Goal: Task Accomplishment & Management: Complete application form

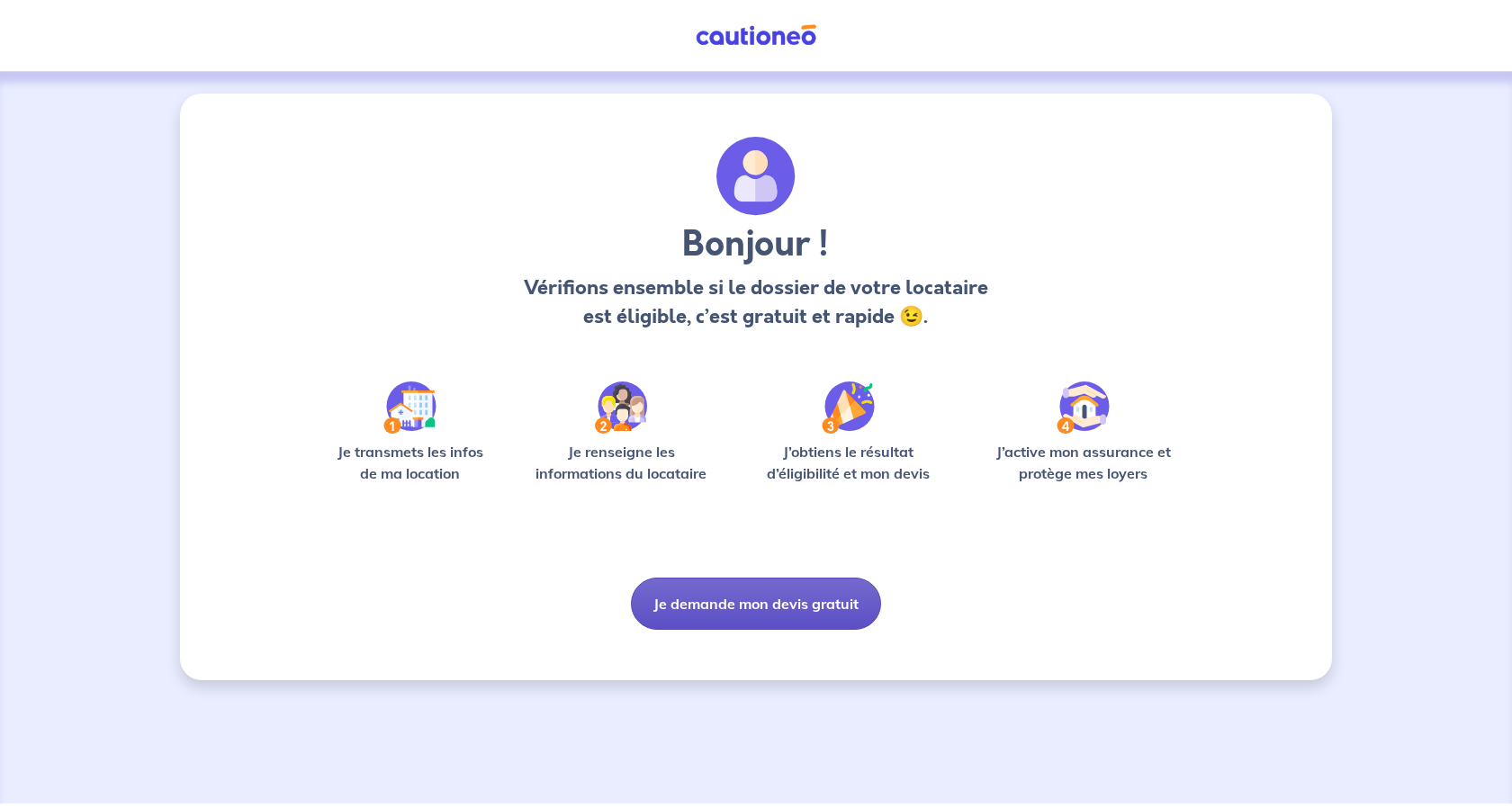
click at [763, 605] on button "Je demande mon devis gratuit" at bounding box center [756, 604] width 250 height 52
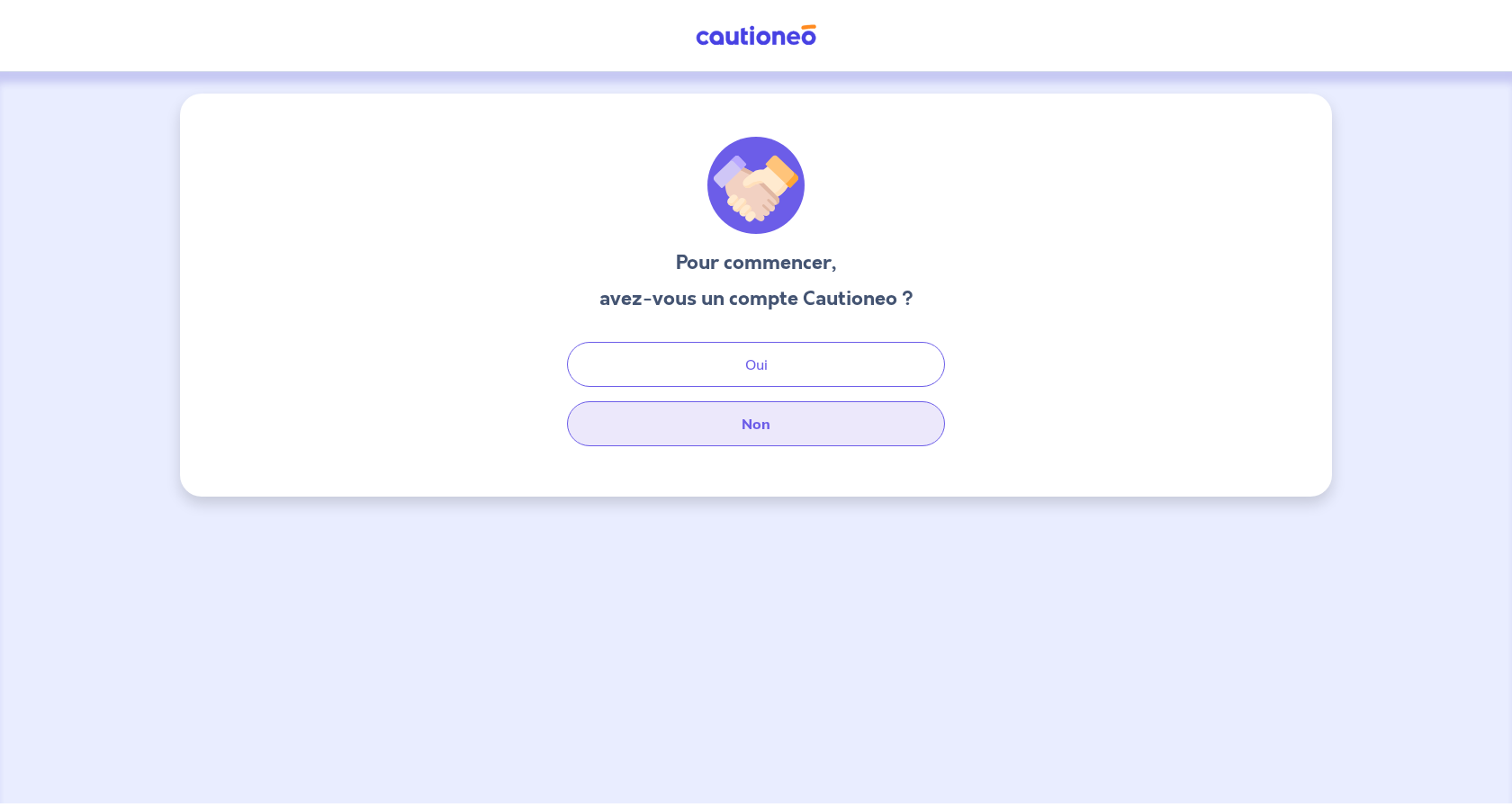
click at [827, 421] on button "Non" at bounding box center [755, 424] width 378 height 45
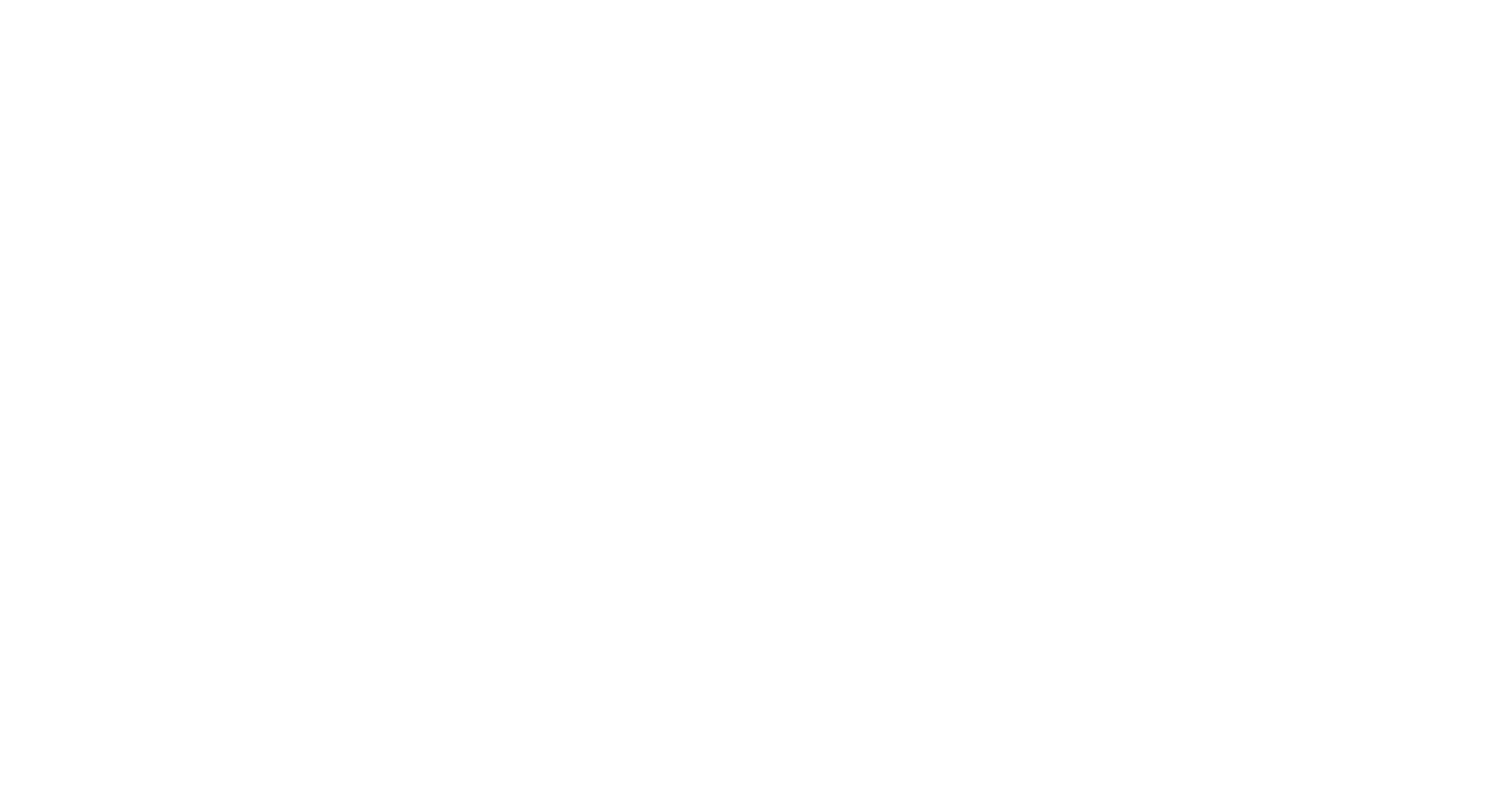
select select "FR"
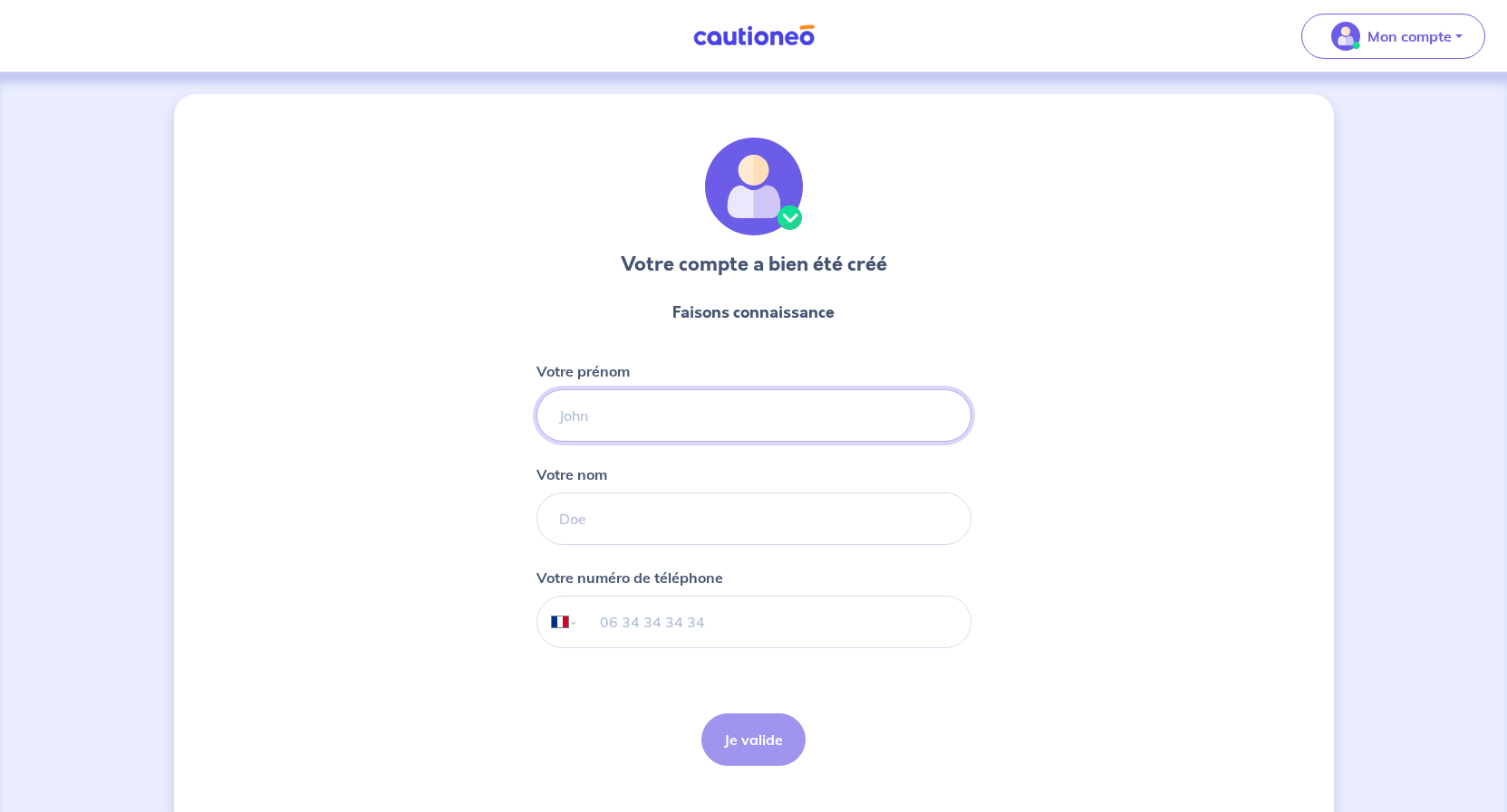
click at [617, 421] on input "Votre prénom" at bounding box center [754, 415] width 435 height 52
type input "Gil"
type input "WINCKE"
click at [596, 623] on input "tel" at bounding box center [773, 623] width 391 height 51
type input "06 62 51 30 08"
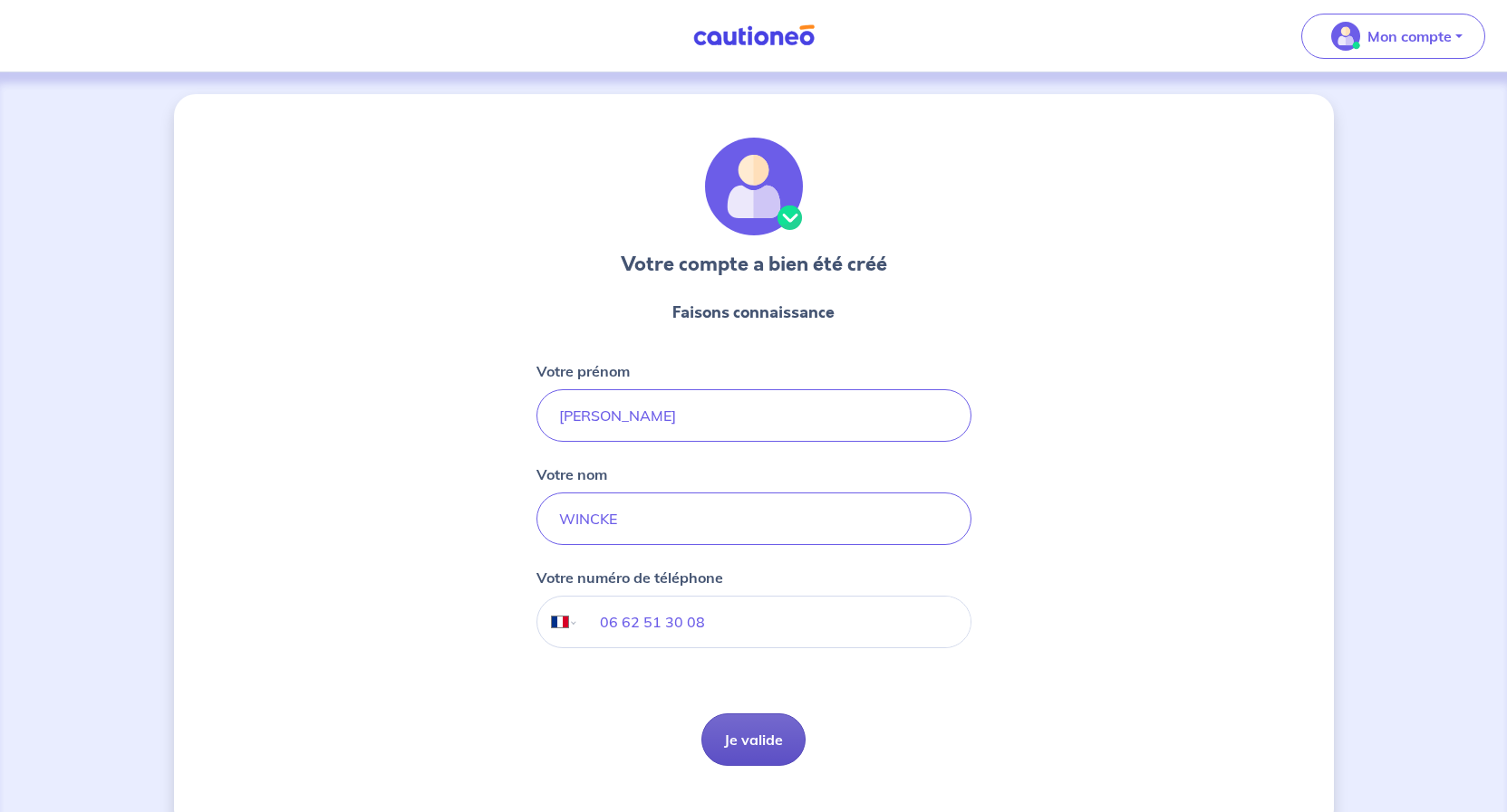
click at [760, 739] on button "Je valide" at bounding box center [754, 739] width 104 height 52
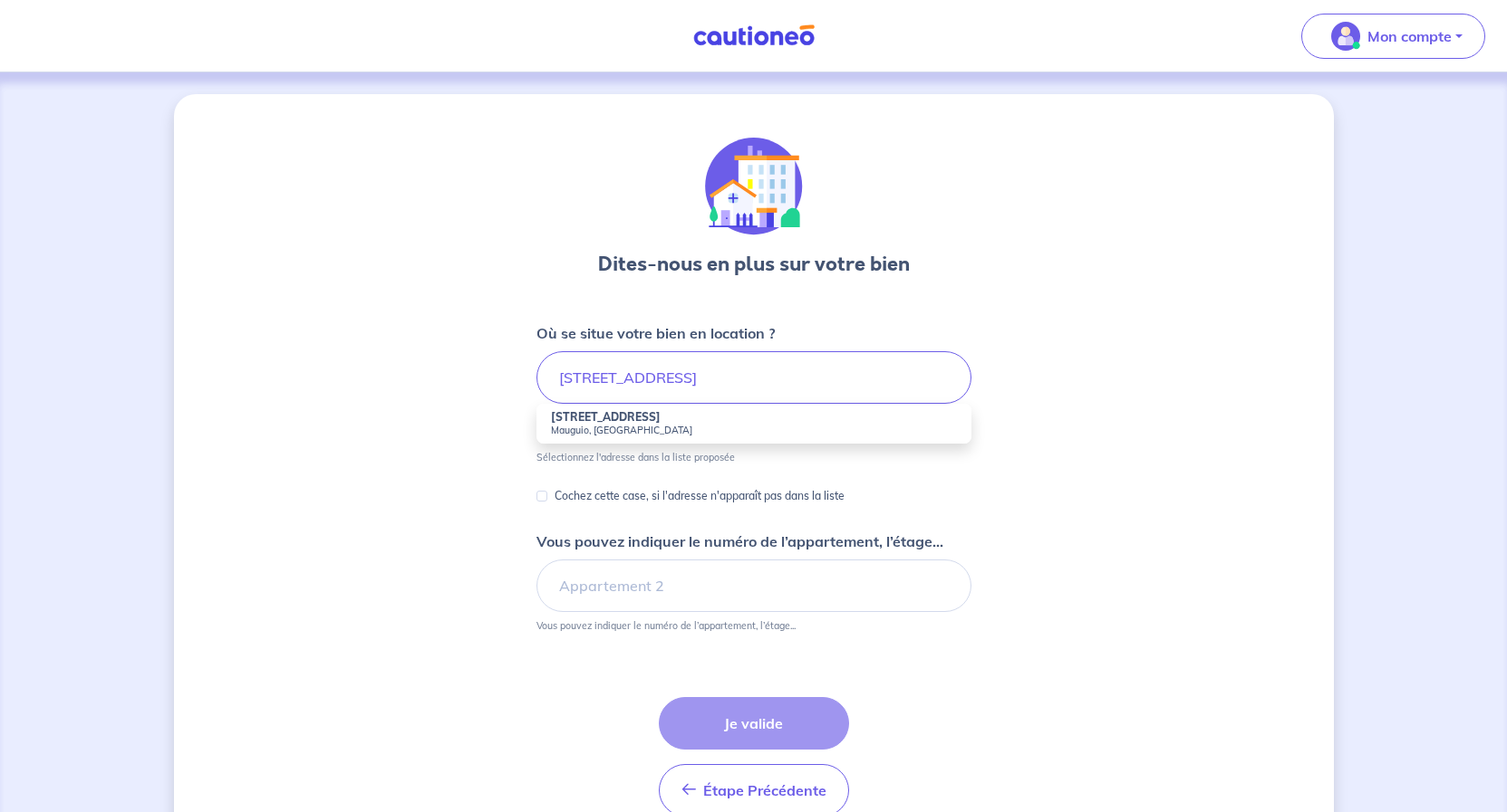
click at [632, 428] on small "Mauguio, France" at bounding box center [754, 429] width 406 height 12
type input "190 Avenue Grassion Cibrand, Mauguio, France"
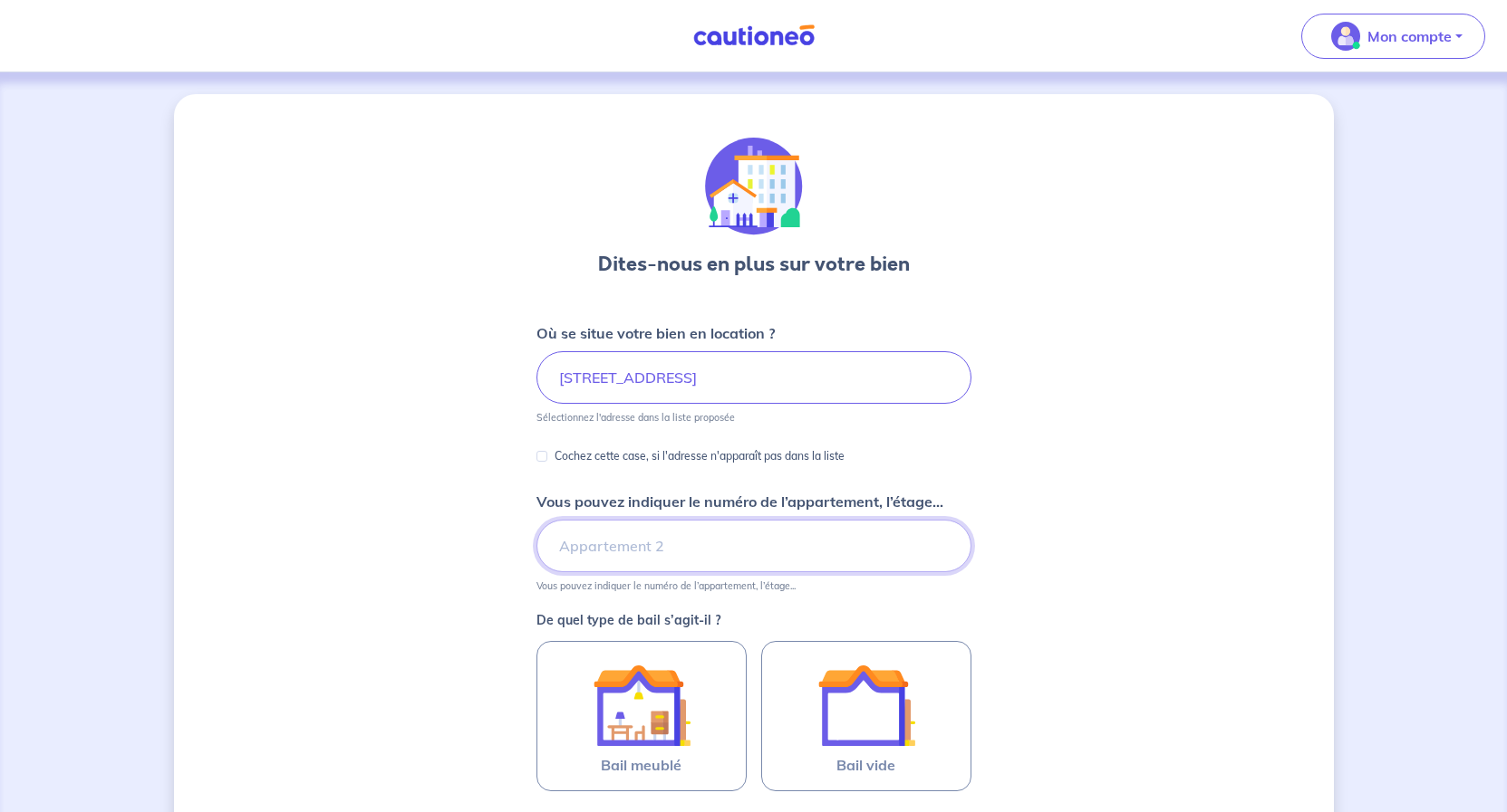
click at [572, 554] on input "Vous pouvez indiquer le numéro de l’appartement, l’étage..." at bounding box center [754, 546] width 435 height 52
type input "RDC APT N°84B"
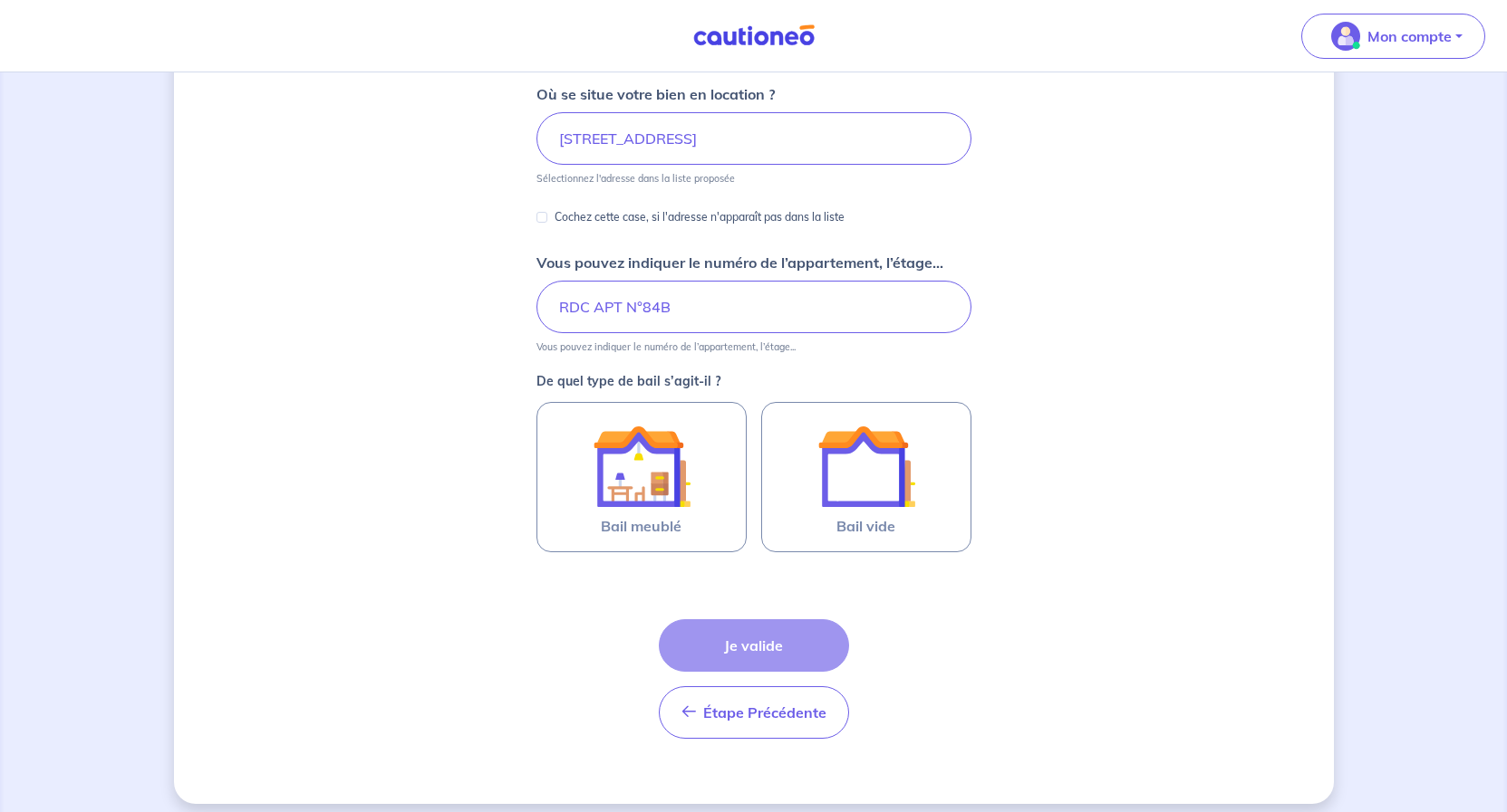
scroll to position [253, 0]
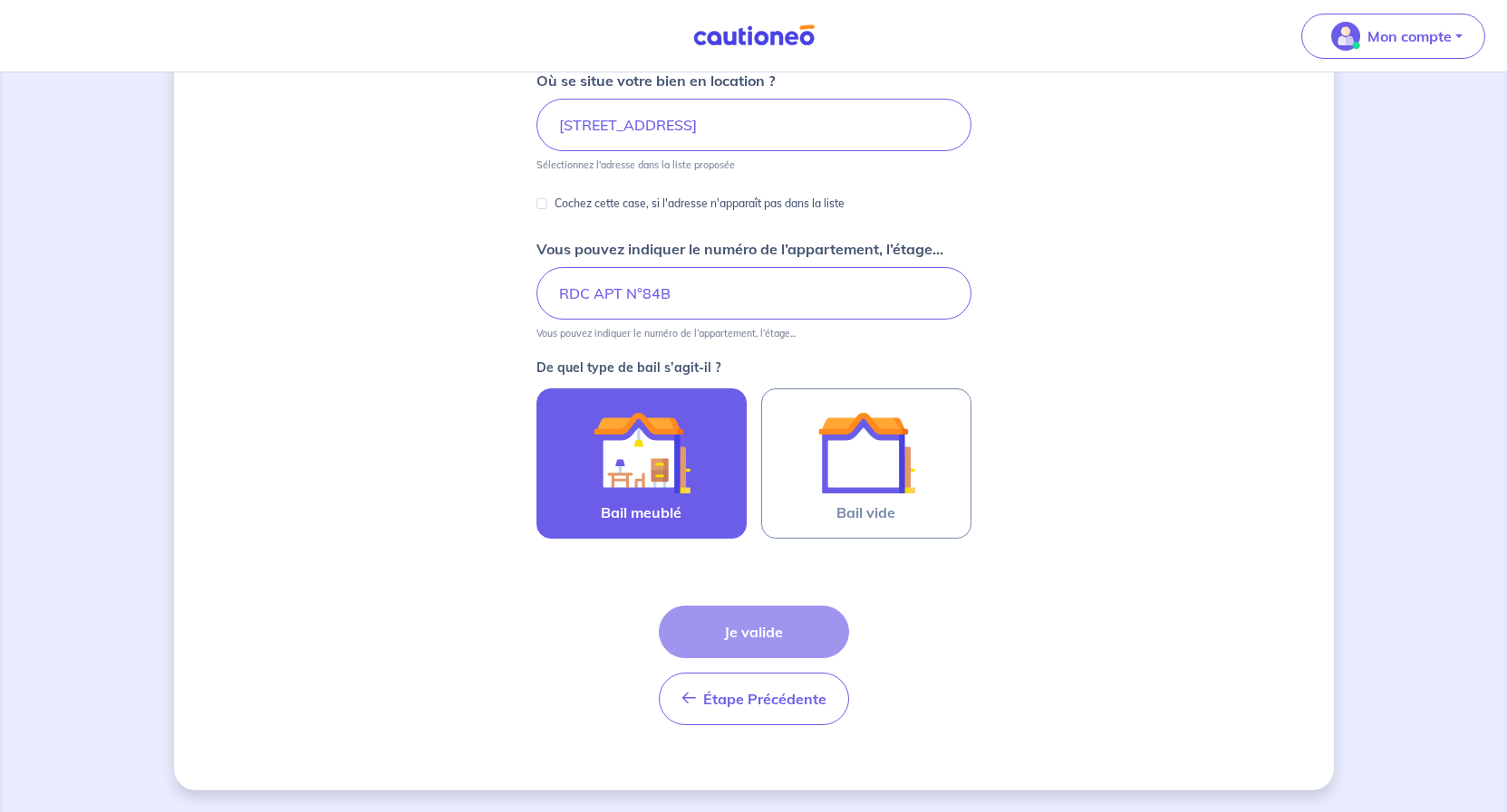
click at [645, 476] on img at bounding box center [641, 452] width 98 height 98
click at [0, 0] on input "Bail meublé" at bounding box center [0, 0] width 0 height 0
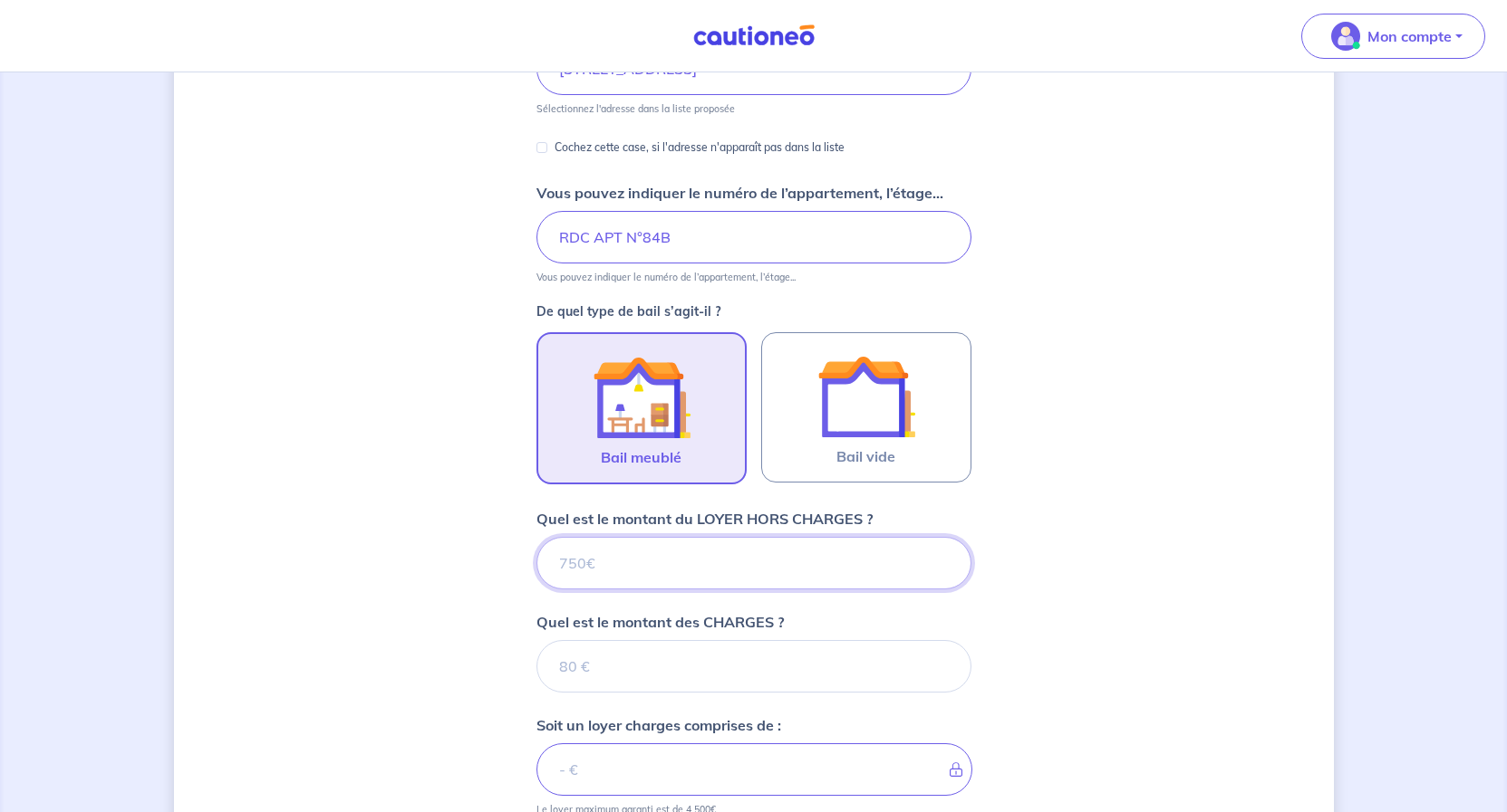
scroll to position [370, 0]
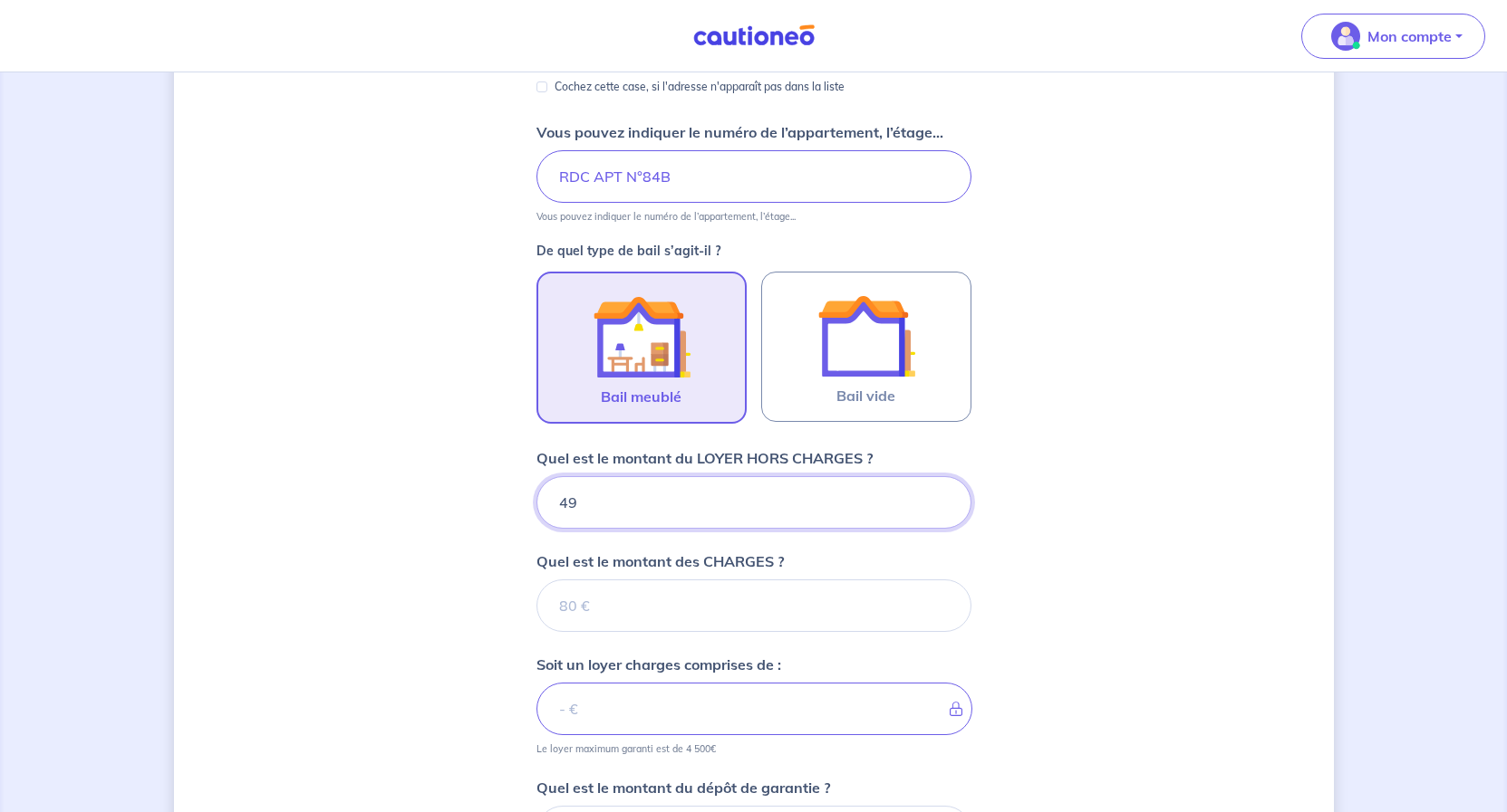
type input "490"
drag, startPoint x: 569, startPoint y: 505, endPoint x: 591, endPoint y: 503, distance: 22.1
click at [572, 506] on input "490" at bounding box center [754, 502] width 435 height 52
type input "0"
type input "590"
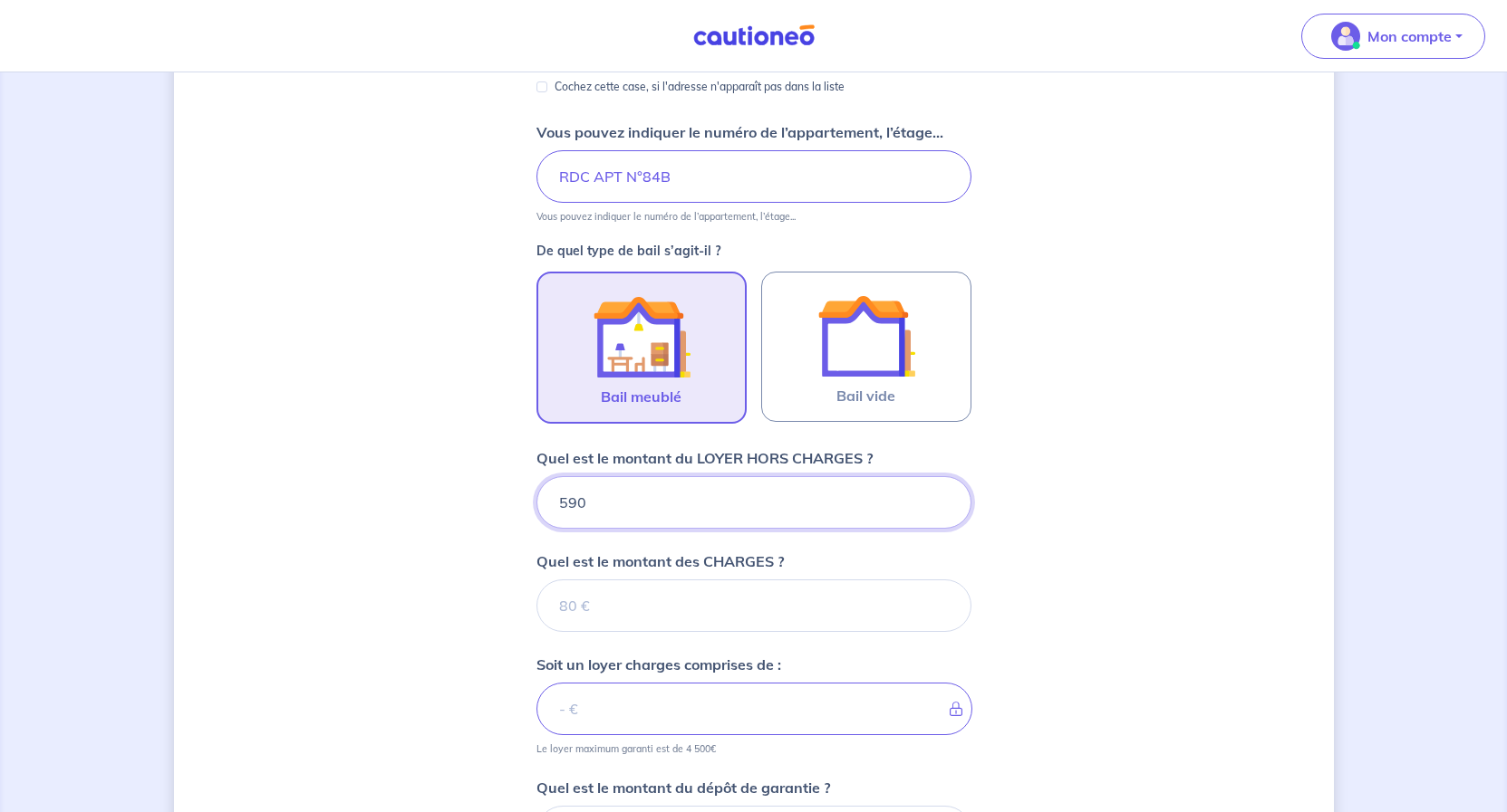
type input "590"
click at [637, 609] on input "Quel est le montant des CHARGES ?" at bounding box center [754, 605] width 435 height 52
type input "25"
type input "615"
type input "25"
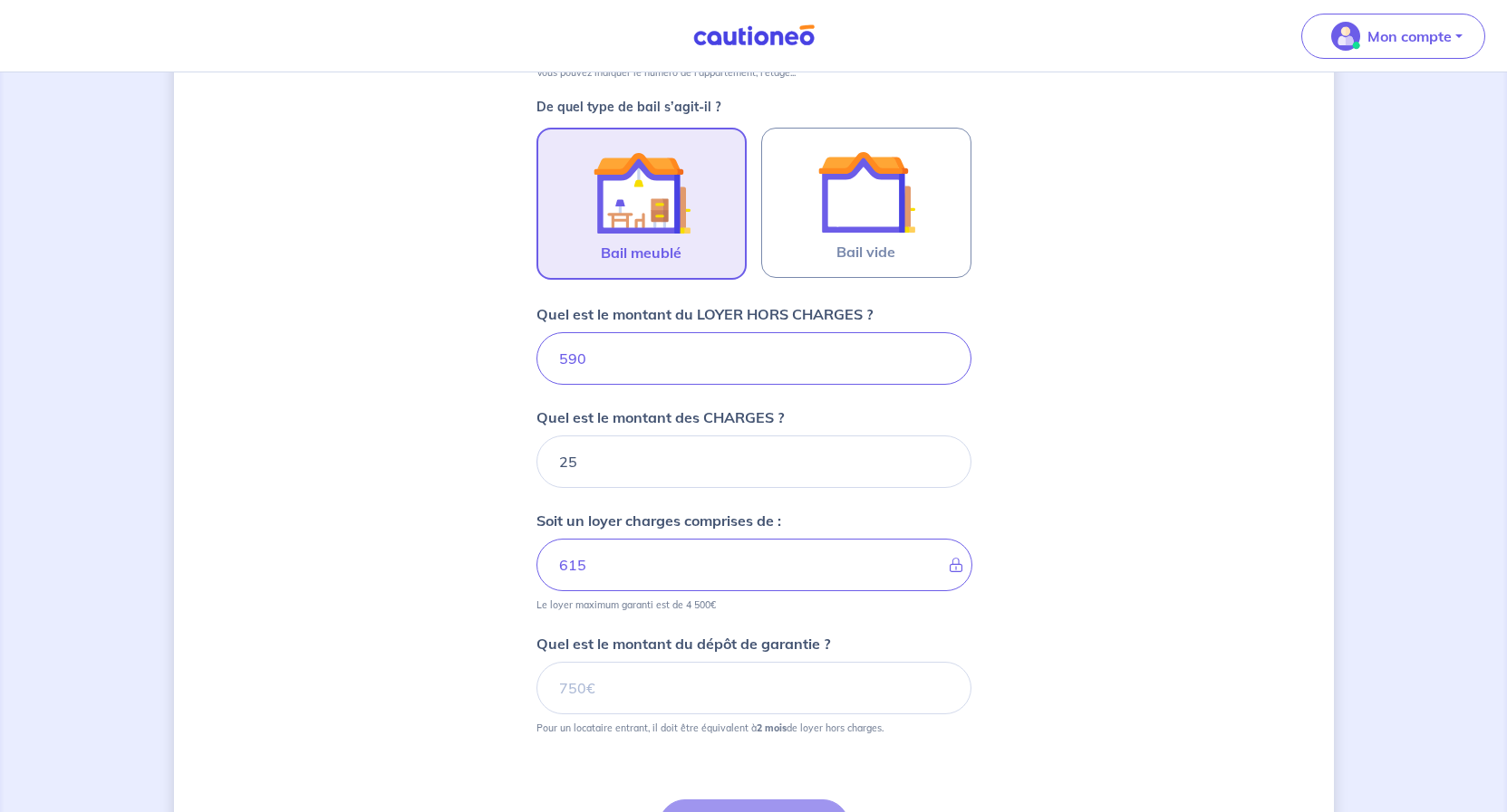
scroll to position [554, 0]
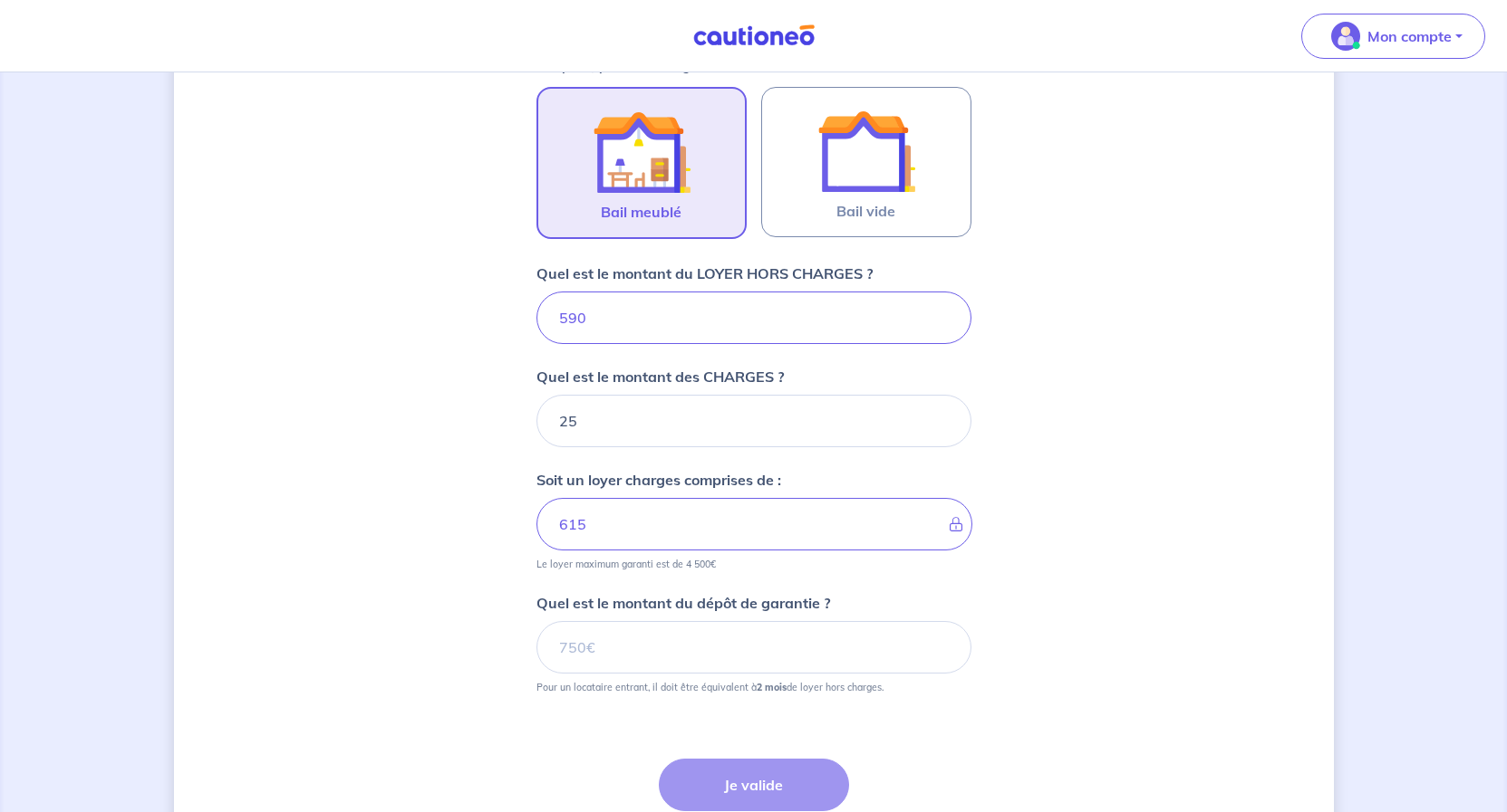
click at [330, 482] on div "Dites-nous en plus sur votre bien Où se situe votre bien en location ? 190 Aven…" at bounding box center [754, 242] width 1159 height 1404
click at [588, 651] on input "Quel est le montant du dépôt de garantie ?" at bounding box center [754, 647] width 435 height 52
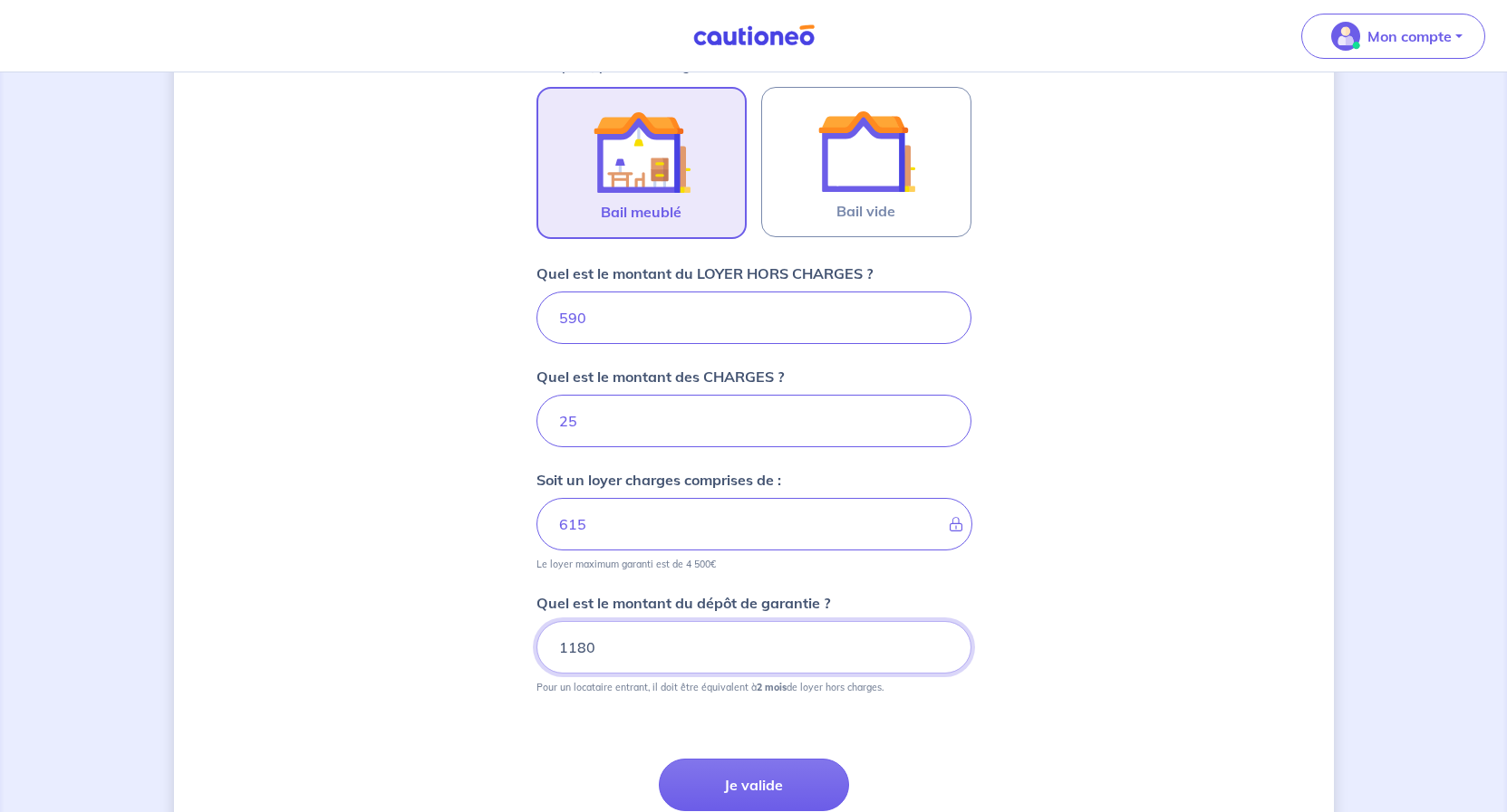
type input "1180"
click at [1079, 711] on div "Dites-nous en plus sur votre bien Où se situe votre bien en location ? 190 Aven…" at bounding box center [754, 242] width 1159 height 1404
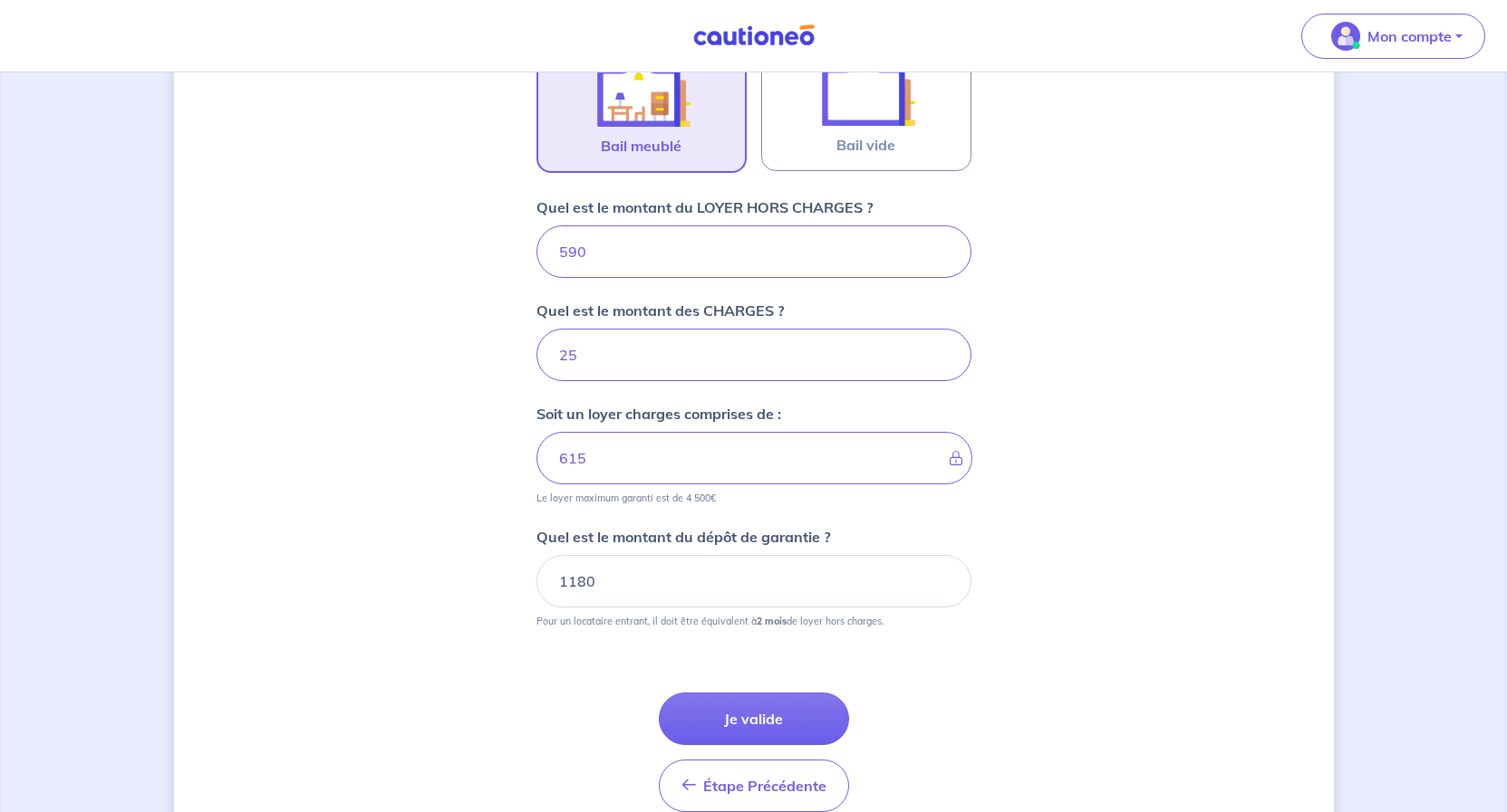
scroll to position [708, 0]
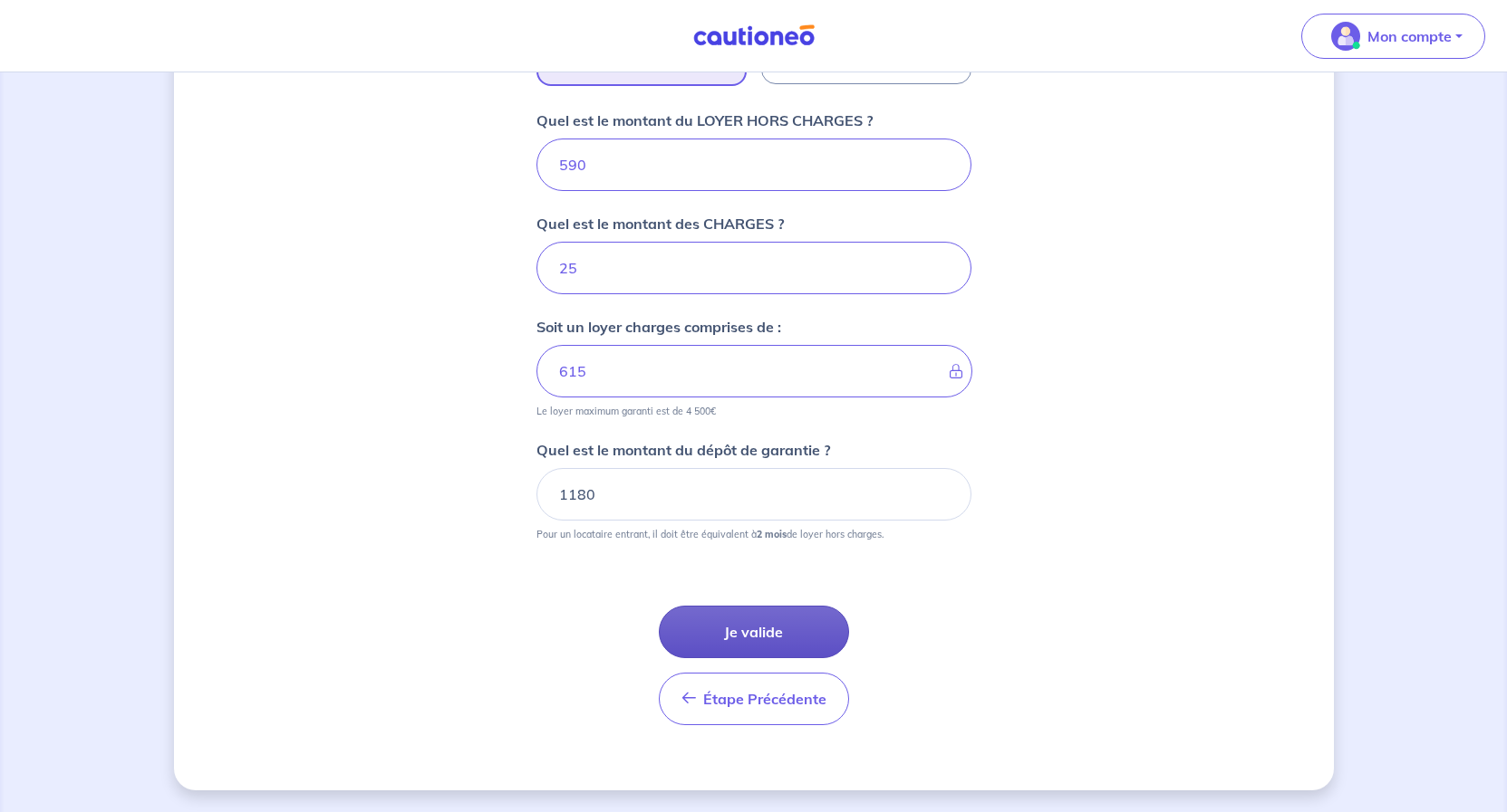
click at [754, 635] on button "Je valide" at bounding box center [754, 631] width 191 height 52
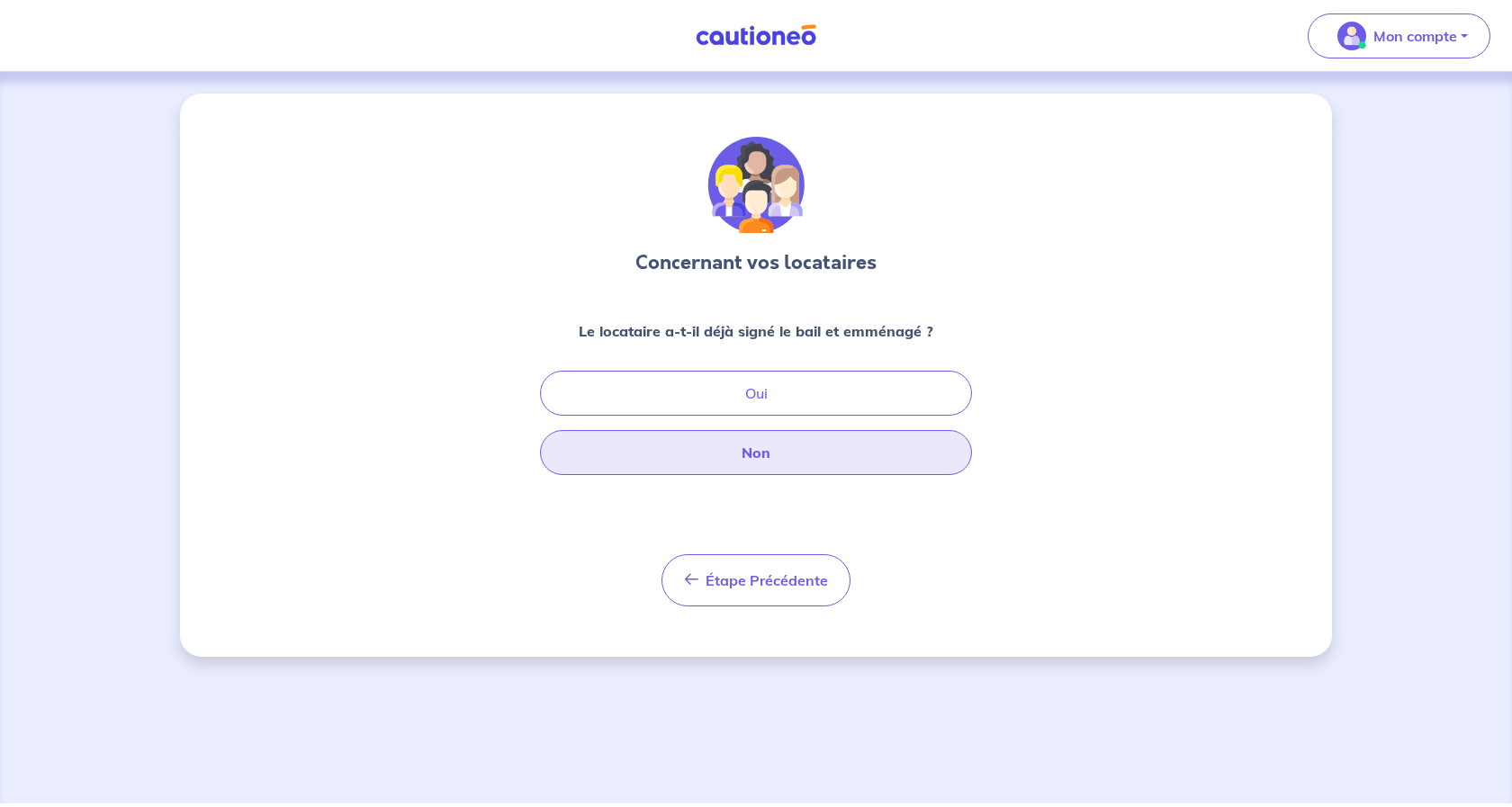
click at [764, 447] on button "Non" at bounding box center [756, 453] width 432 height 45
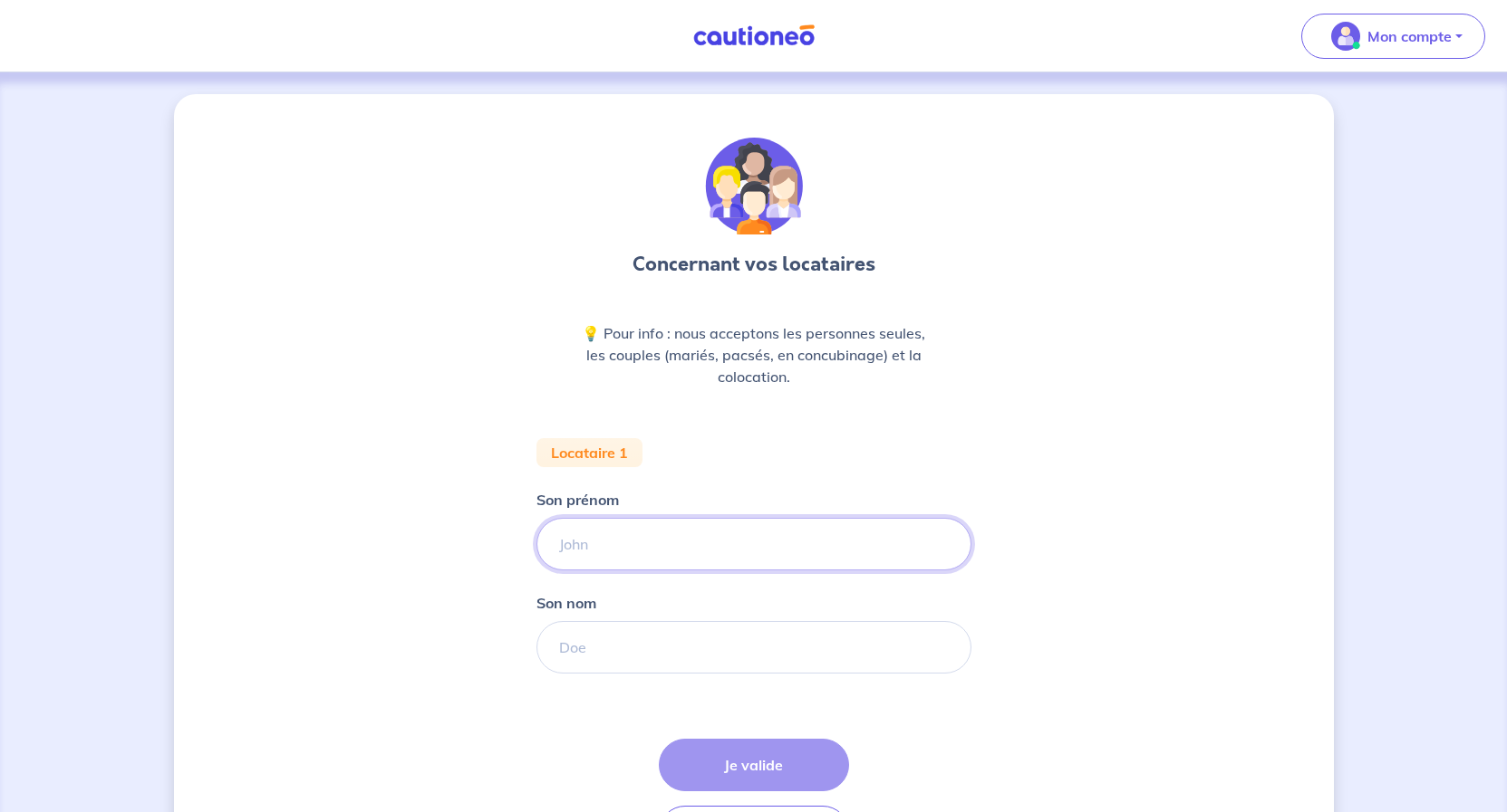
click at [614, 550] on input "Son prénom" at bounding box center [754, 544] width 435 height 52
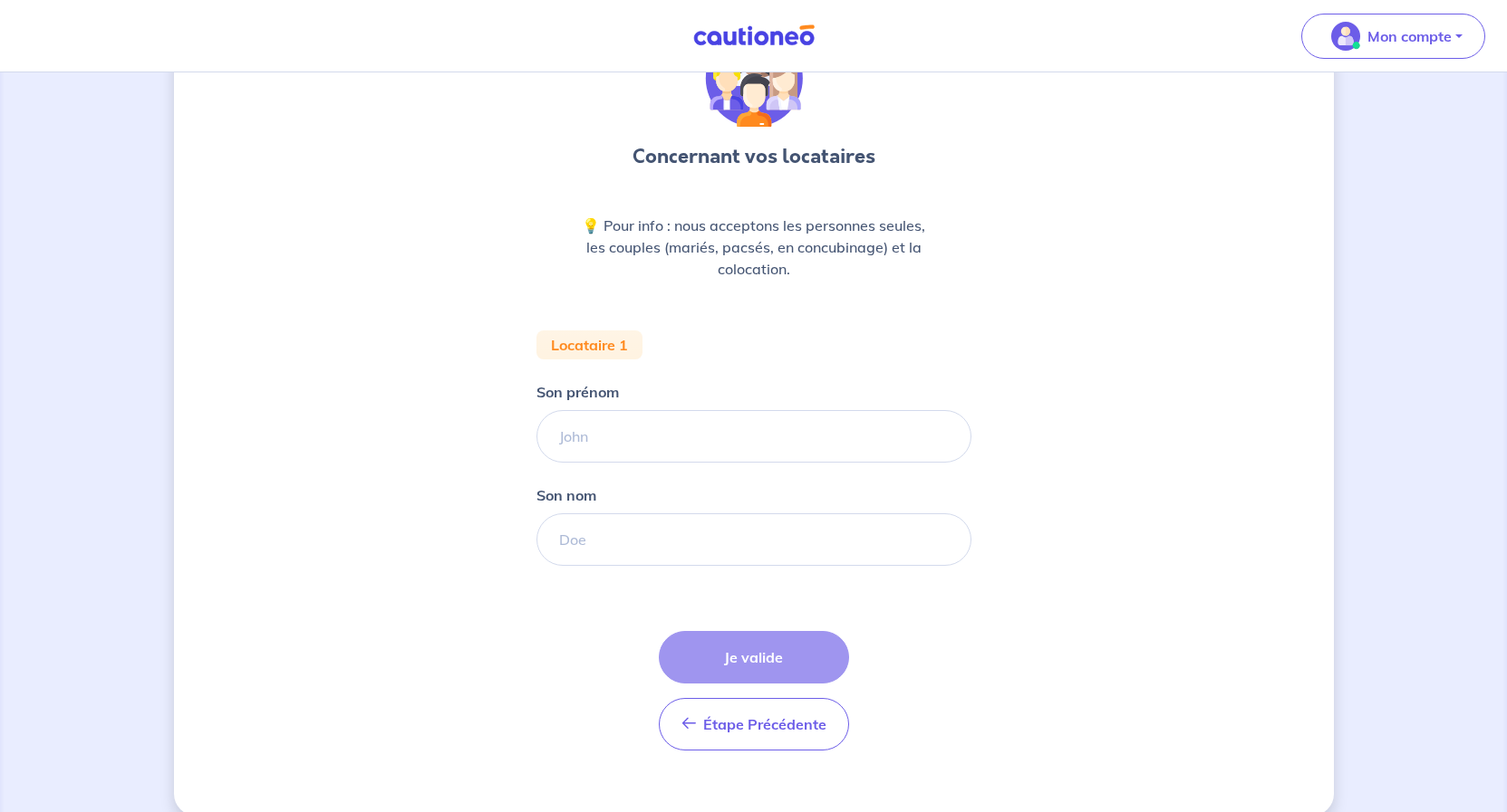
scroll to position [134, 0]
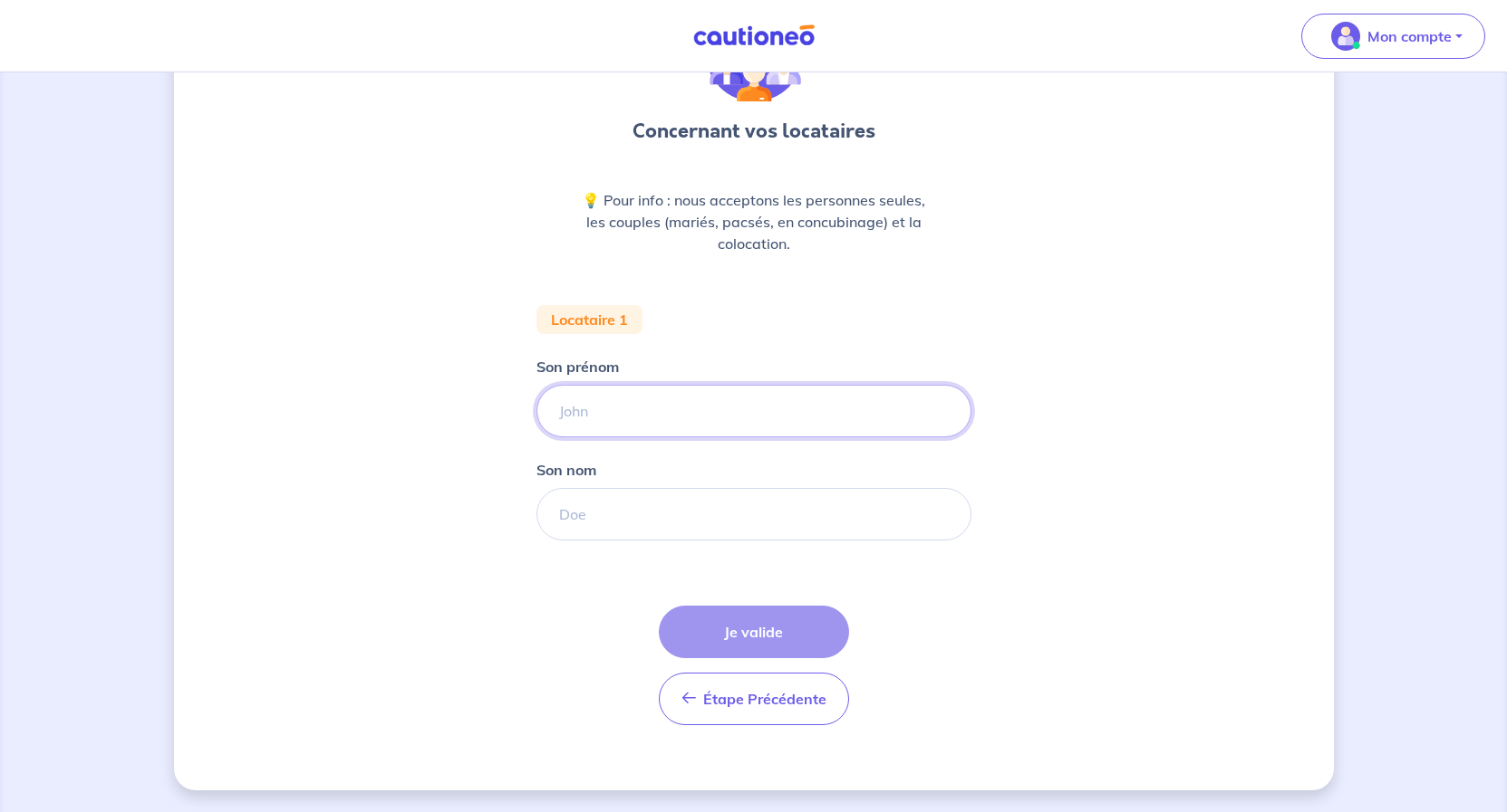
click at [576, 409] on input "Son prénom" at bounding box center [754, 410] width 435 height 52
type input "Amine"
click at [579, 517] on input "Son nom" at bounding box center [754, 514] width 435 height 52
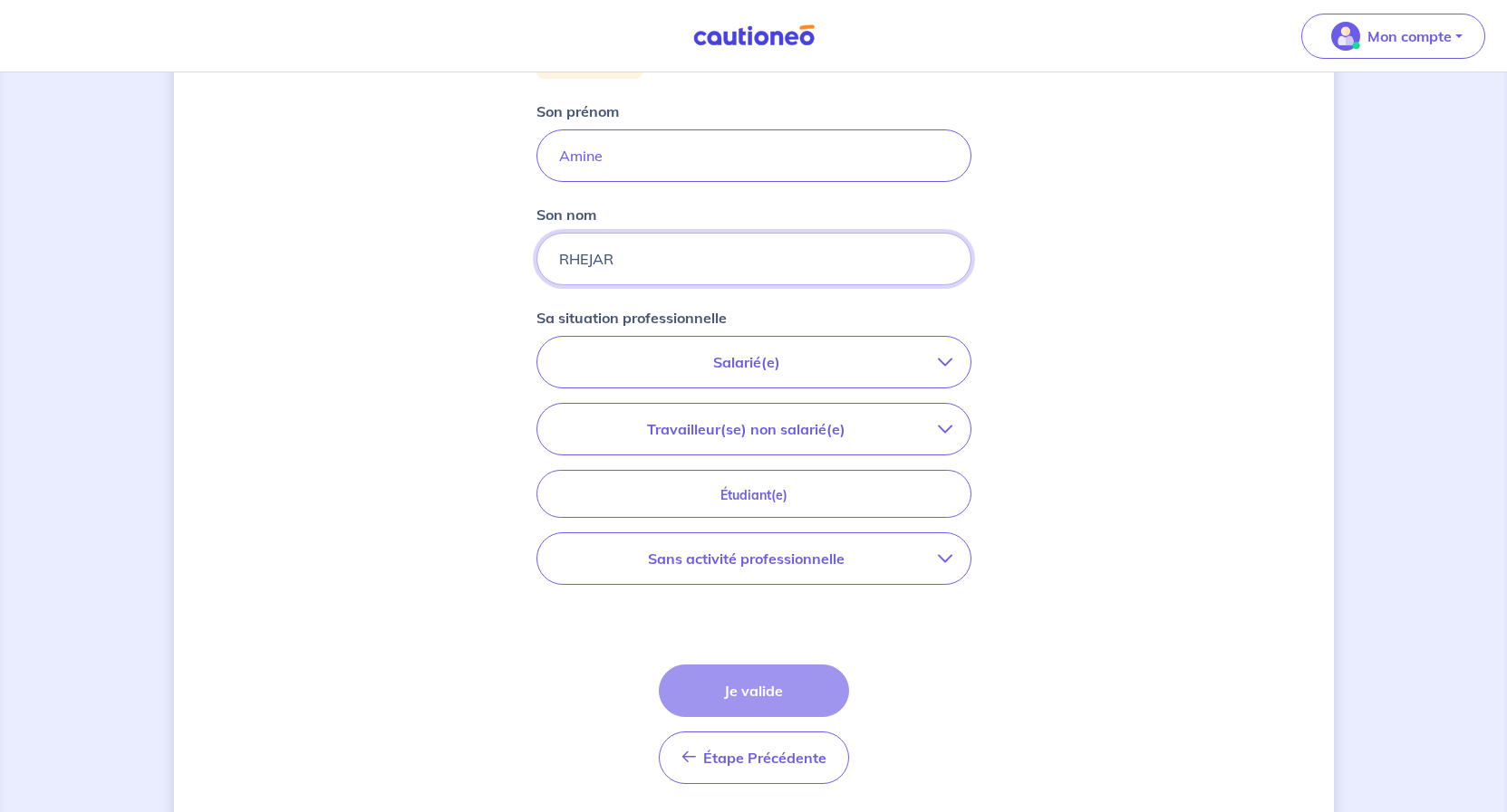
scroll to position [410, 0]
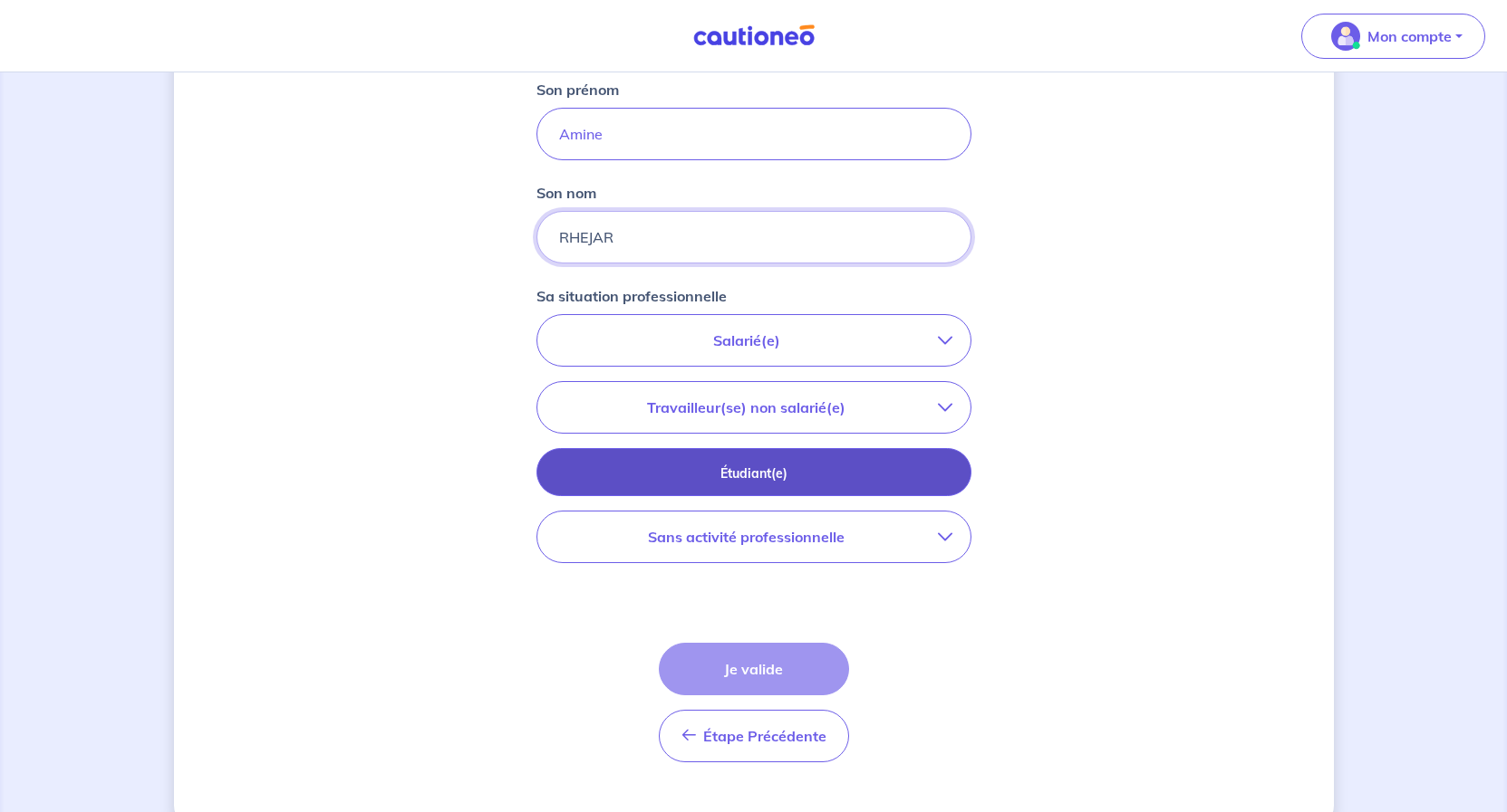
type input "RHEJAR"
click at [750, 468] on p "Étudiant(e)" at bounding box center [754, 473] width 390 height 20
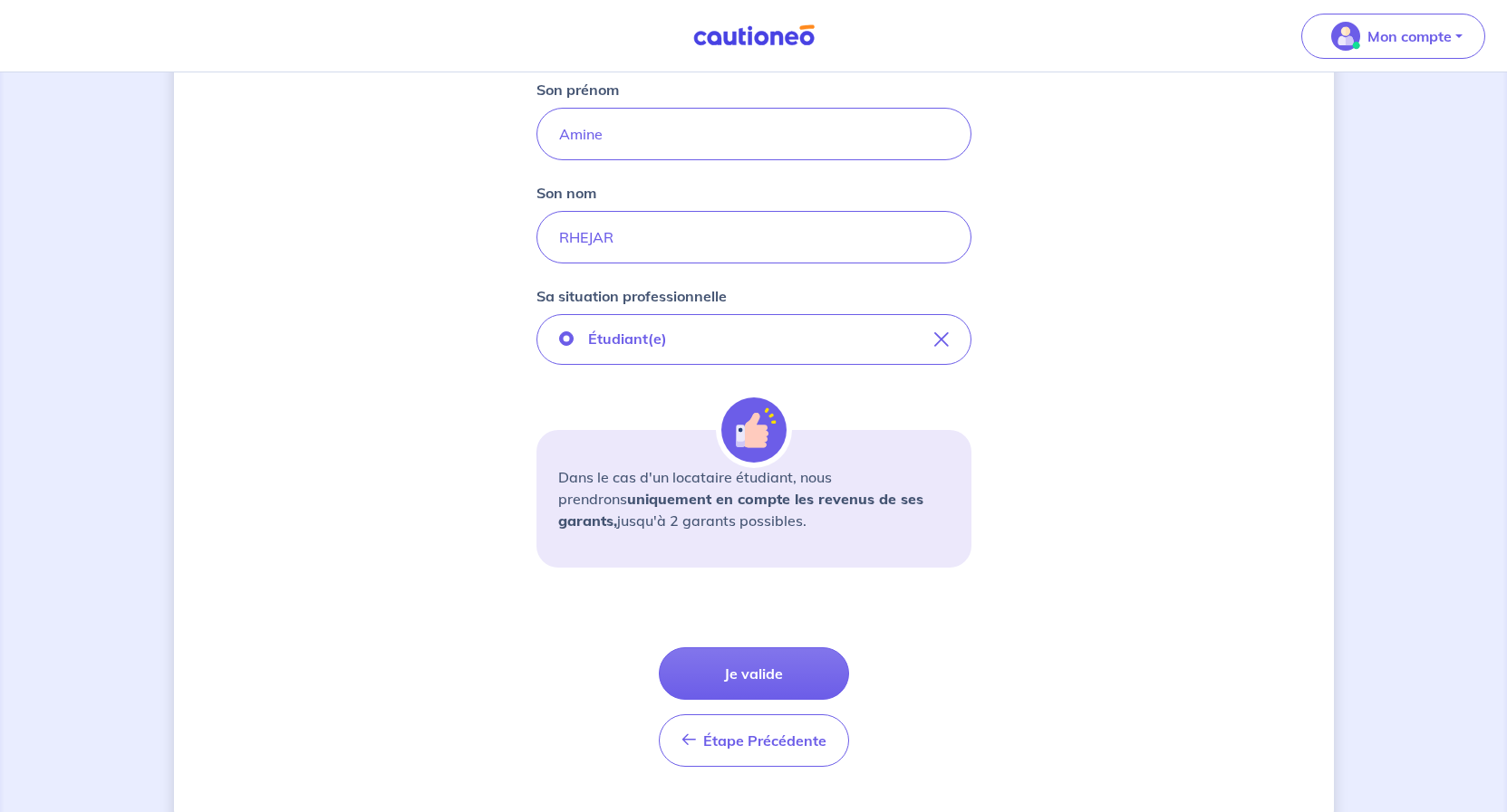
click at [765, 522] on p "Dans le cas d'un locataire étudiant, nous prendrons uniquement en compte les re…" at bounding box center [754, 498] width 391 height 65
click at [786, 674] on button "Je valide" at bounding box center [754, 673] width 191 height 52
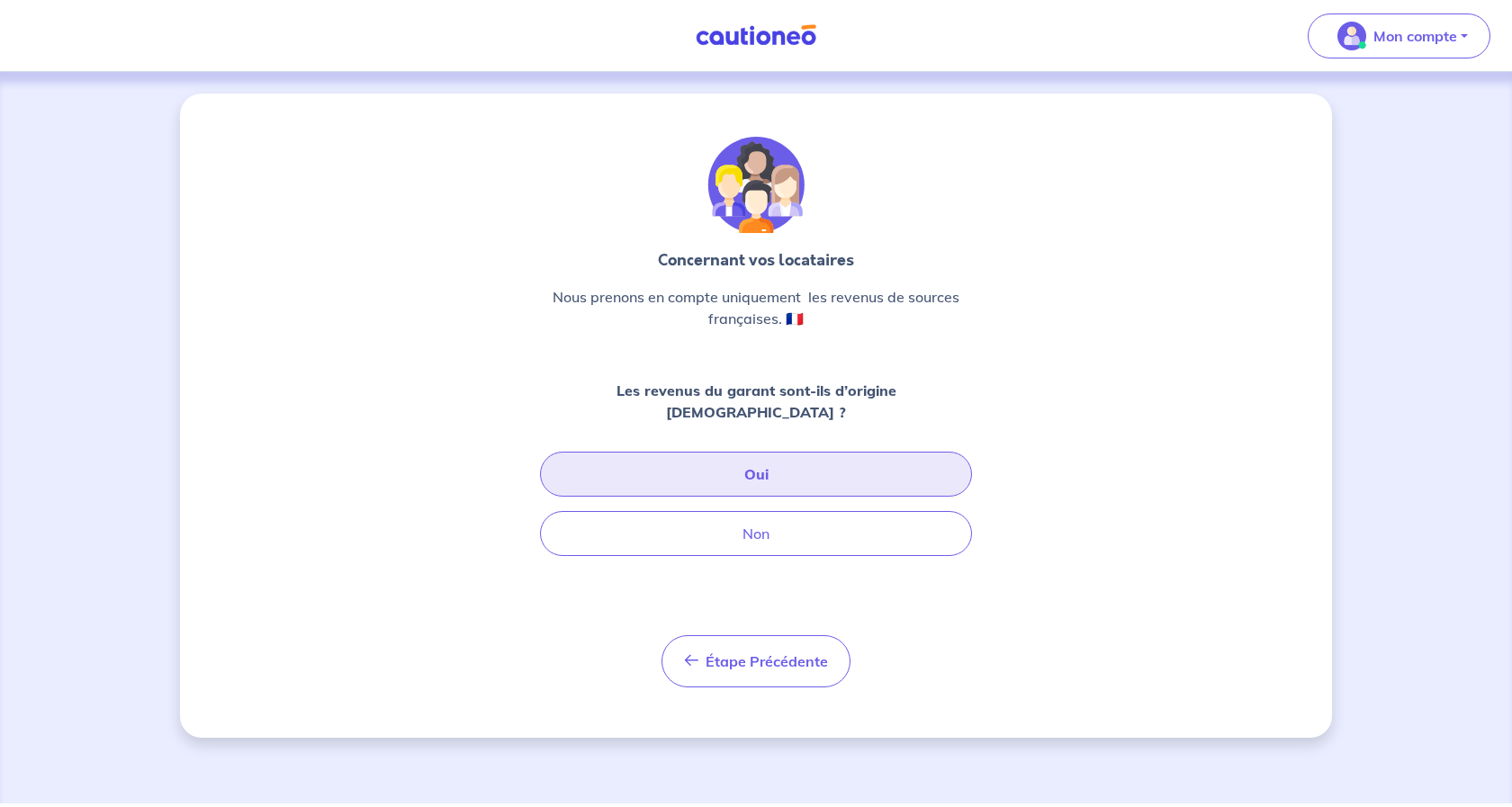
click at [758, 452] on button "Oui" at bounding box center [756, 475] width 432 height 45
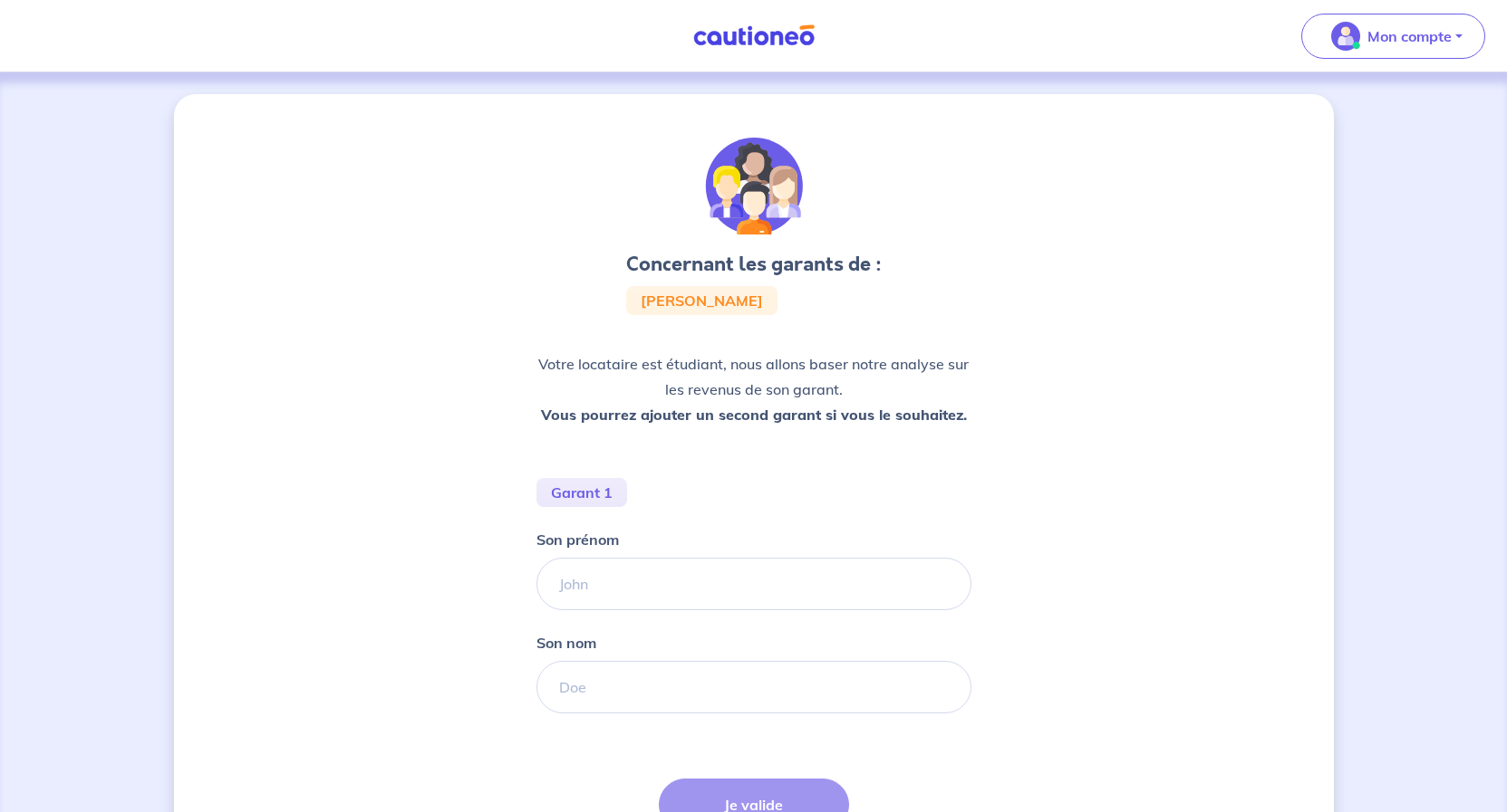
scroll to position [173, 0]
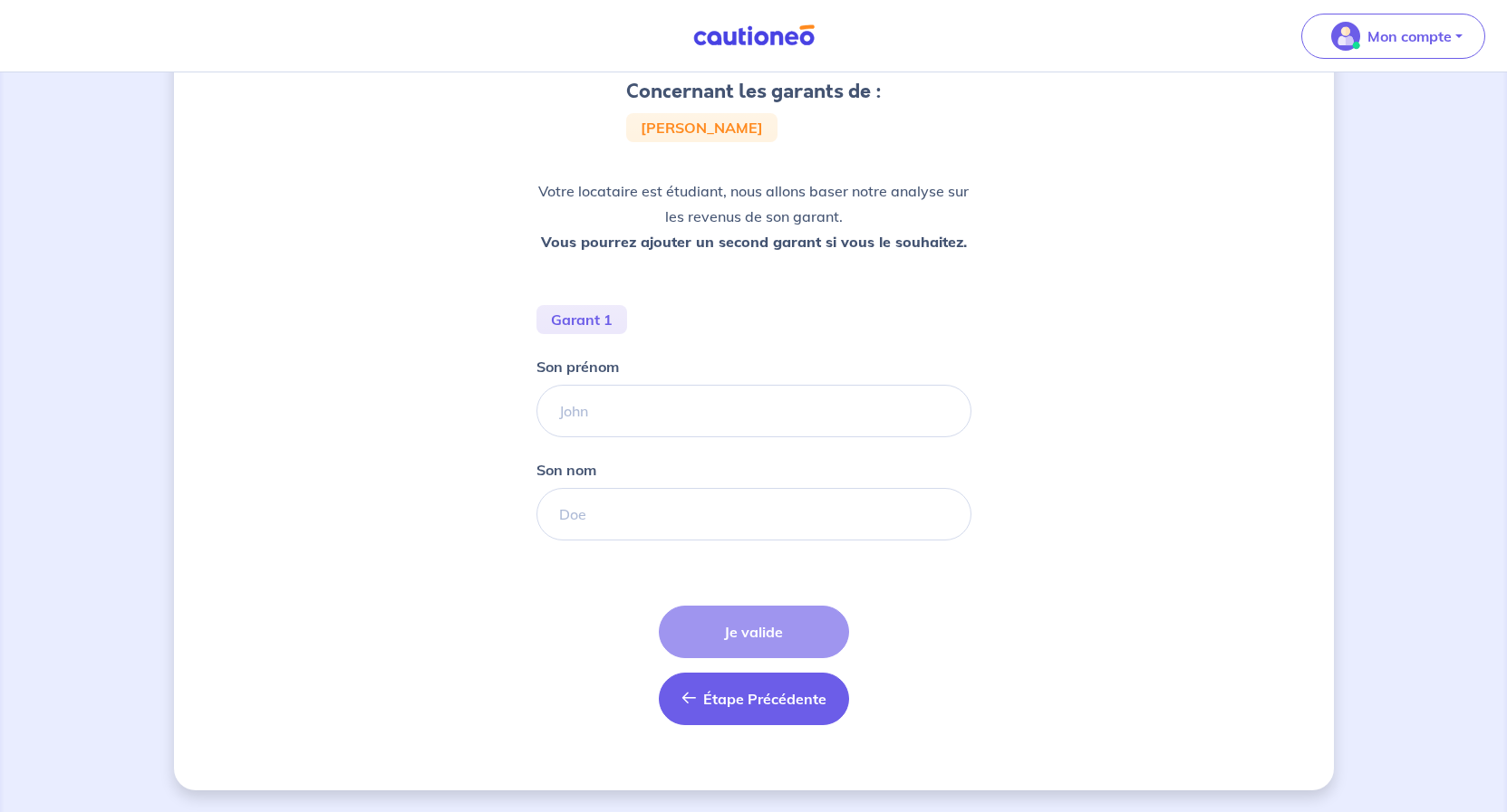
click at [745, 709] on button "Étape Précédente Précédent" at bounding box center [754, 698] width 191 height 52
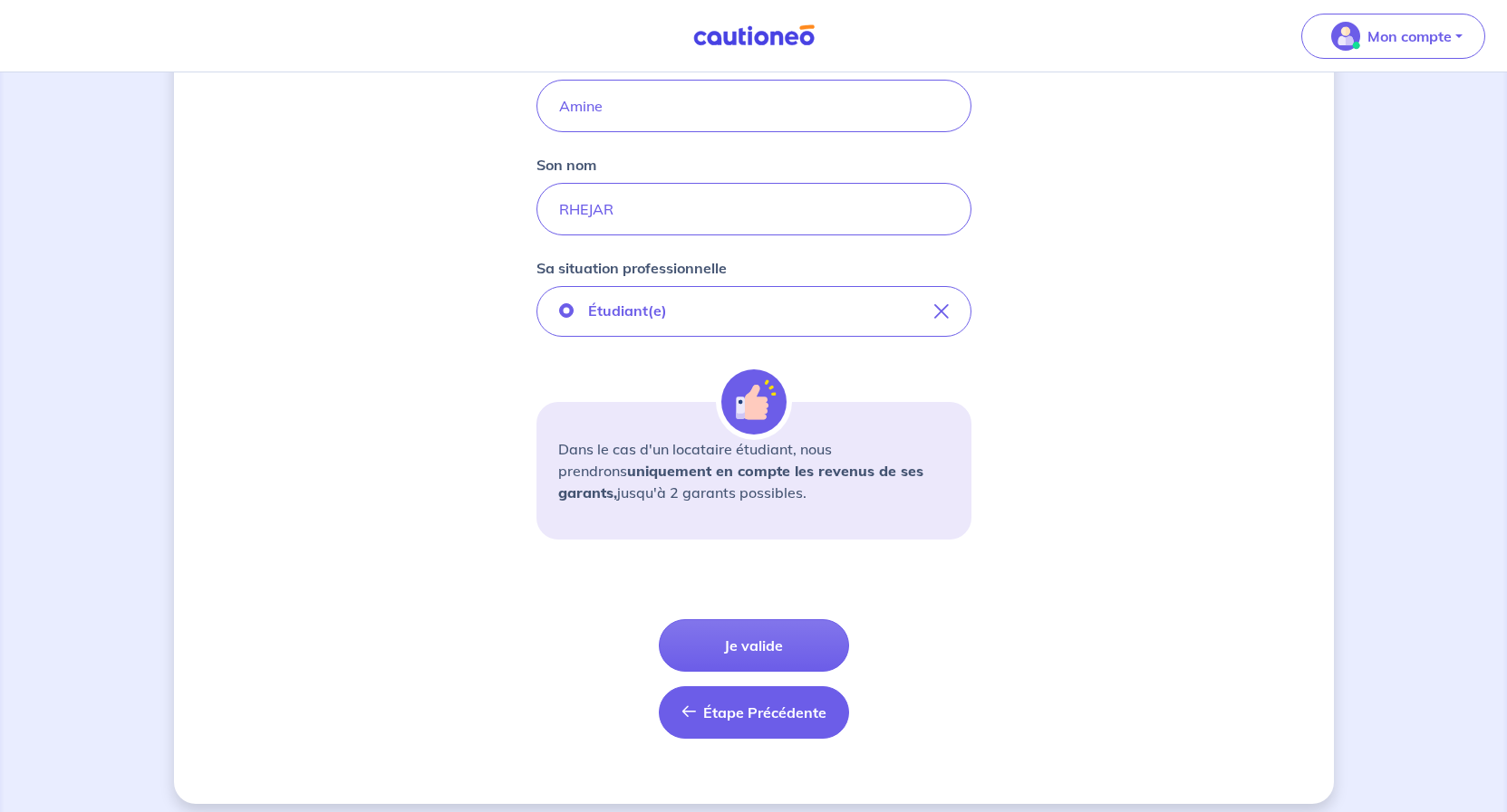
scroll to position [452, 0]
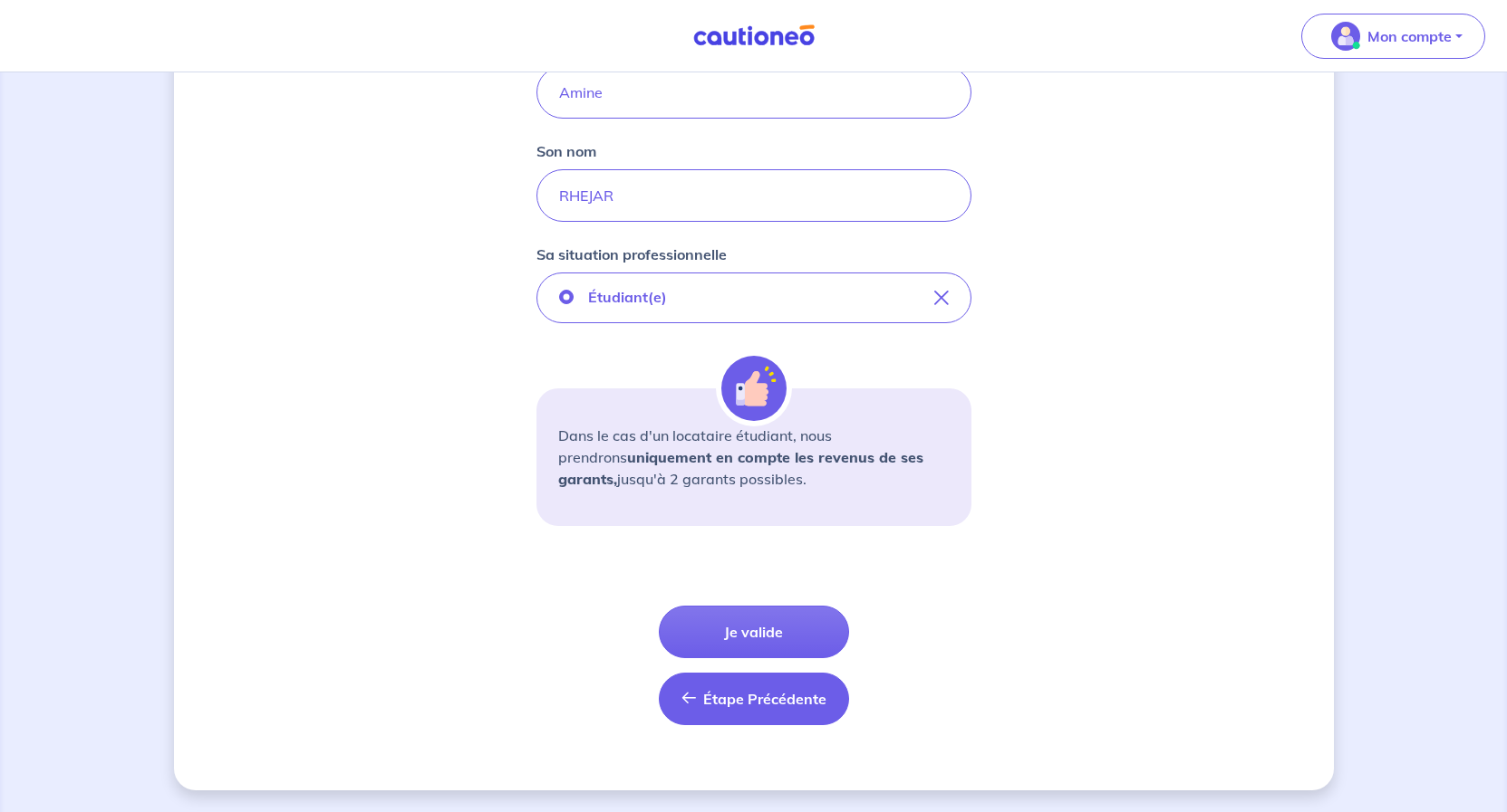
click at [762, 699] on span "Étape Précédente" at bounding box center [765, 698] width 123 height 18
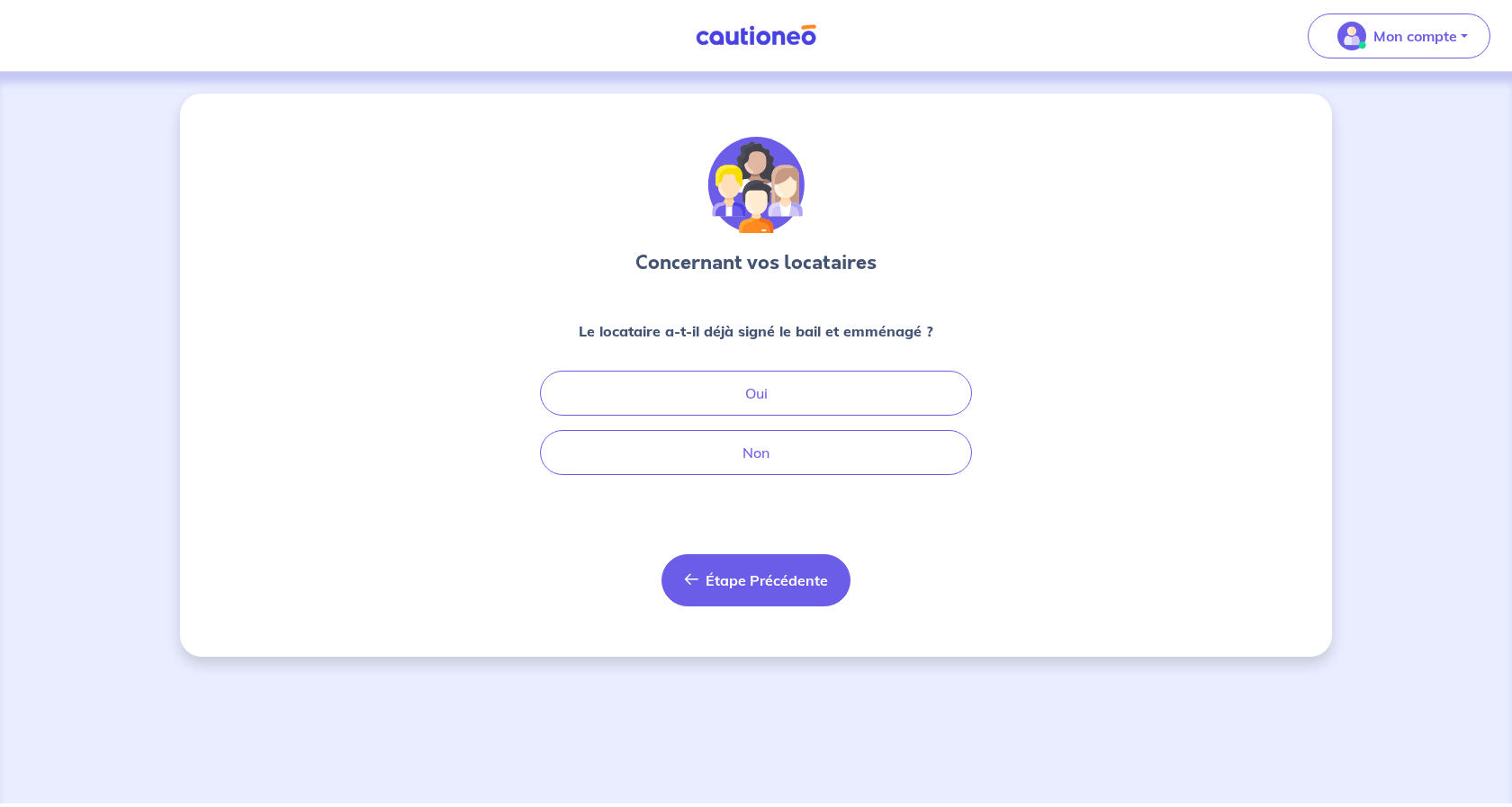
click at [722, 580] on span "Étape Précédente" at bounding box center [766, 580] width 122 height 18
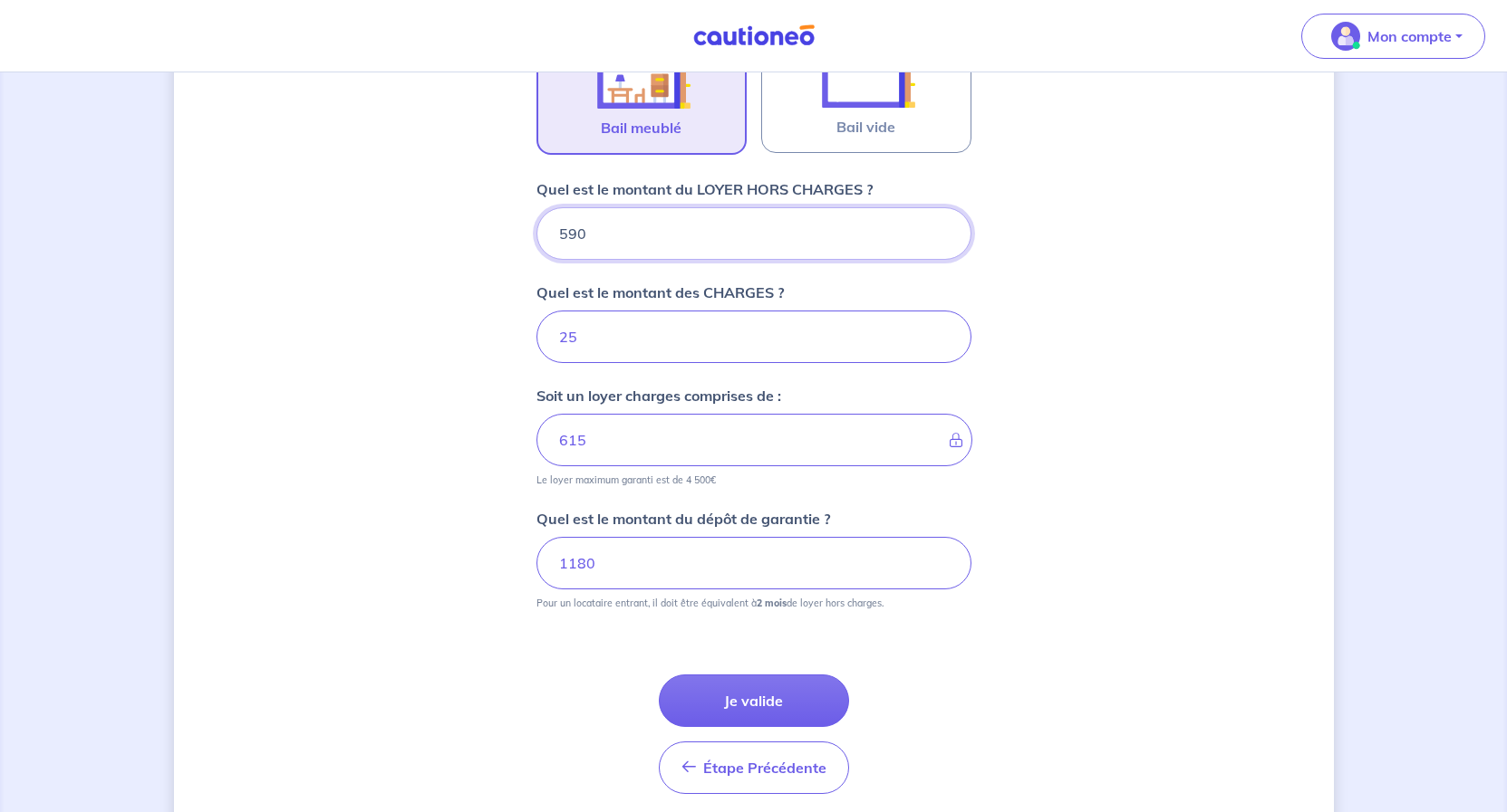
scroll to position [641, 0]
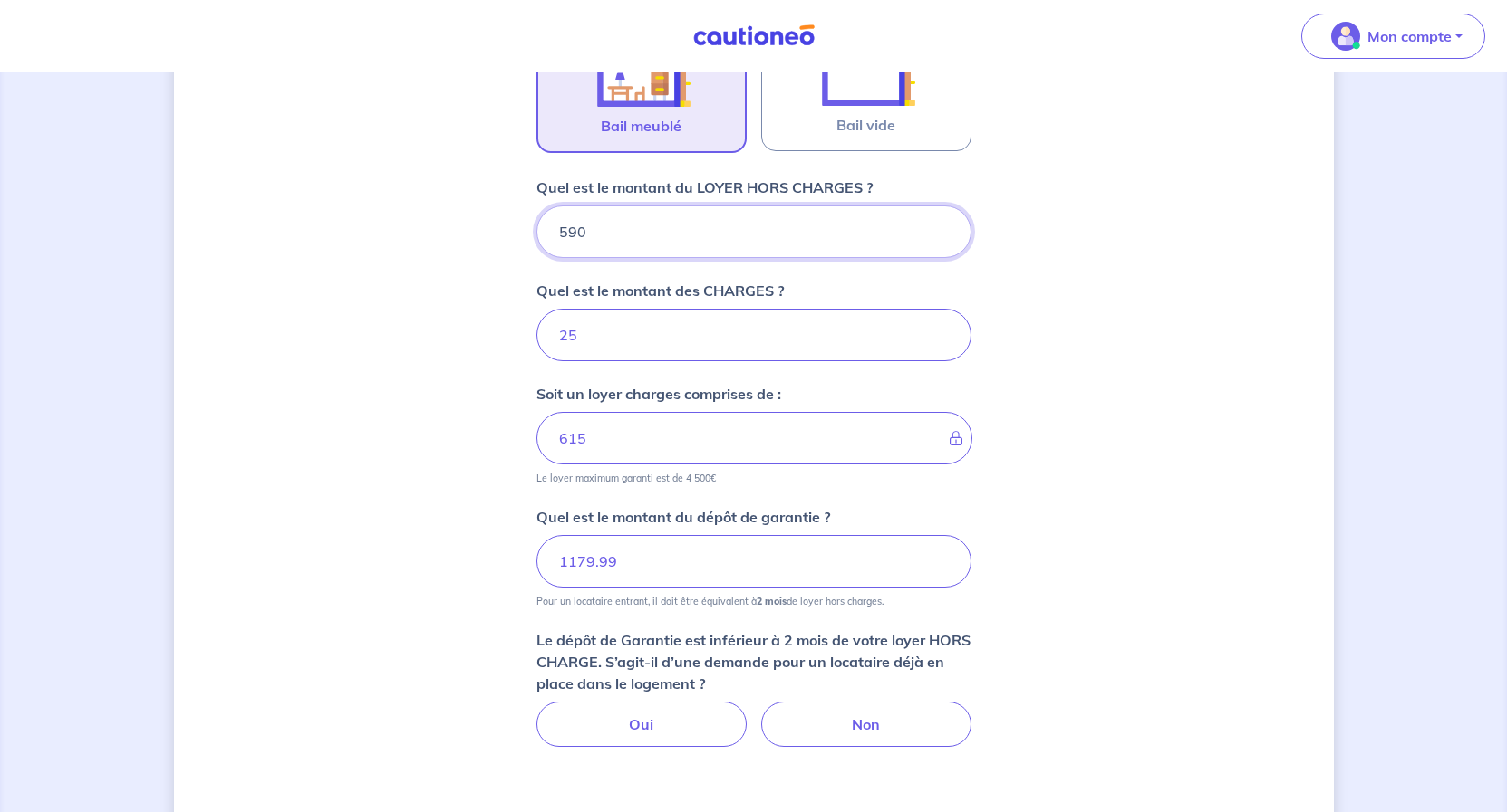
click at [941, 564] on input "1179.99" at bounding box center [754, 561] width 435 height 52
click at [1051, 557] on div "Dites-nous en plus sur votre bien Où se situe votre bien en location ? 190 Aven…" at bounding box center [754, 226] width 1159 height 1543
drag, startPoint x: 612, startPoint y: 562, endPoint x: 577, endPoint y: 568, distance: 35.5
click at [577, 568] on input "1179.99" at bounding box center [754, 561] width 435 height 52
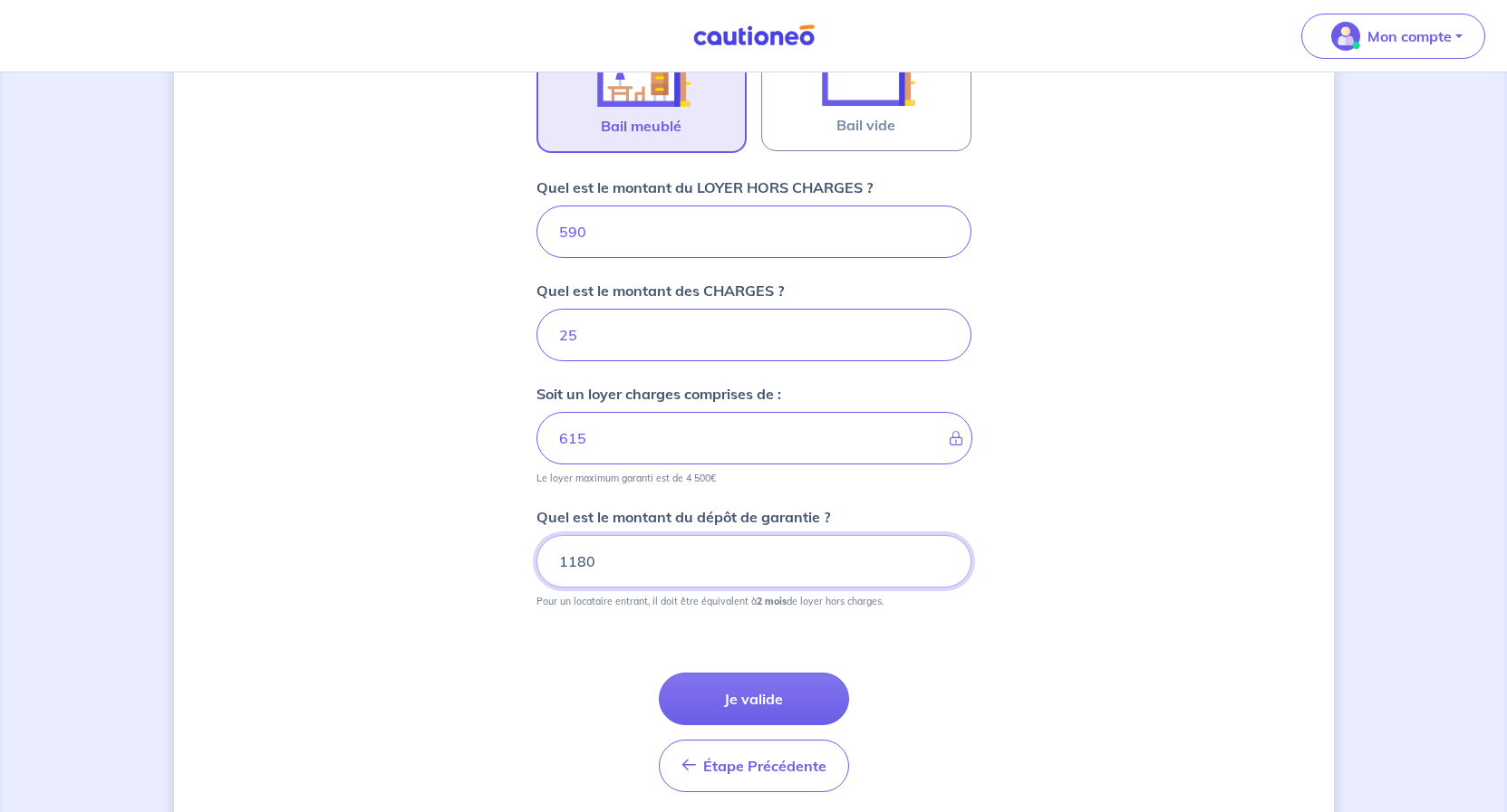
type input "1180"
click at [1140, 599] on div "Dites-nous en plus sur votre bien Où se situe votre bien en location ? 190 Aven…" at bounding box center [754, 156] width 1159 height 1404
click at [730, 703] on button "Je valide" at bounding box center [754, 698] width 191 height 52
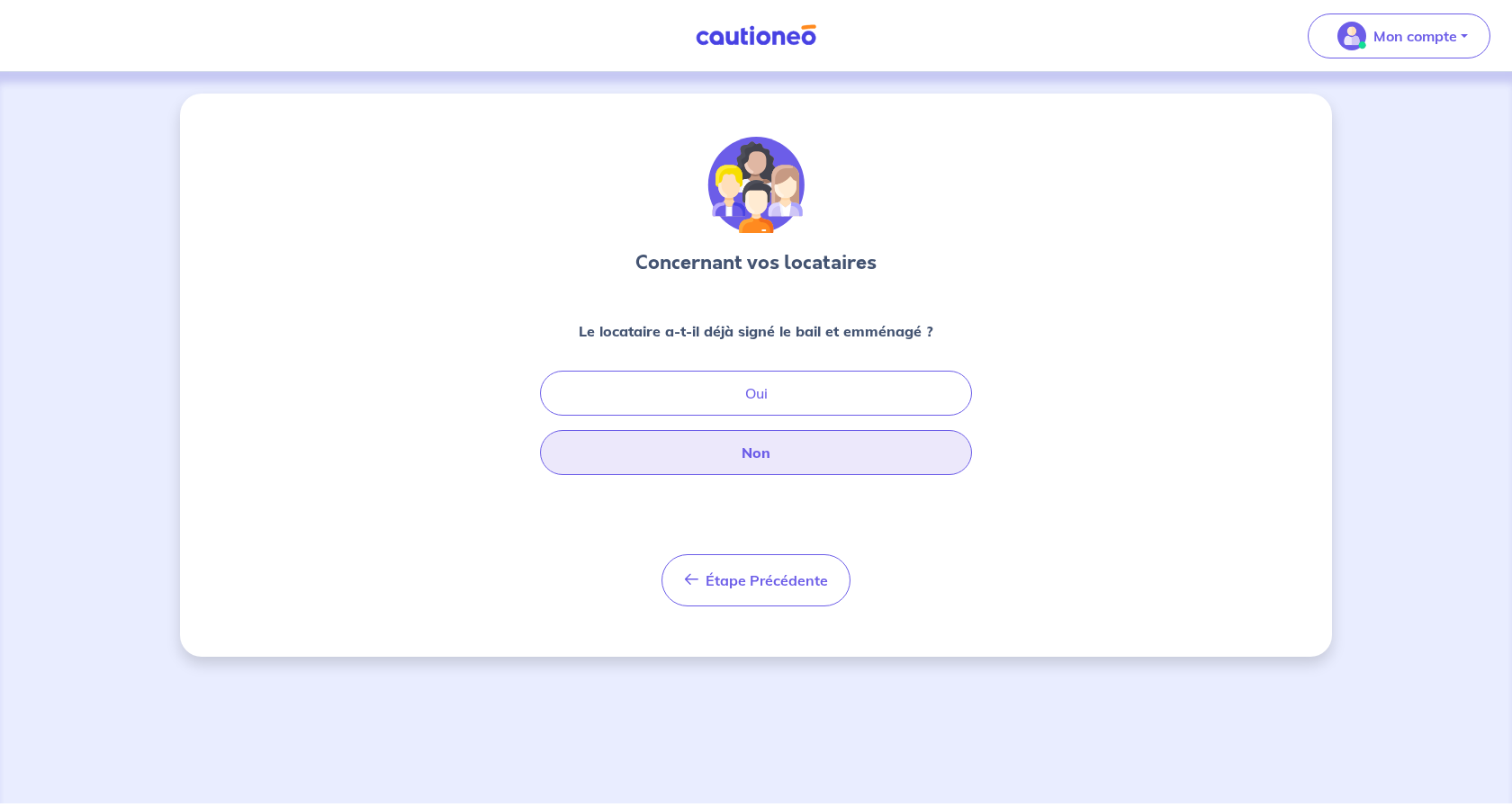
click at [750, 448] on button "Non" at bounding box center [756, 453] width 432 height 45
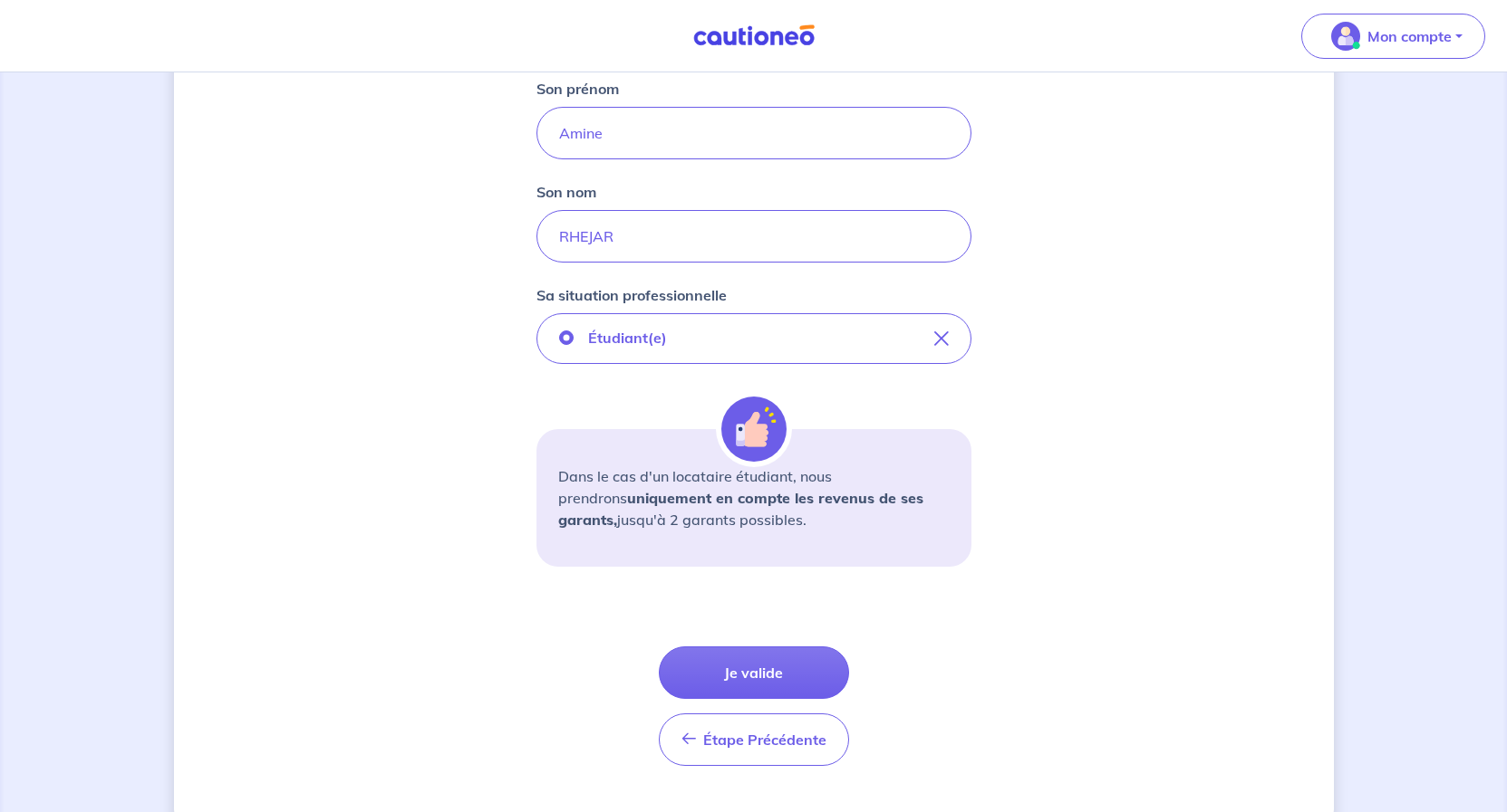
scroll to position [452, 0]
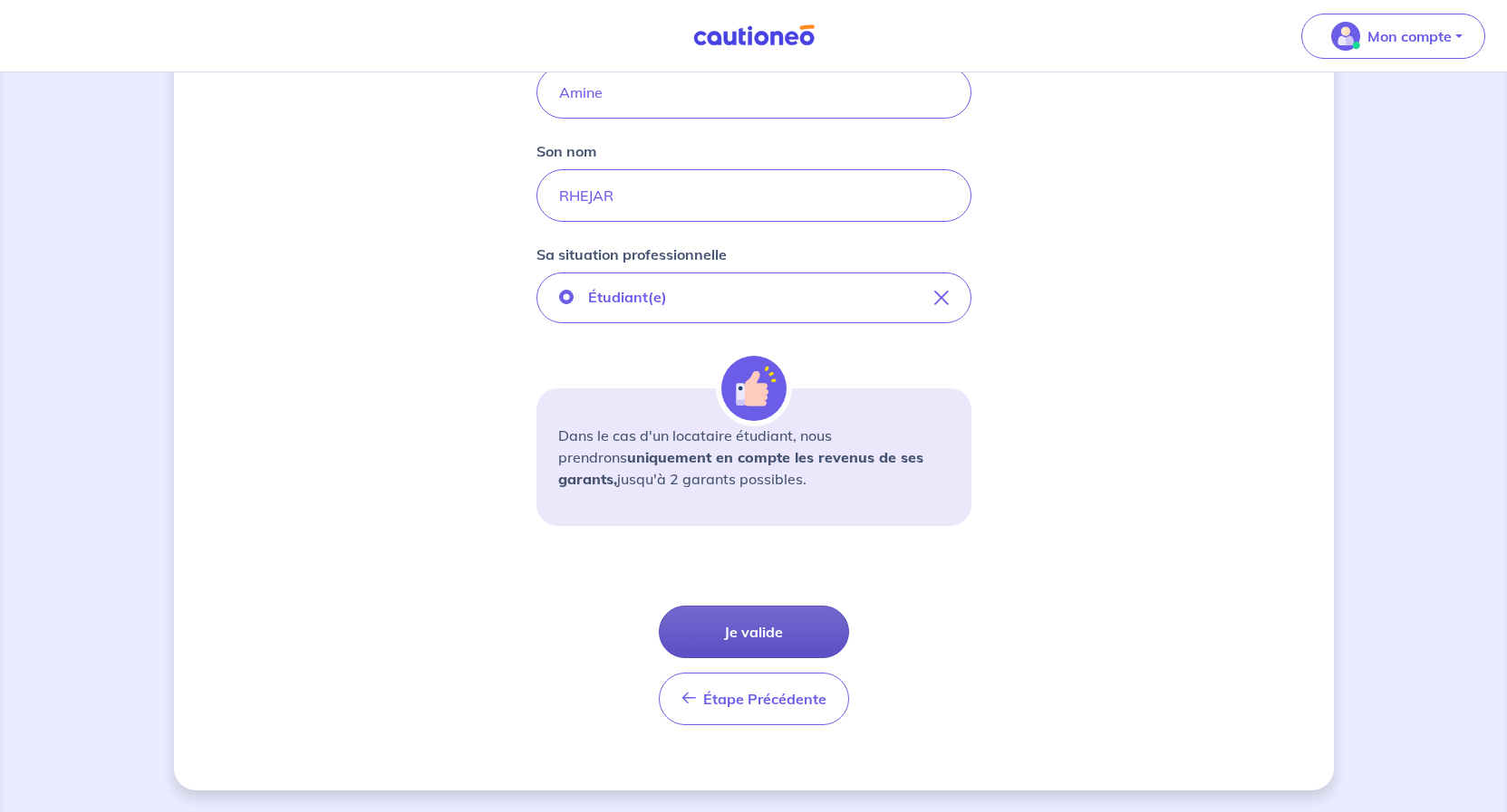
click at [773, 629] on button "Je valide" at bounding box center [754, 631] width 191 height 52
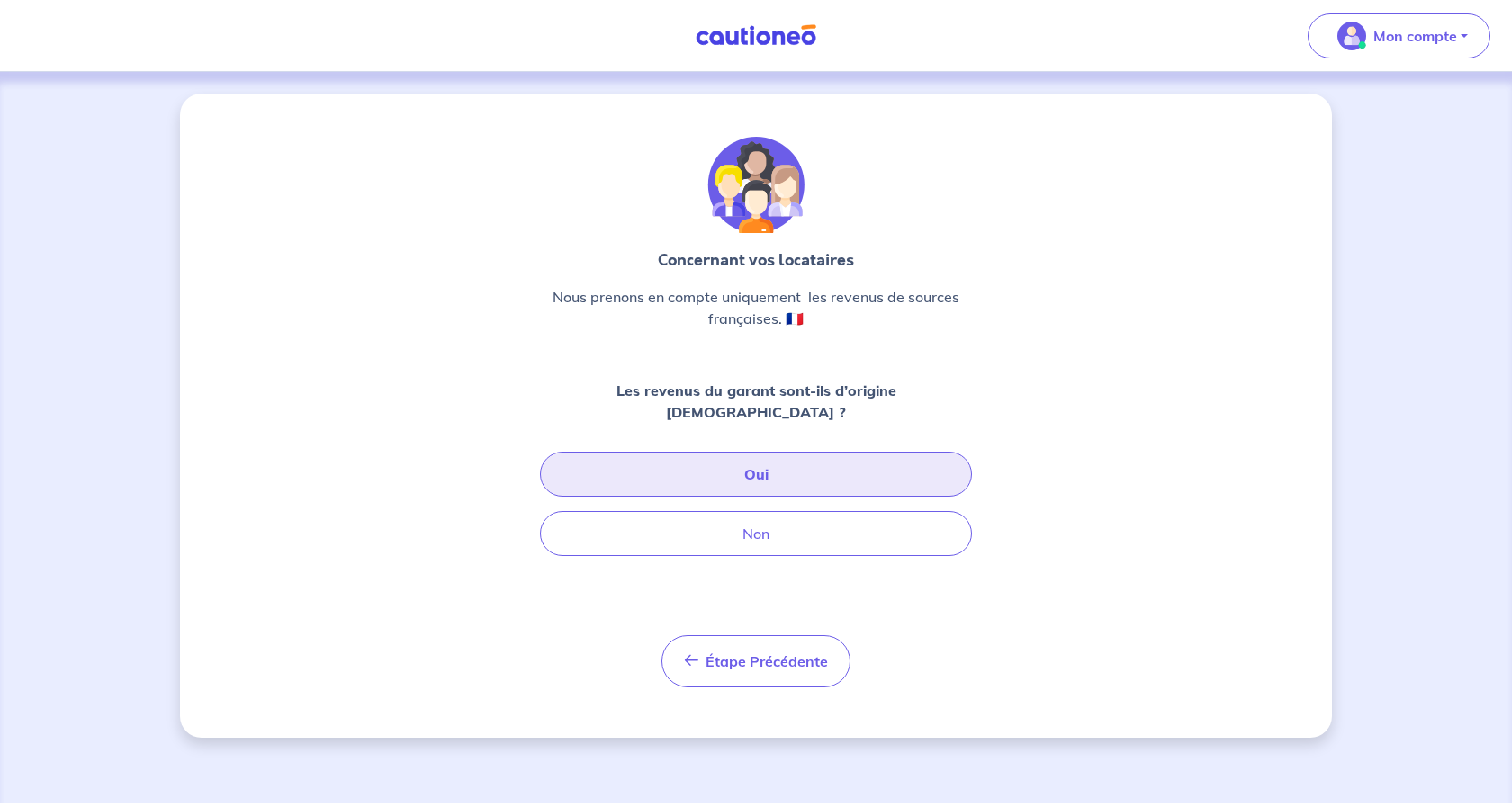
click at [796, 454] on button "Oui" at bounding box center [756, 475] width 432 height 45
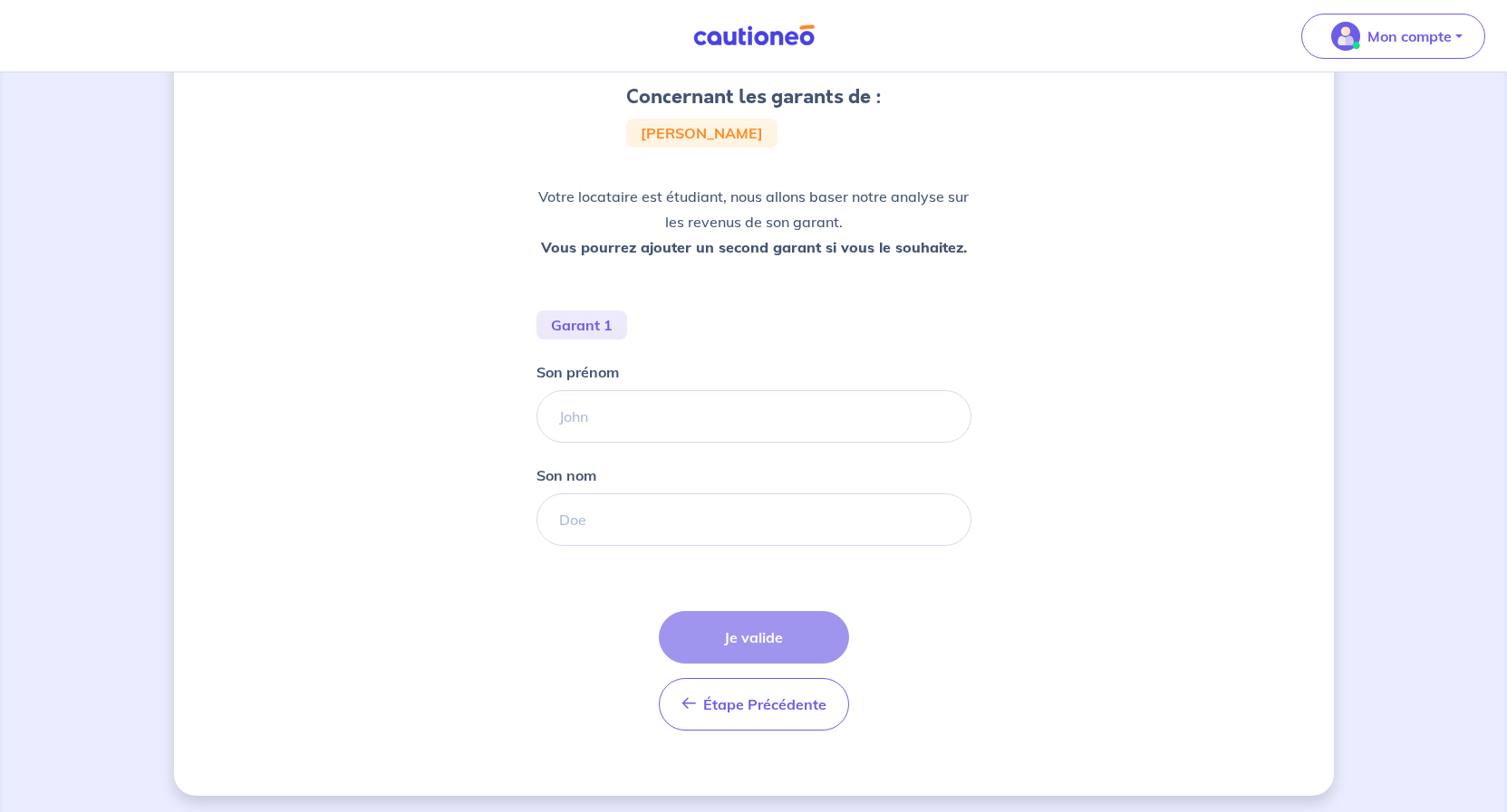
scroll to position [173, 0]
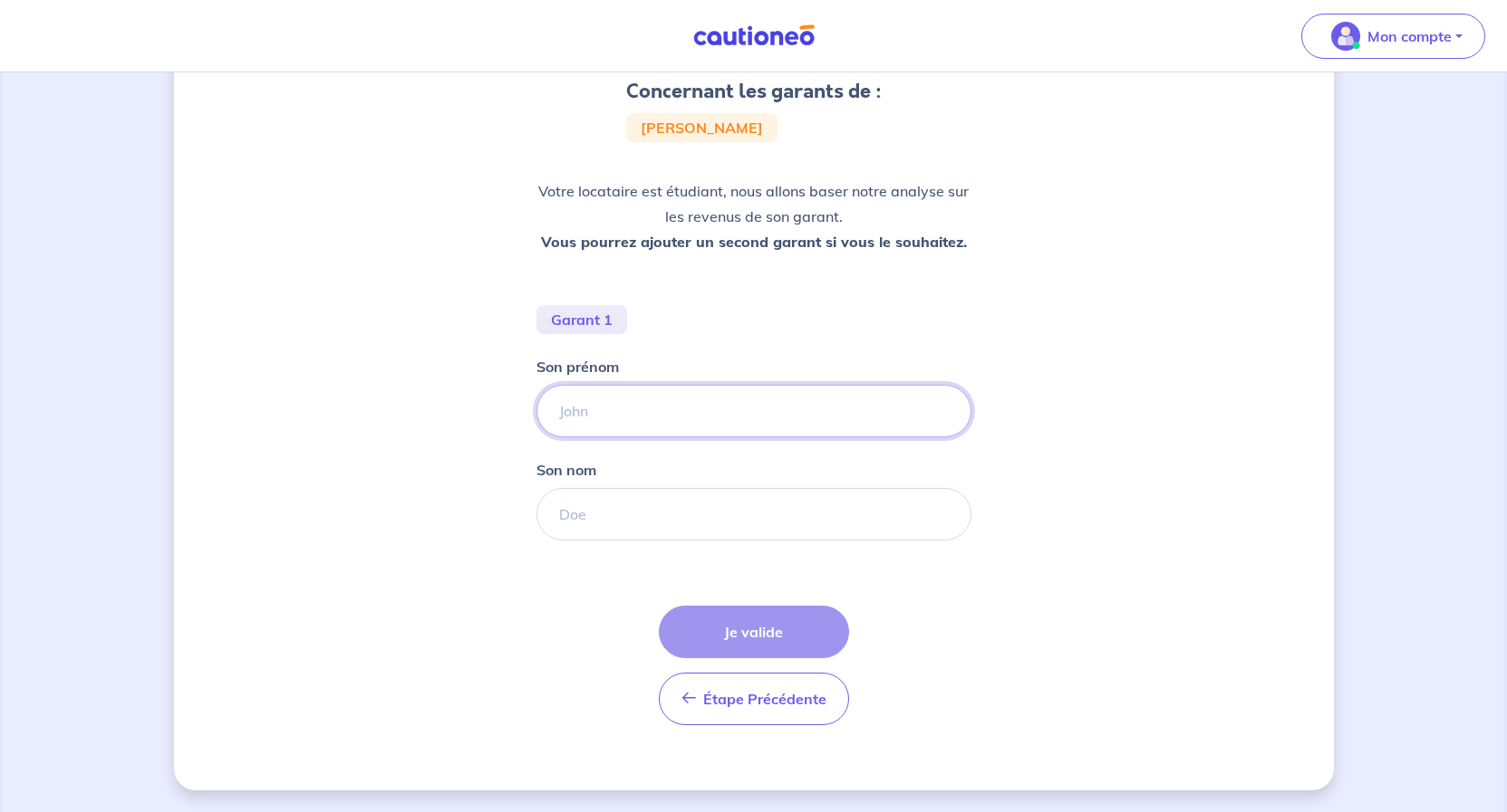
click at [591, 407] on input "Son prénom" at bounding box center [754, 410] width 435 height 52
drag, startPoint x: 653, startPoint y: 412, endPoint x: 561, endPoint y: 409, distance: 92.0
click at [536, 409] on input "BEN ADDOU" at bounding box center [754, 410] width 435 height 52
drag, startPoint x: 581, startPoint y: 411, endPoint x: 561, endPoint y: 523, distance: 113.8
type input "BEN ADDOU"
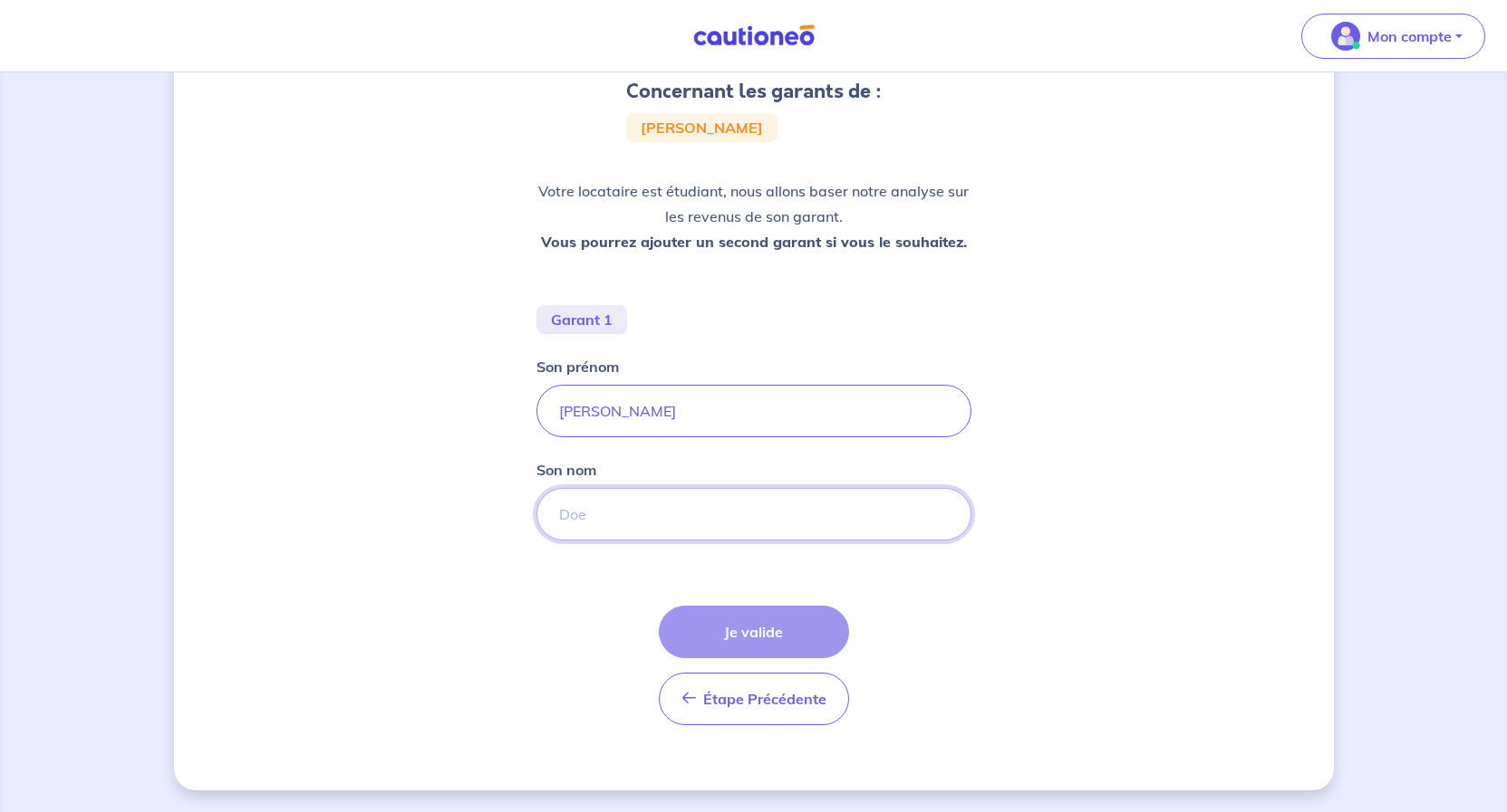
click at [600, 523] on input "Son nom" at bounding box center [754, 514] width 435 height 52
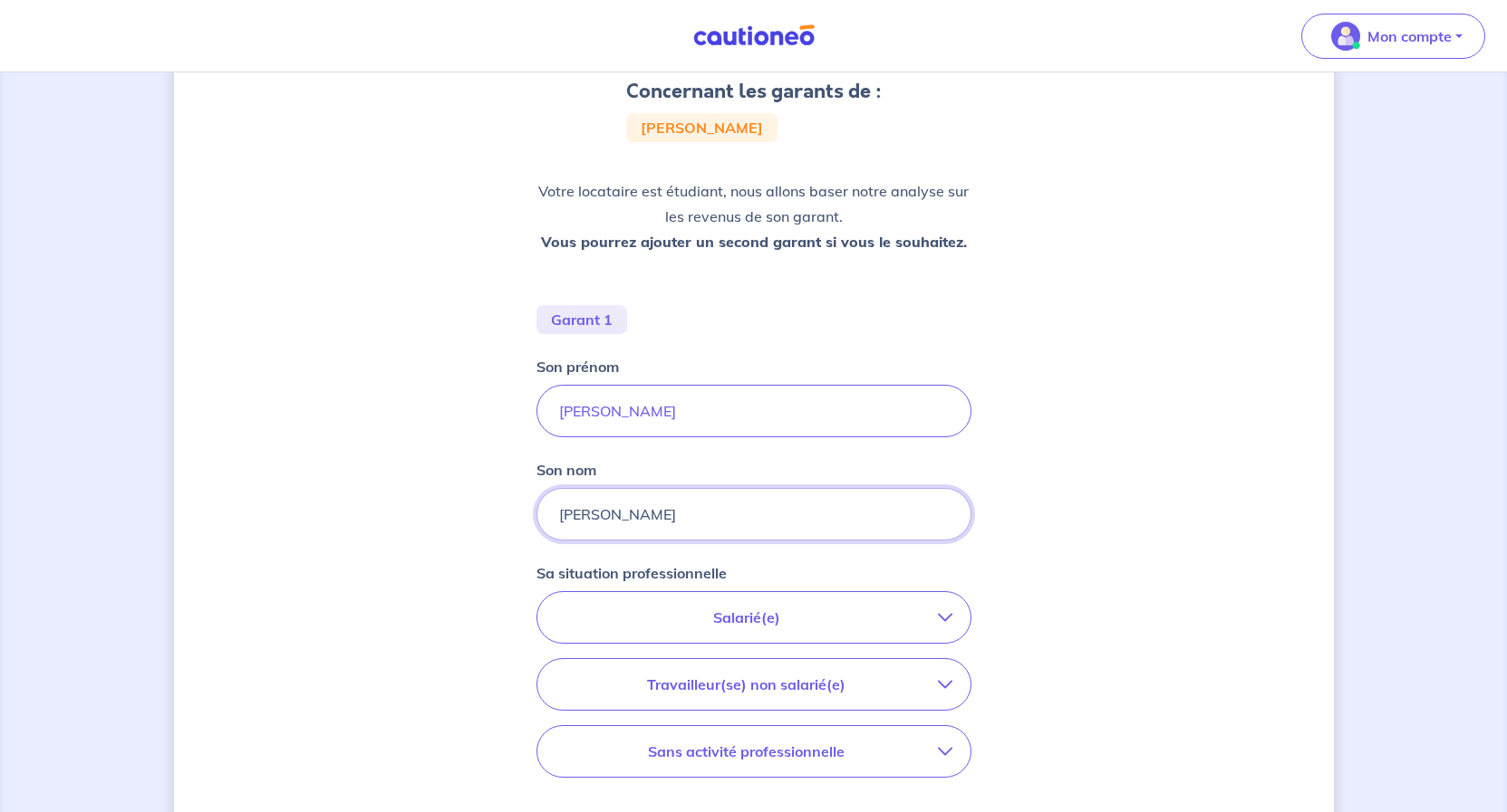
type input "BEN ADDOU"
drag, startPoint x: 660, startPoint y: 407, endPoint x: 517, endPoint y: 408, distance: 143.0
click at [536, 408] on input "BEN ADDOU" at bounding box center [754, 410] width 435 height 52
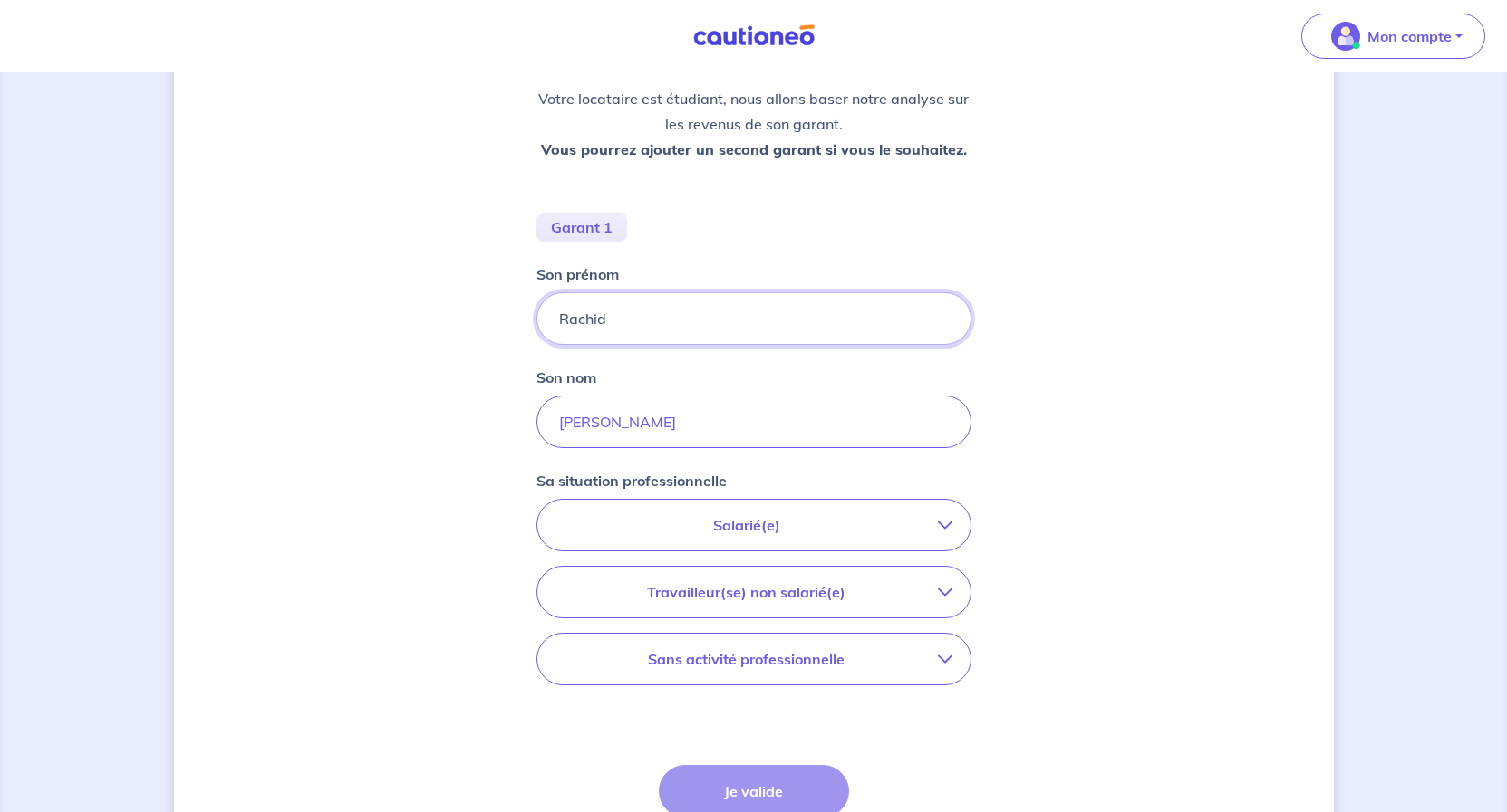
type input "Rachid"
click at [759, 593] on p "Travailleur(se) non salarié(e)" at bounding box center [746, 592] width 382 height 22
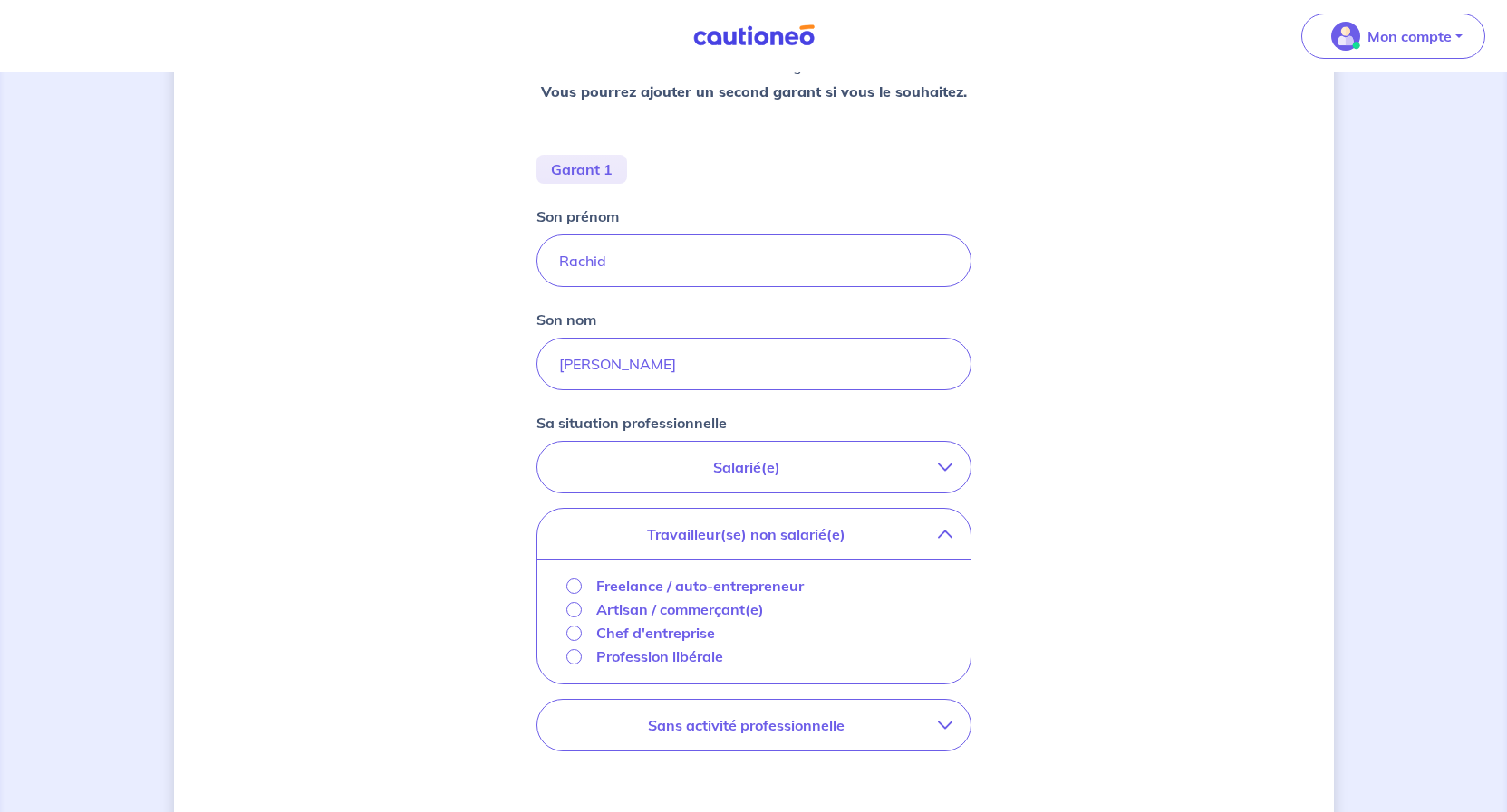
scroll to position [358, 0]
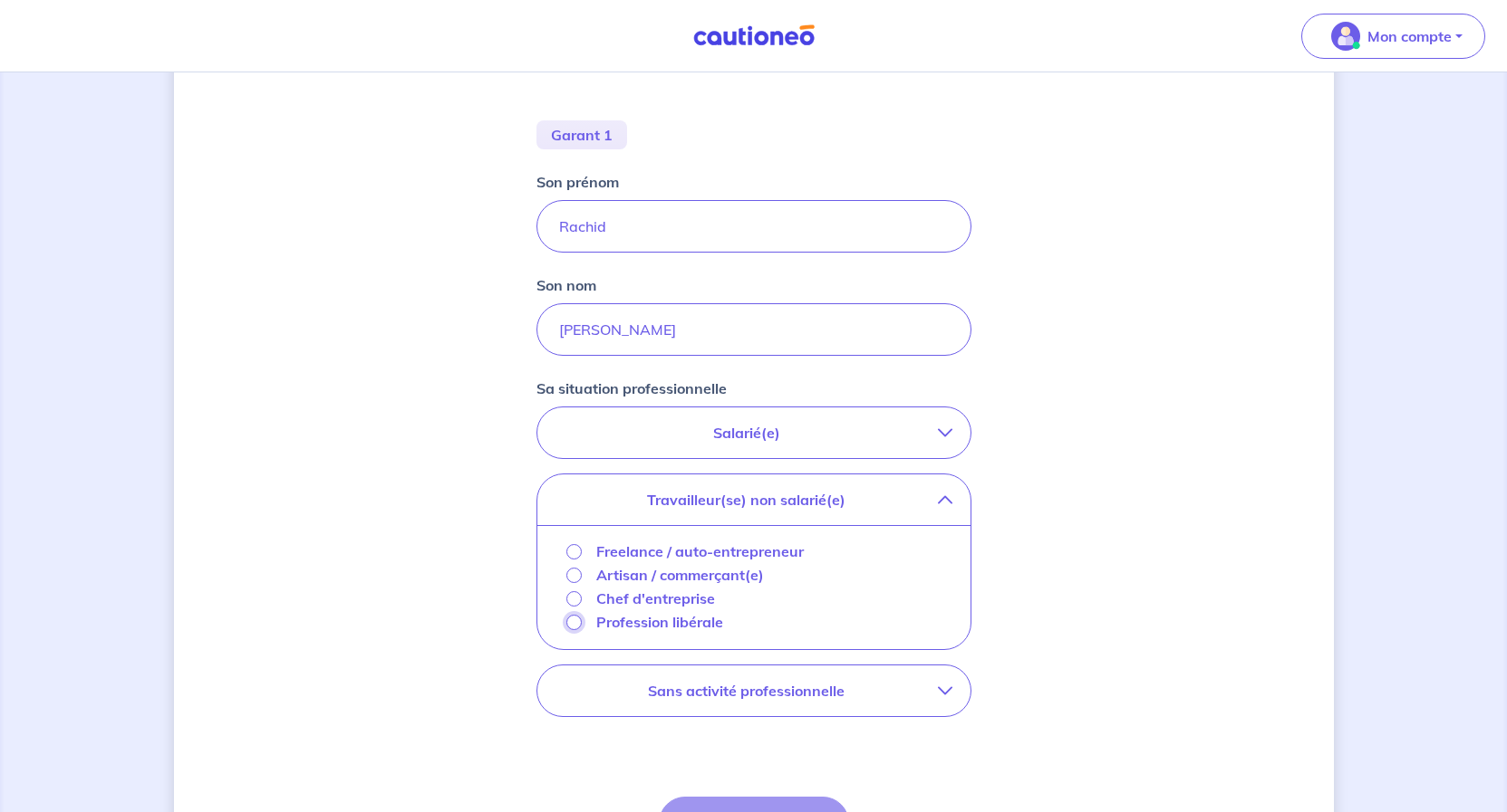
click at [570, 620] on input "Profession libérale" at bounding box center [573, 623] width 15 height 15
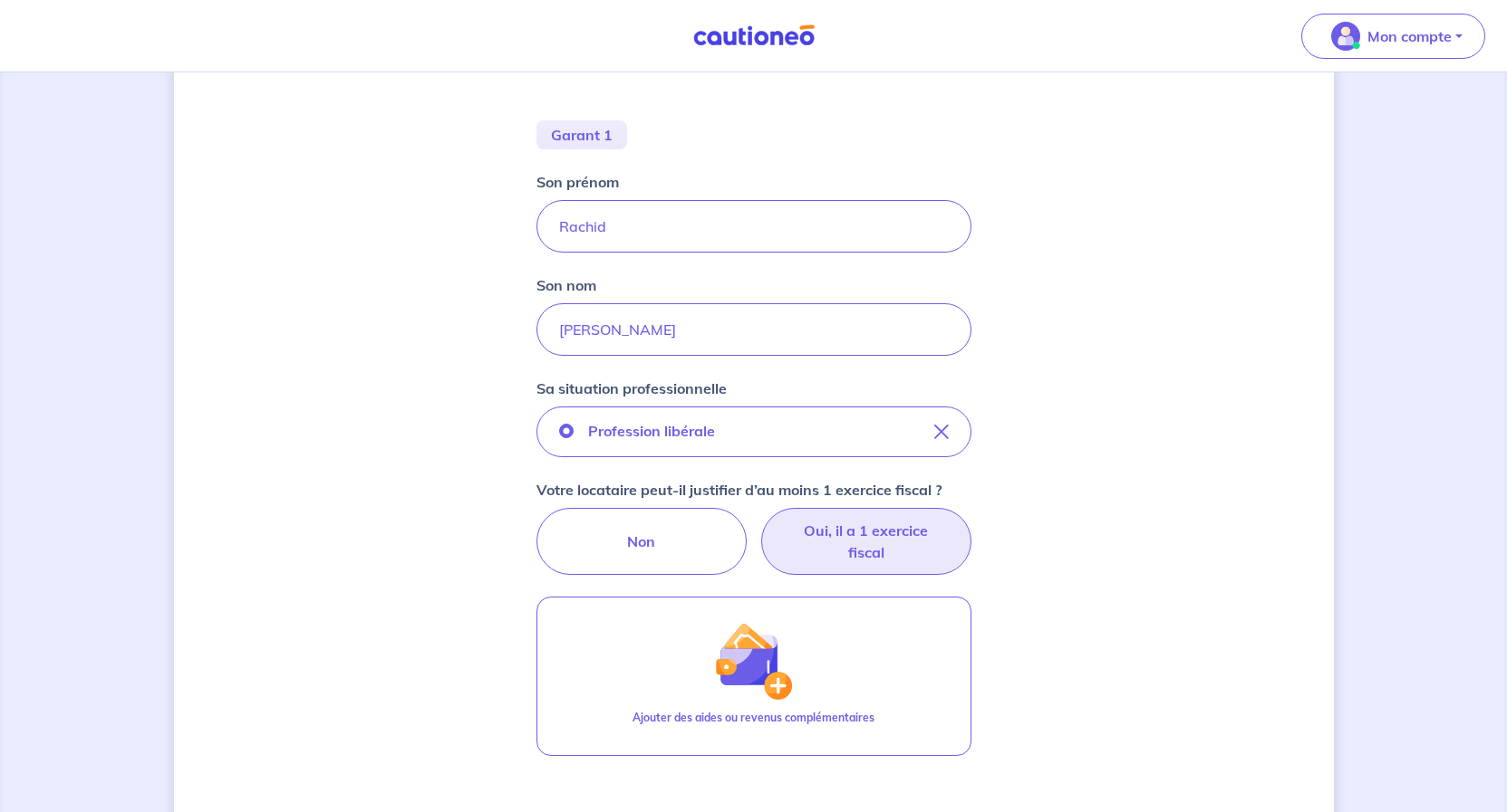
click at [913, 544] on label "Oui, il a 1 exercice fiscal" at bounding box center [866, 541] width 210 height 67
click at [759, 520] on input "Oui, il a 1 exercice fiscal" at bounding box center [754, 514] width 11 height 11
radio input "true"
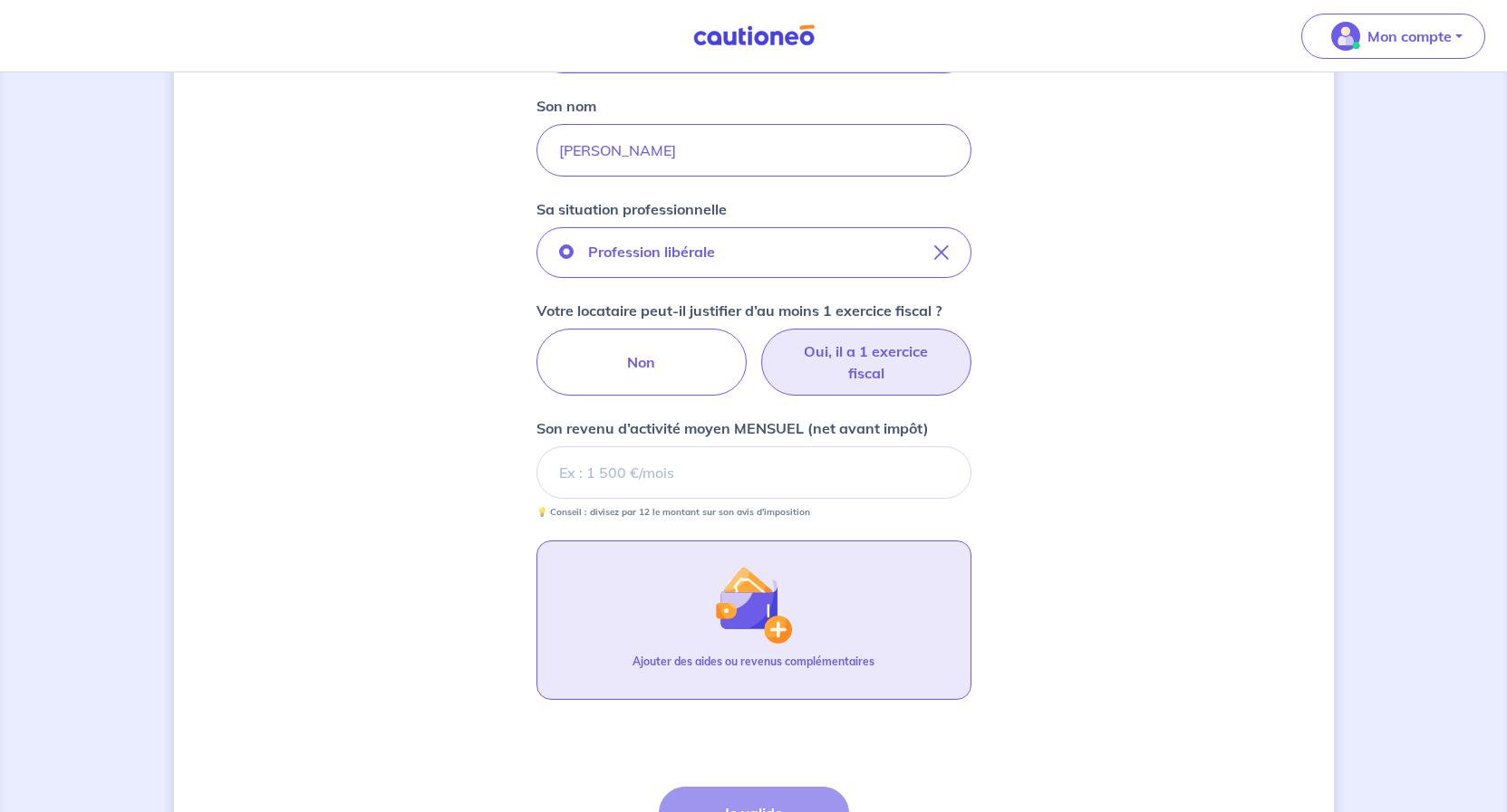
scroll to position [543, 0]
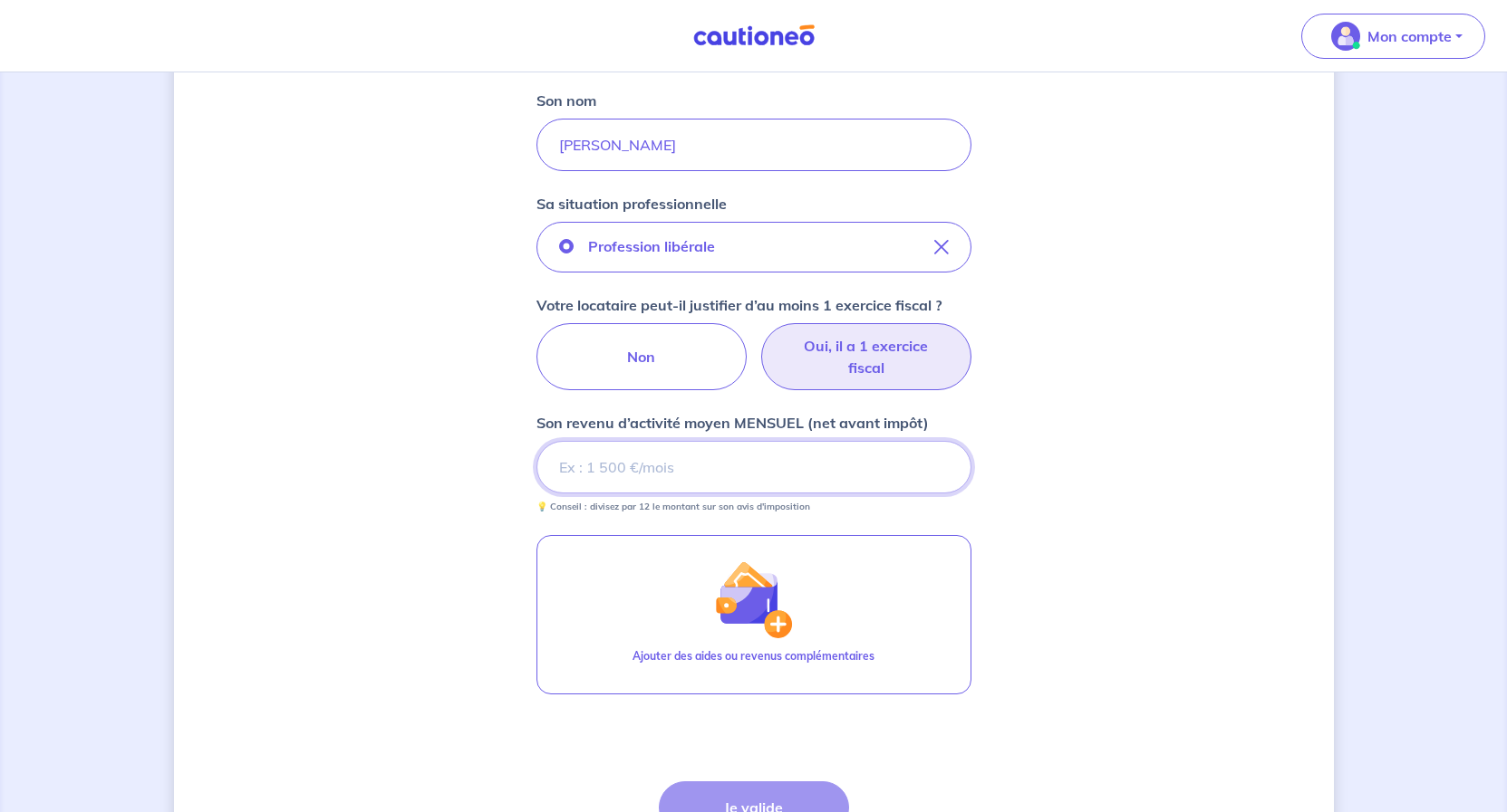
click at [604, 462] on input "Son revenu d’activité moyen MENSUEL (net avant impôt)" at bounding box center [754, 466] width 435 height 52
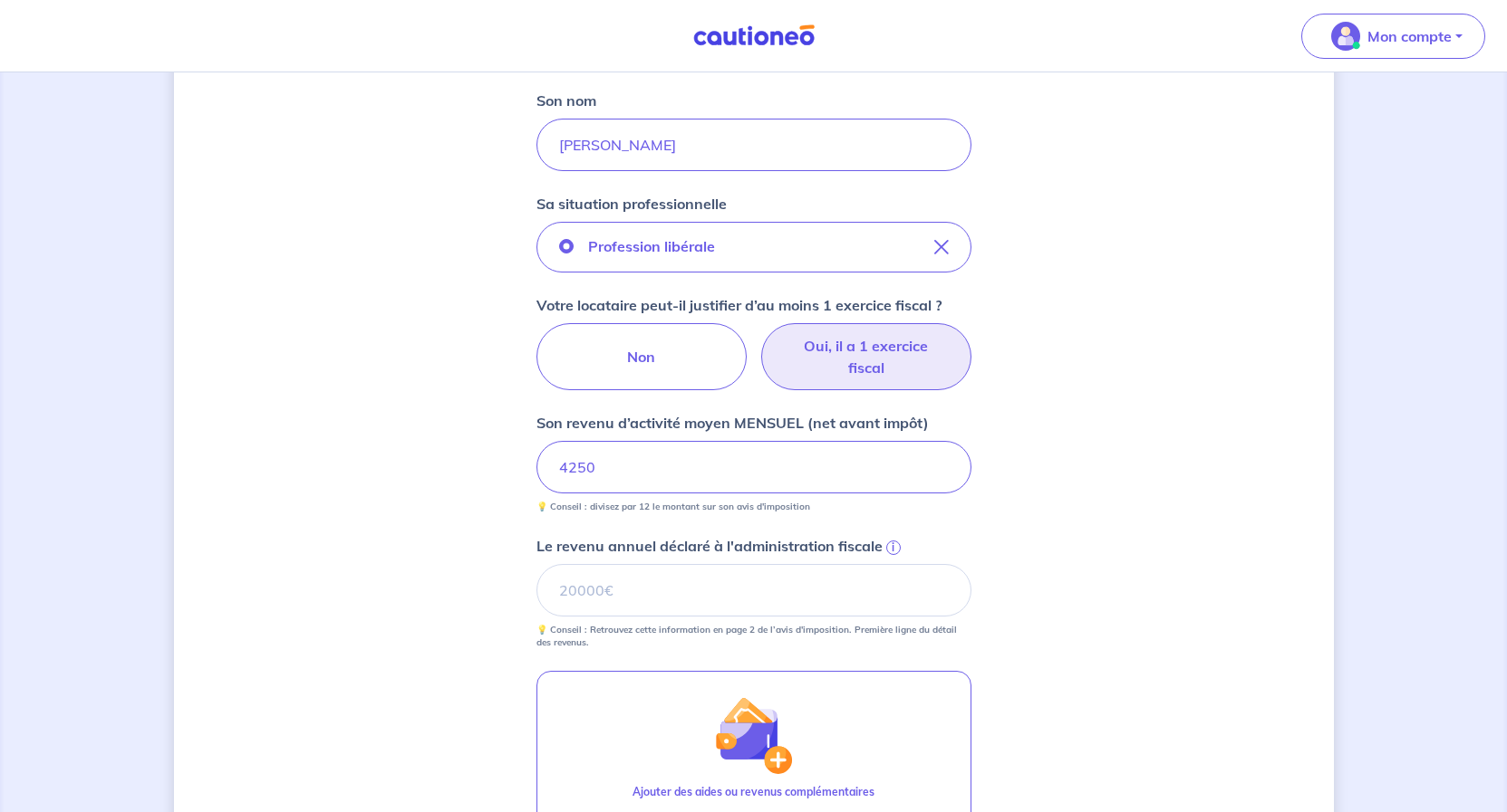
click at [405, 582] on div "Concernant les garants de : Amine Rhejar Votre locataire est étudiant, nous all…" at bounding box center [754, 327] width 1159 height 1550
click at [592, 599] on input "Le revenu annuel déclaré à l'administration fiscale i" at bounding box center [754, 589] width 435 height 52
type input "51278"
click at [1148, 647] on div "Concernant les garants de : Amine Rhejar Votre locataire est étudiant, nous all…" at bounding box center [754, 327] width 1159 height 1550
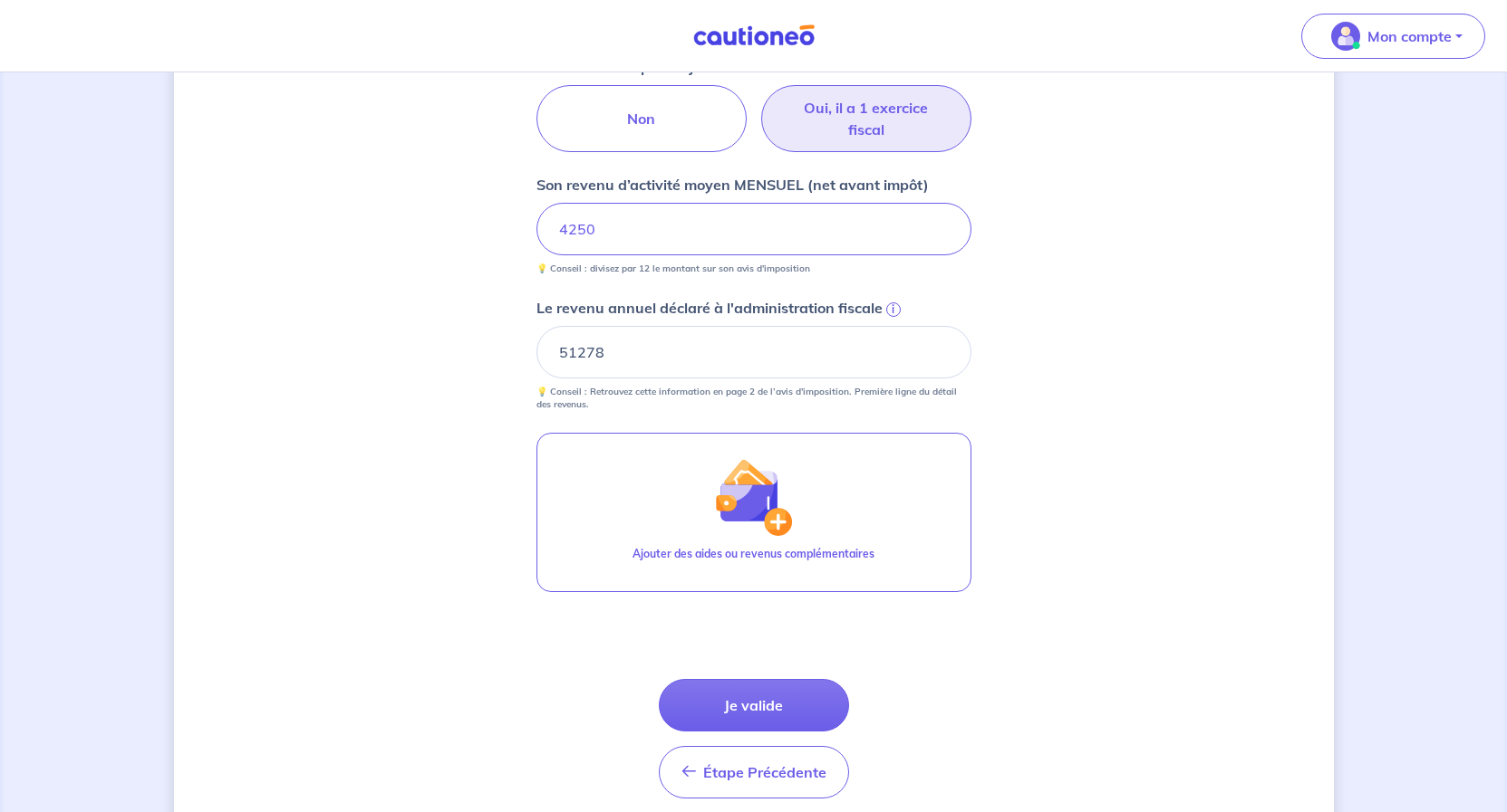
scroll to position [820, 0]
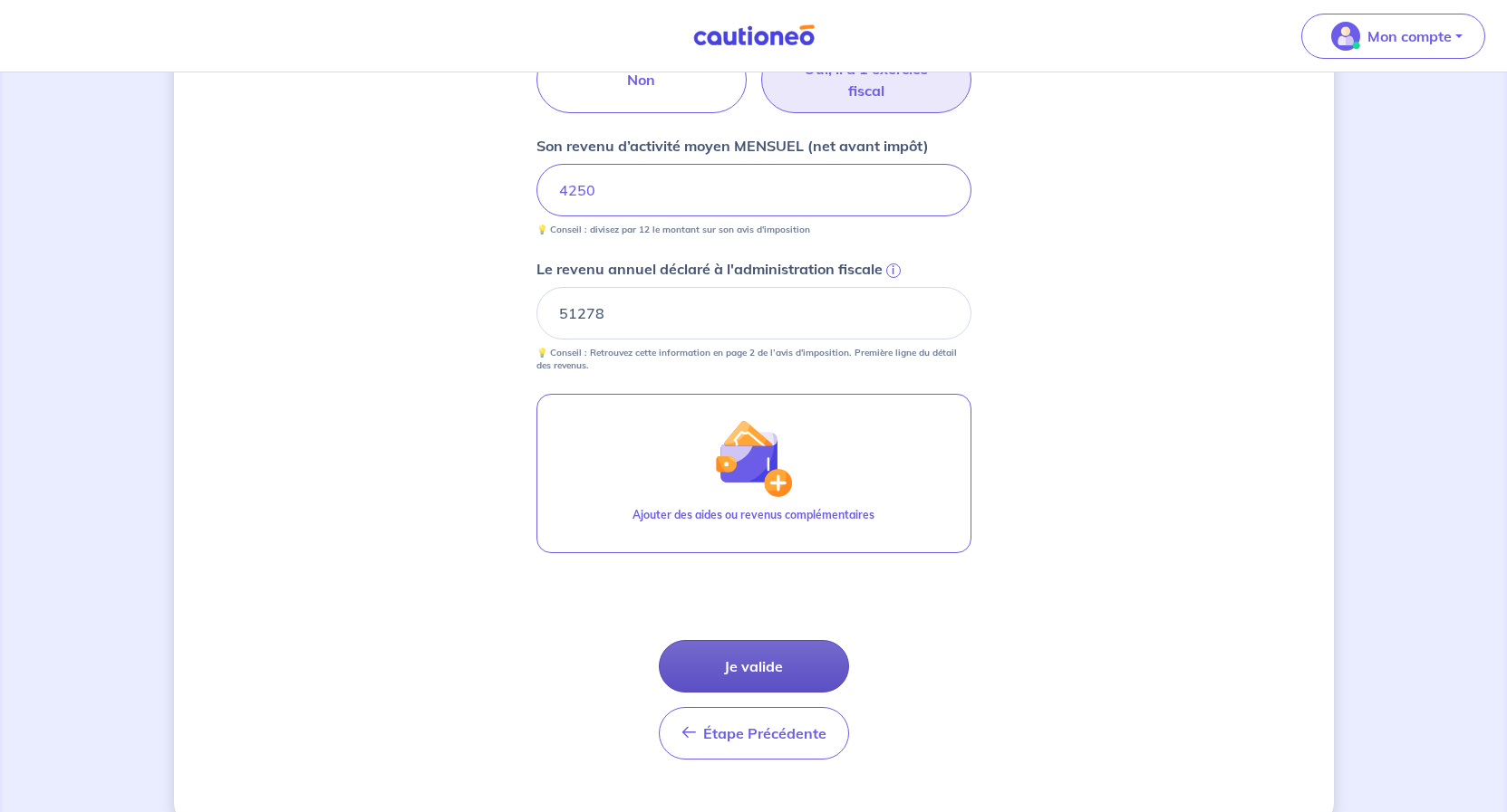
click at [770, 668] on button "Je valide" at bounding box center [754, 666] width 191 height 52
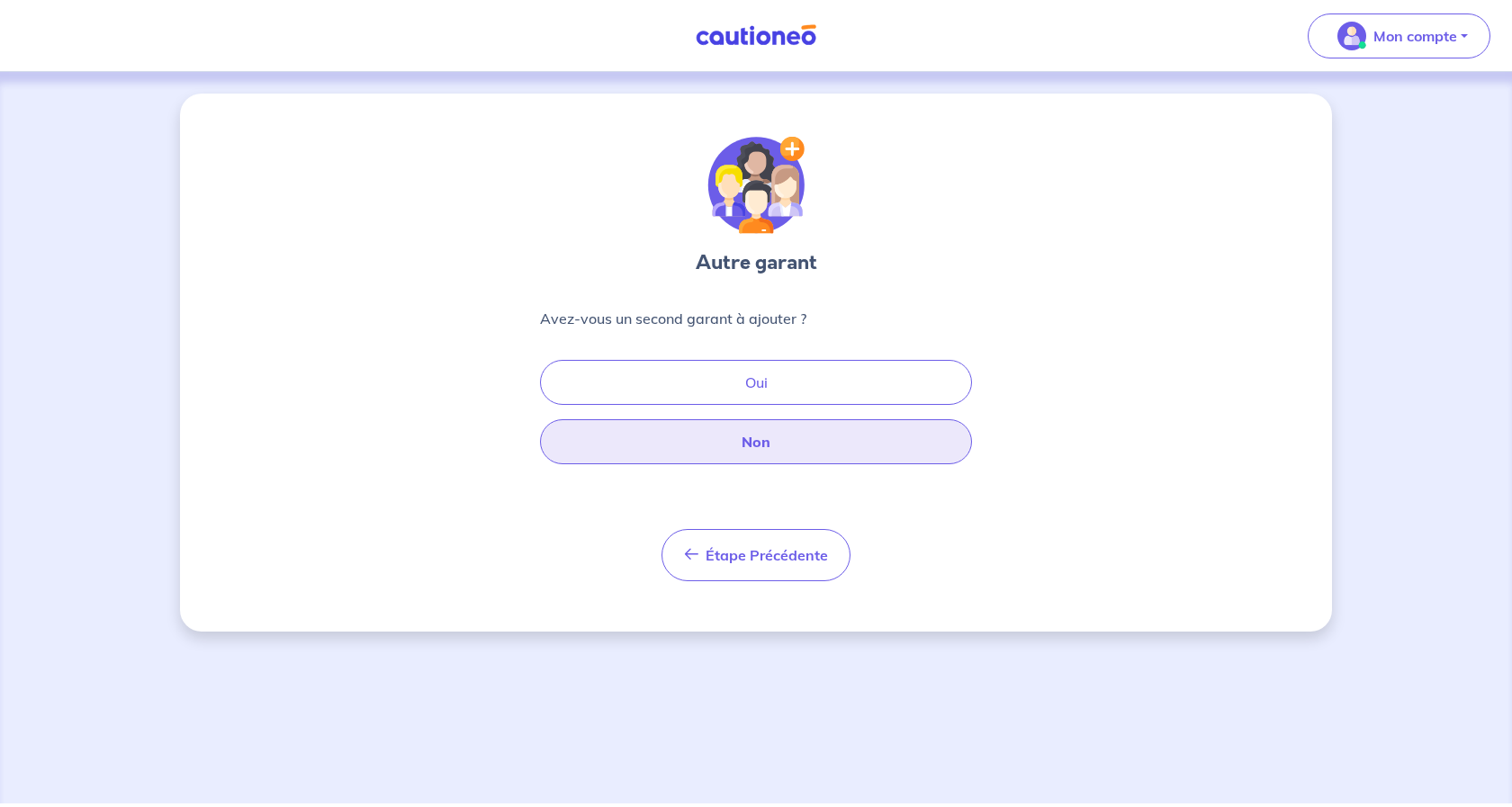
click at [786, 439] on button "Non" at bounding box center [756, 442] width 432 height 45
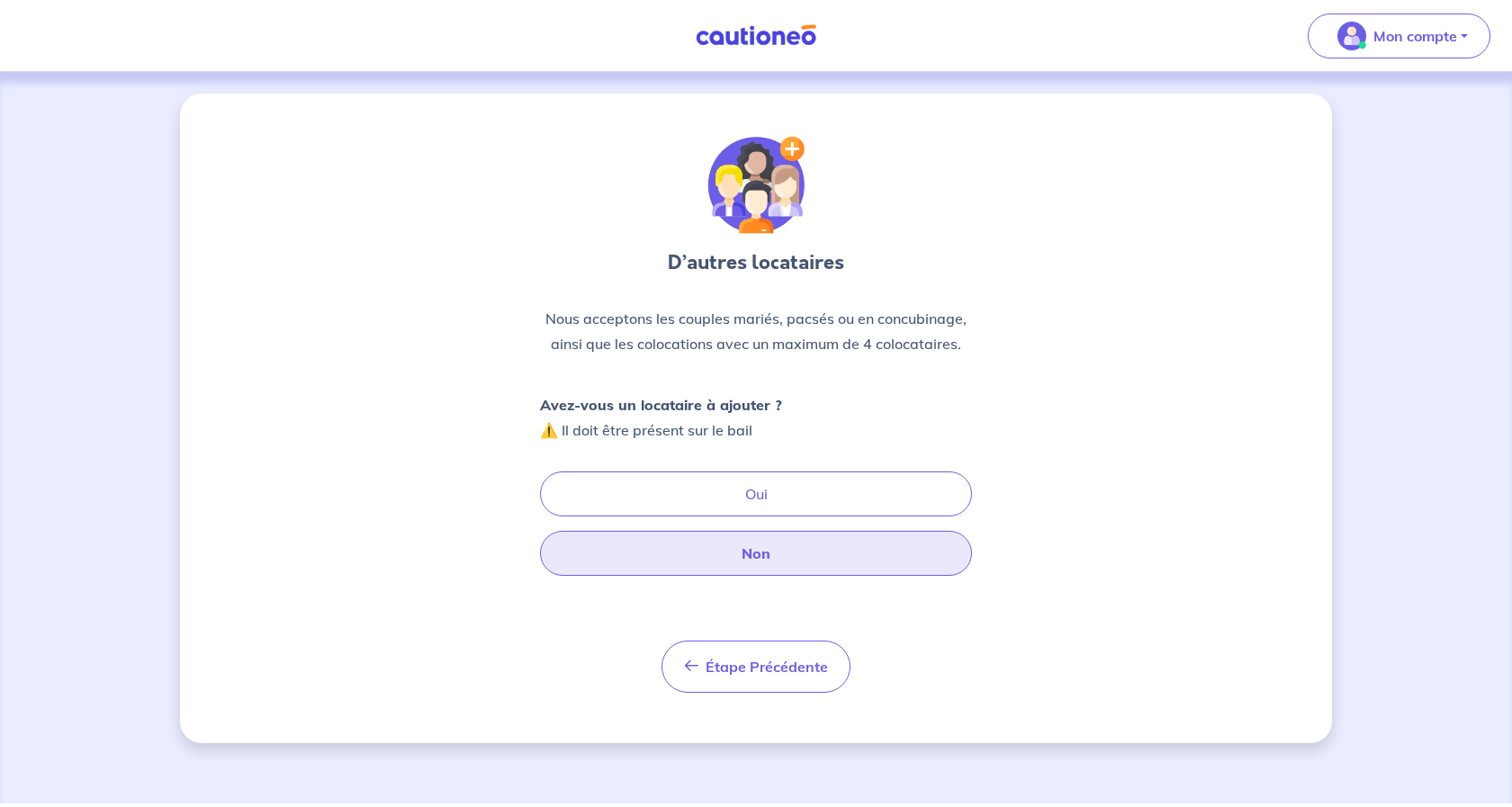
click at [796, 549] on button "Non" at bounding box center [756, 554] width 432 height 45
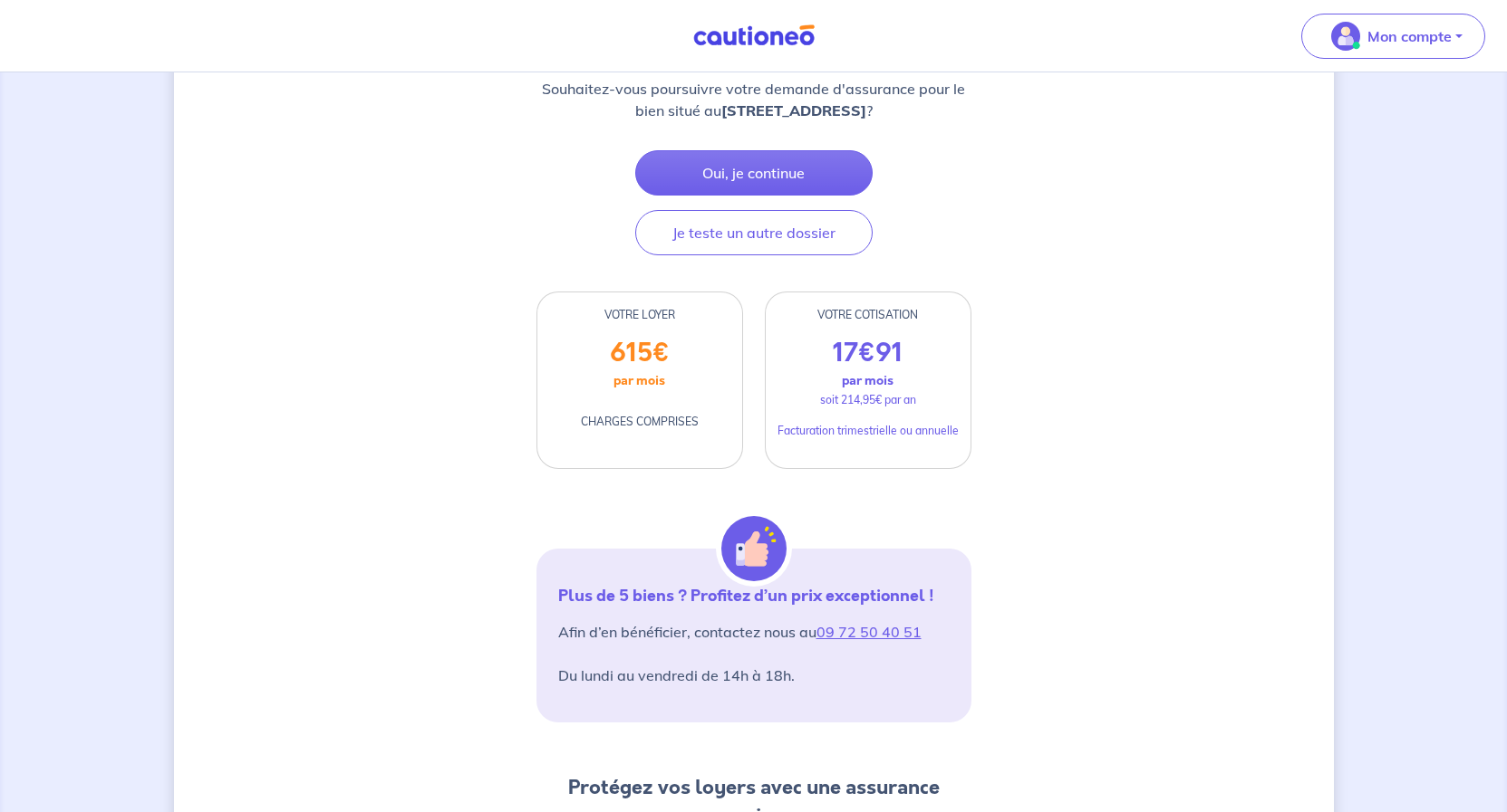
scroll to position [200, 0]
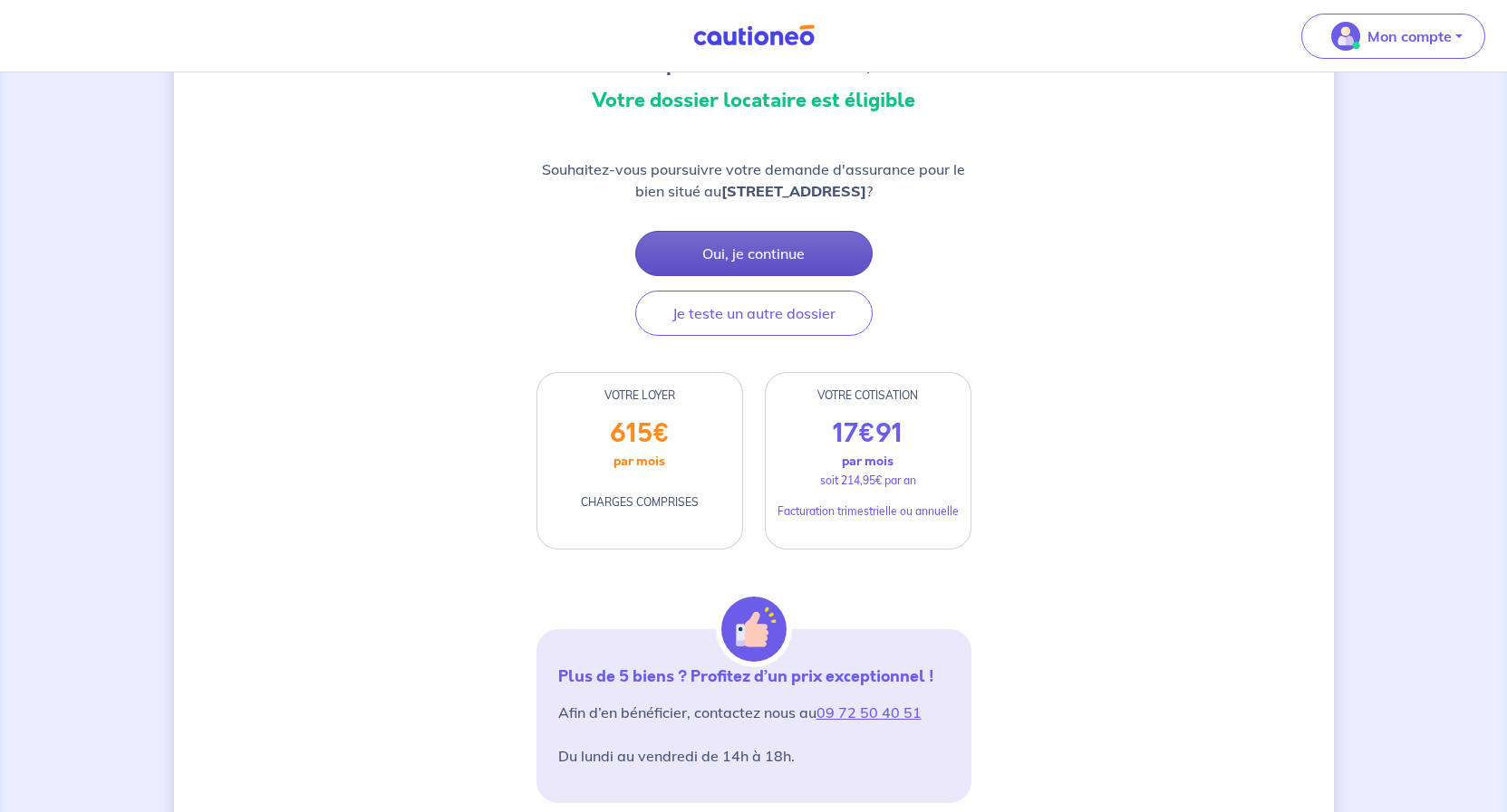
click at [735, 256] on button "Oui, je continue" at bounding box center [754, 254] width 237 height 45
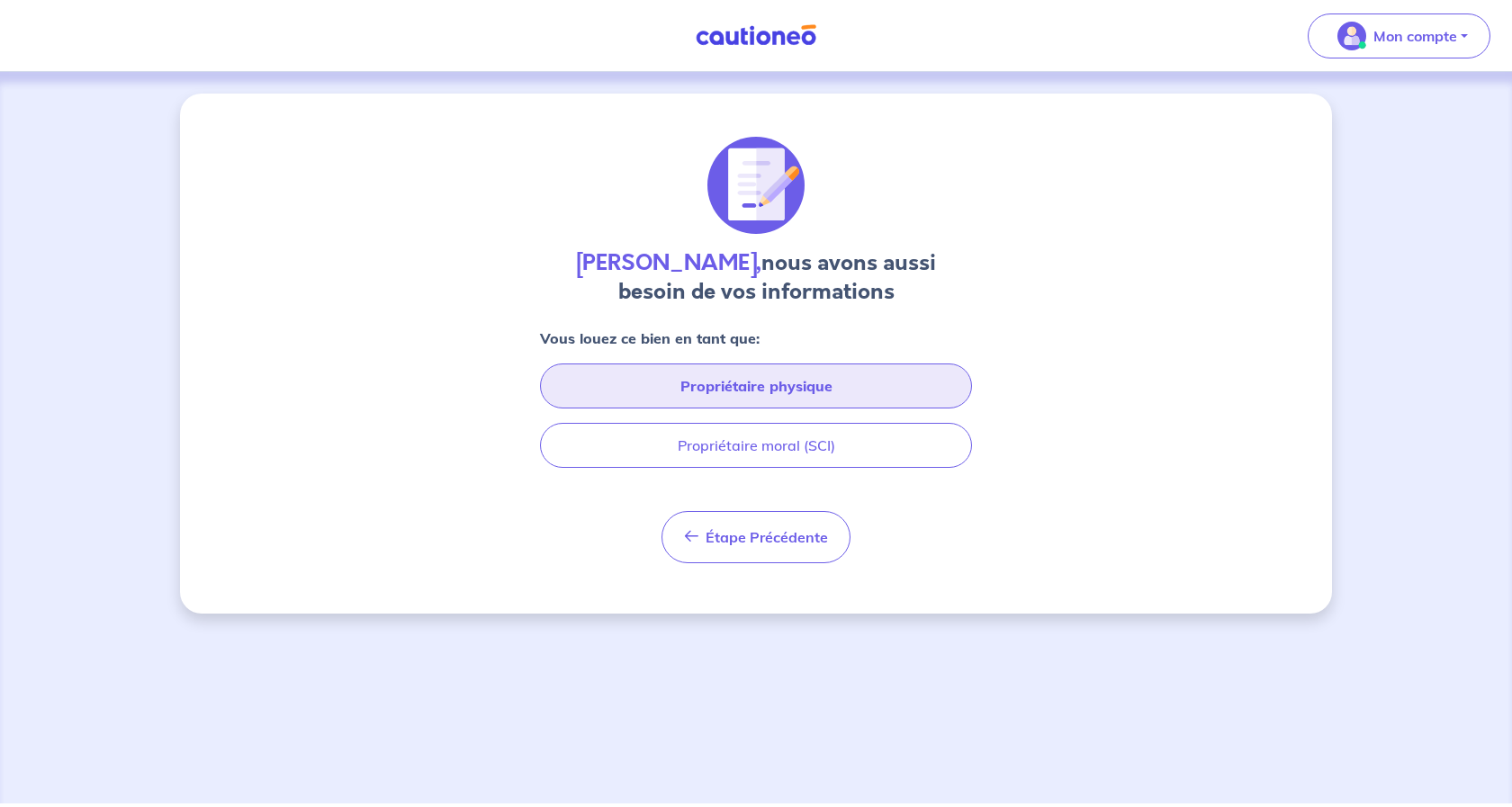
click at [755, 386] on button "Propriétaire physique" at bounding box center [756, 386] width 432 height 45
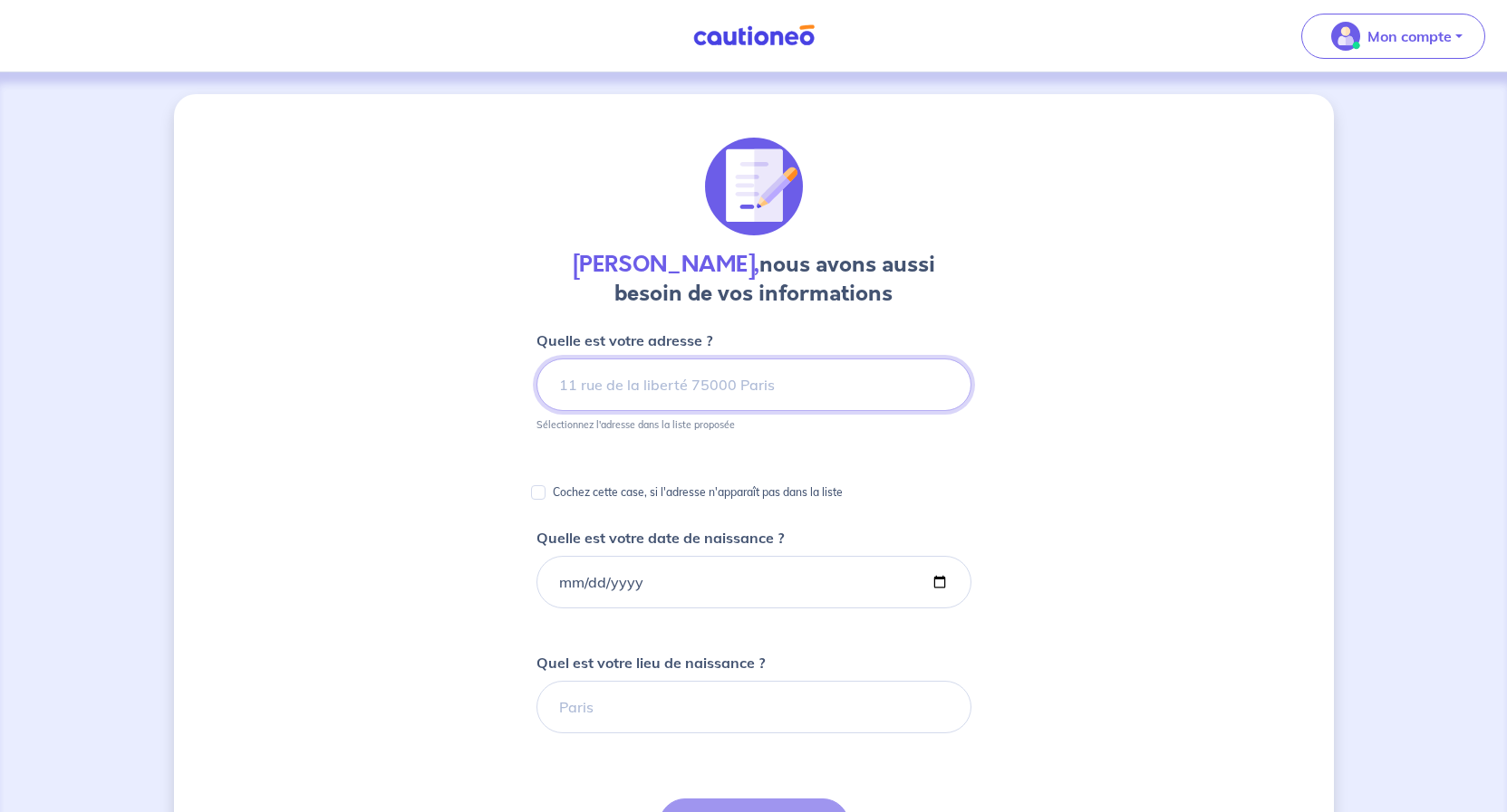
click at [565, 390] on input at bounding box center [754, 385] width 435 height 52
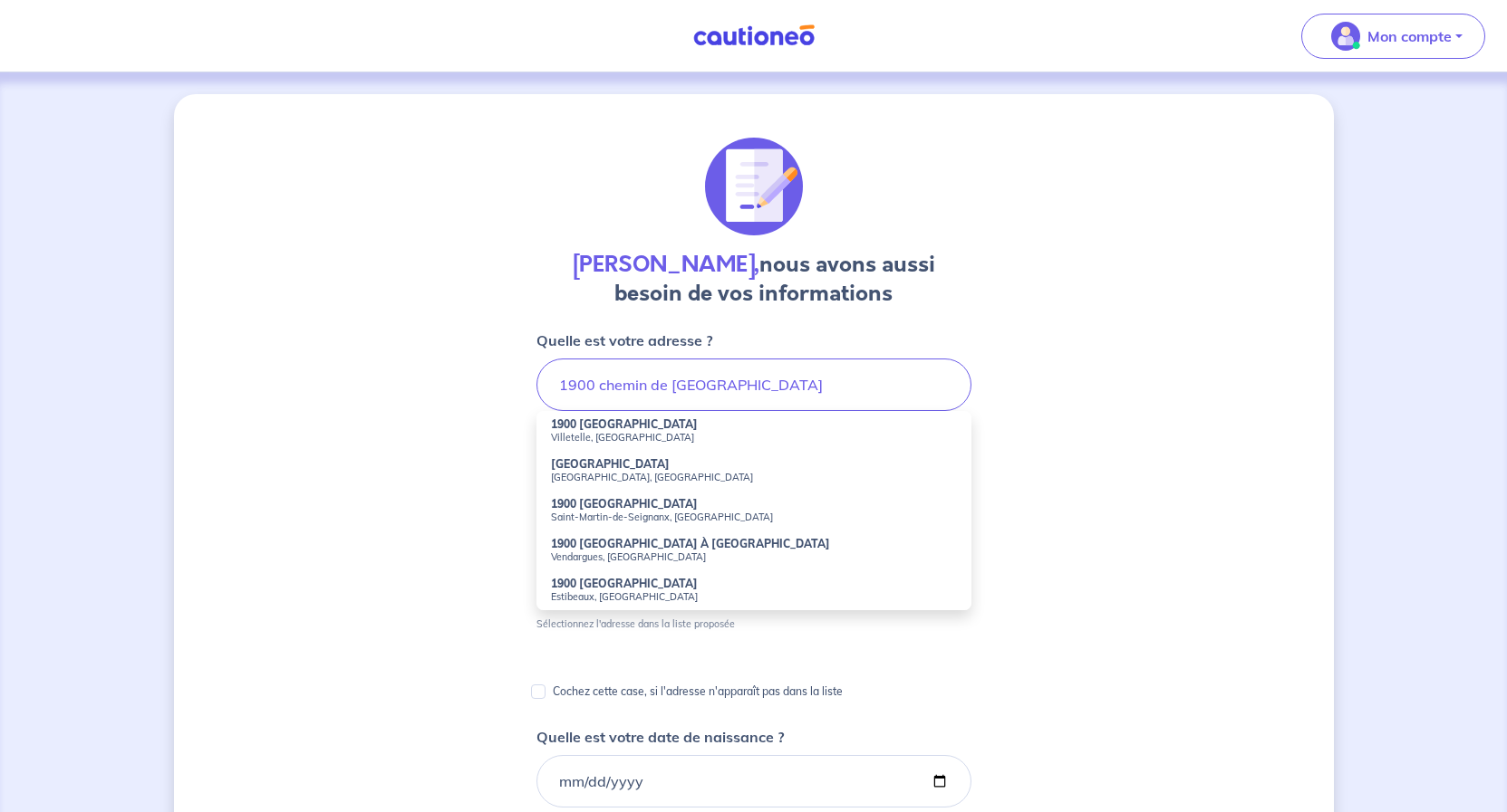
click at [584, 434] on small "Villetelle, France" at bounding box center [754, 437] width 406 height 12
type input "1900 Chemin de Montpellier, Villetelle, France"
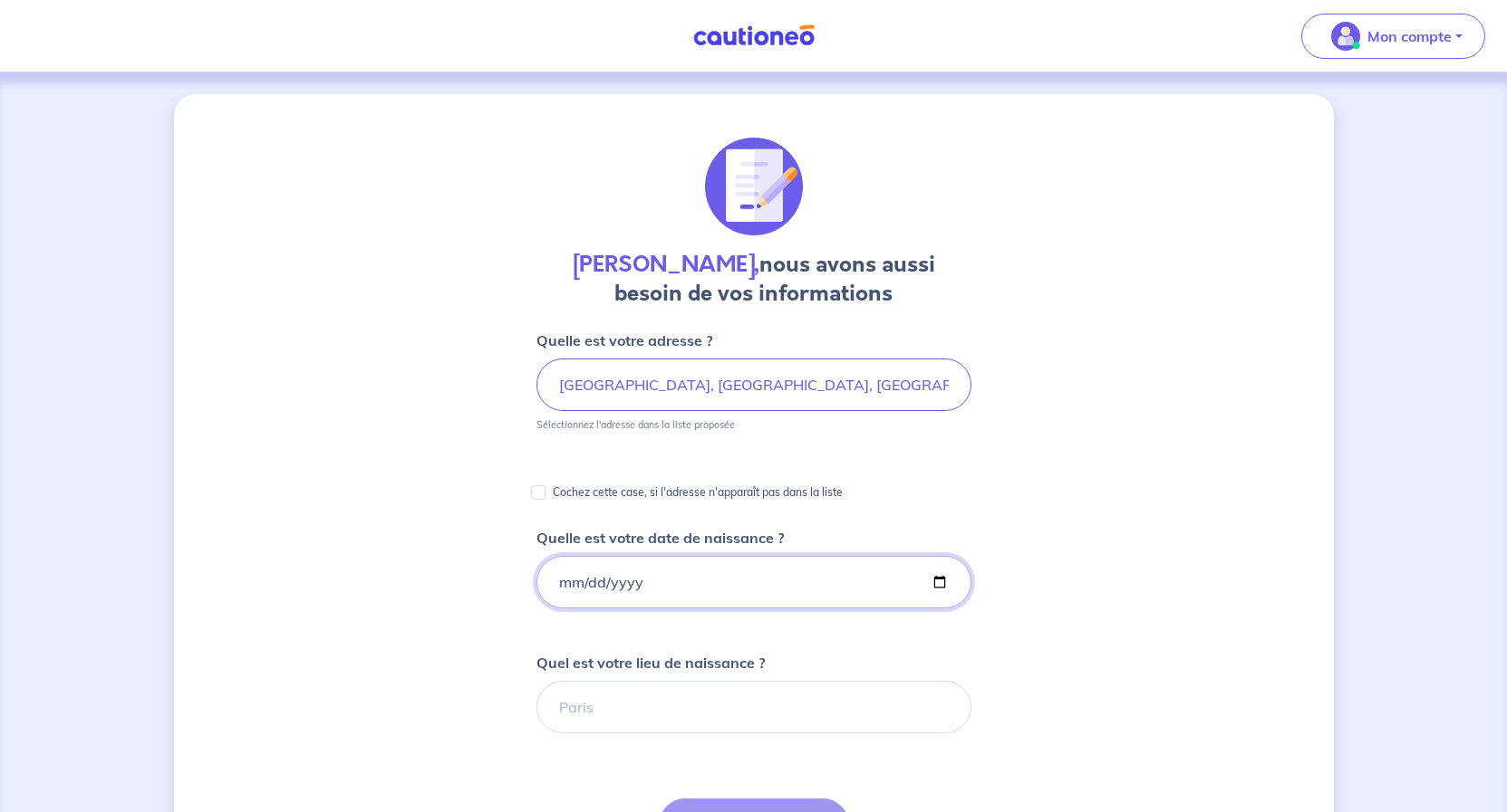
click at [557, 583] on input "Quelle est votre date de naissance ?" at bounding box center [754, 582] width 435 height 52
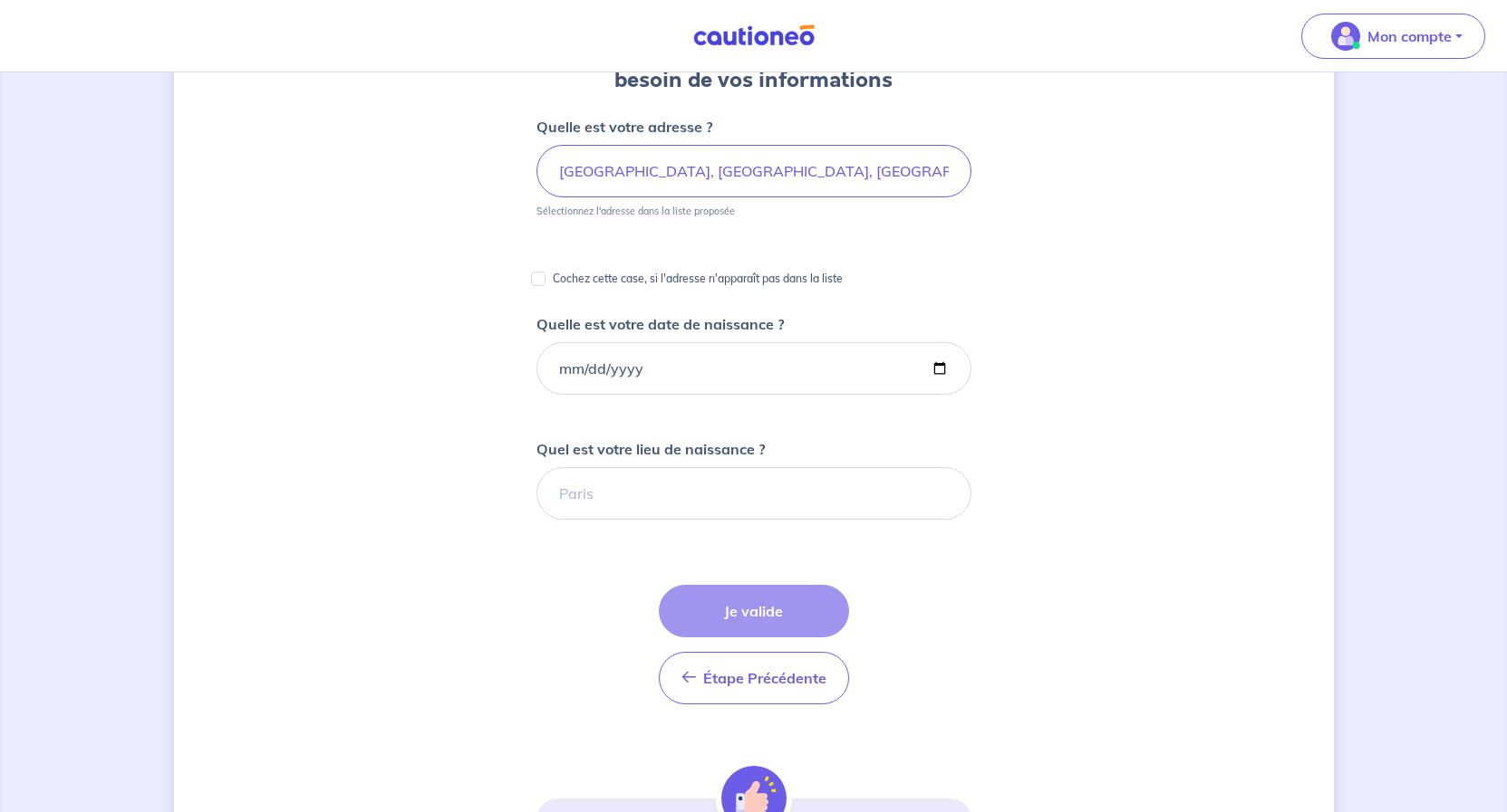
scroll to position [185, 0]
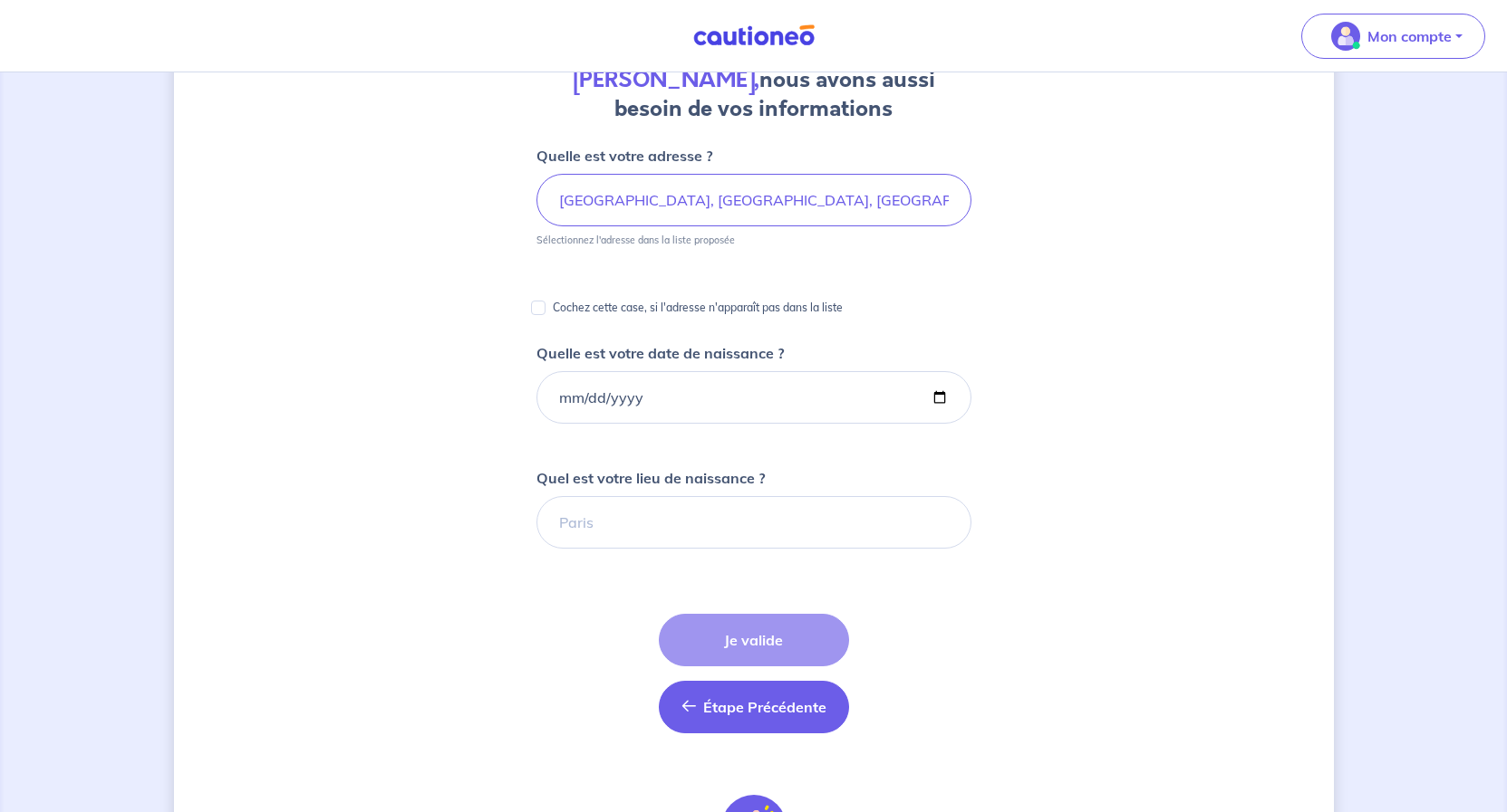
click at [759, 715] on span "Étape Précédente" at bounding box center [765, 707] width 123 height 18
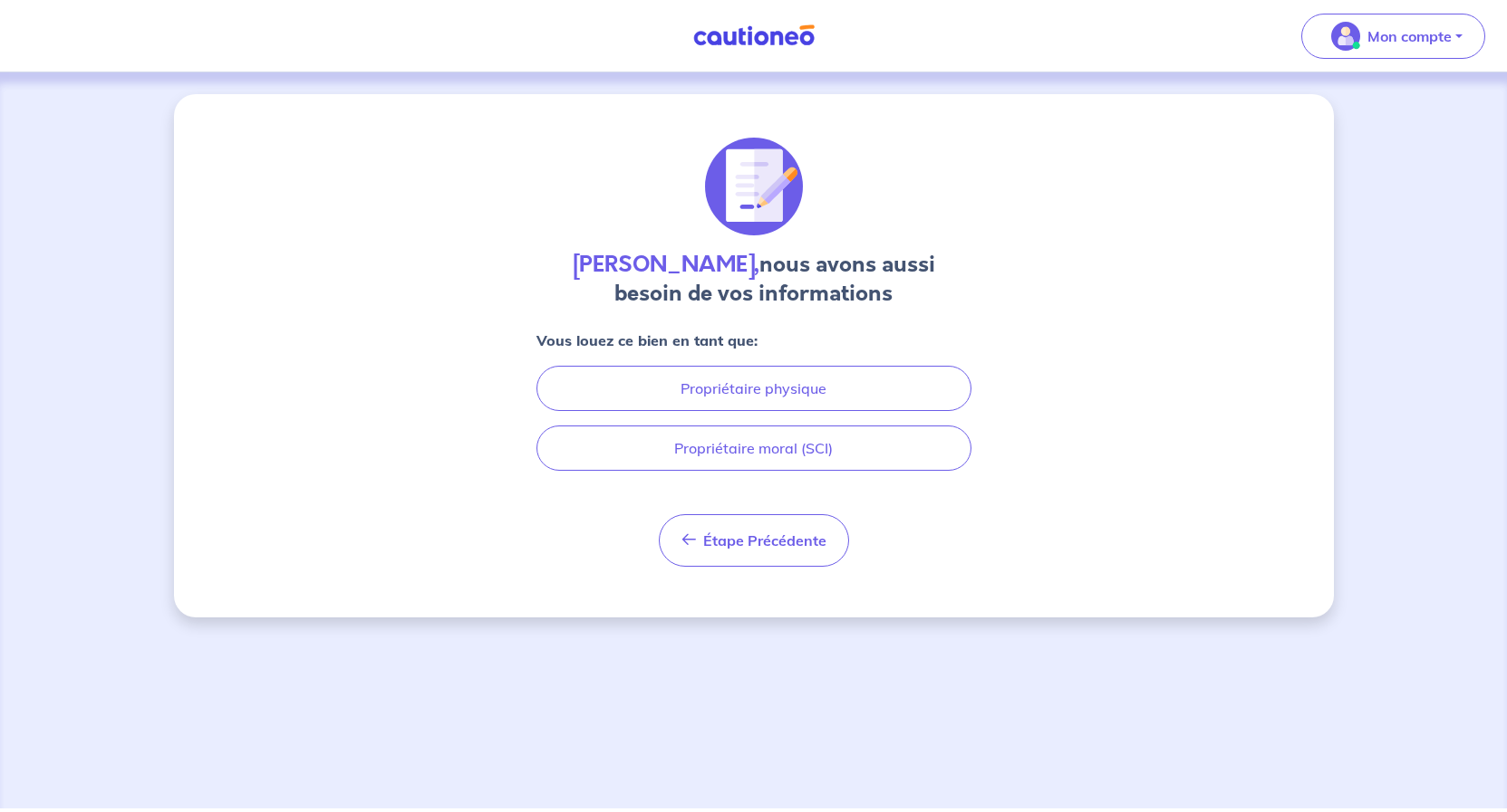
scroll to position [0, 0]
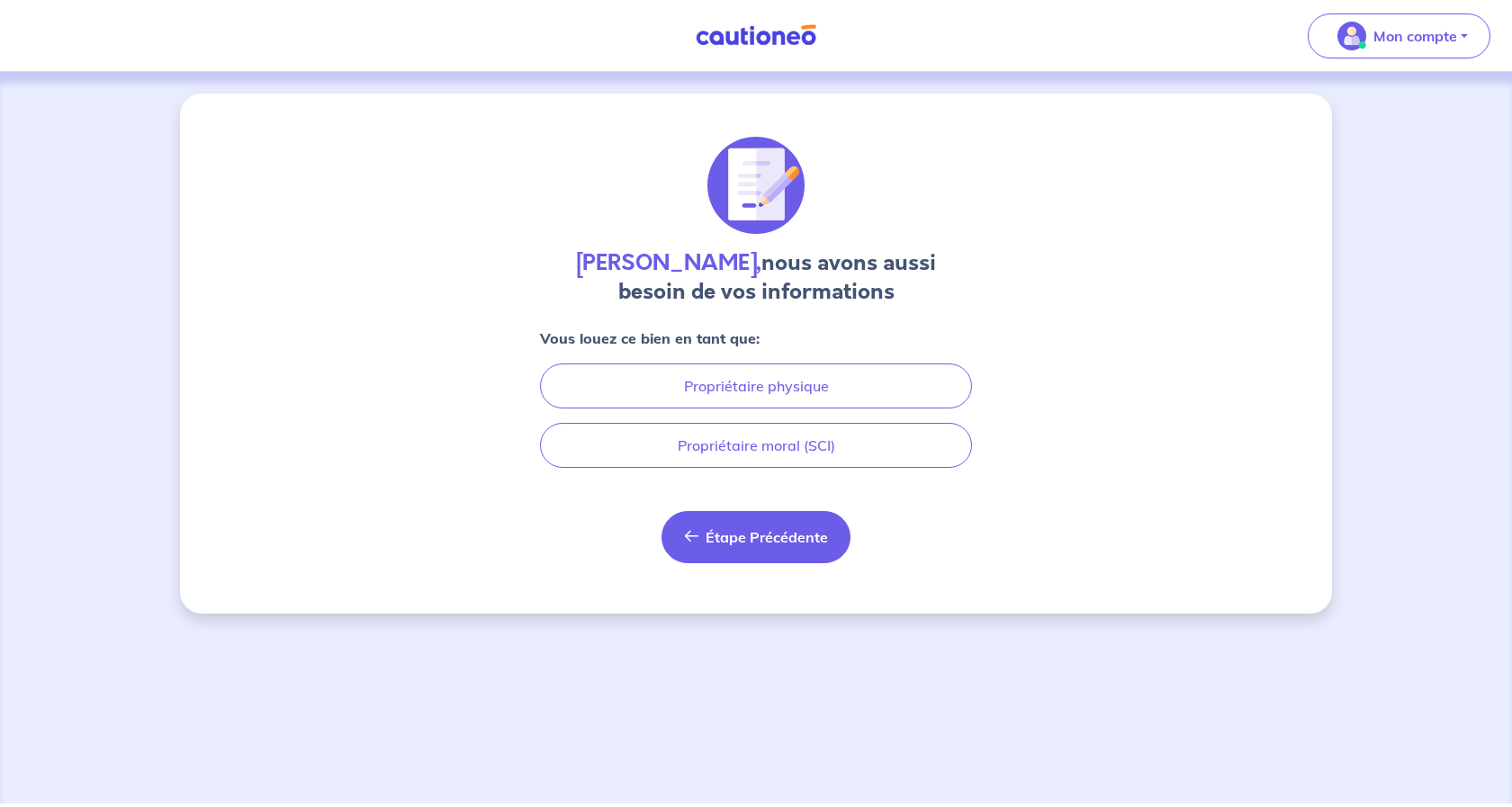
click at [716, 541] on span "Étape Précédente" at bounding box center [766, 537] width 122 height 18
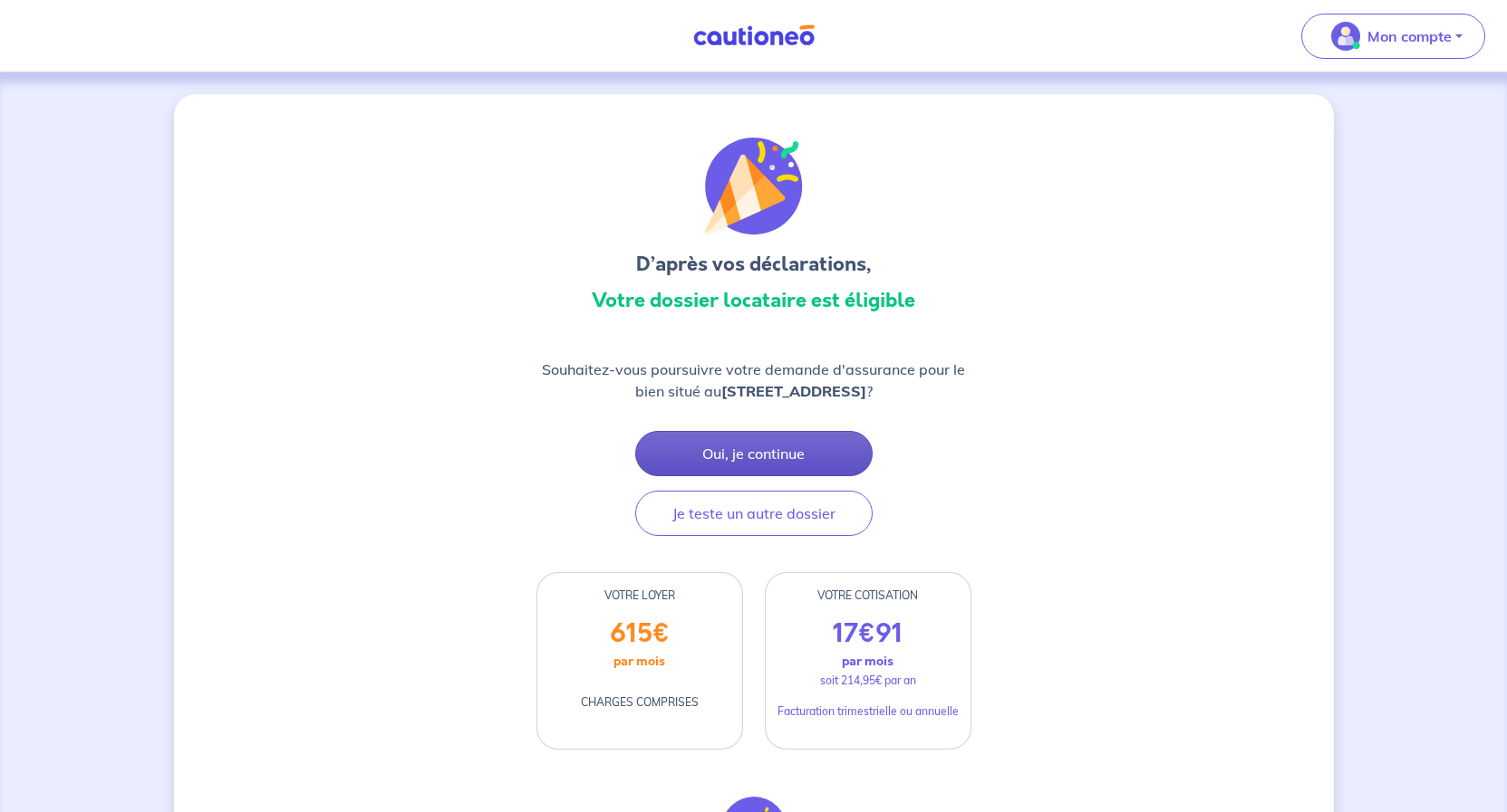
click at [774, 451] on button "Oui, je continue" at bounding box center [754, 454] width 237 height 45
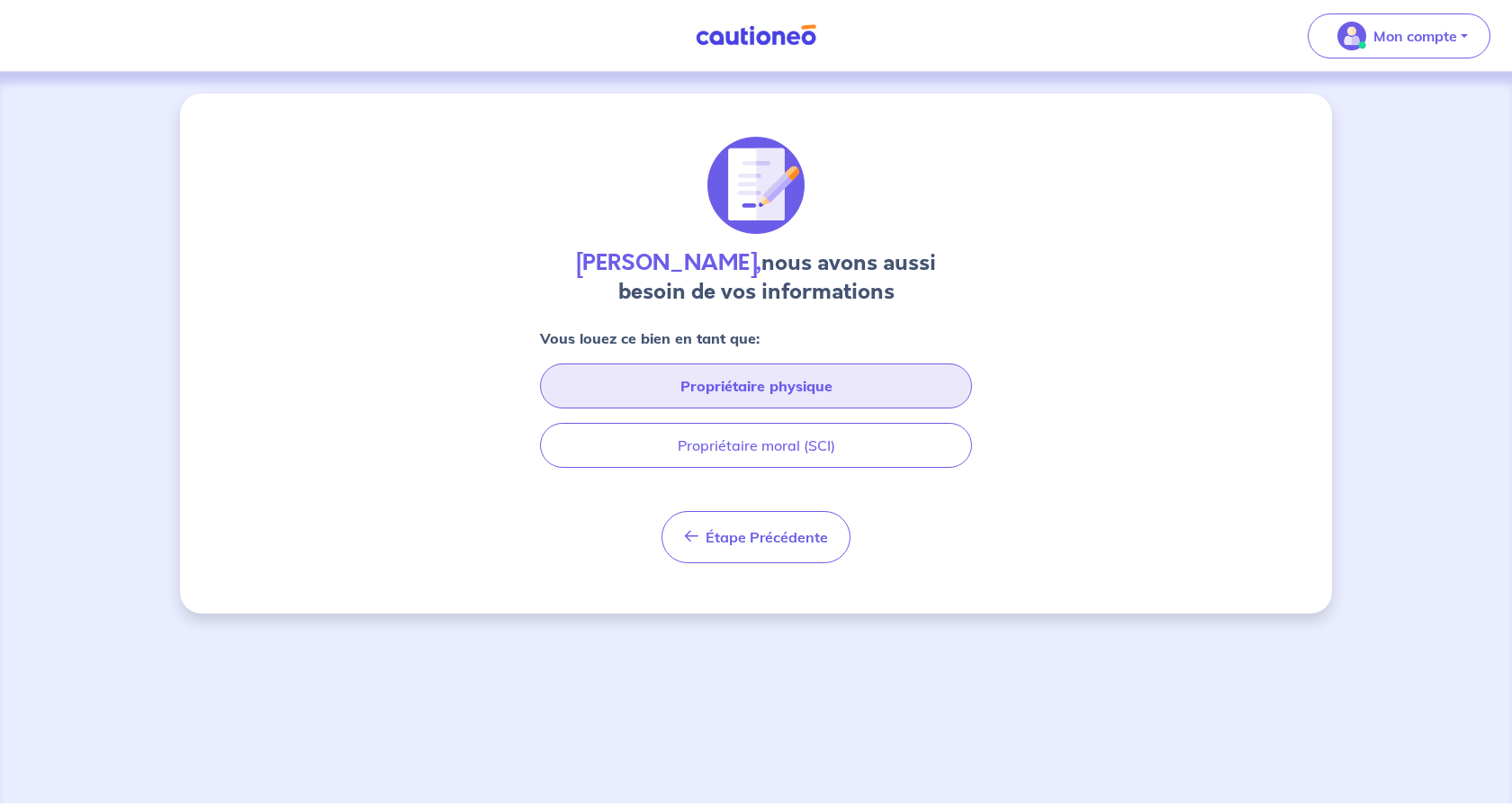
click at [732, 377] on button "Propriétaire physique" at bounding box center [756, 386] width 432 height 45
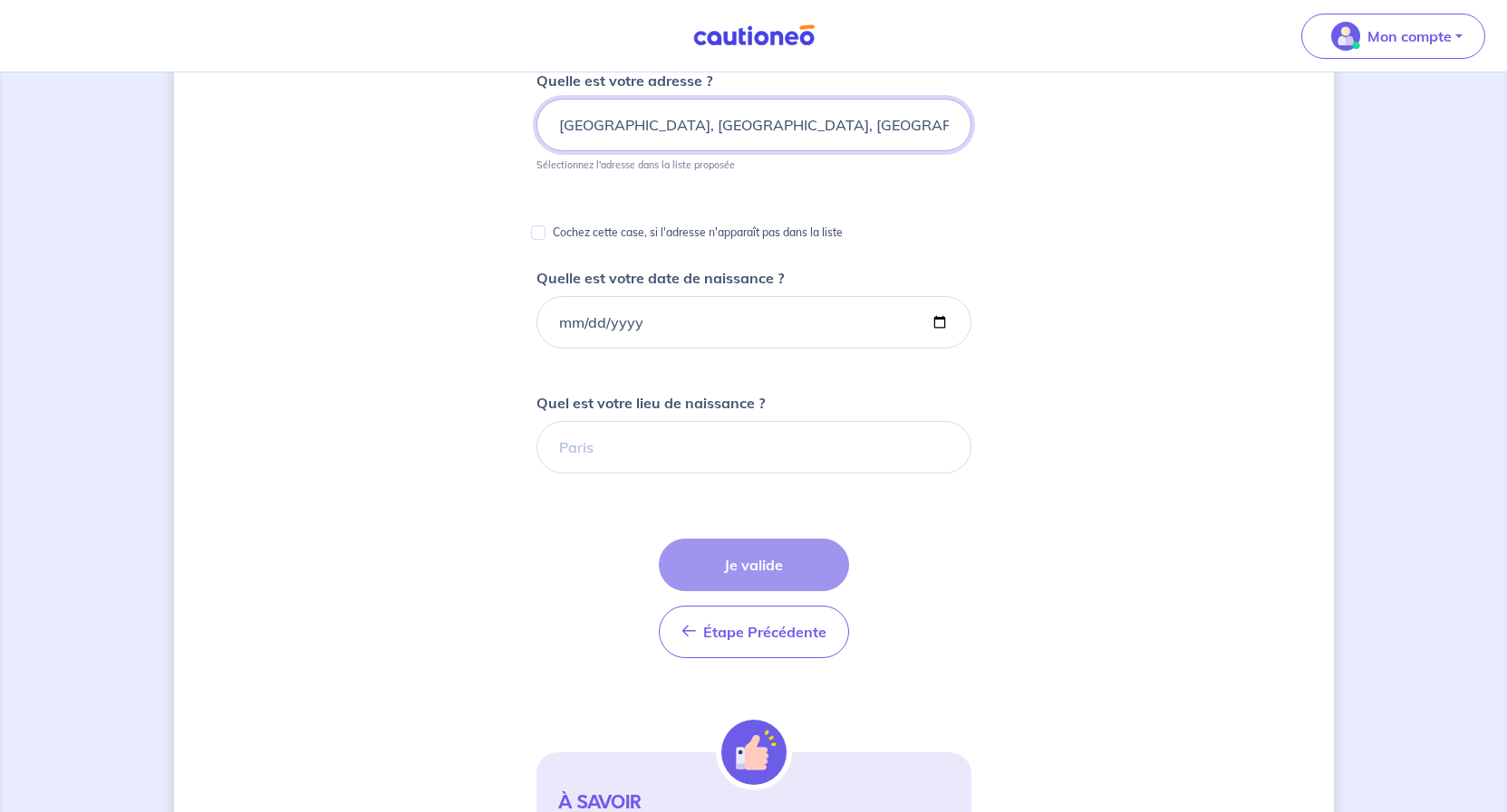
scroll to position [370, 0]
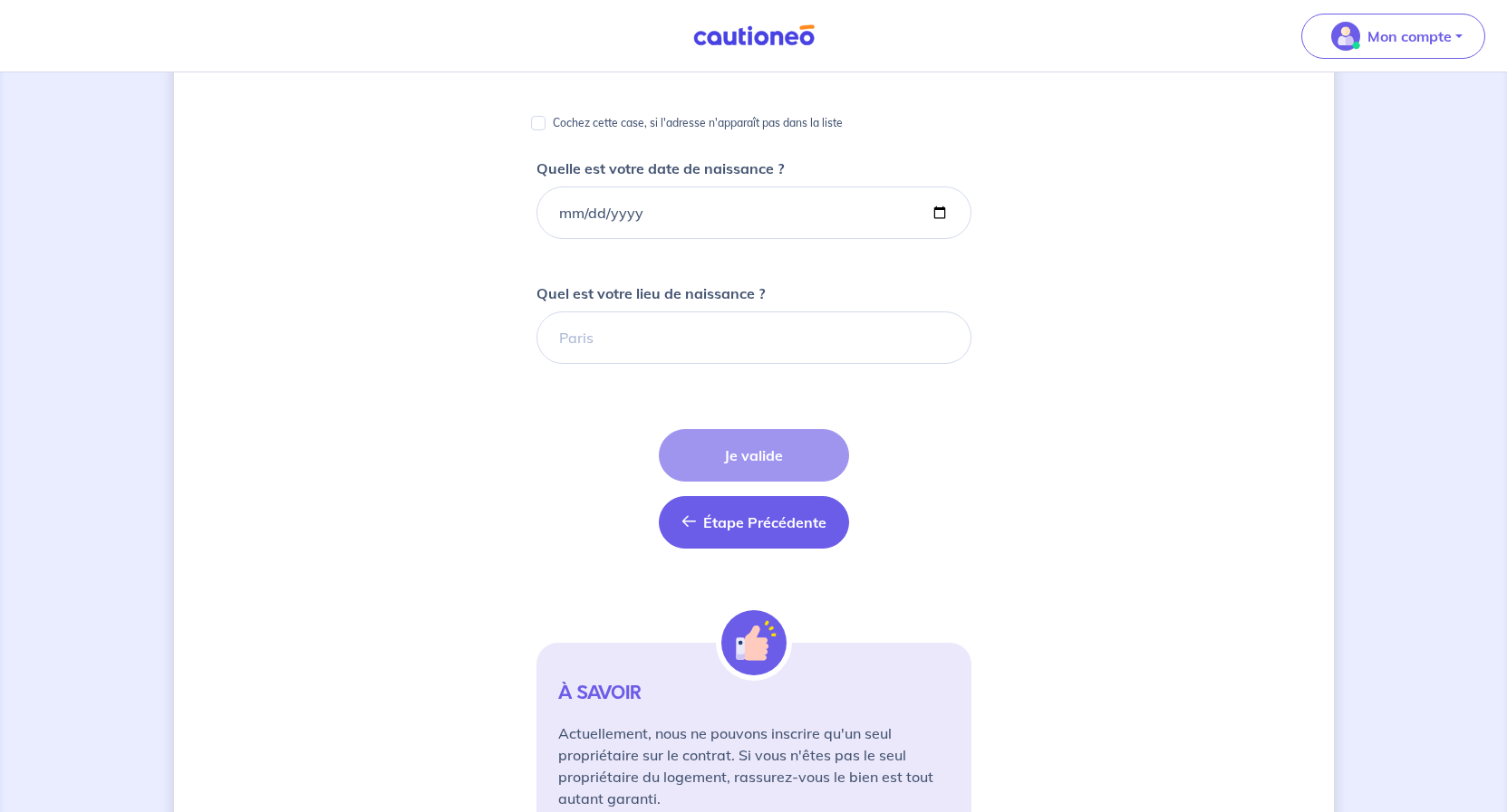
click at [737, 536] on button "Étape Précédente Précédent" at bounding box center [754, 522] width 191 height 52
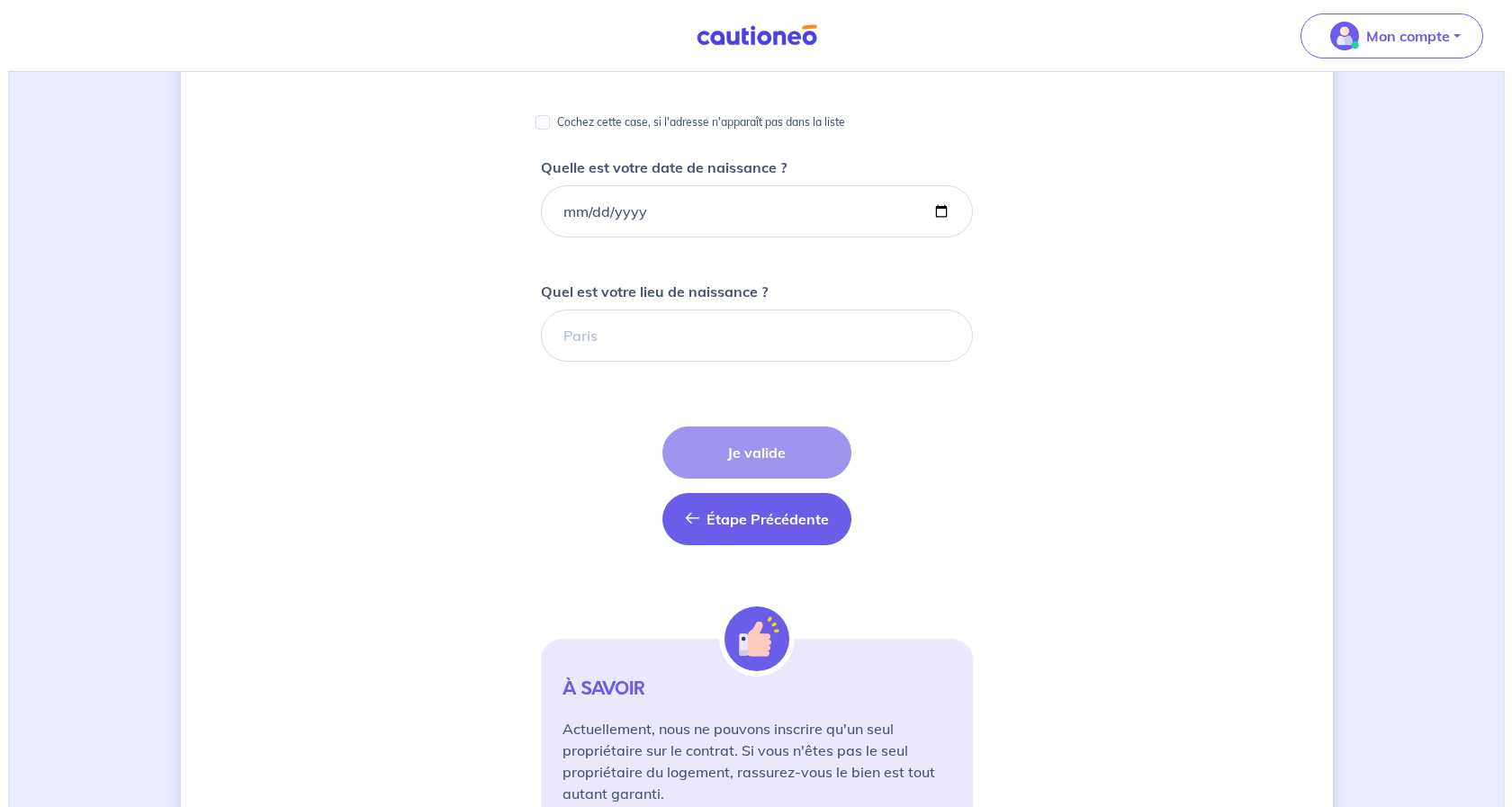
scroll to position [0, 0]
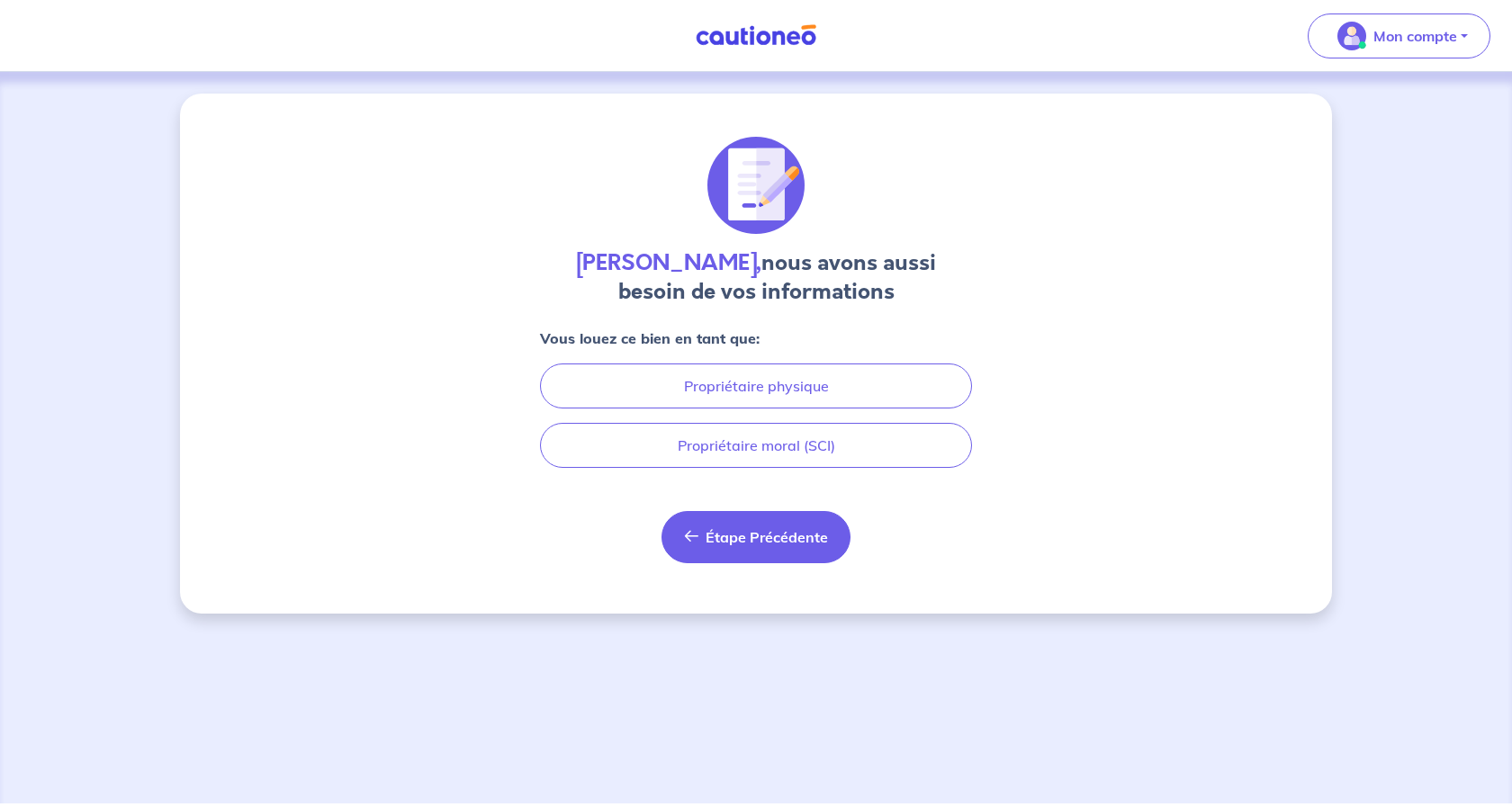
click at [742, 532] on span "Étape Précédente" at bounding box center [766, 537] width 122 height 18
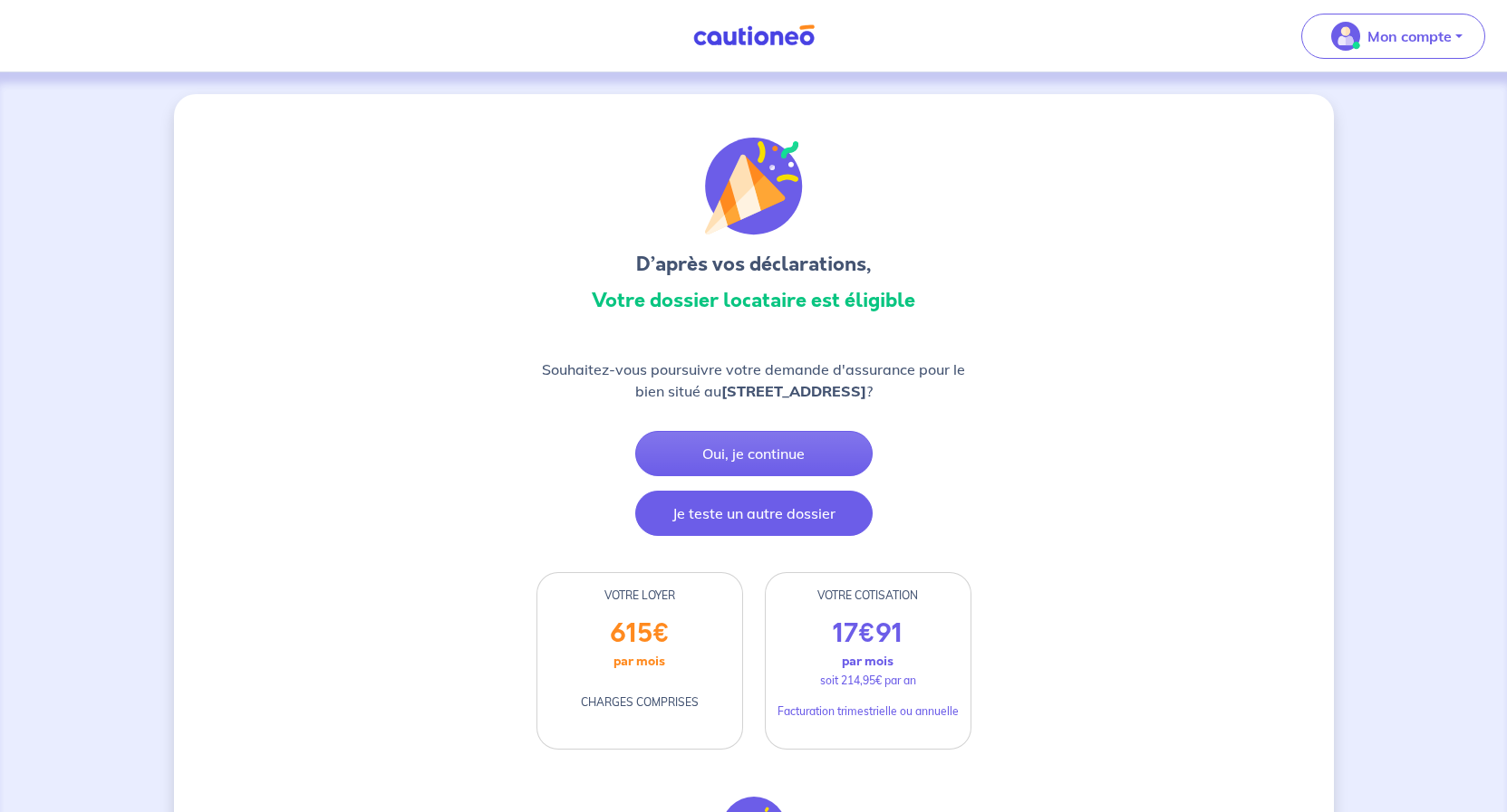
click at [721, 514] on button "Je teste un autre dossier" at bounding box center [754, 514] width 237 height 45
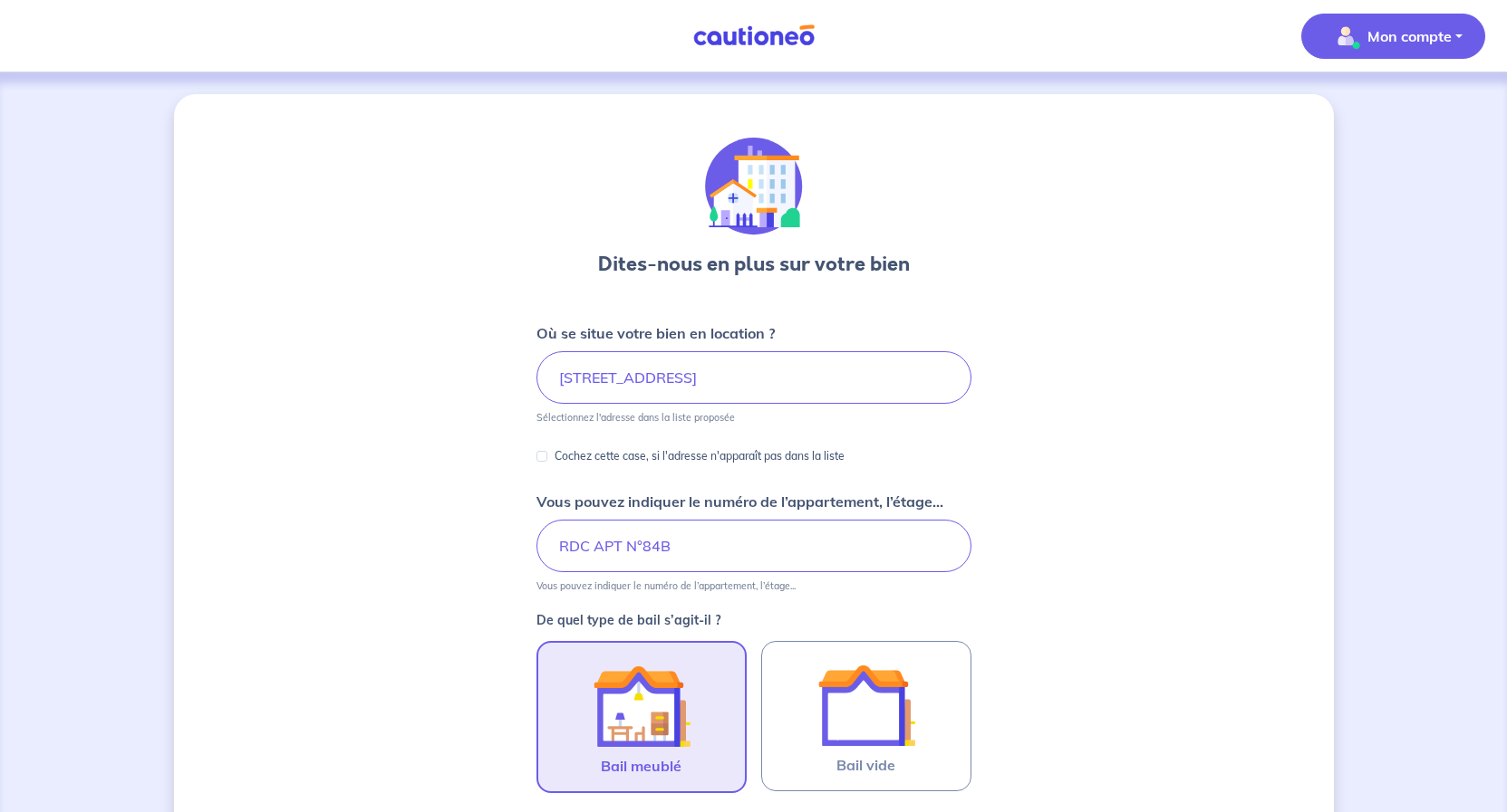
click at [1418, 42] on p "Mon compte" at bounding box center [1408, 36] width 84 height 22
click at [1393, 109] on link "Mes informations" at bounding box center [1375, 112] width 146 height 29
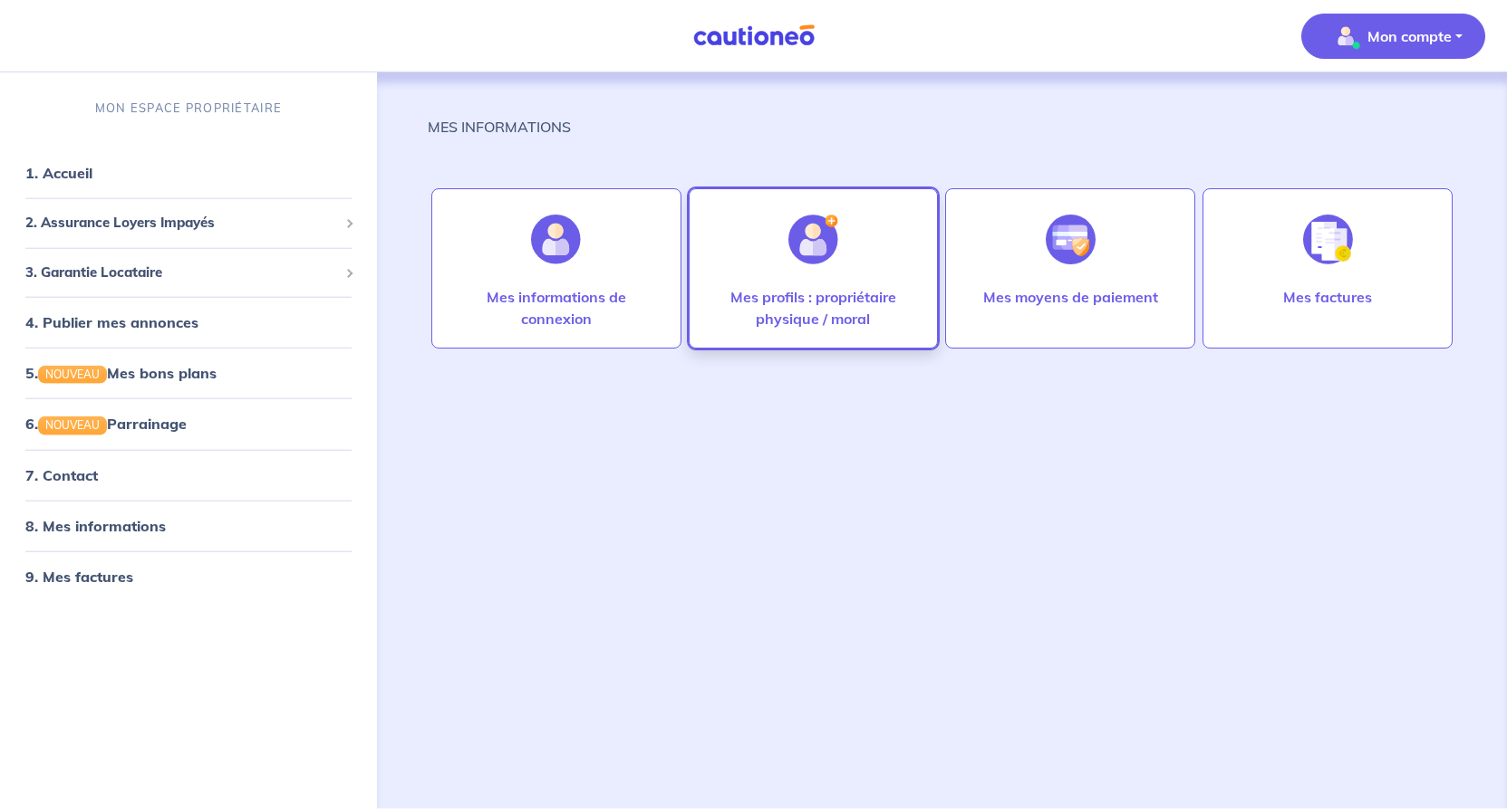
click at [795, 281] on div at bounding box center [812, 240] width 79 height 93
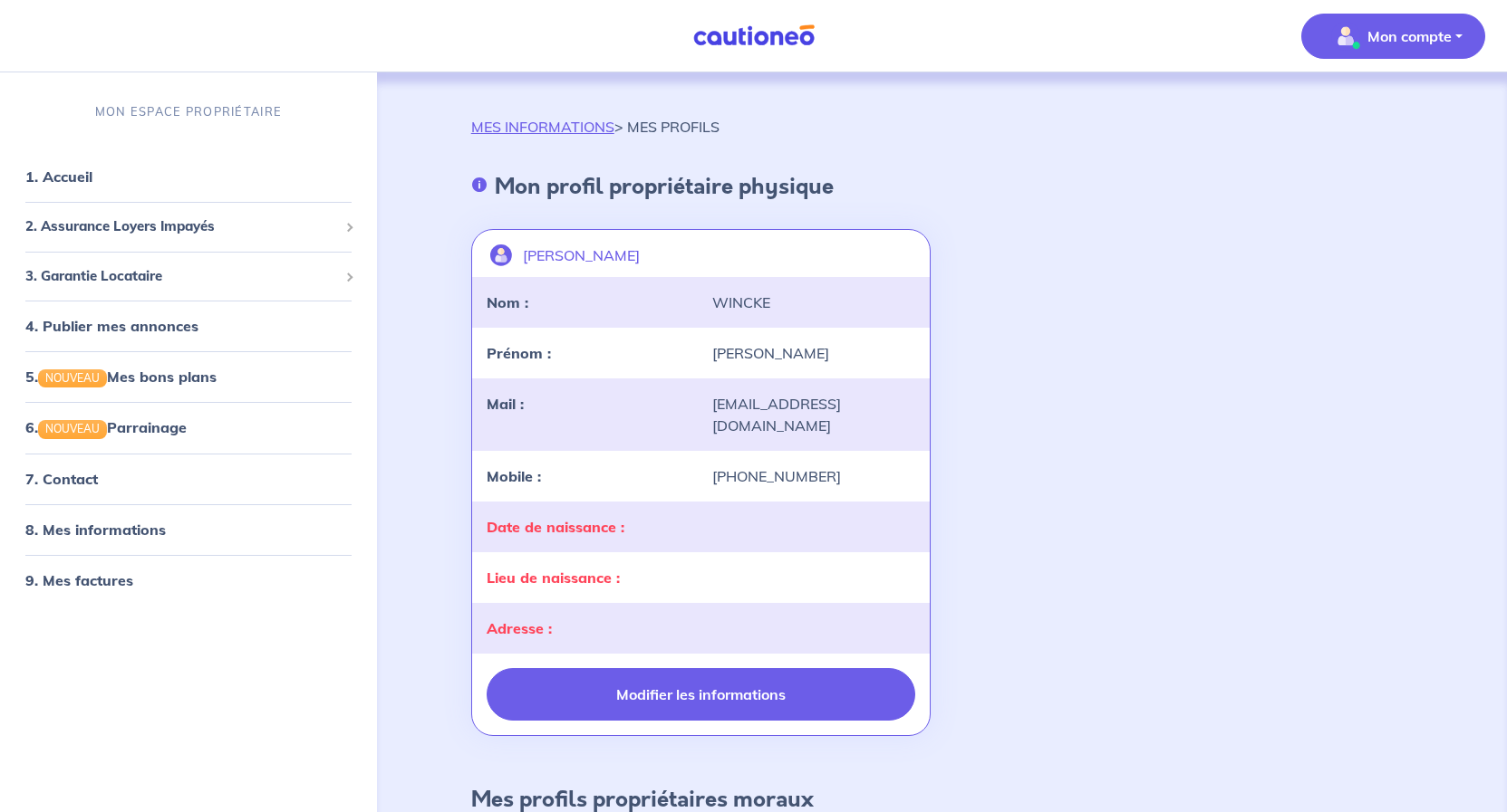
click at [749, 675] on button "Modifier les informations" at bounding box center [700, 694] width 429 height 52
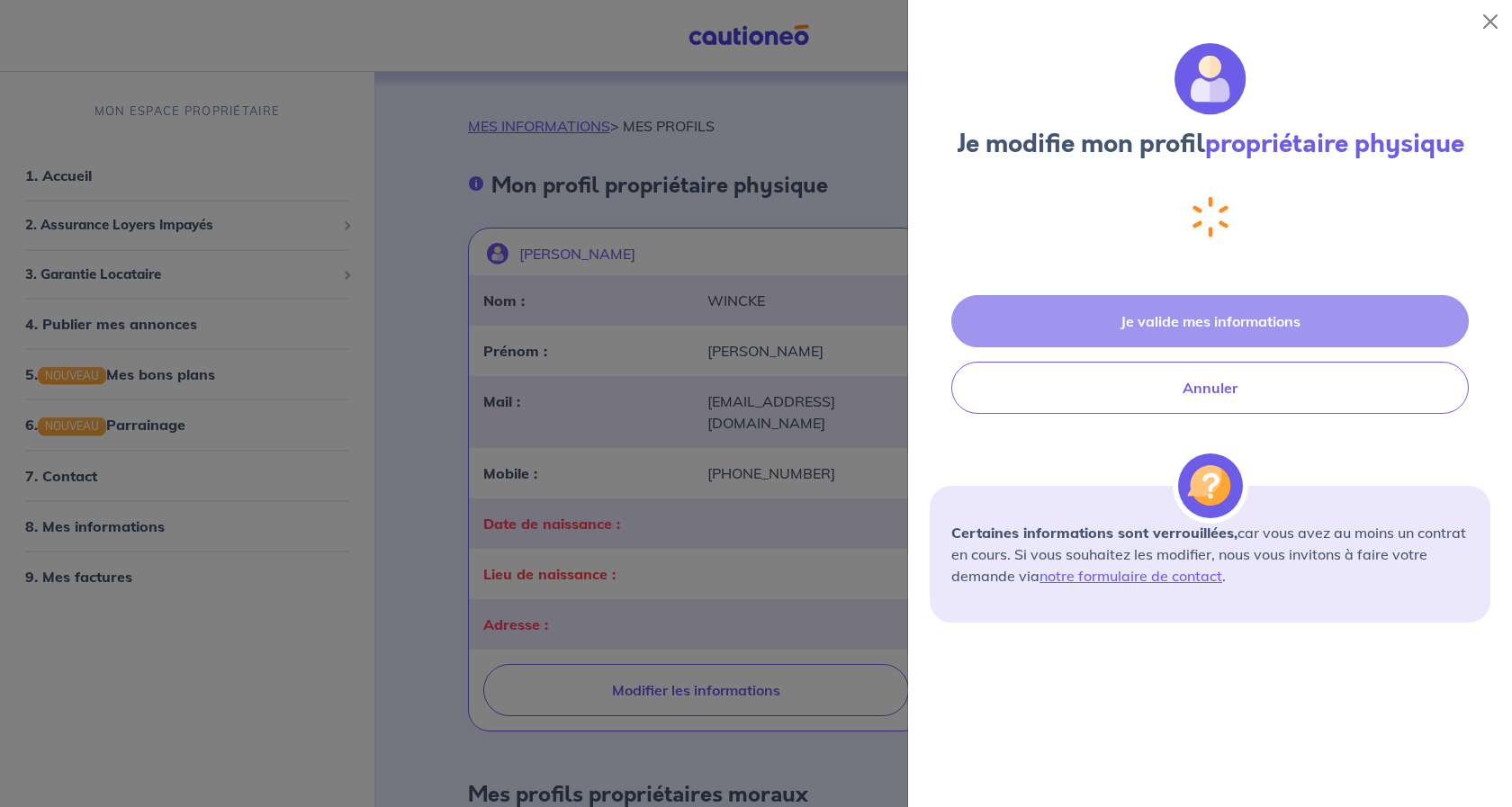
select select "FR"
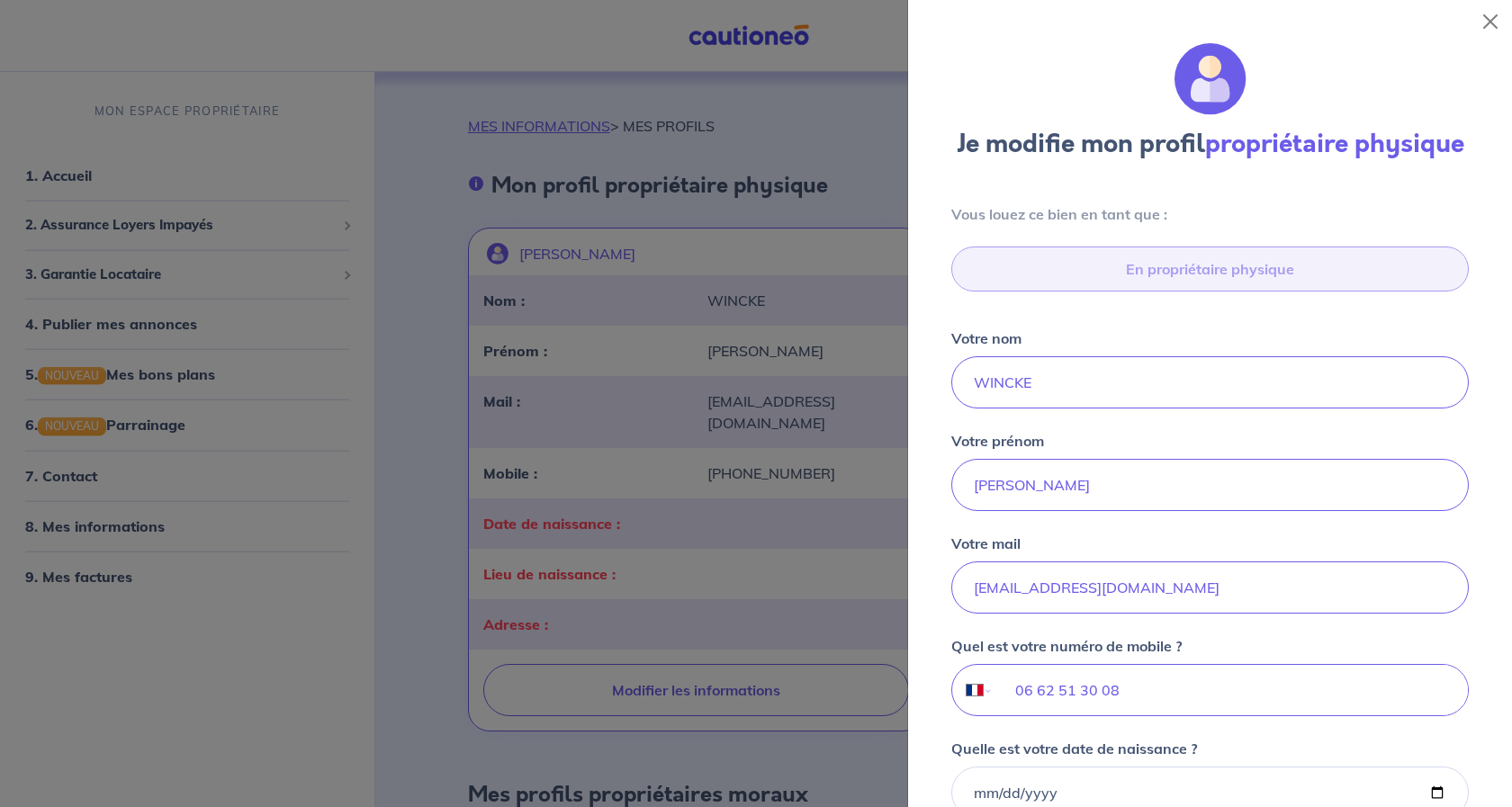
scroll to position [210, 0]
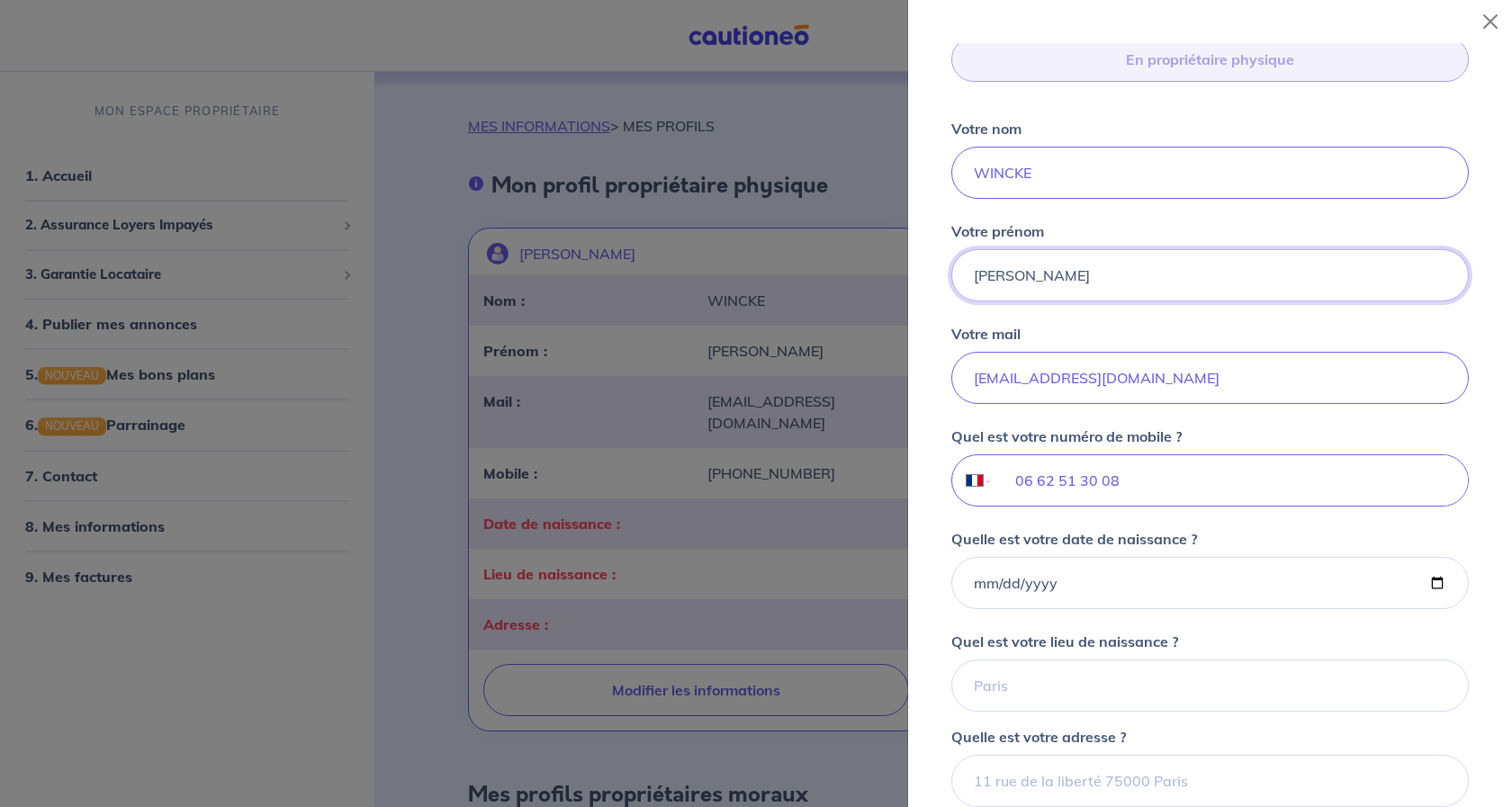
drag, startPoint x: 1002, startPoint y: 274, endPoint x: 966, endPoint y: 281, distance: 36.7
click at [966, 281] on input "Gil" at bounding box center [1210, 275] width 518 height 52
type input "Christine"
click at [972, 582] on input "Quelle est votre date de naissance ?" at bounding box center [1210, 583] width 518 height 52
type input "1968-10-04"
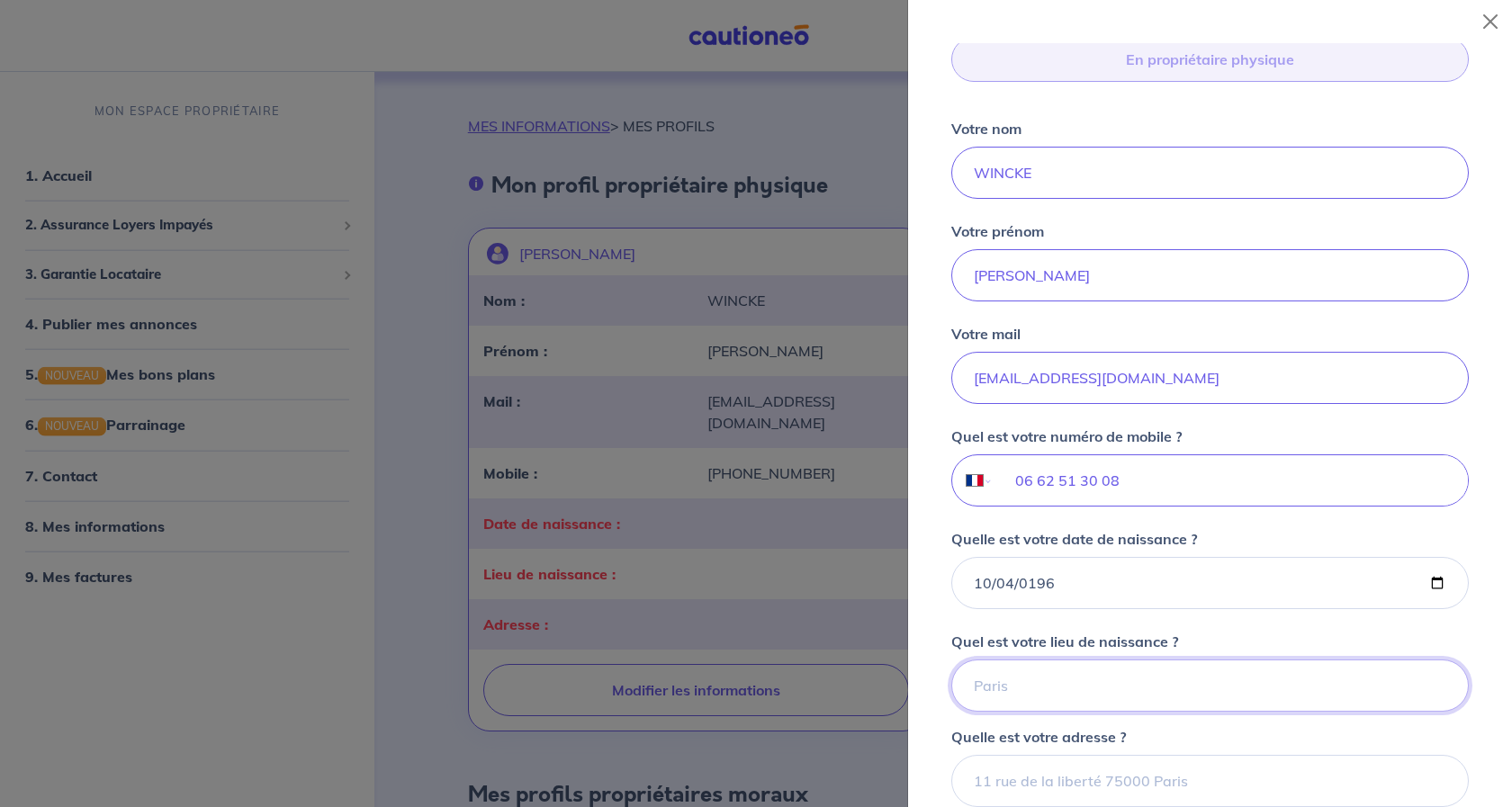
click at [1009, 691] on input "Quel est votre lieu de naissance ?" at bounding box center [1210, 686] width 518 height 52
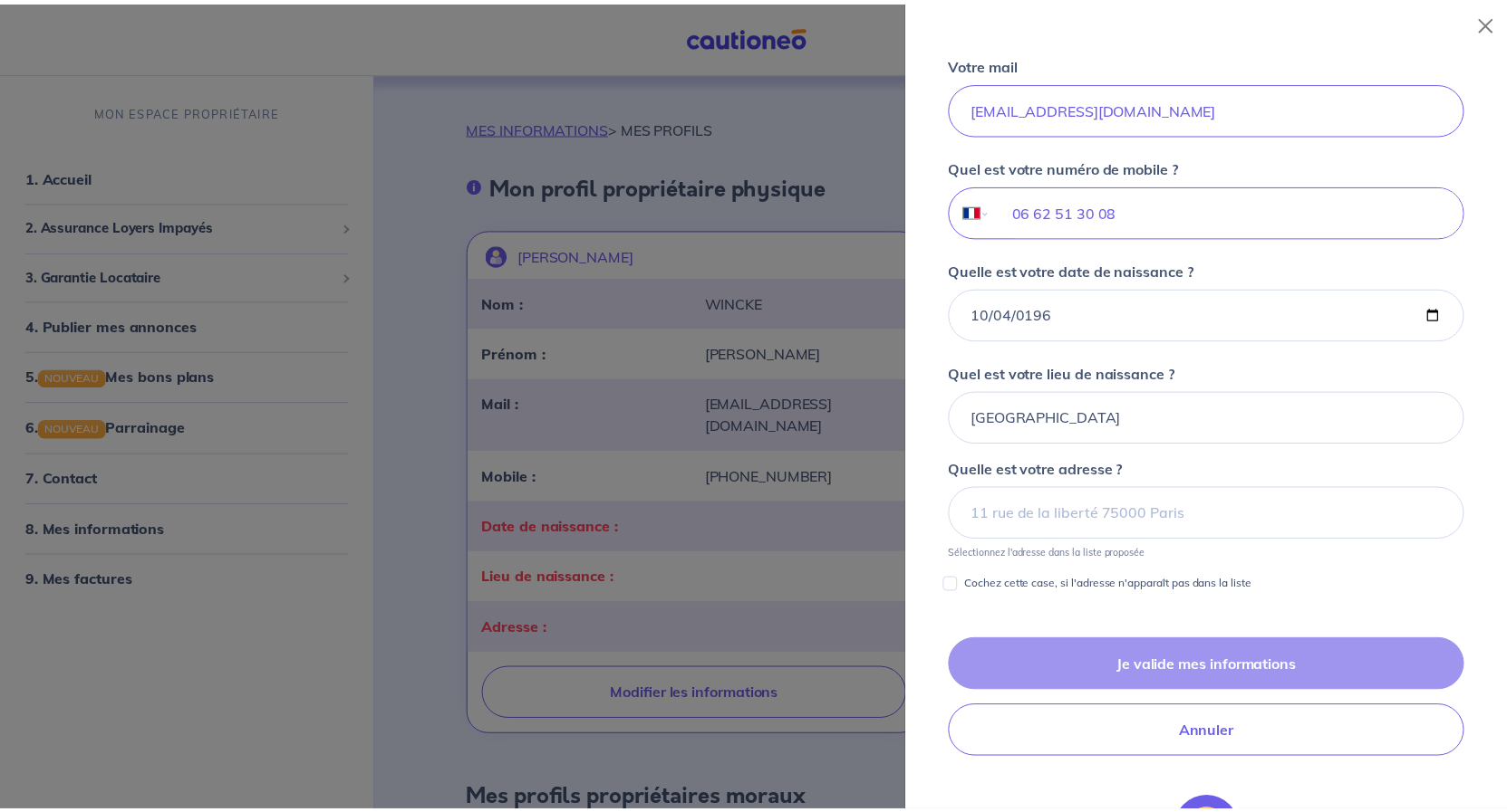
scroll to position [537, 0]
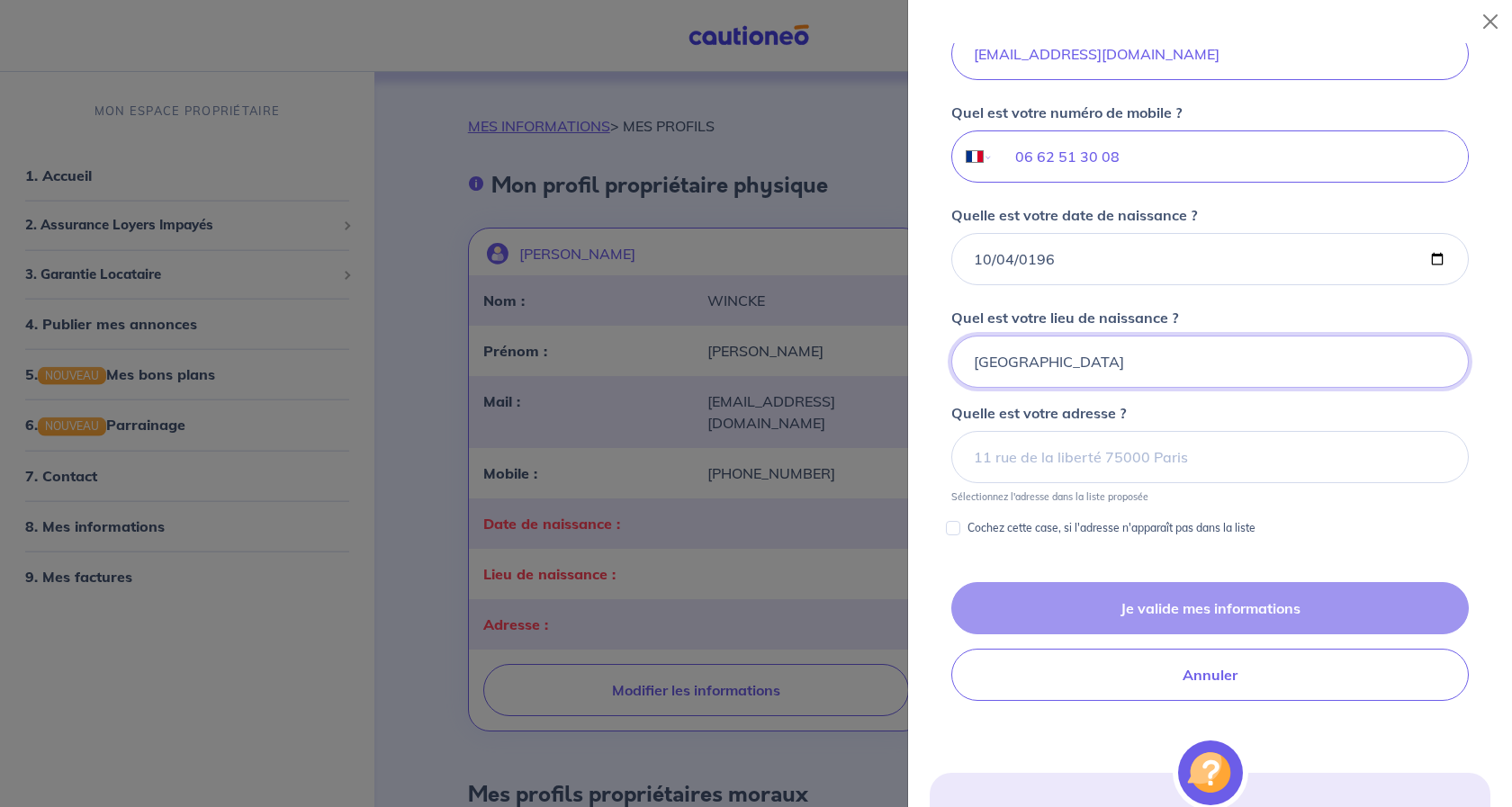
drag, startPoint x: 1065, startPoint y: 363, endPoint x: 886, endPoint y: 372, distance: 179.2
click at [951, 372] on input "montpellier" at bounding box center [1210, 362] width 518 height 52
type input "Montpellier"
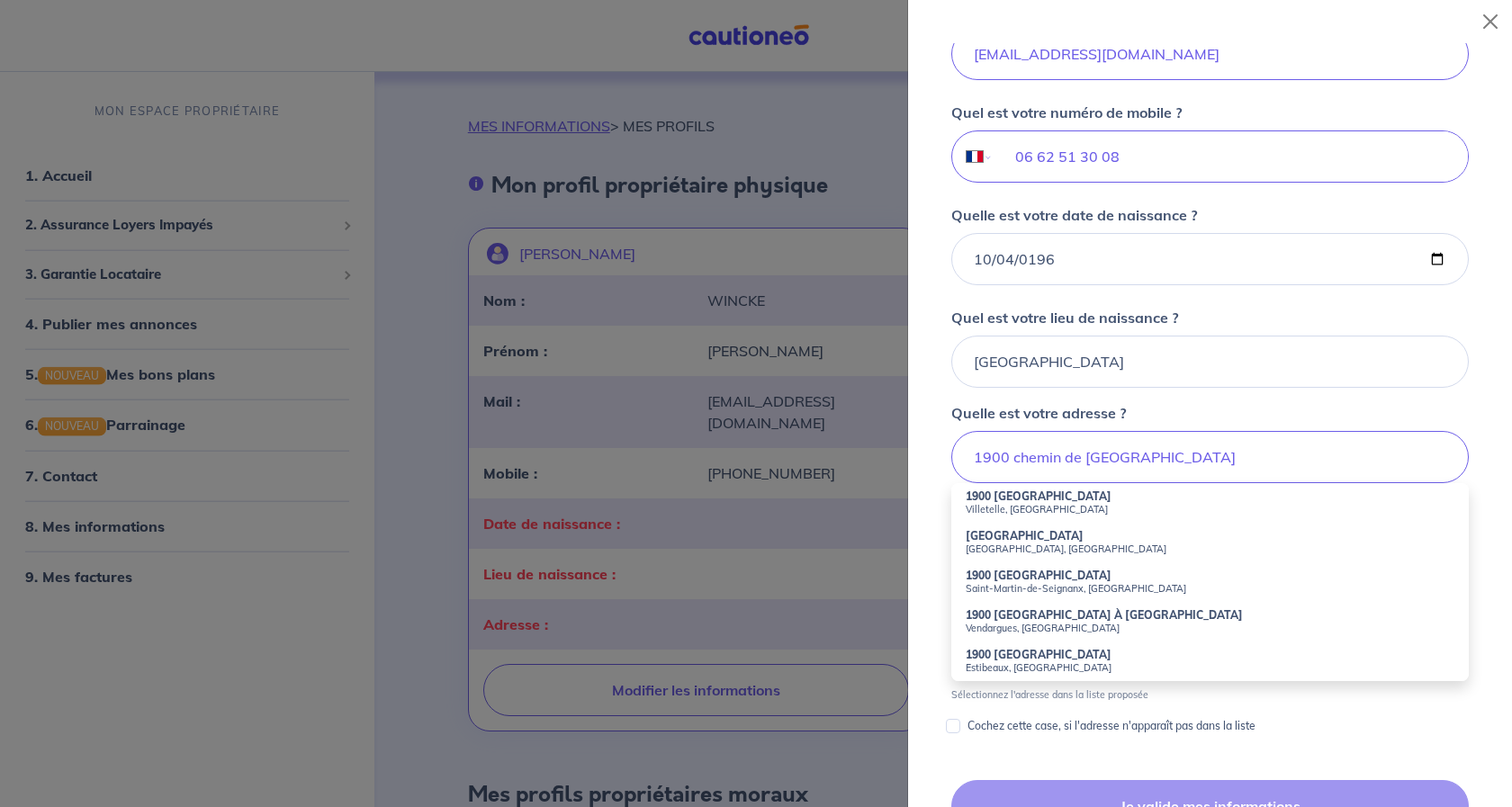
click at [1046, 500] on strong "1900 Chemin de Montpellier" at bounding box center [1038, 496] width 146 height 13
type input "1900 Chemin de Montpellier, Villetelle, France"
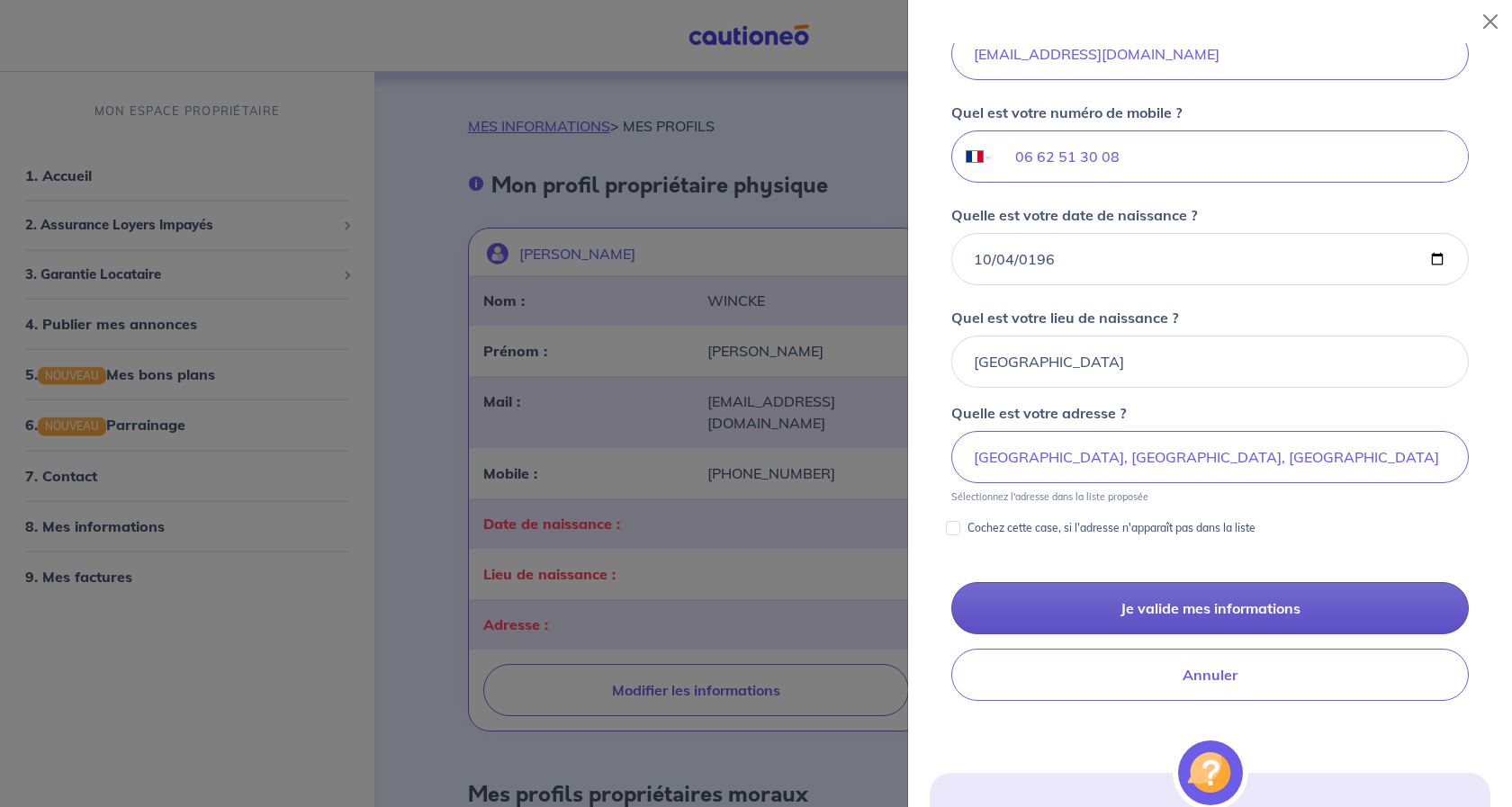
click at [1194, 600] on button "Je valide mes informations" at bounding box center [1210, 607] width 518 height 52
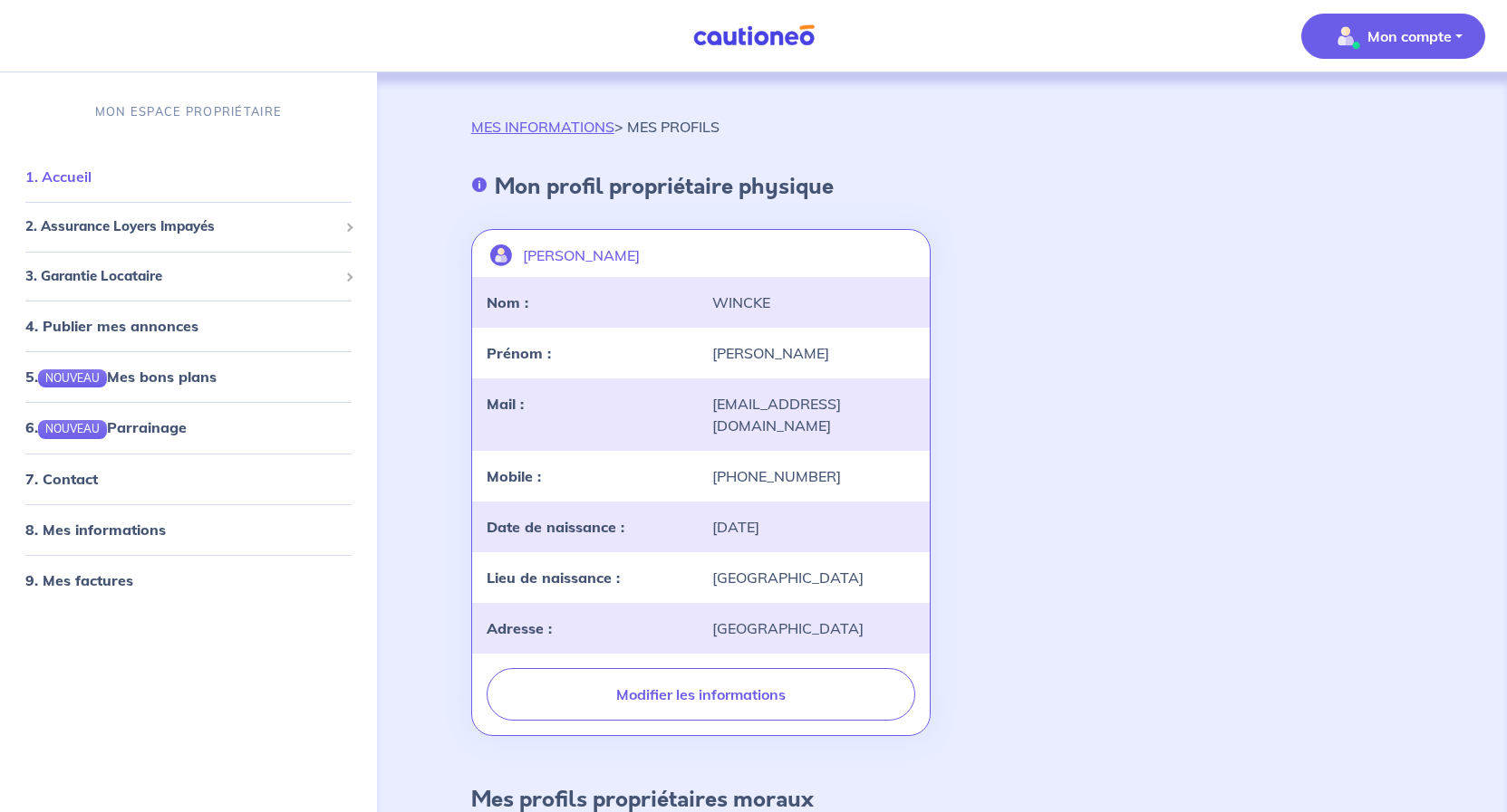
click at [72, 179] on link "1. Accueil" at bounding box center [59, 176] width 66 height 18
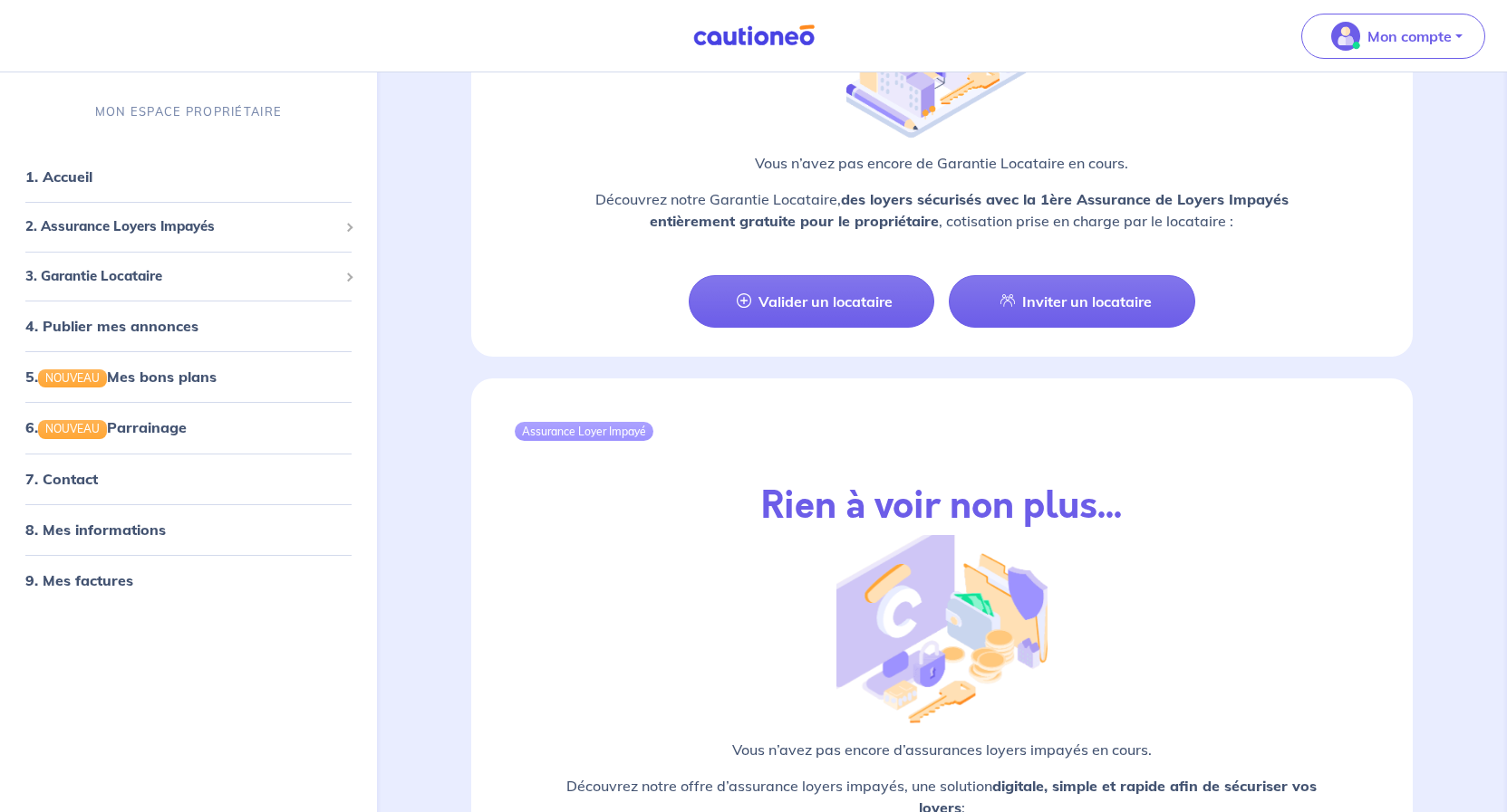
scroll to position [1673, 0]
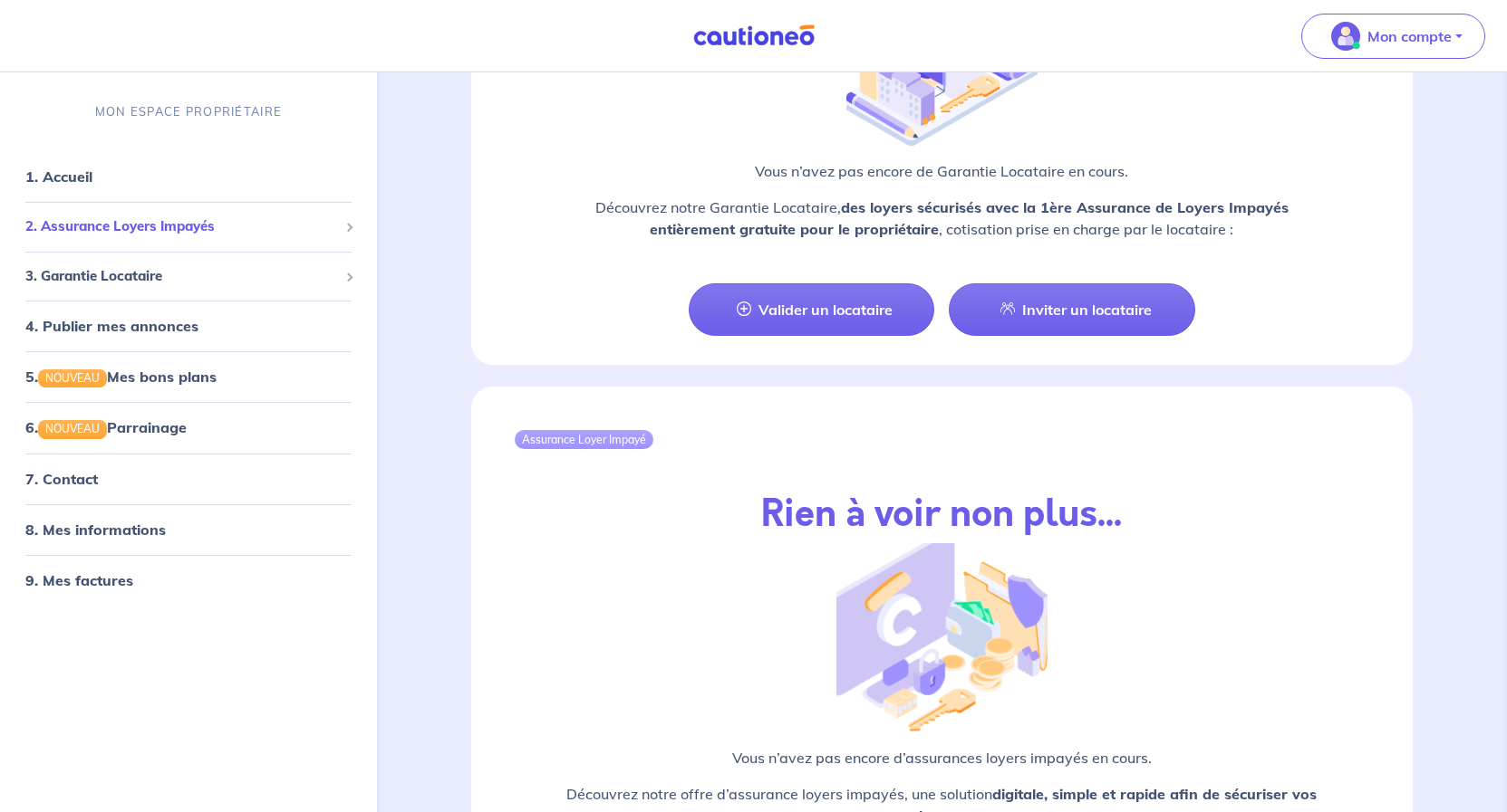
click at [154, 219] on span "2. Assurance Loyers Impayés" at bounding box center [182, 226] width 313 height 21
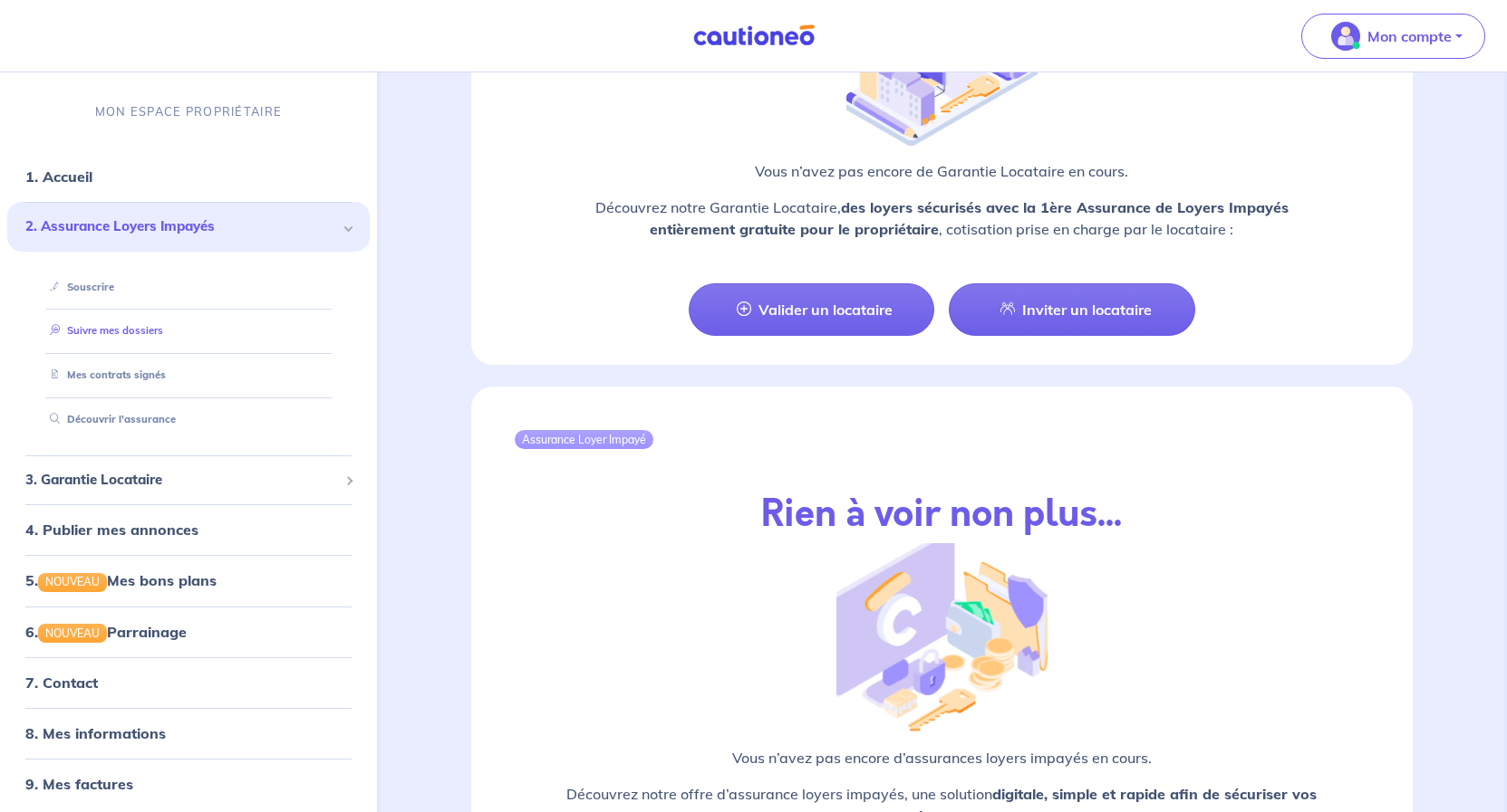
click at [115, 329] on link "Suivre mes dossiers" at bounding box center [102, 330] width 120 height 12
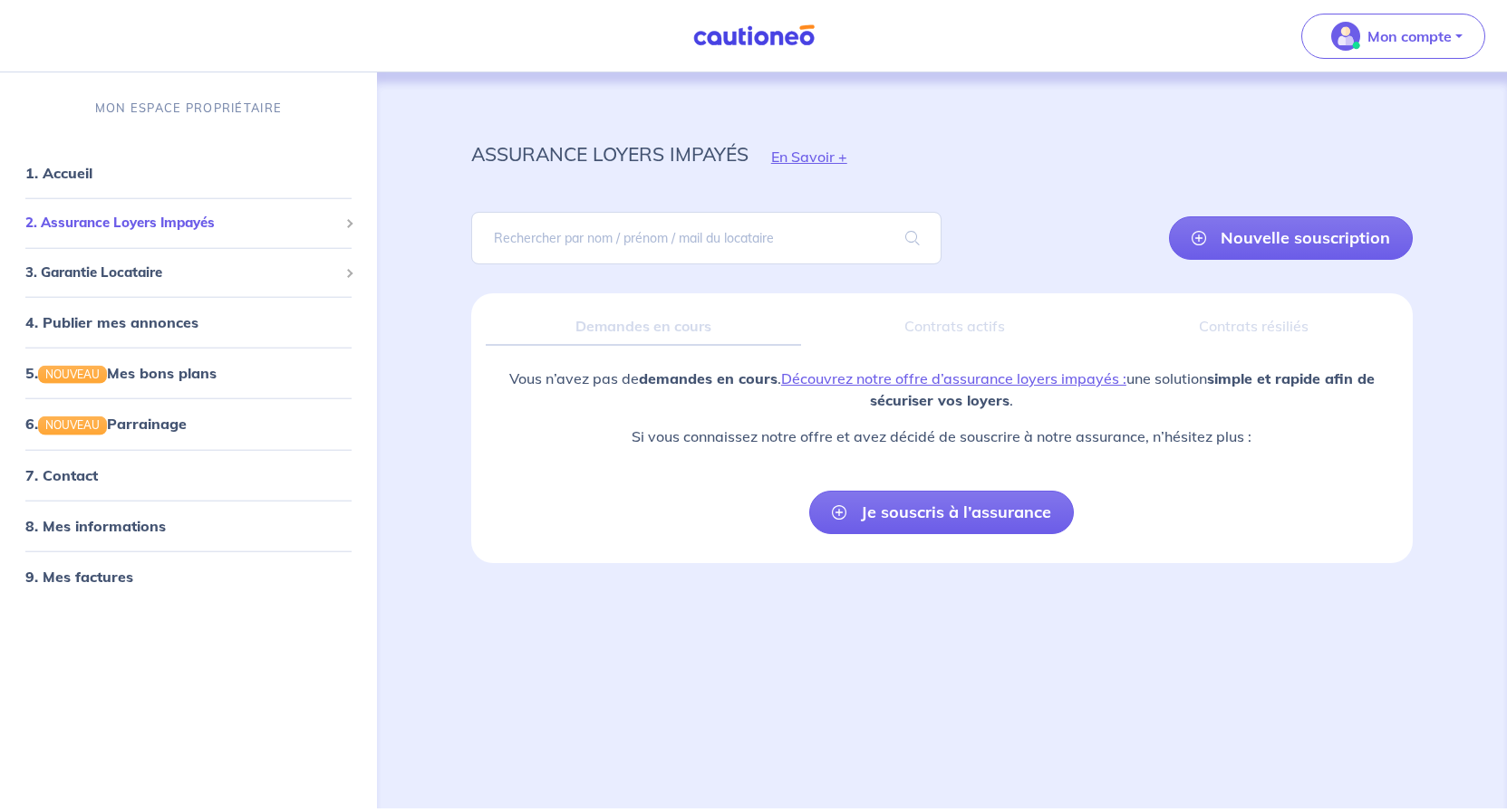
click at [105, 218] on span "2. Assurance Loyers Impayés" at bounding box center [182, 224] width 313 height 21
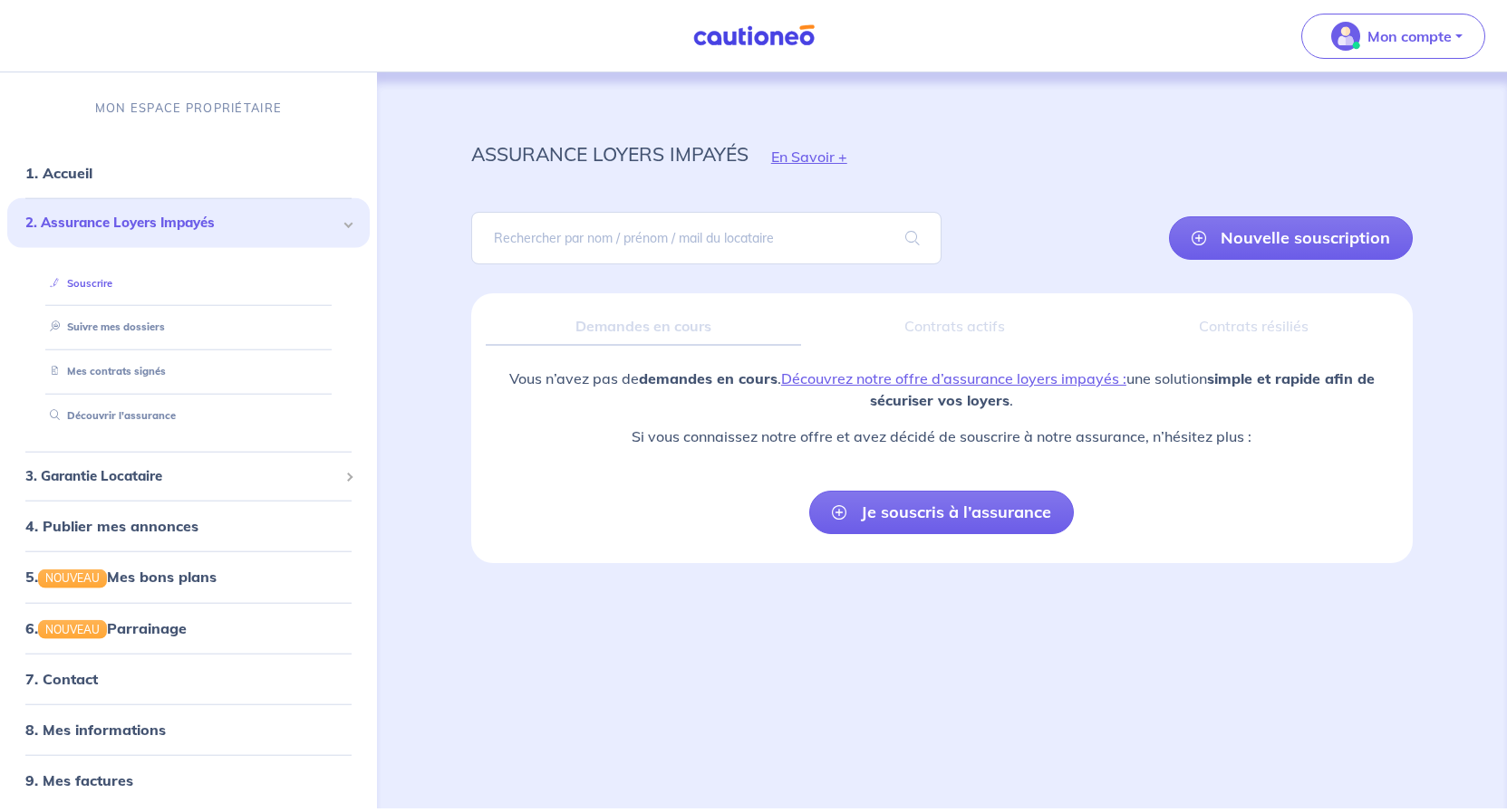
click at [95, 284] on link "Souscrire" at bounding box center [78, 282] width 70 height 12
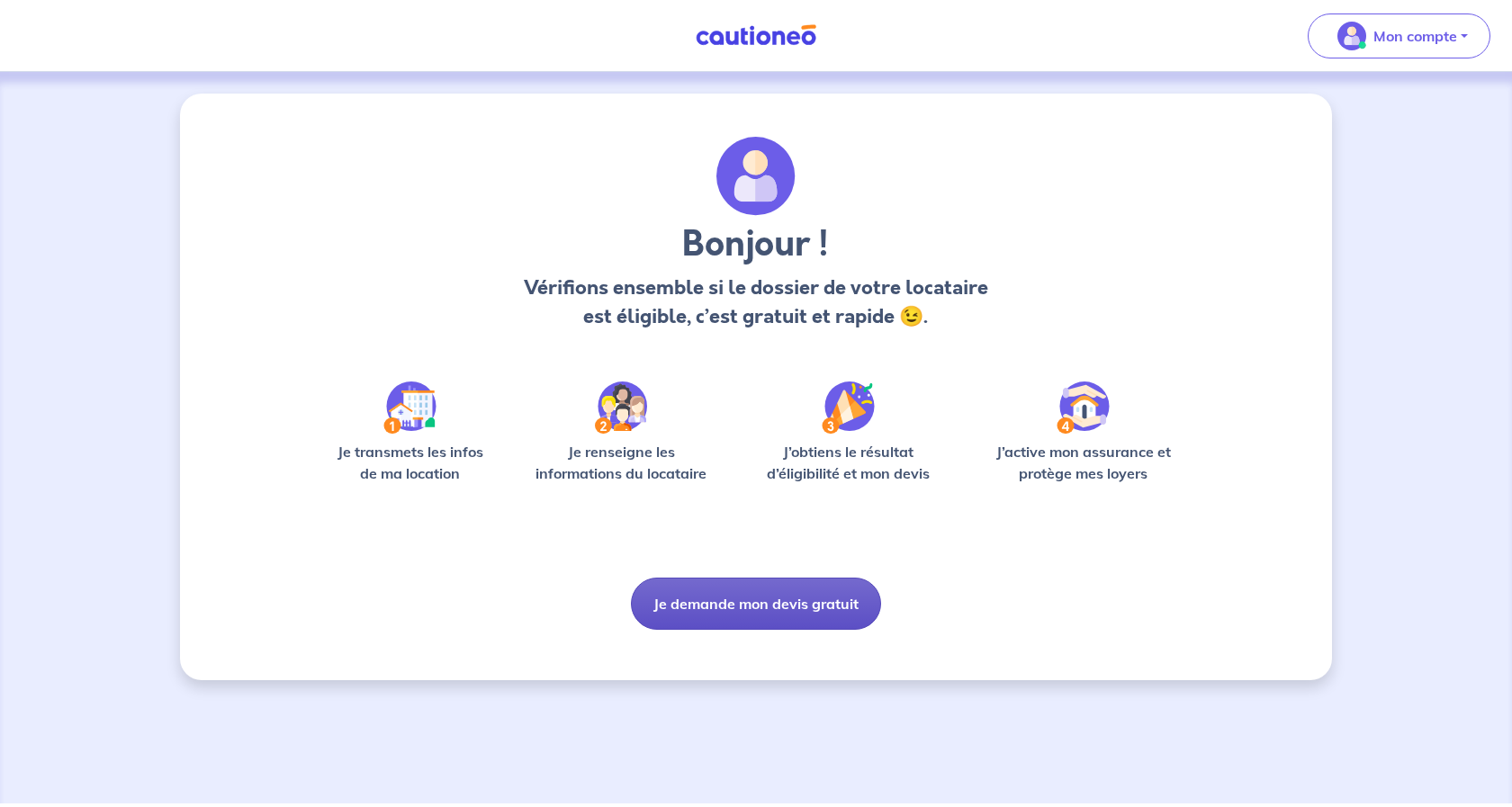
click at [804, 605] on button "Je demande mon devis gratuit" at bounding box center [756, 604] width 250 height 52
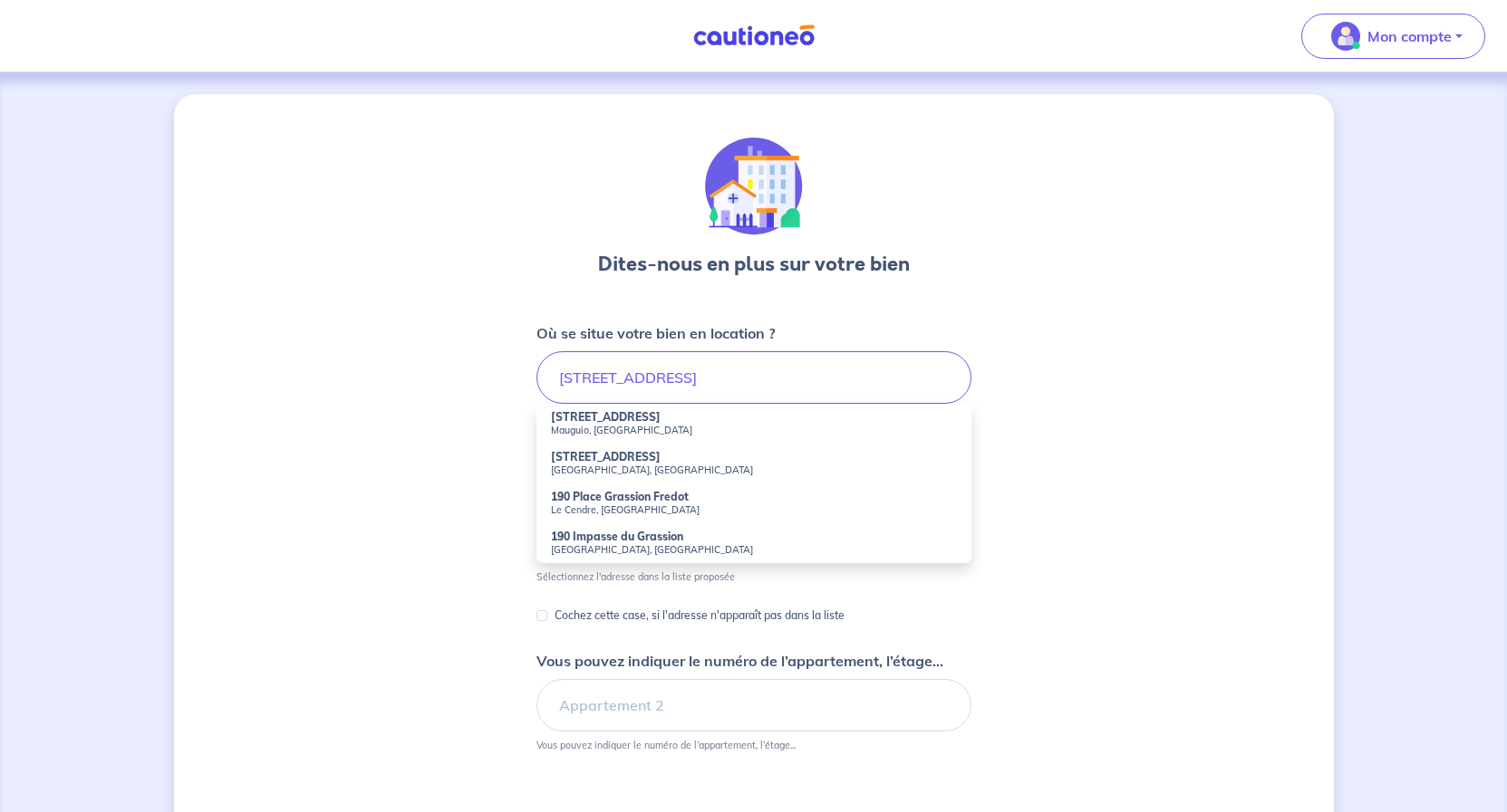
click at [621, 431] on small "Mauguio, [GEOGRAPHIC_DATA]" at bounding box center [754, 429] width 406 height 12
type input "[STREET_ADDRESS]"
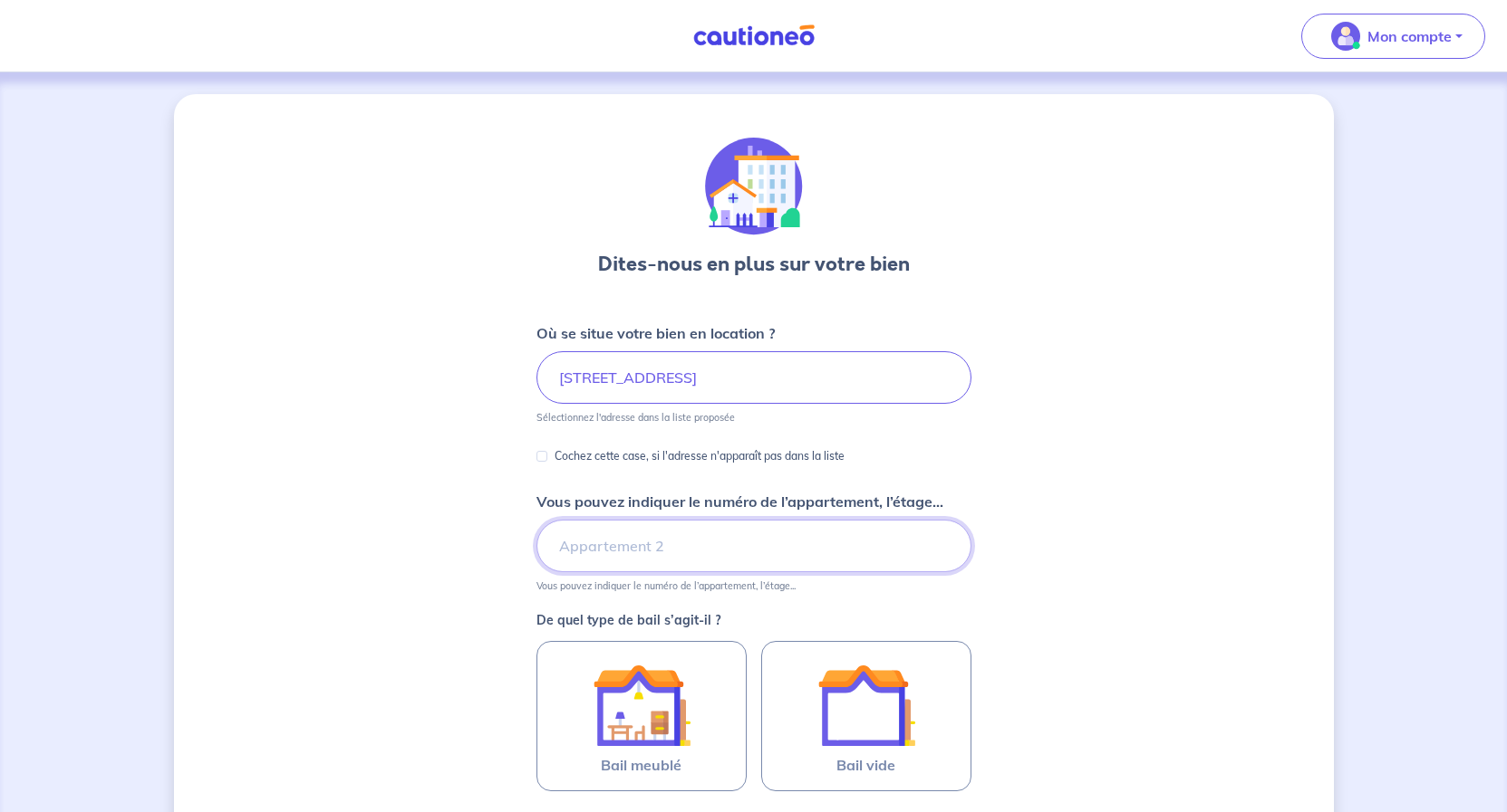
click at [619, 551] on input "Vous pouvez indiquer le numéro de l’appartement, l’étage..." at bounding box center [754, 546] width 435 height 52
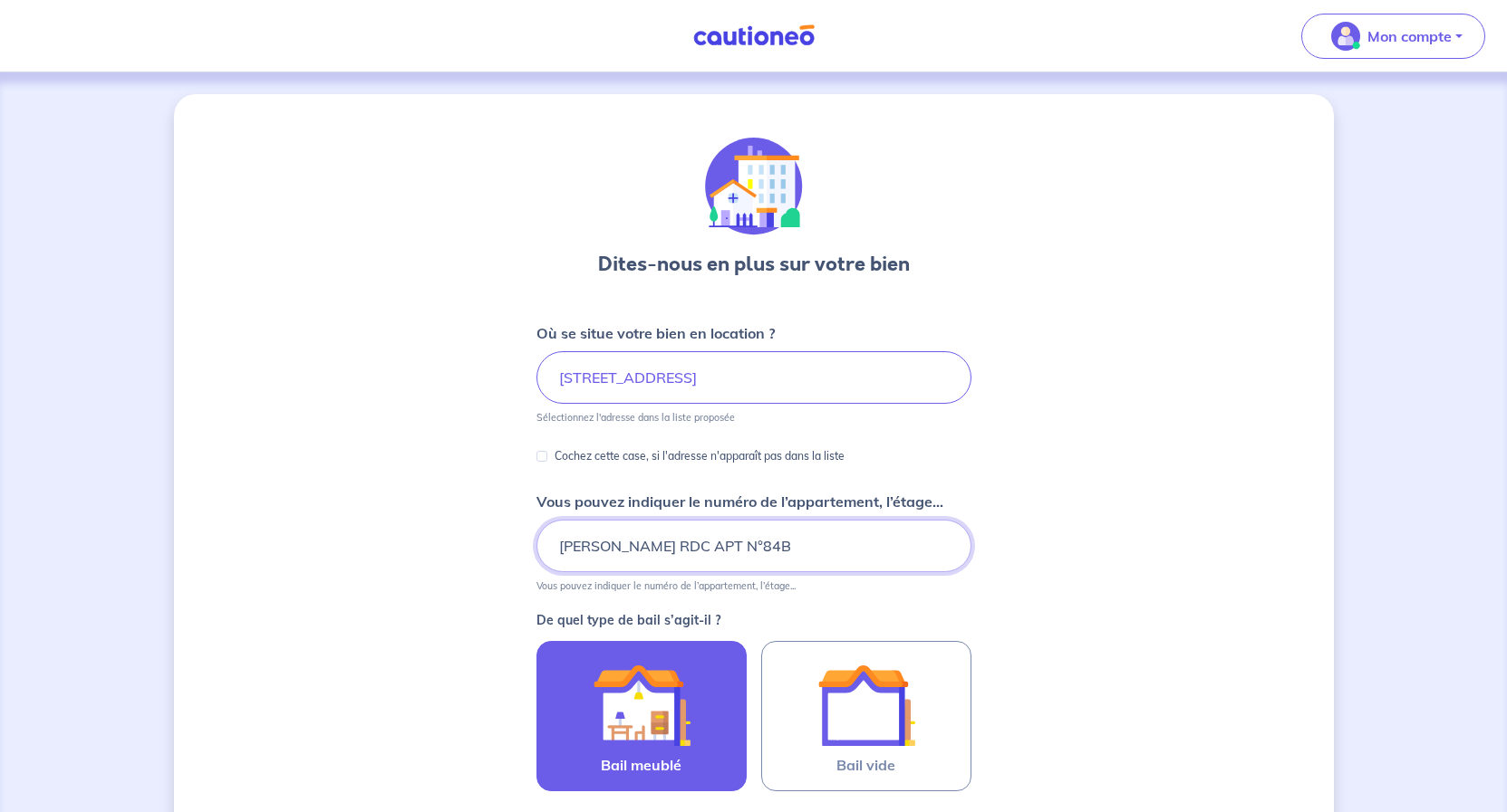
type input "JEAN DE LA VALETTE RDC APT N°84B"
click at [675, 743] on img at bounding box center [641, 705] width 98 height 98
click at [0, 0] on input "Bail meublé" at bounding box center [0, 0] width 0 height 0
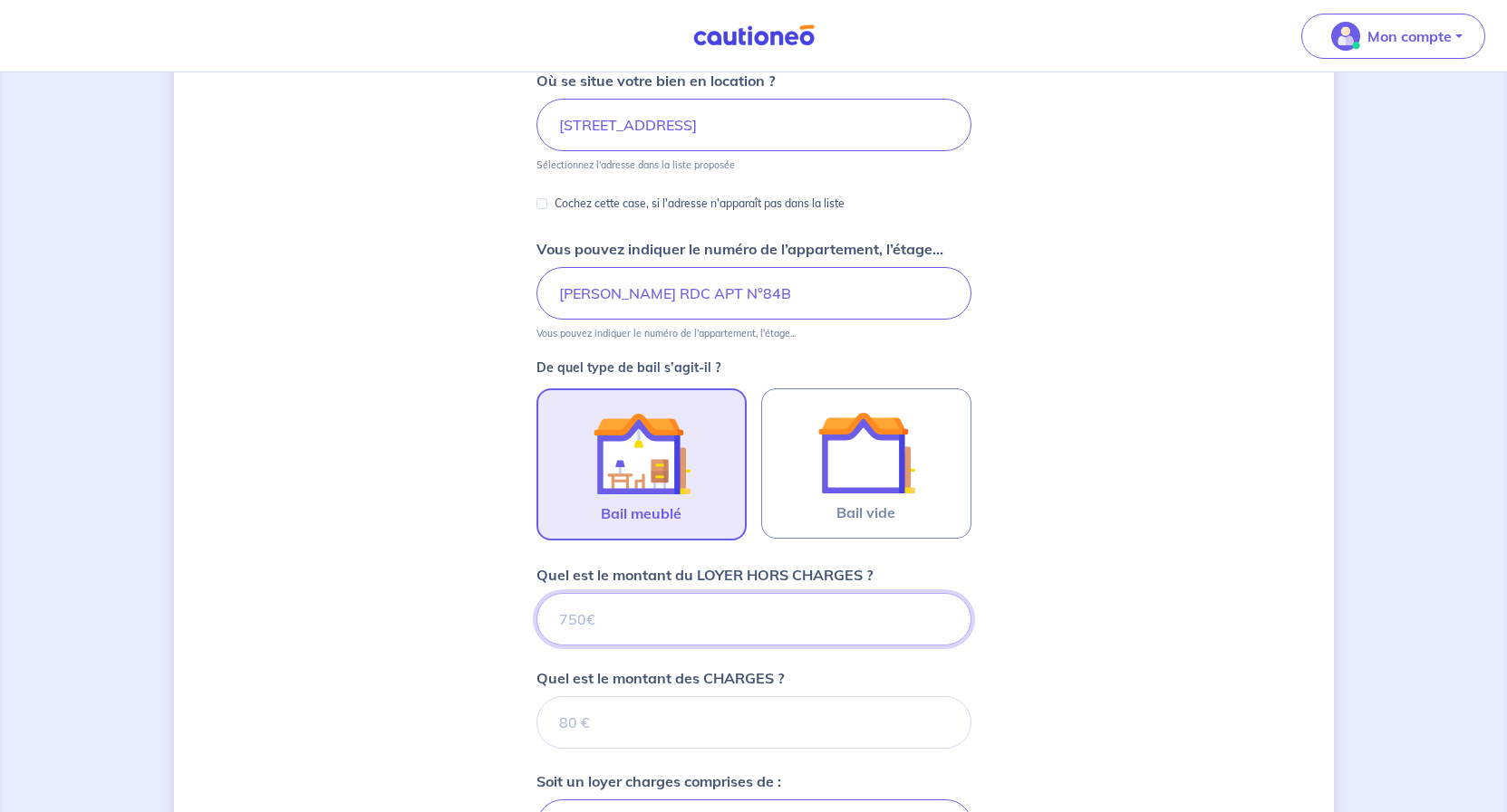
scroll to position [363, 0]
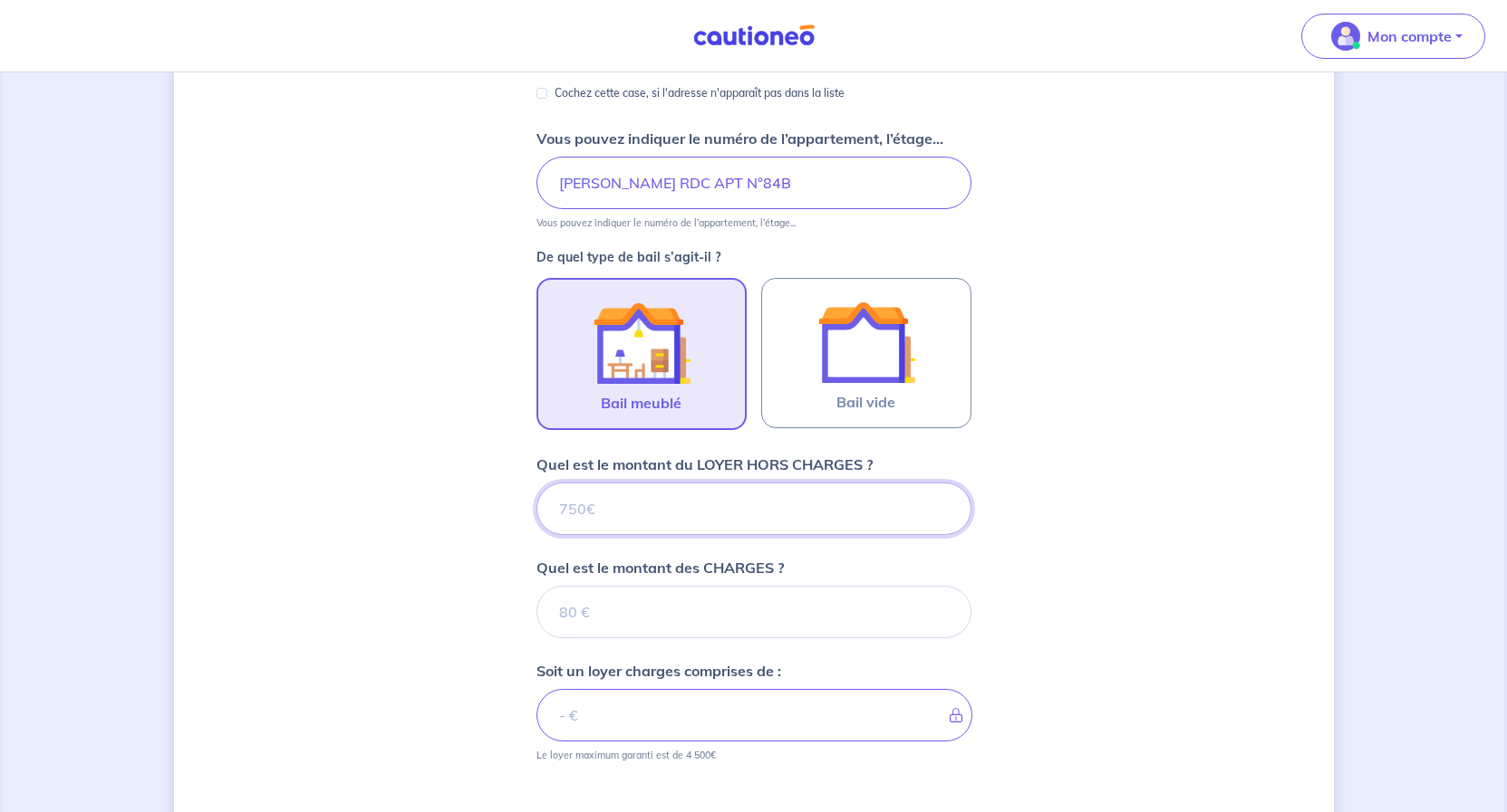
click at [633, 513] on input "Quel est le montant du LOYER HORS CHARGES ?" at bounding box center [754, 508] width 435 height 52
type input "590"
type input "25"
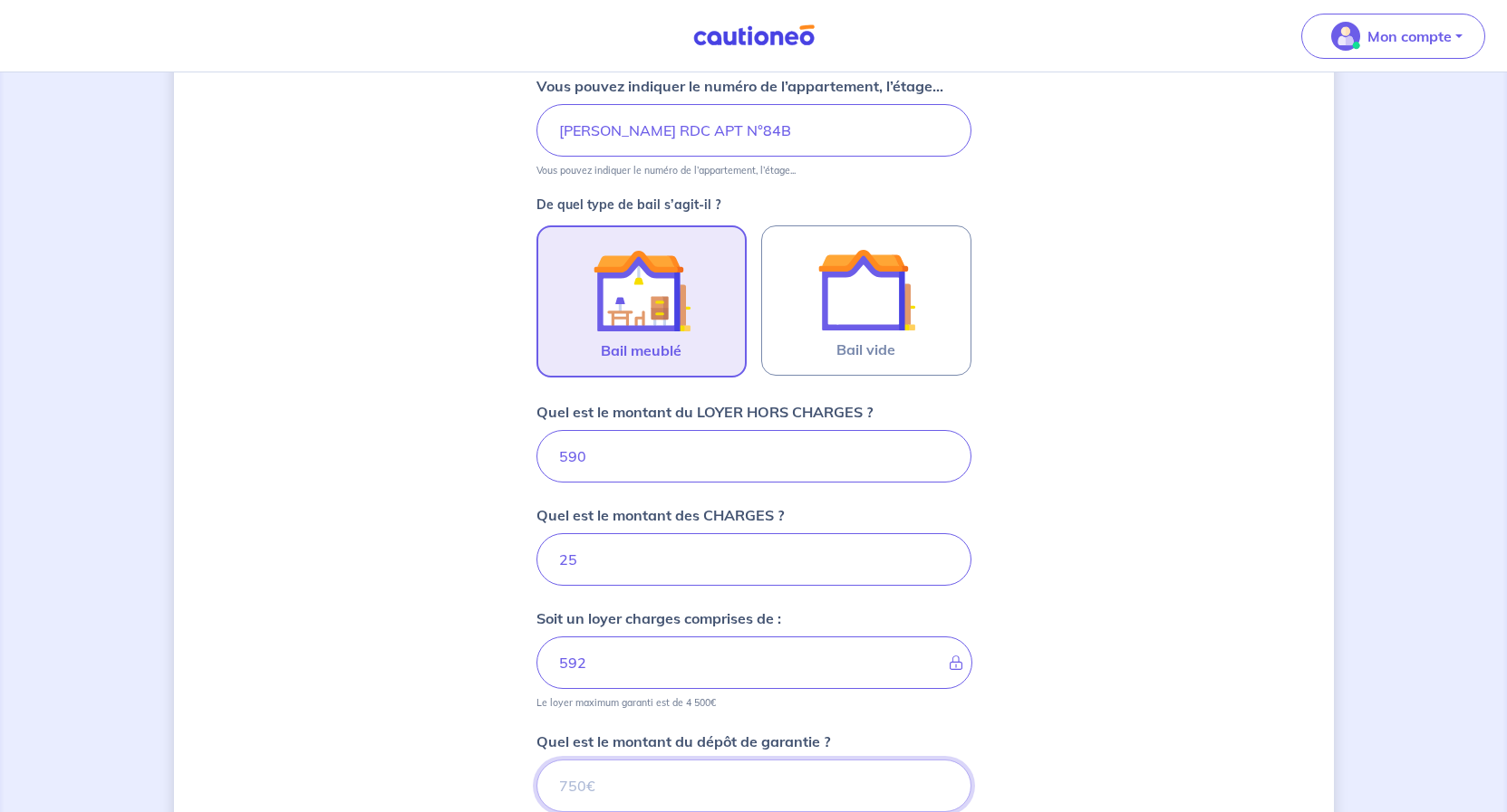
type input "615"
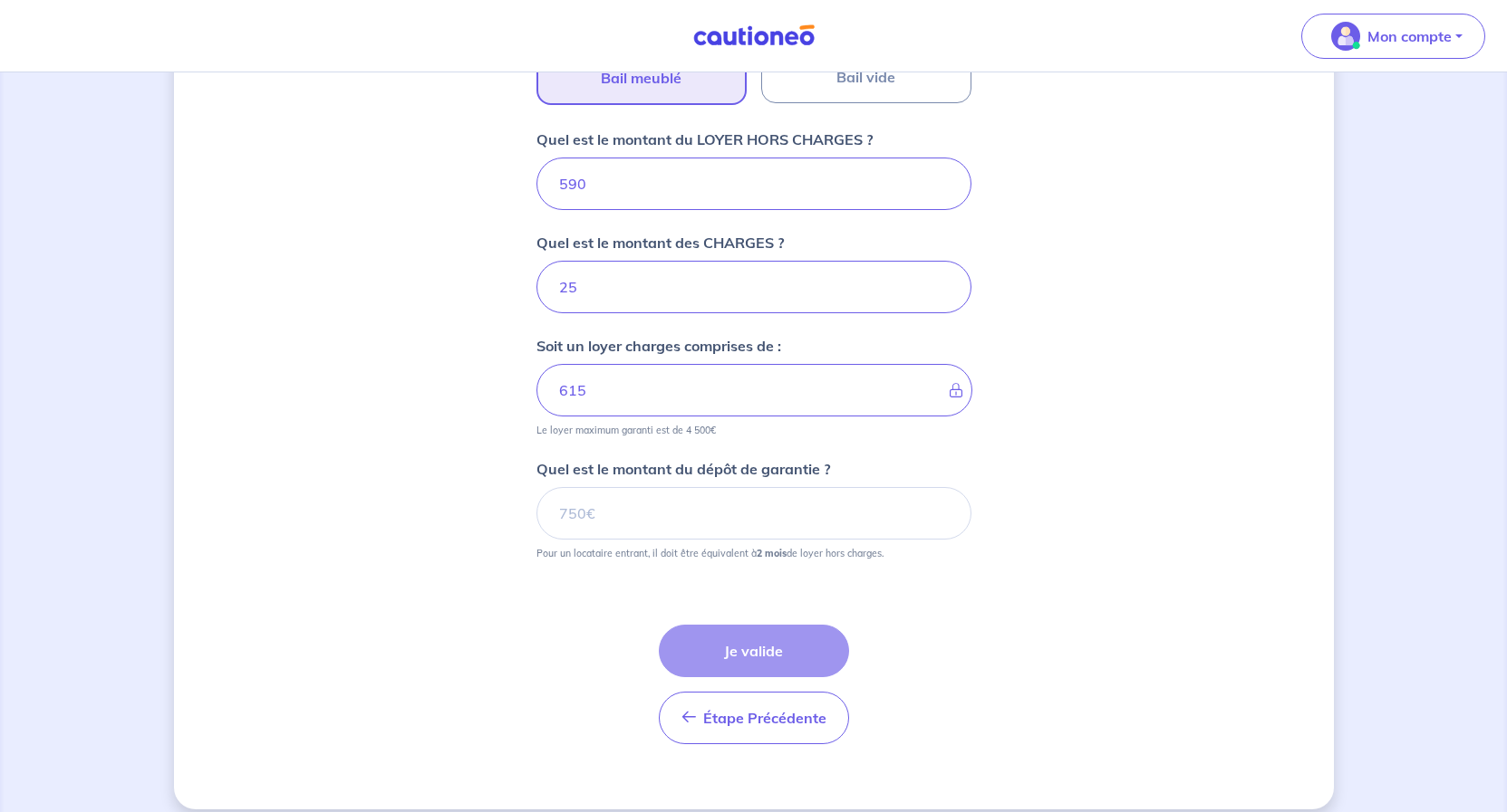
scroll to position [693, 0]
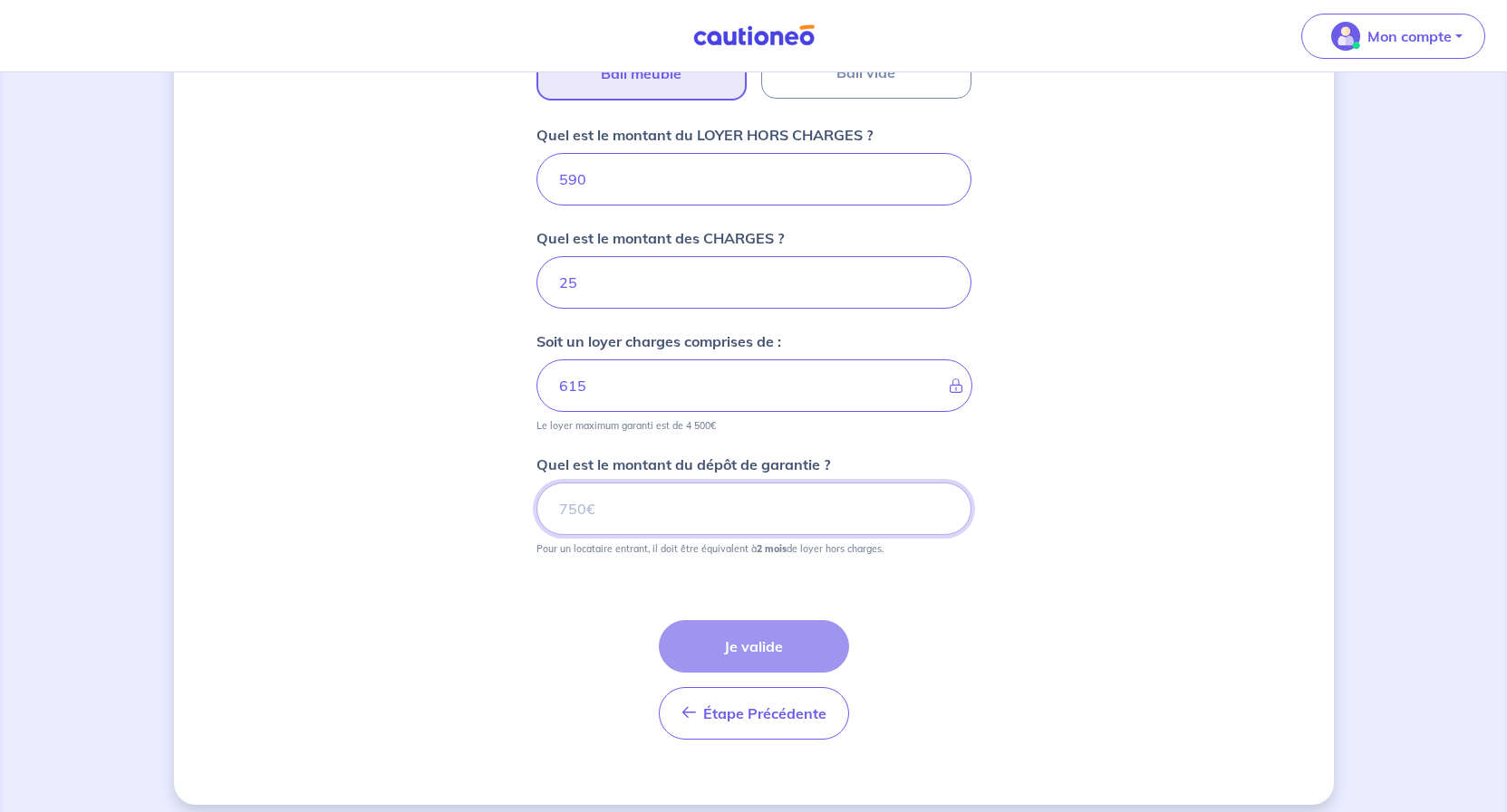
click at [699, 524] on input "Quel est le montant du dépôt de garantie ?" at bounding box center [754, 508] width 435 height 52
type input "1180"
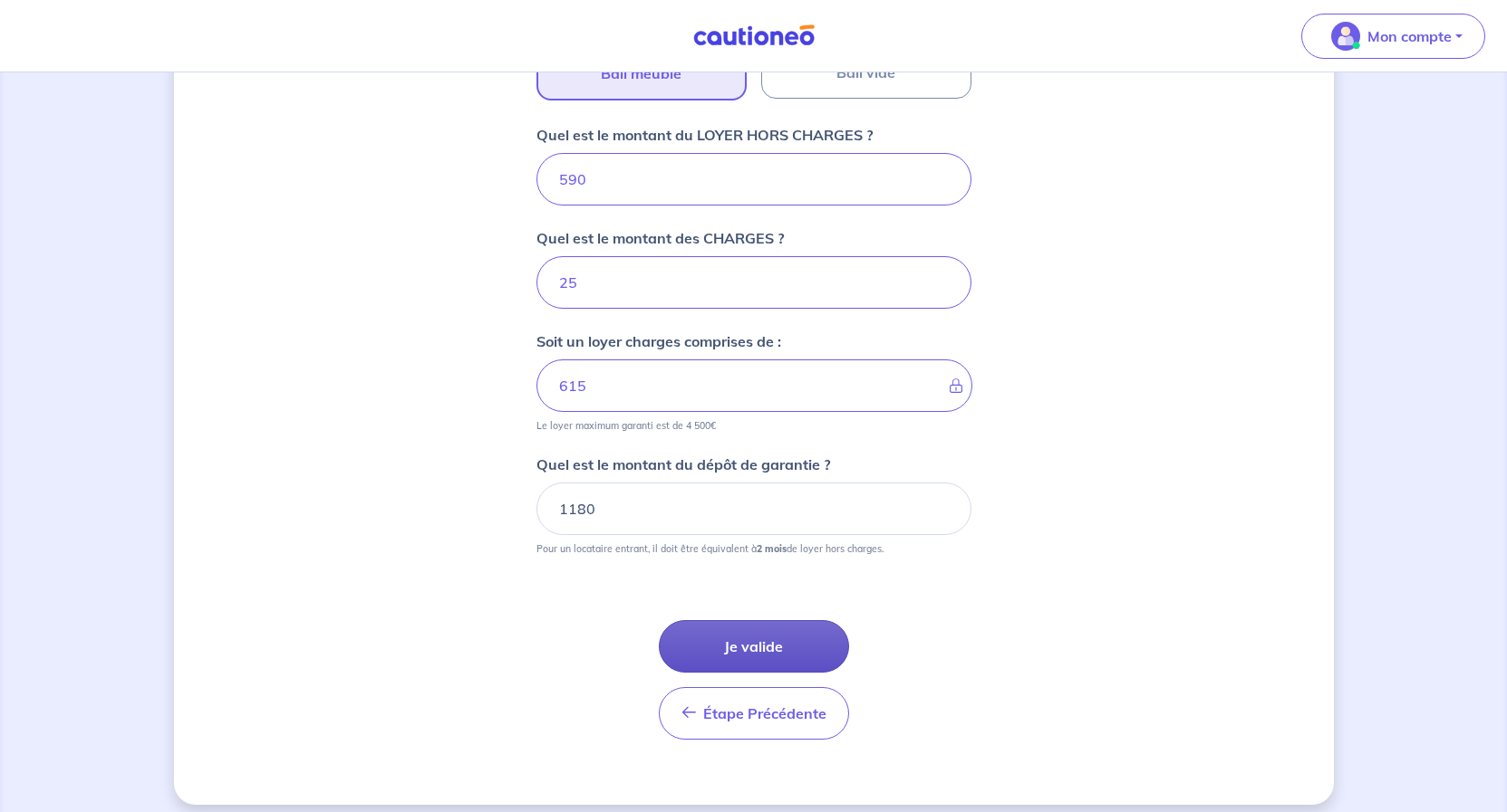
click at [796, 635] on button "Je valide" at bounding box center [754, 646] width 191 height 52
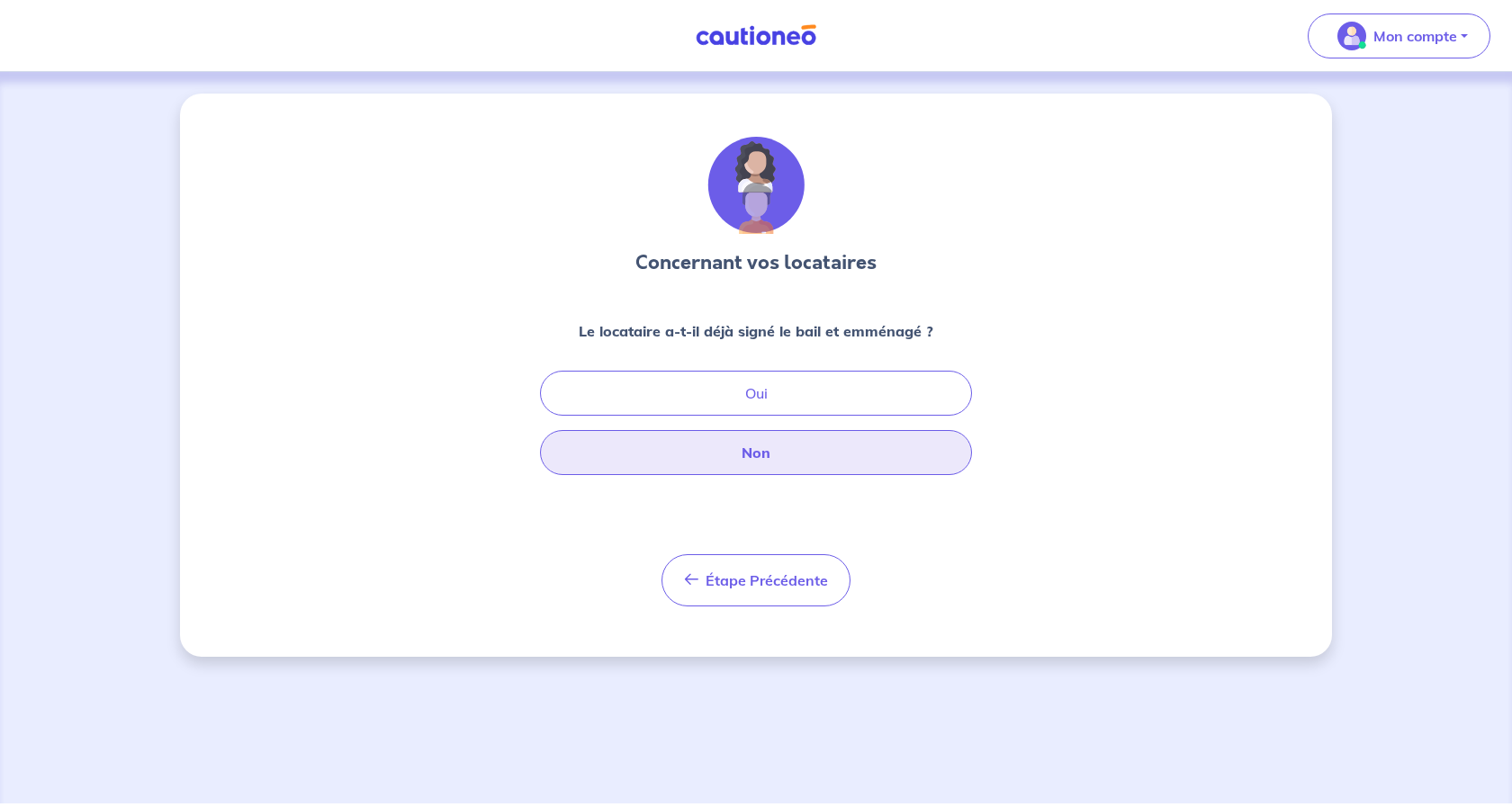
click at [728, 457] on button "Non" at bounding box center [756, 453] width 432 height 45
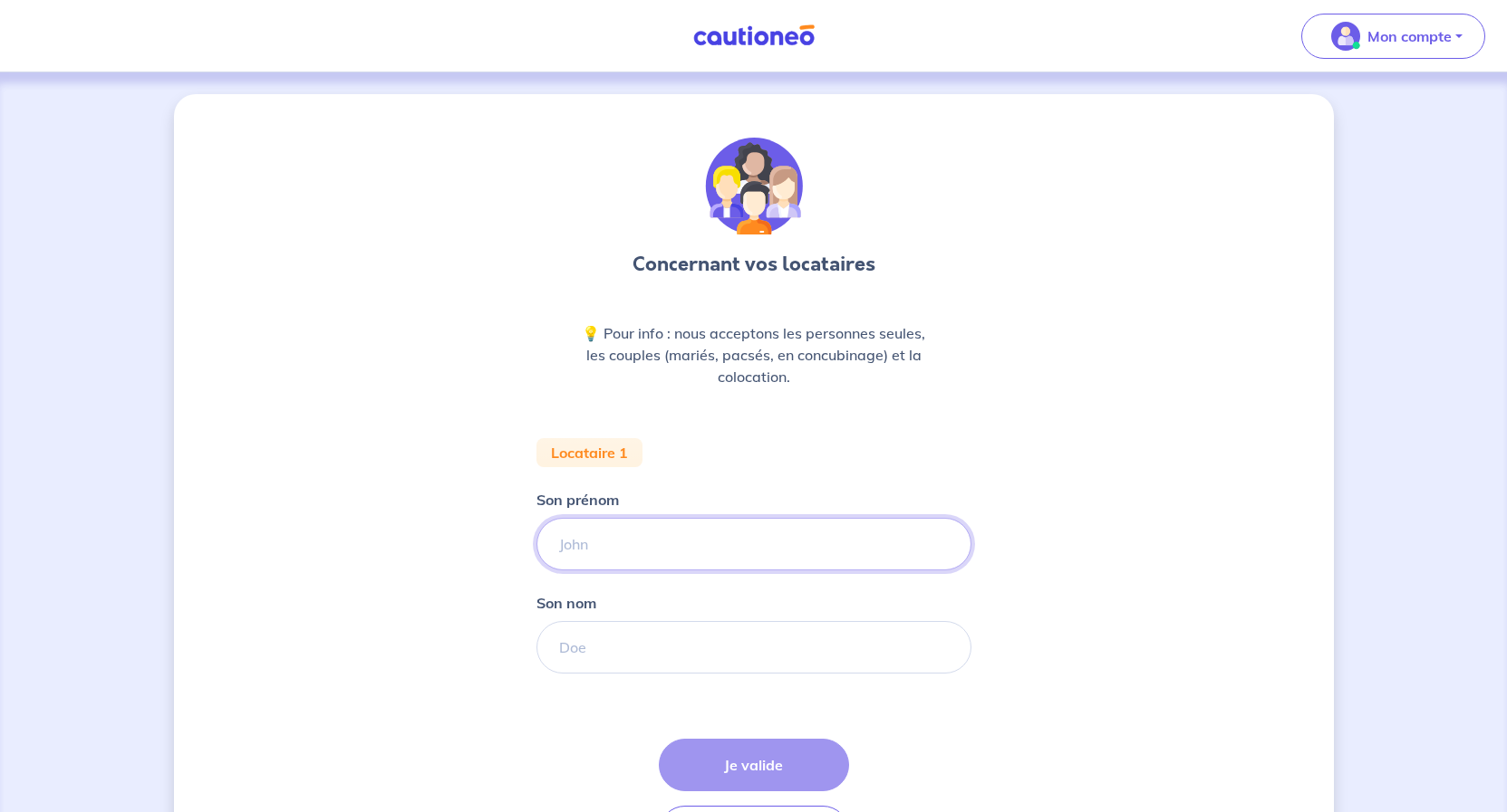
click at [606, 545] on input "Son prénom" at bounding box center [754, 544] width 435 height 52
type input "Amine"
click at [592, 656] on input "Son nom" at bounding box center [754, 647] width 435 height 52
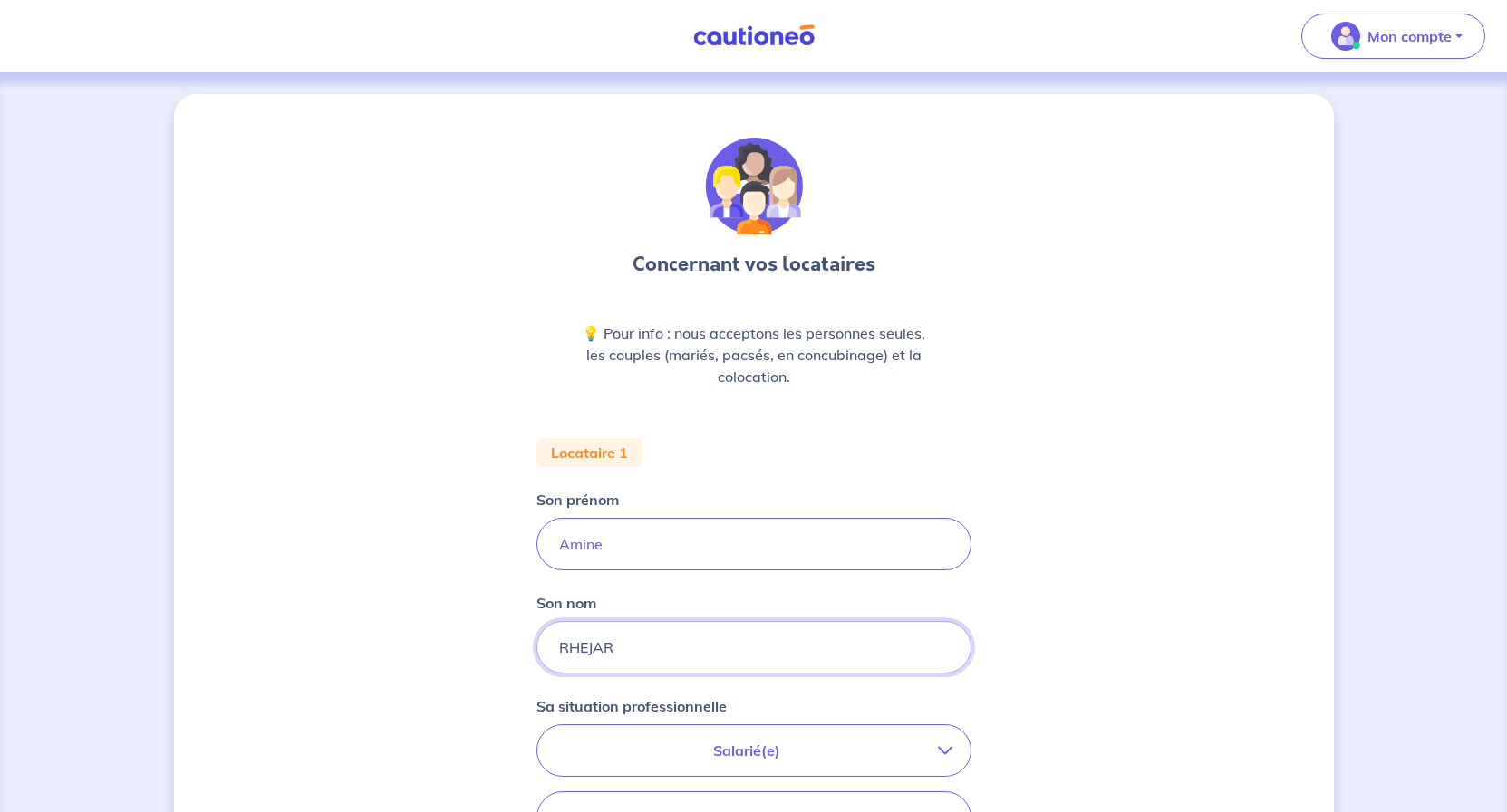
type input "RHEJAR"
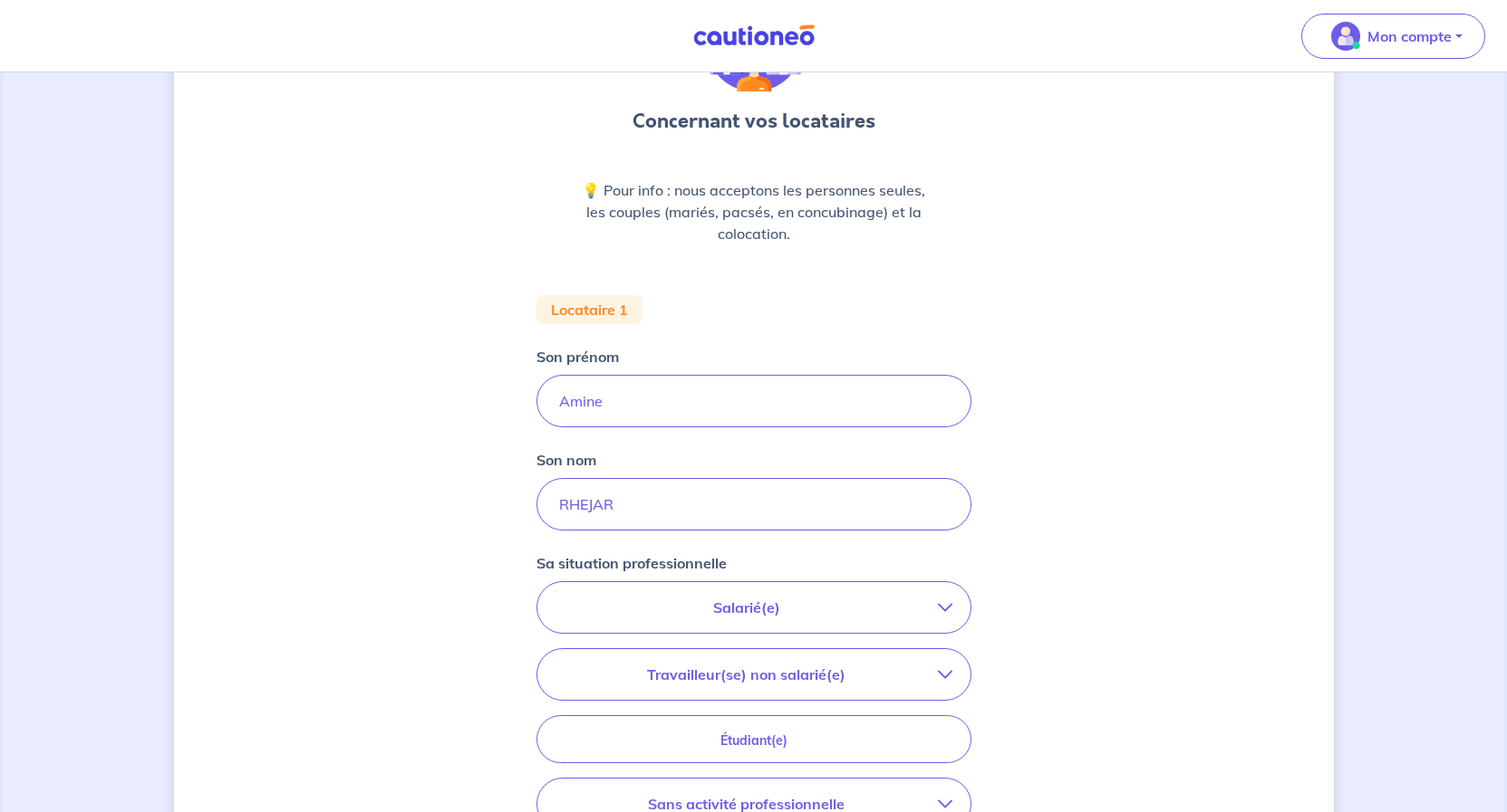
scroll to position [185, 0]
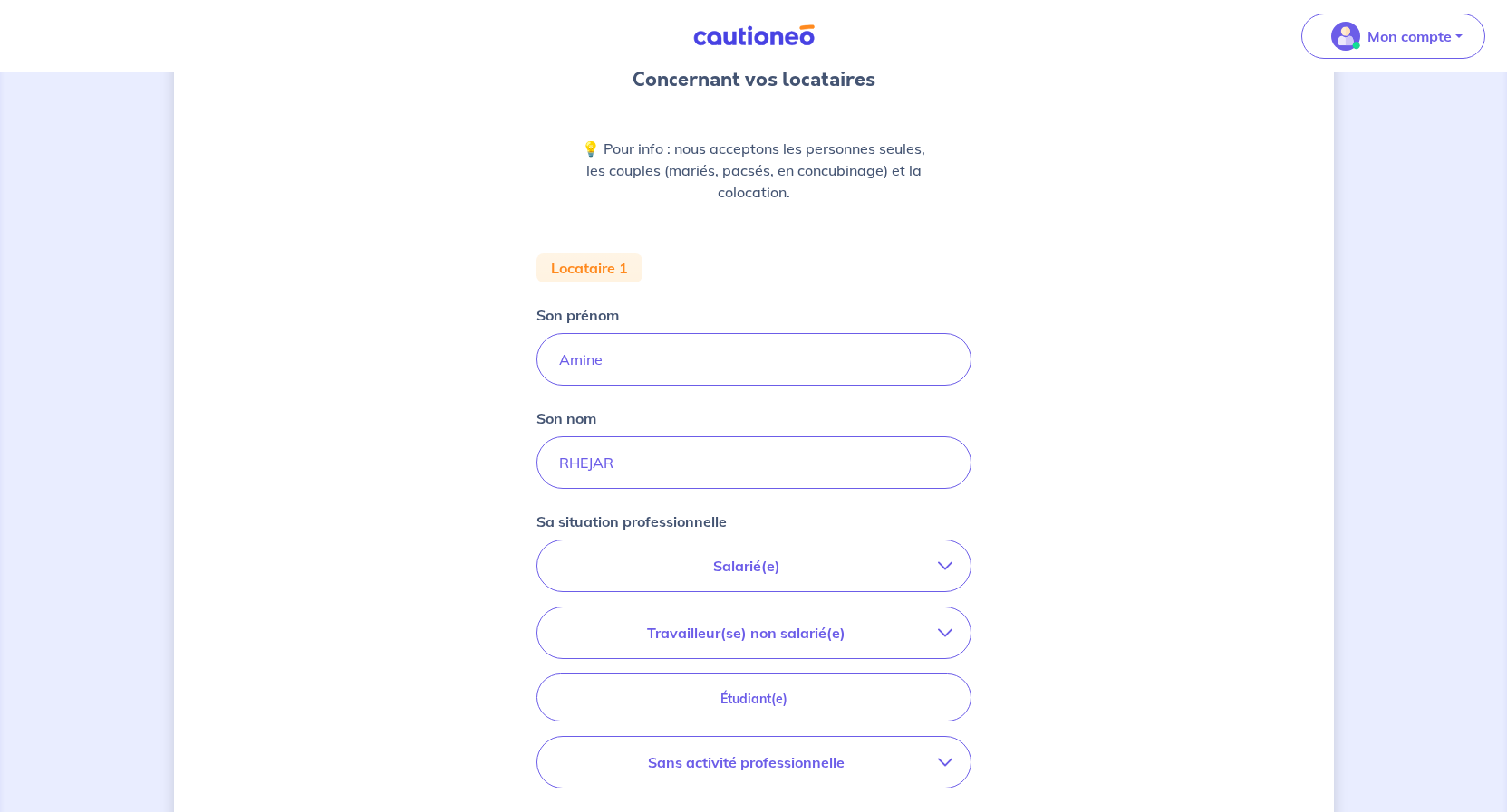
click at [755, 568] on p "Salarié(e)" at bounding box center [746, 566] width 382 height 22
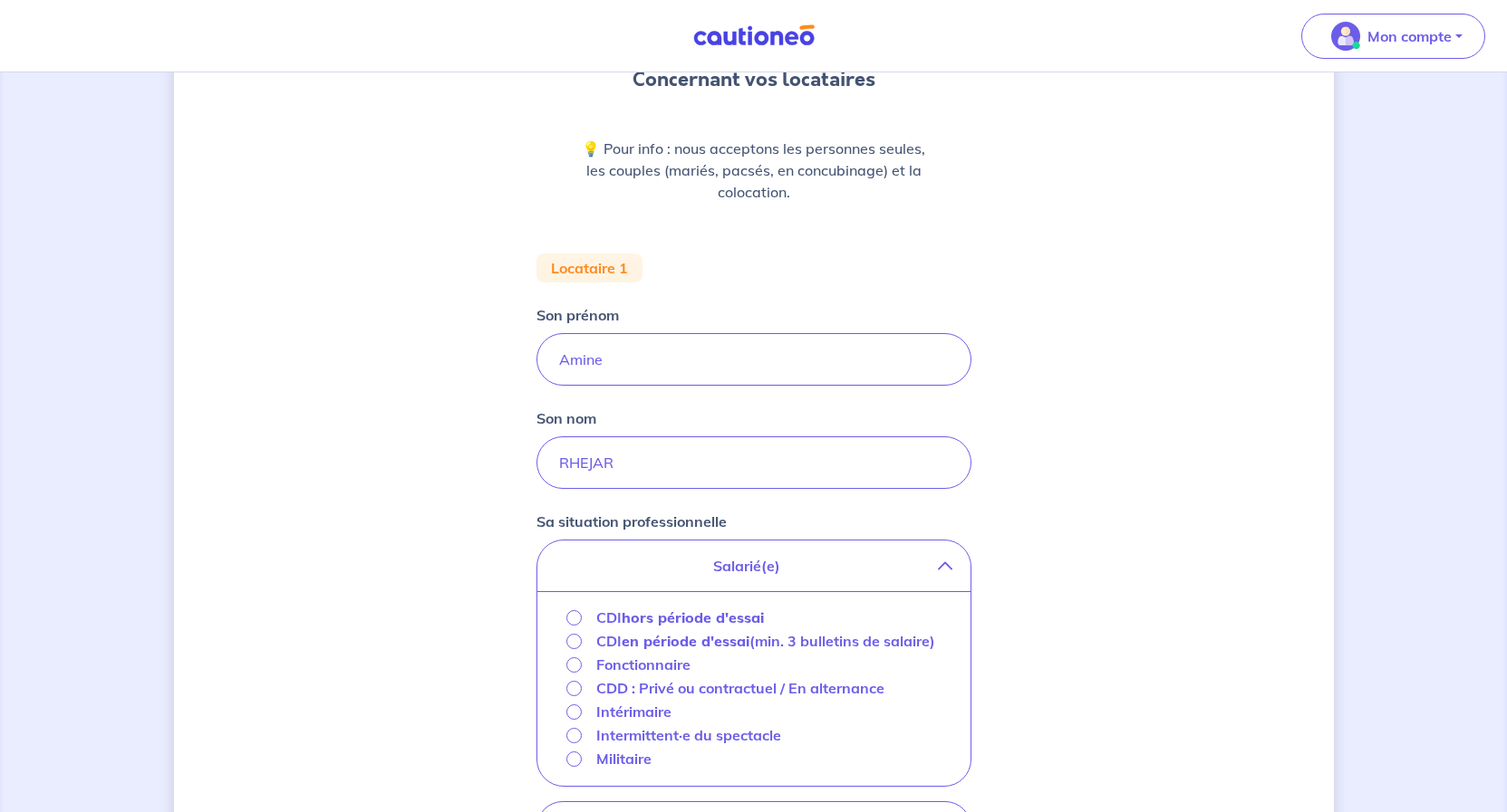
click at [755, 568] on p "Salarié(e)" at bounding box center [746, 566] width 382 height 22
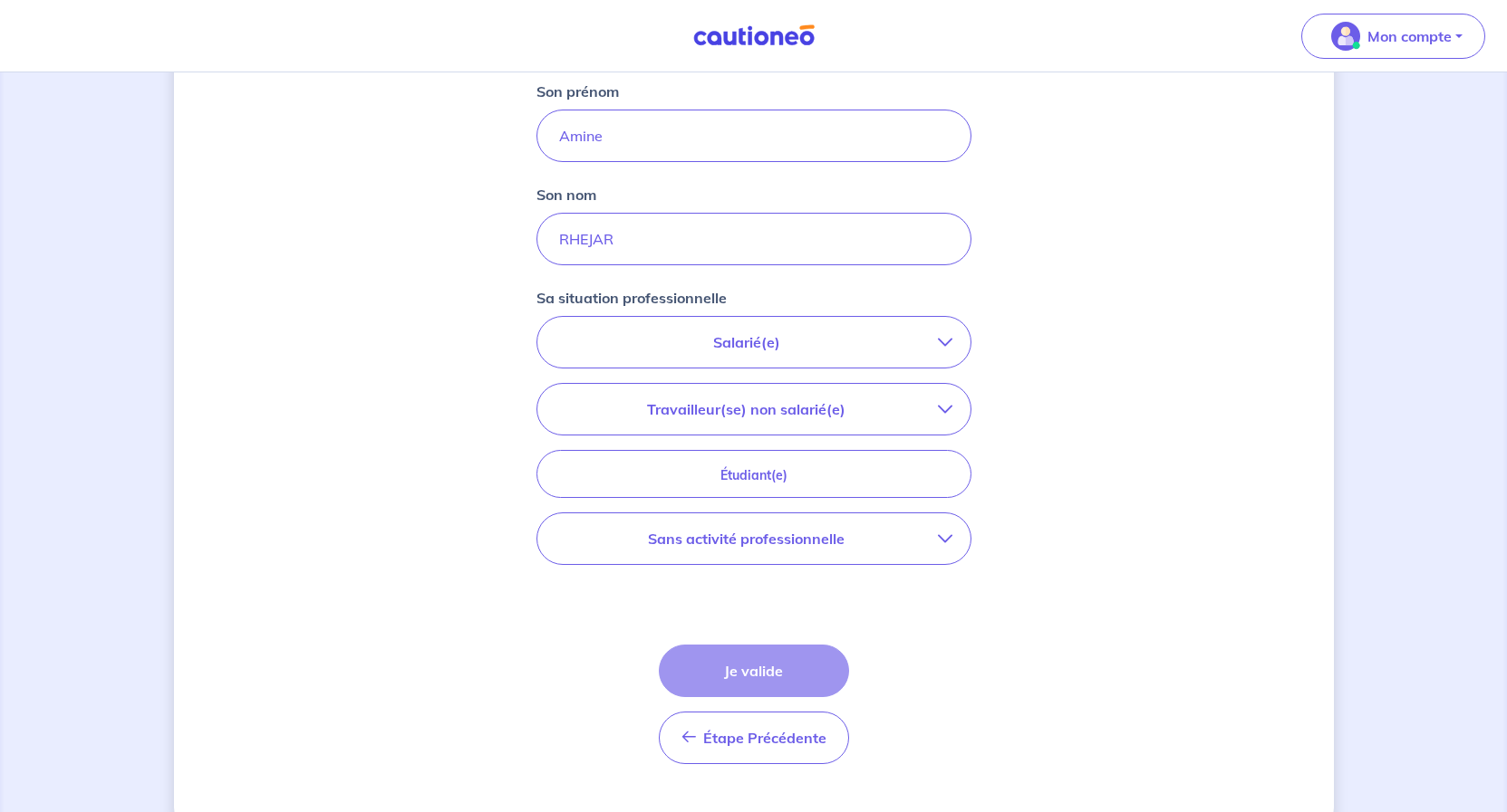
scroll to position [447, 0]
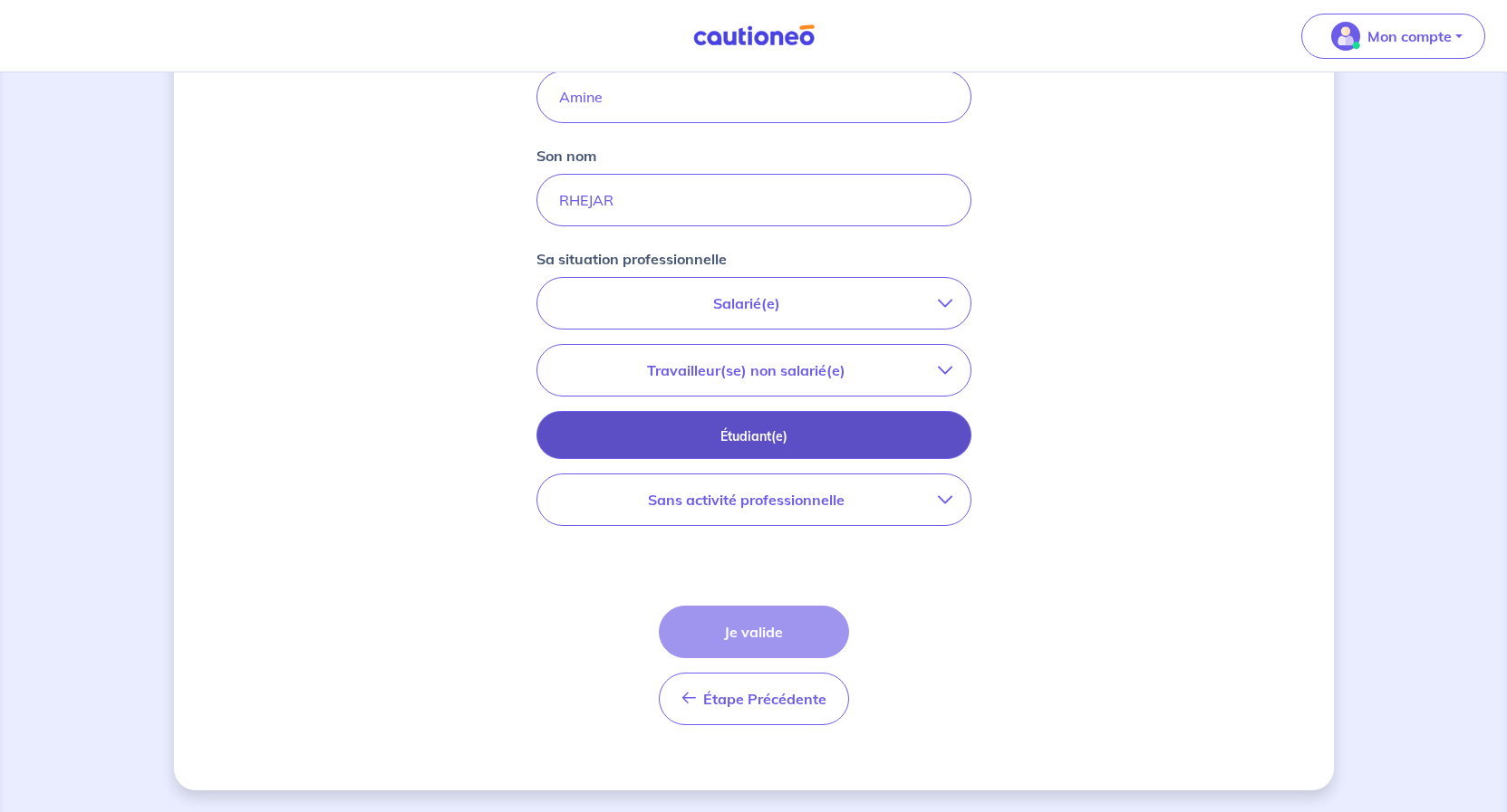
click at [764, 439] on p "Étudiant(e)" at bounding box center [754, 436] width 390 height 20
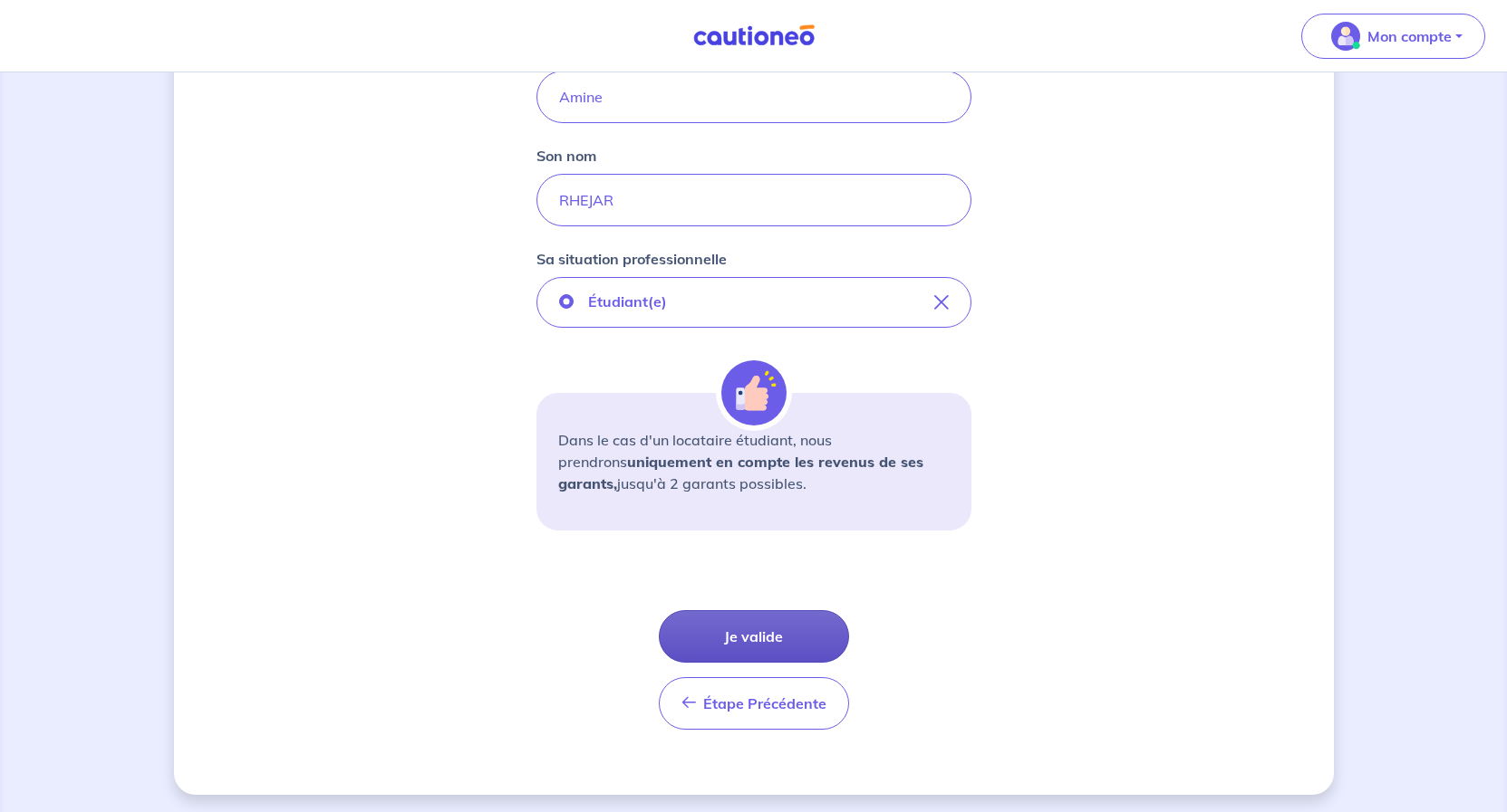
click at [764, 635] on button "Je valide" at bounding box center [754, 636] width 191 height 52
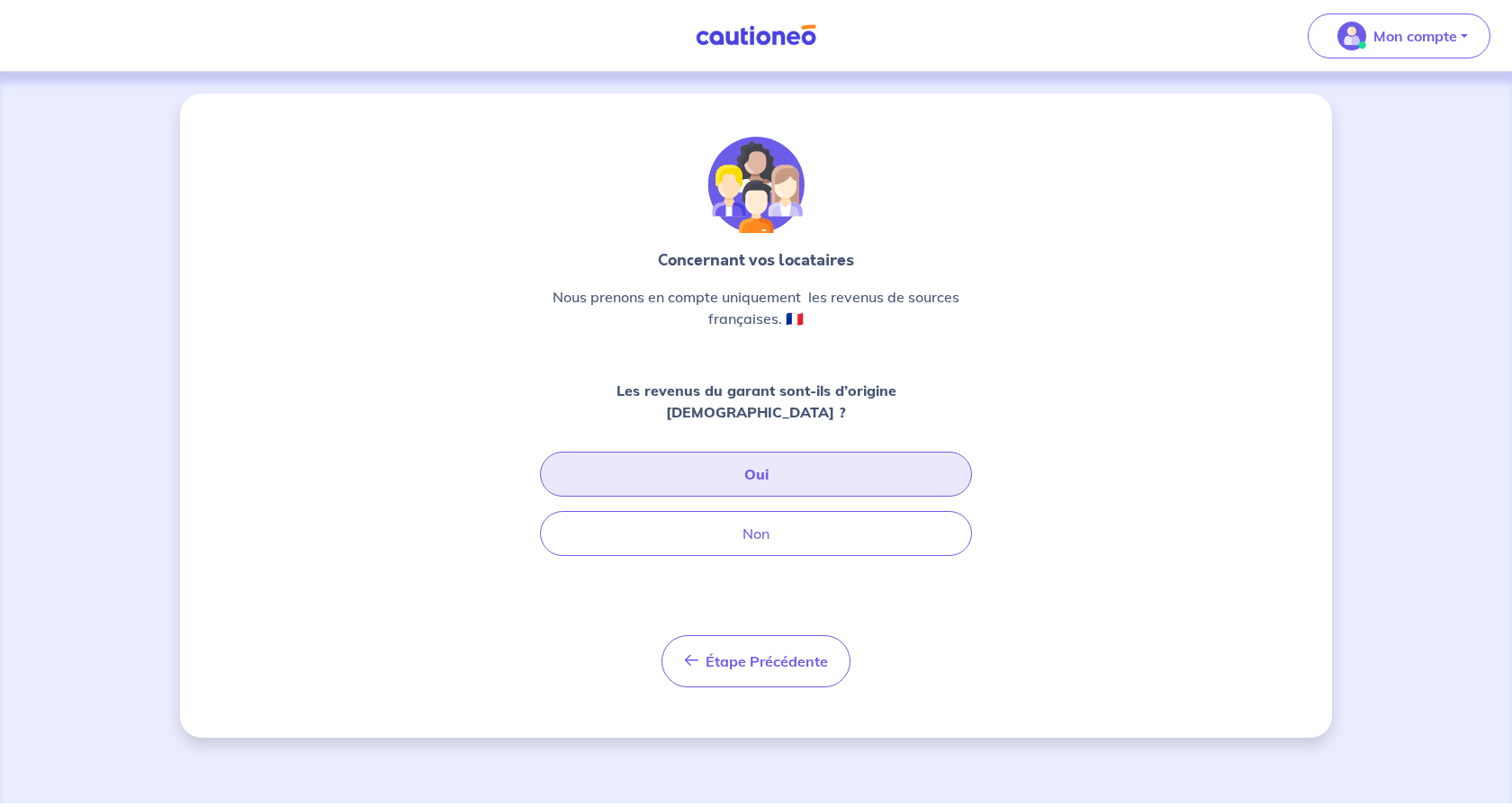
click at [784, 452] on button "Oui" at bounding box center [756, 475] width 432 height 45
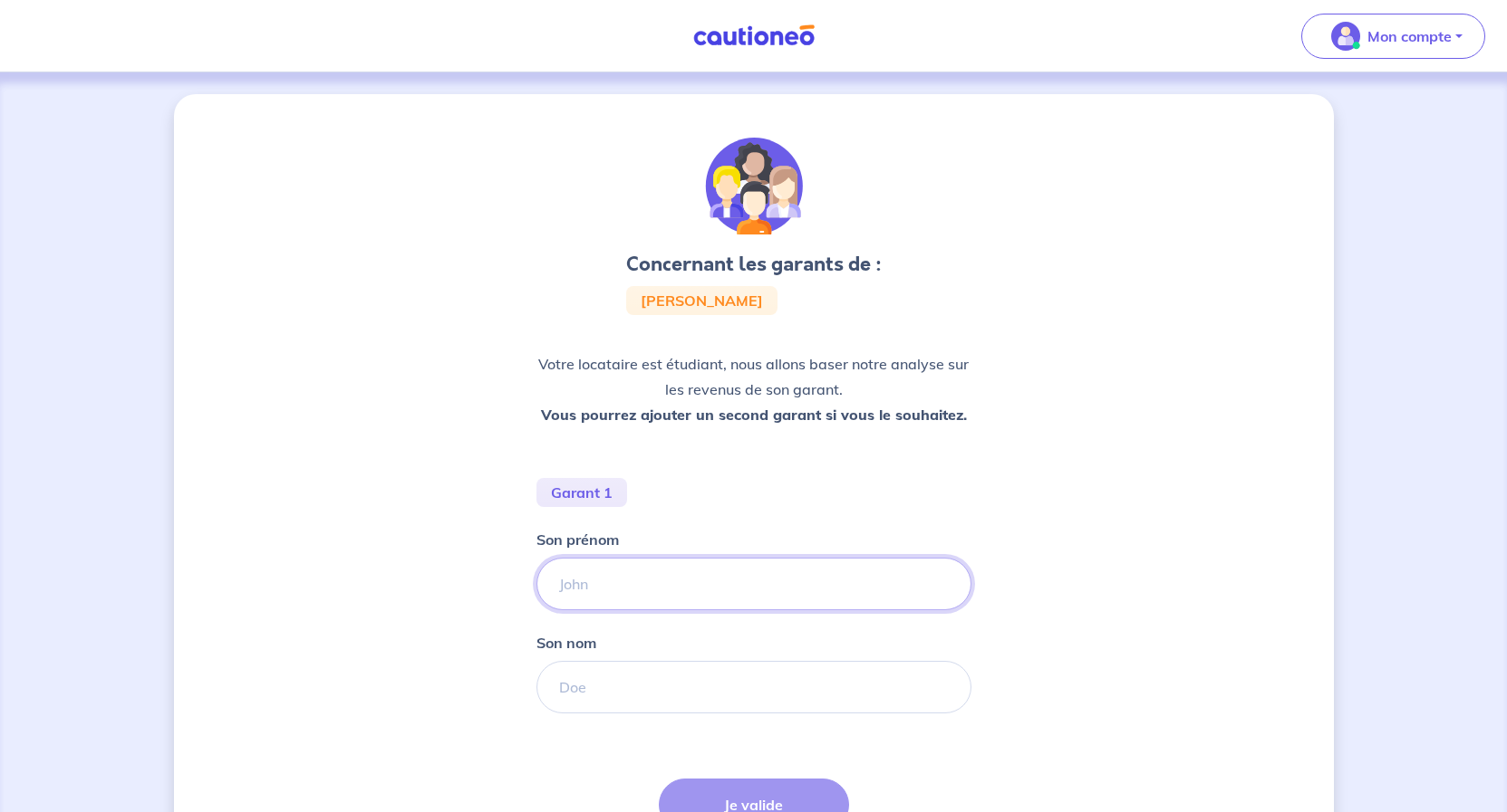
click at [630, 593] on input "Son prénom" at bounding box center [754, 584] width 435 height 52
type input "Rachid"
click at [579, 678] on input "Son nom" at bounding box center [754, 687] width 435 height 52
click at [569, 684] on input "Son nom" at bounding box center [754, 687] width 435 height 52
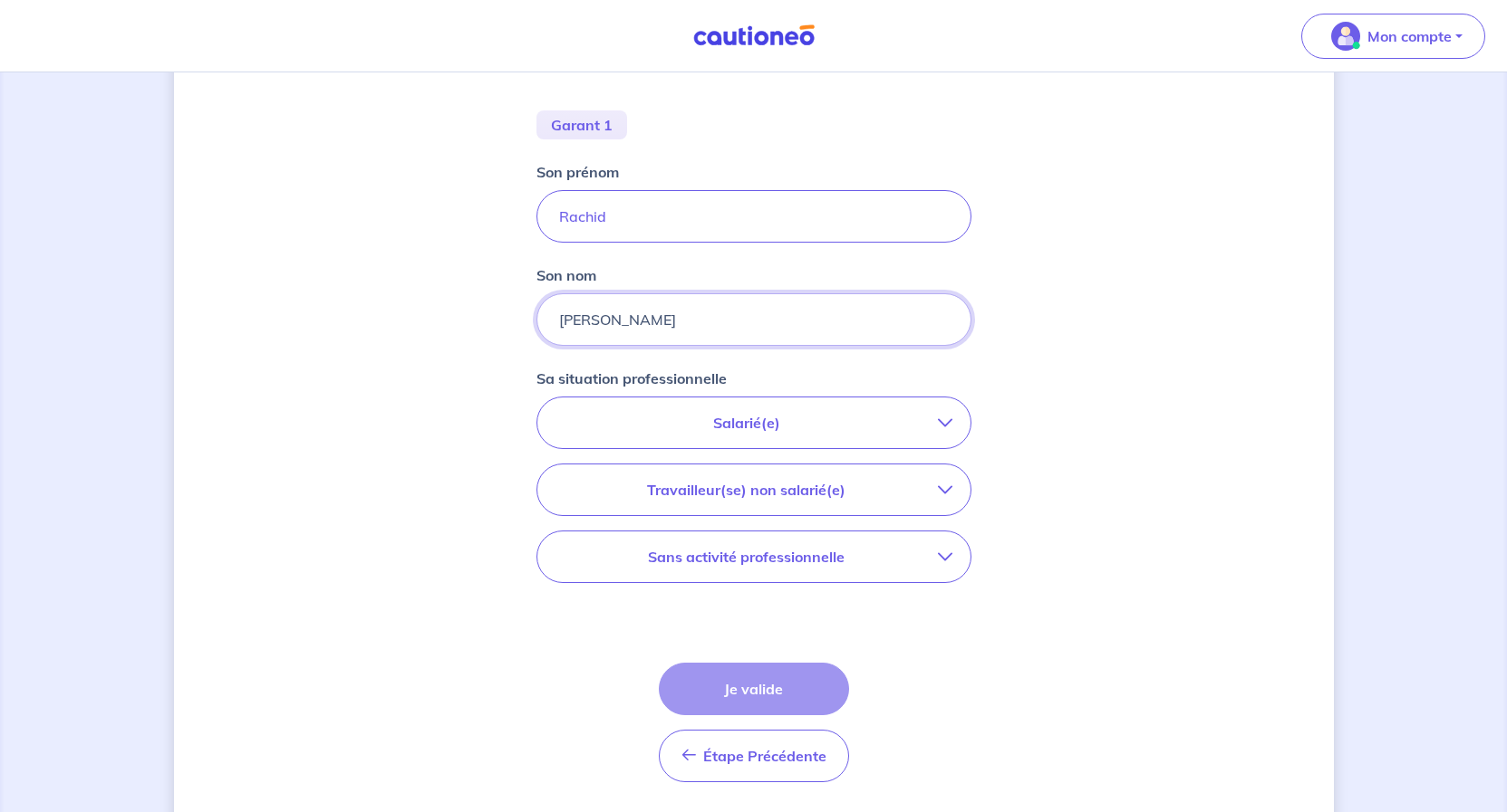
scroll to position [370, 0]
type input "BEN ADDOU"
click at [847, 490] on p "Travailleur(se) non salarié(e)" at bounding box center [746, 488] width 382 height 22
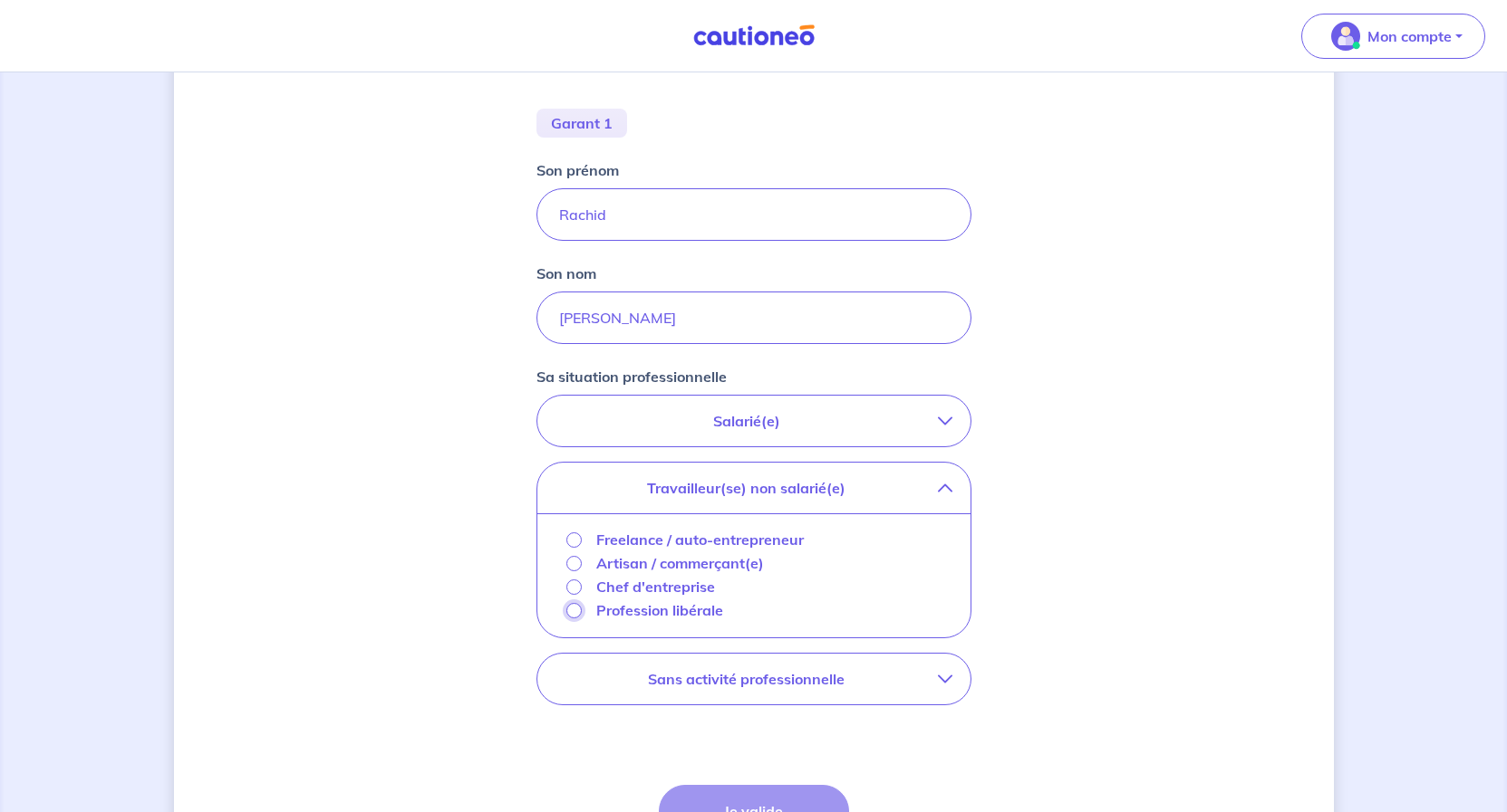
click at [577, 609] on input "Profession libérale" at bounding box center [573, 611] width 15 height 15
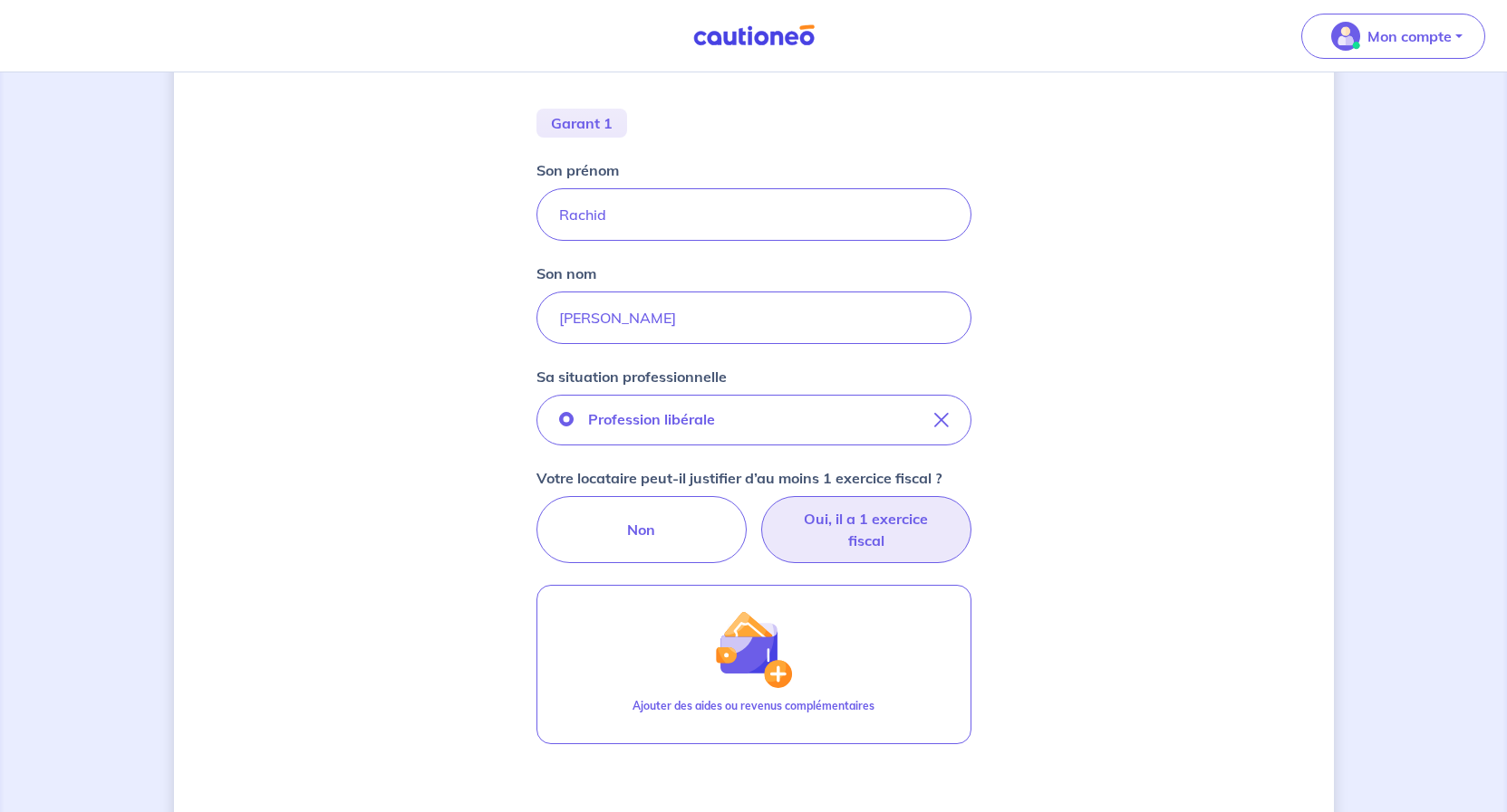
click at [862, 535] on label "Oui, il a 1 exercice fiscal" at bounding box center [866, 530] width 210 height 67
click at [759, 508] on input "Oui, il a 1 exercice fiscal" at bounding box center [754, 502] width 11 height 11
radio input "true"
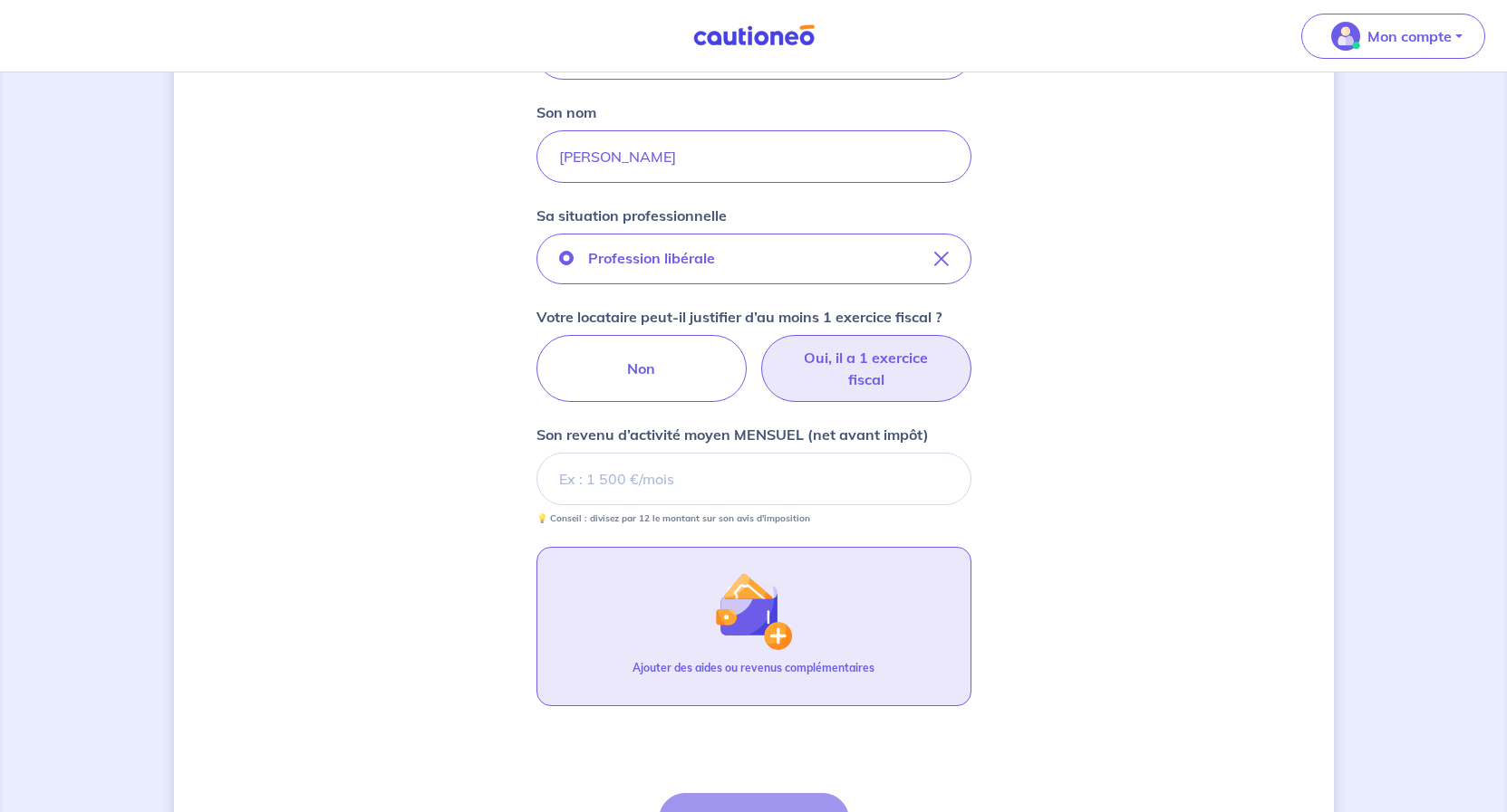
scroll to position [554, 0]
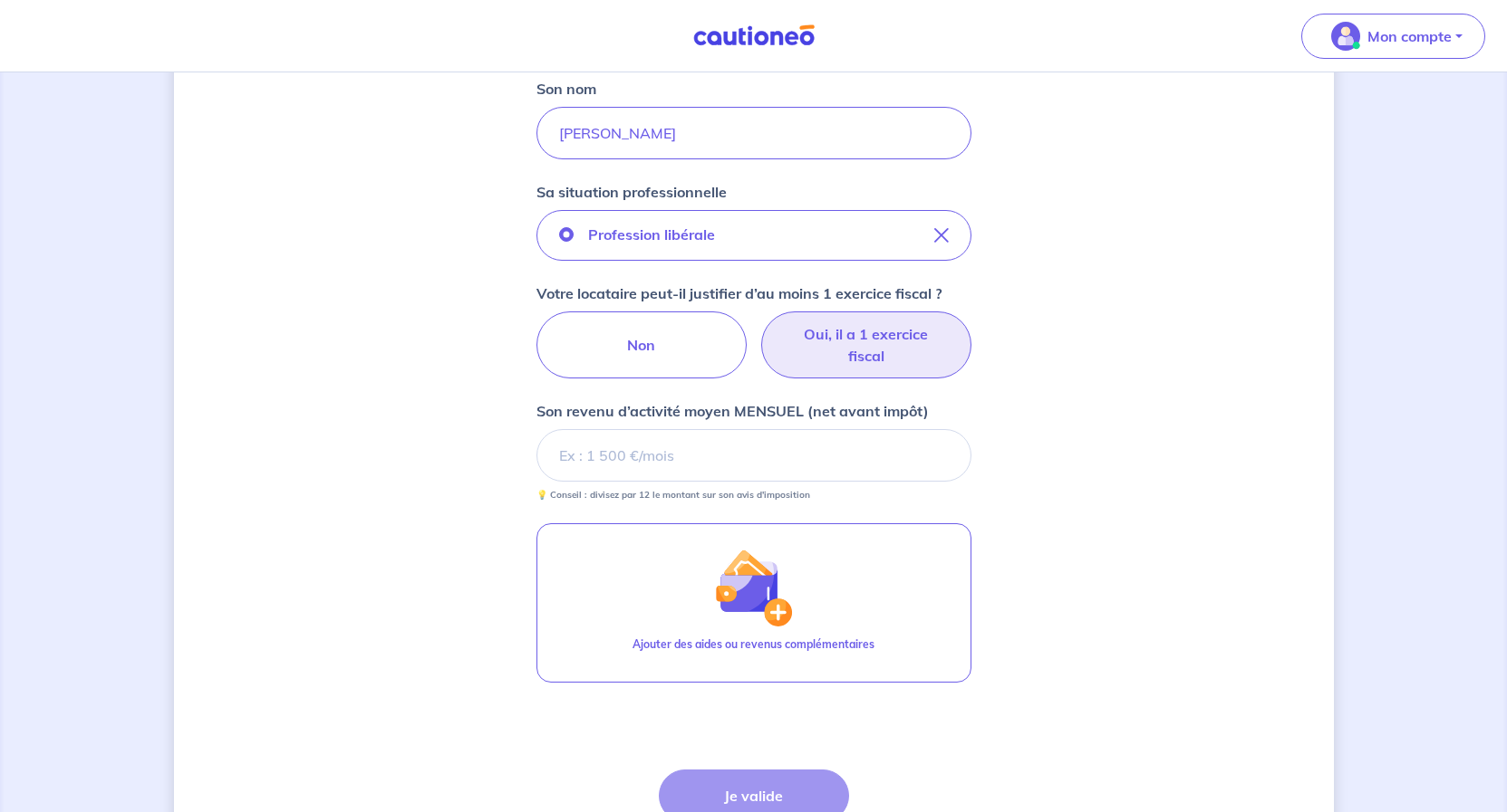
click at [1118, 512] on div "Concernant les garants de : Amine Rhejar Votre locataire est étudiant, nous all…" at bounding box center [754, 246] width 1159 height 1415
click at [587, 456] on input "Son revenu d’activité moyen MENSUEL (net avant impôt)" at bounding box center [754, 455] width 435 height 52
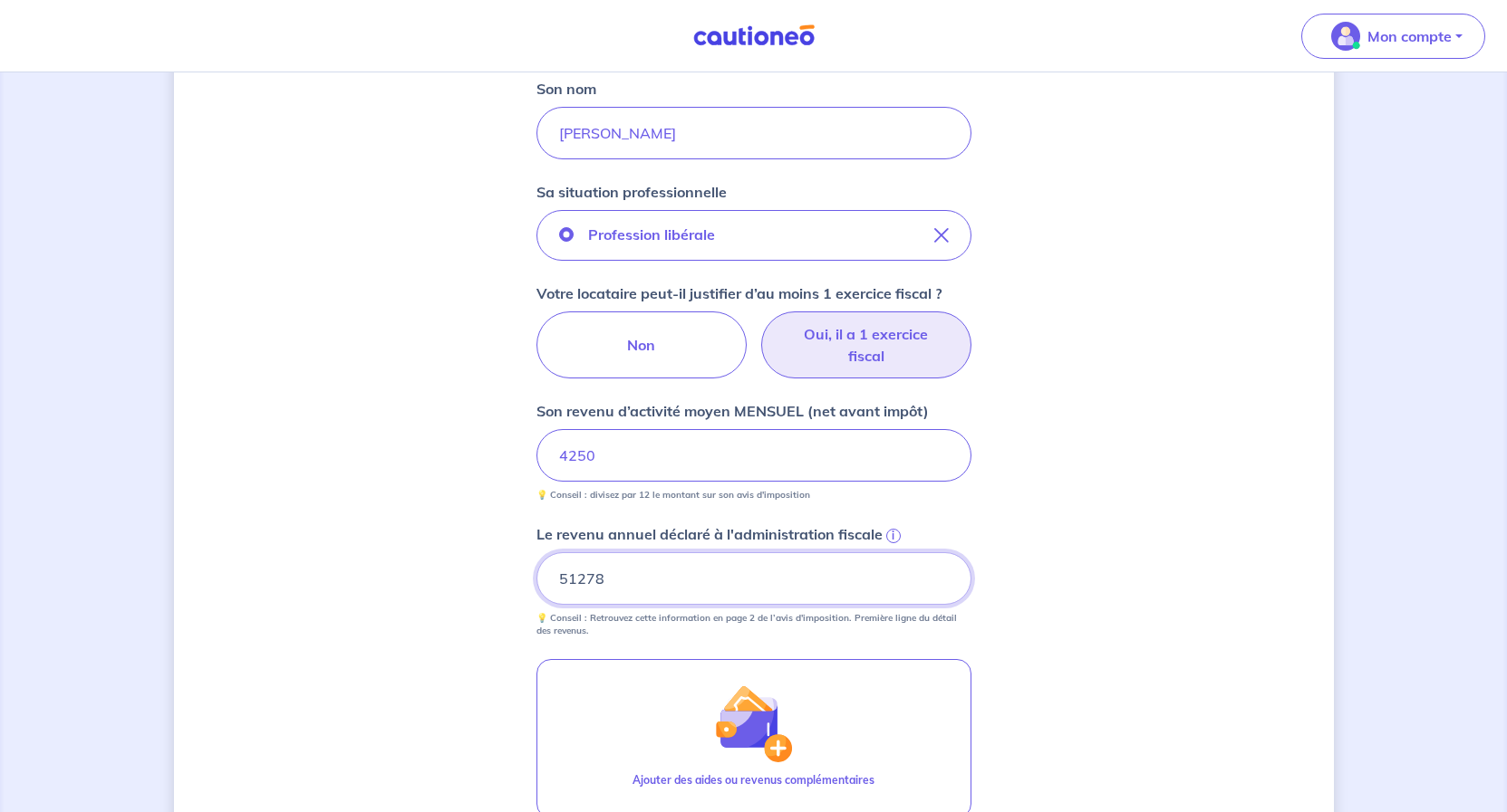
type input "51278"
click at [1057, 585] on div "Concernant les garants de : Amine Rhejar Votre locataire est étudiant, nous all…" at bounding box center [754, 315] width 1159 height 1550
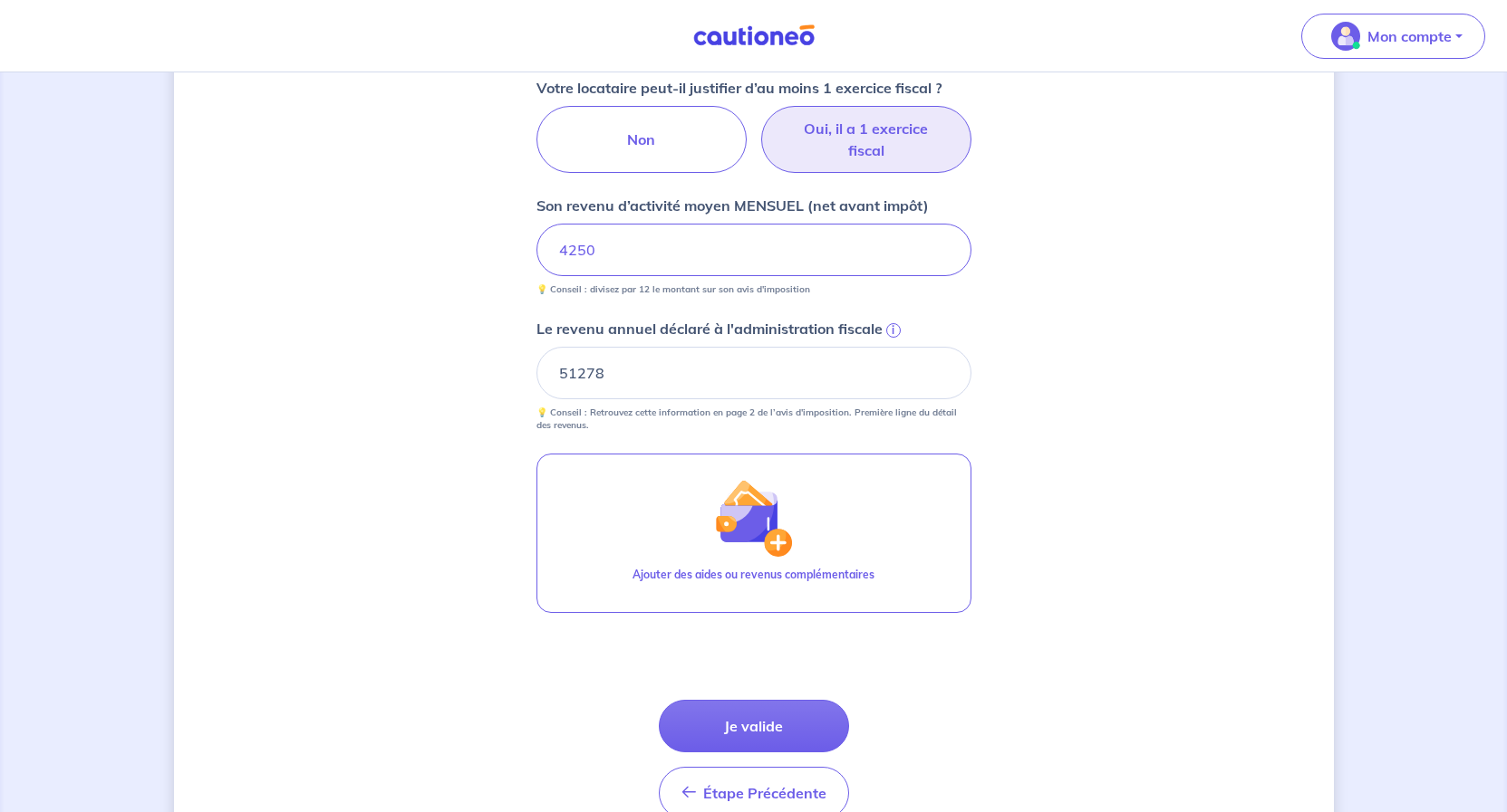
scroll to position [831, 0]
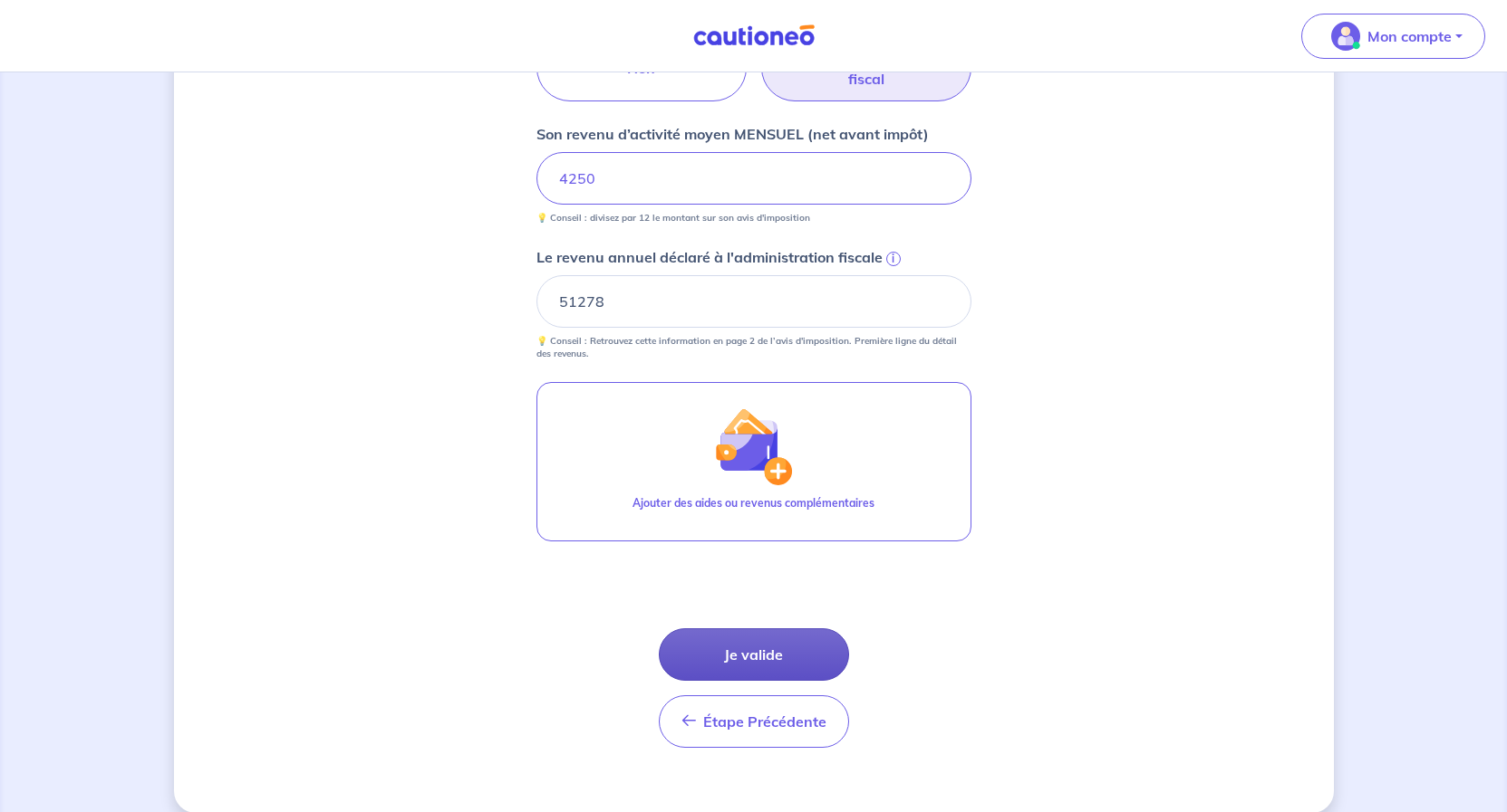
click at [754, 659] on button "Je valide" at bounding box center [754, 654] width 191 height 52
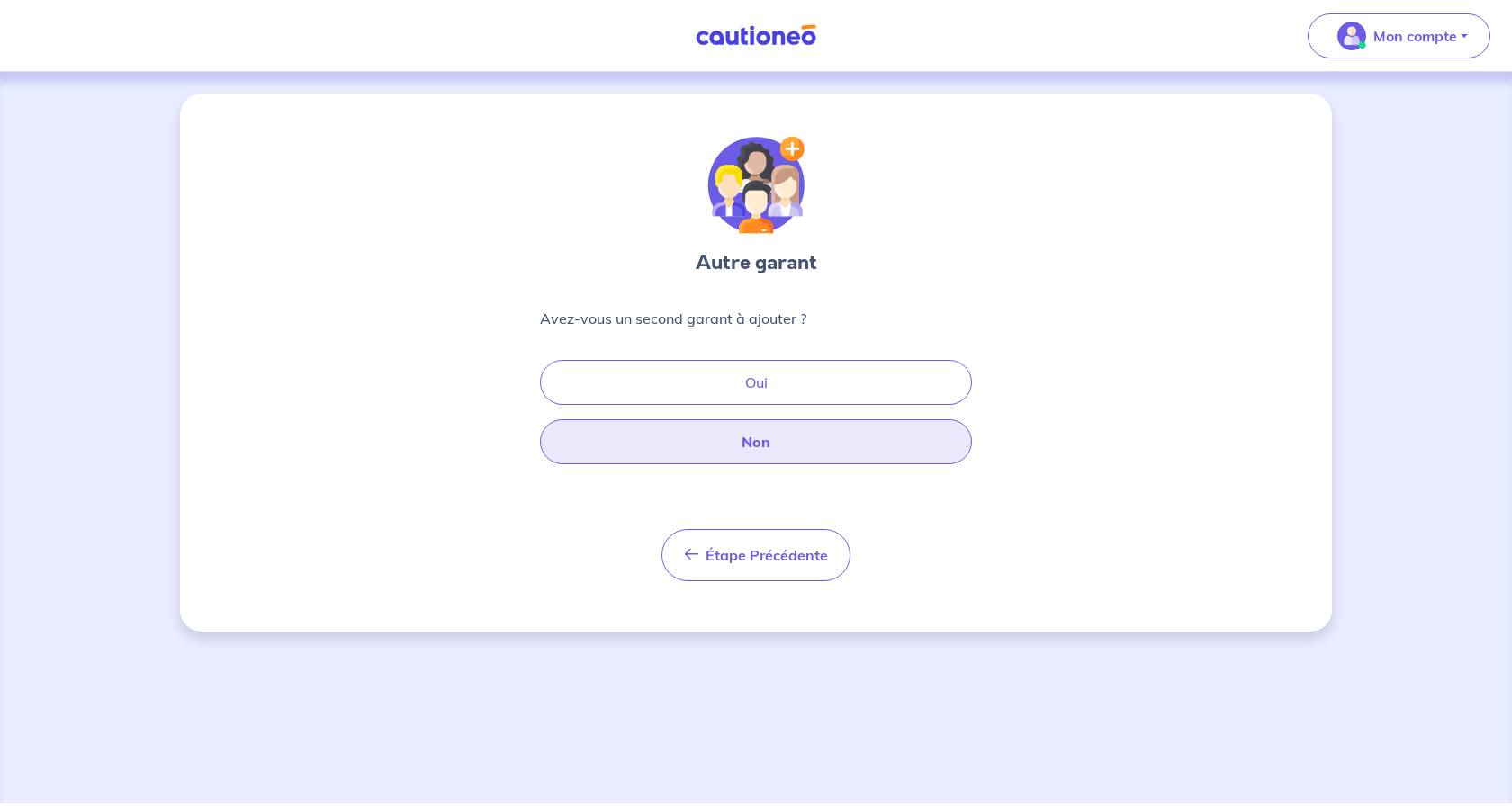
click at [756, 431] on button "Non" at bounding box center [756, 442] width 432 height 45
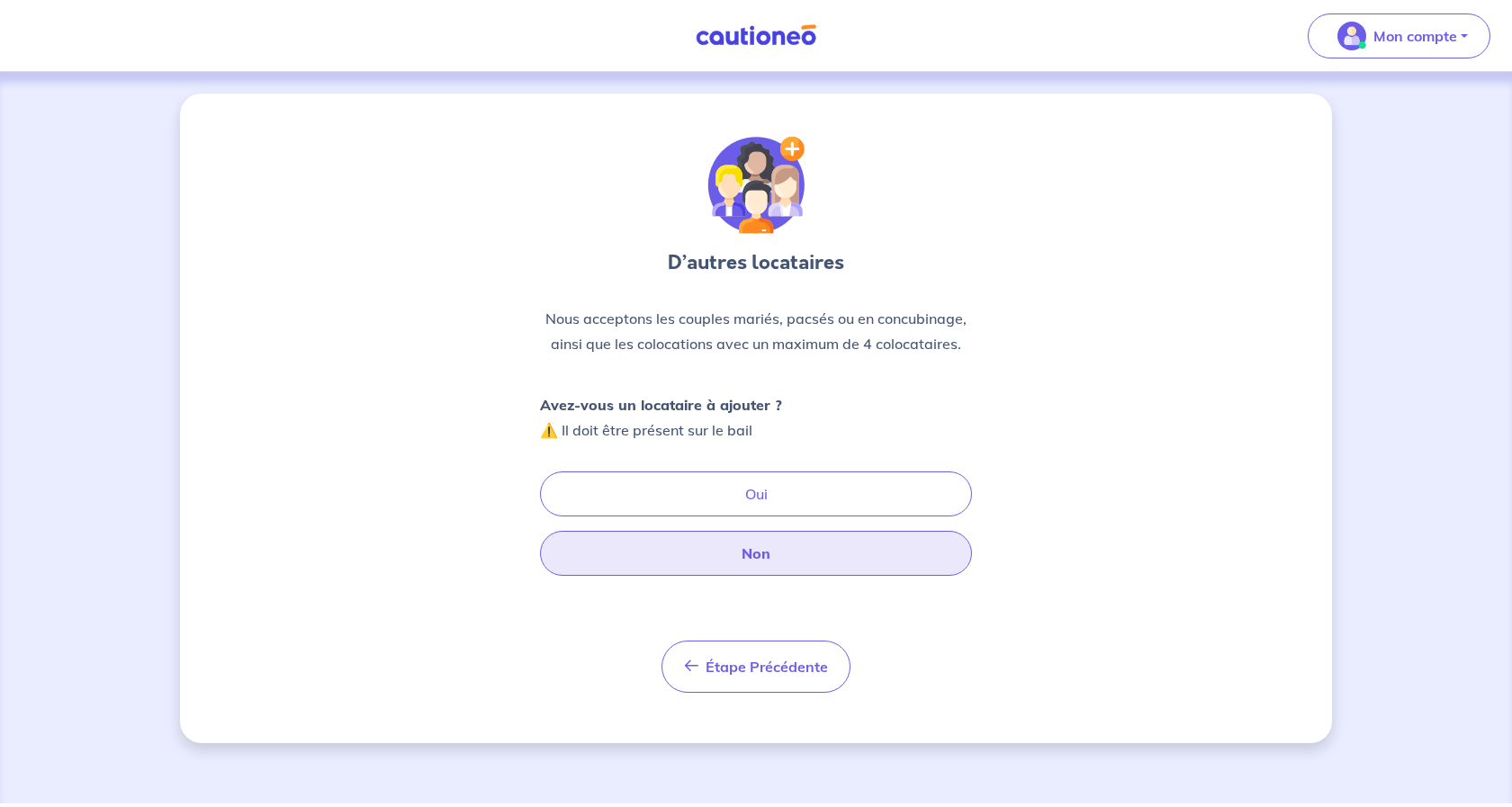
click at [802, 552] on button "Non" at bounding box center [756, 554] width 432 height 45
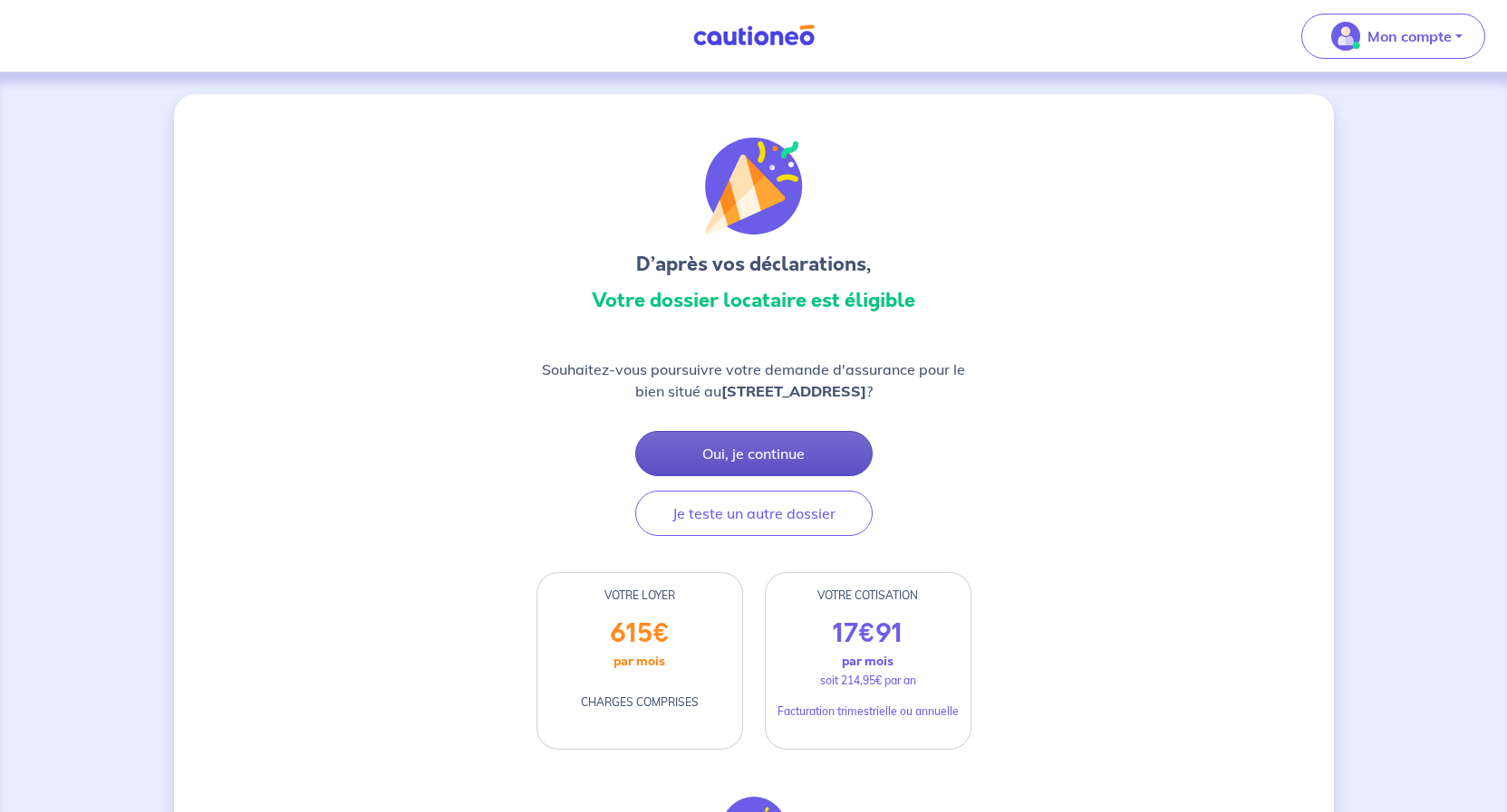
click at [795, 452] on button "Oui, je continue" at bounding box center [754, 454] width 237 height 45
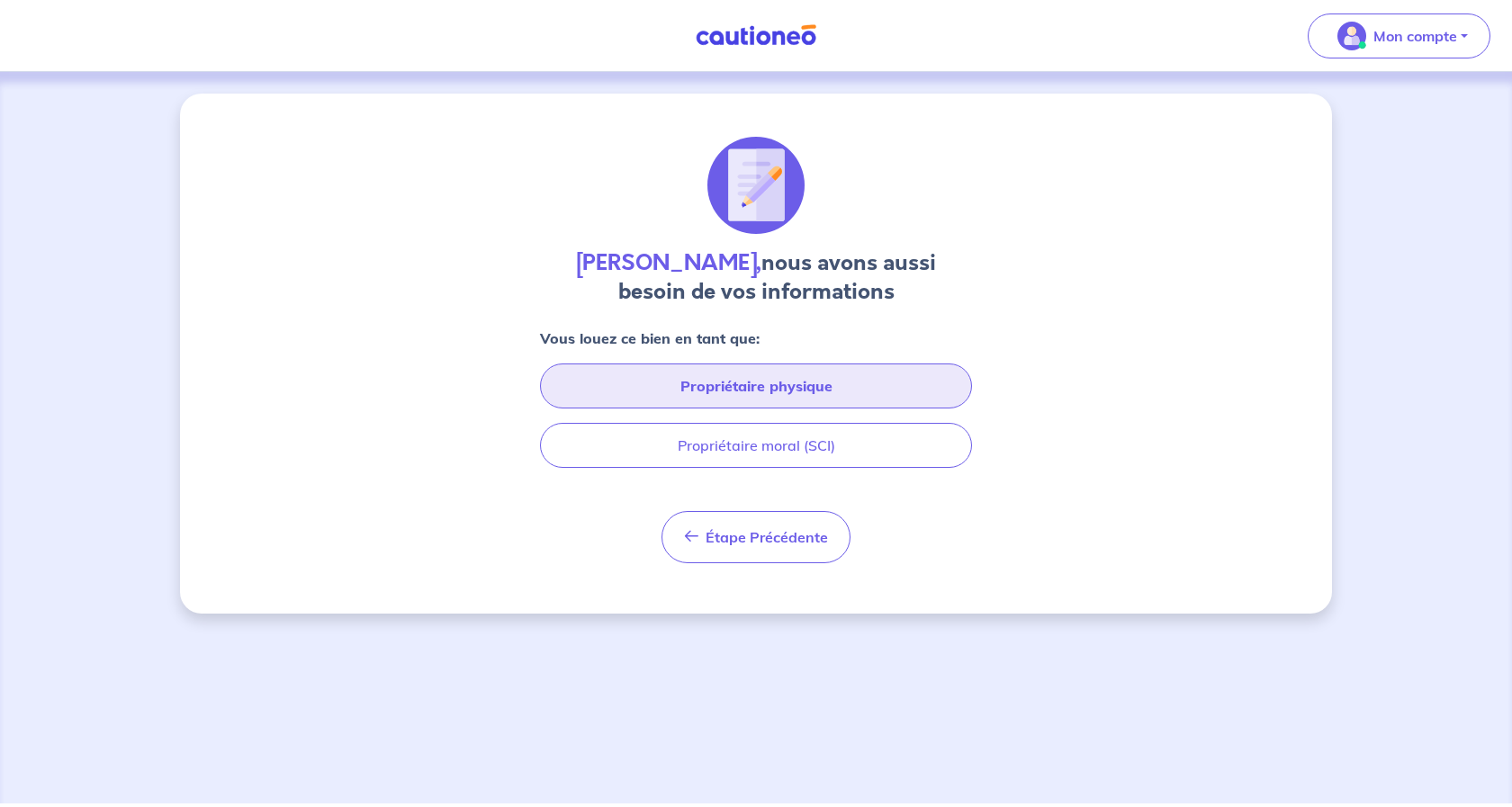
click at [764, 387] on button "Propriétaire physique" at bounding box center [756, 386] width 432 height 45
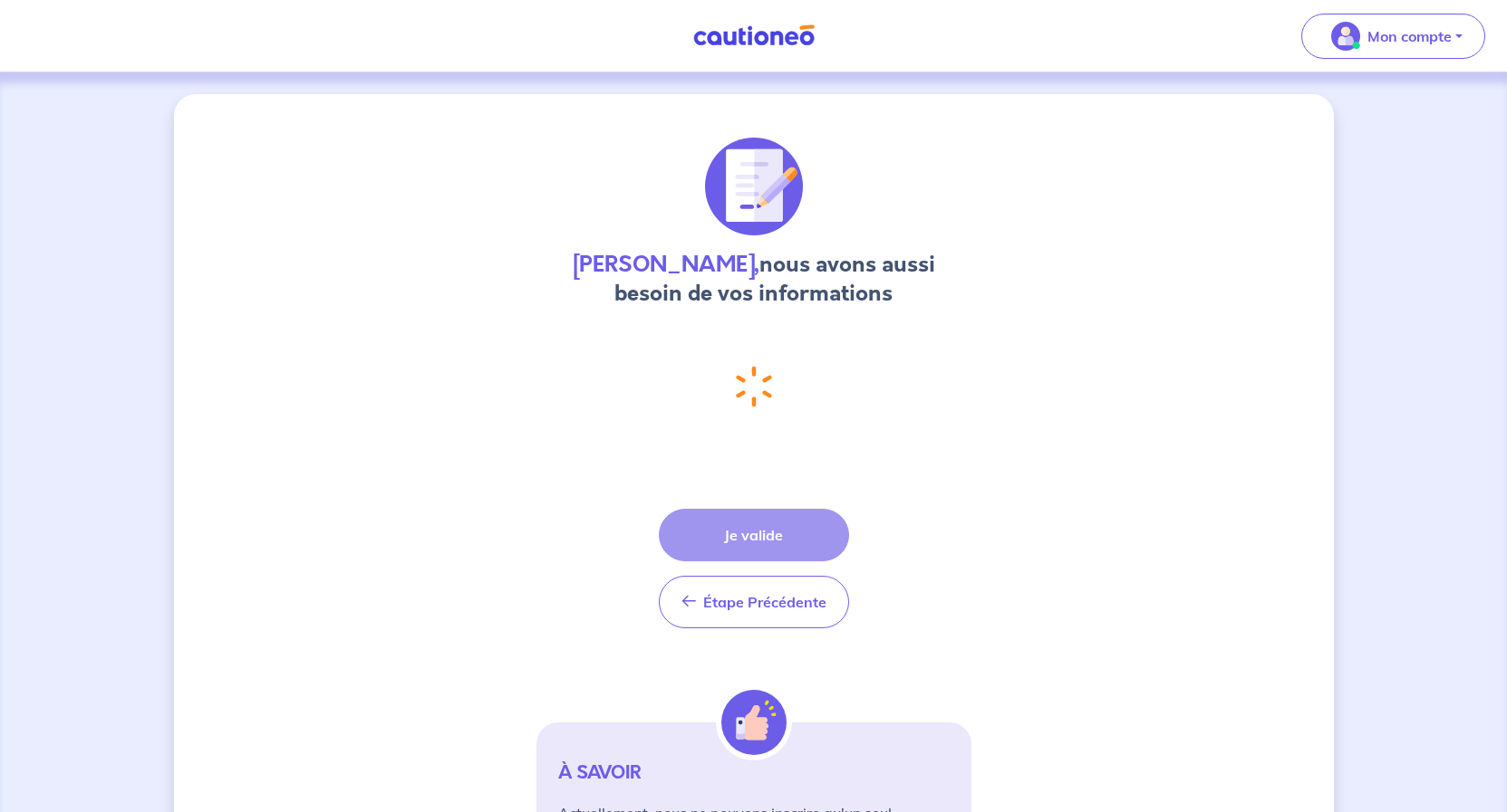
select select "FR"
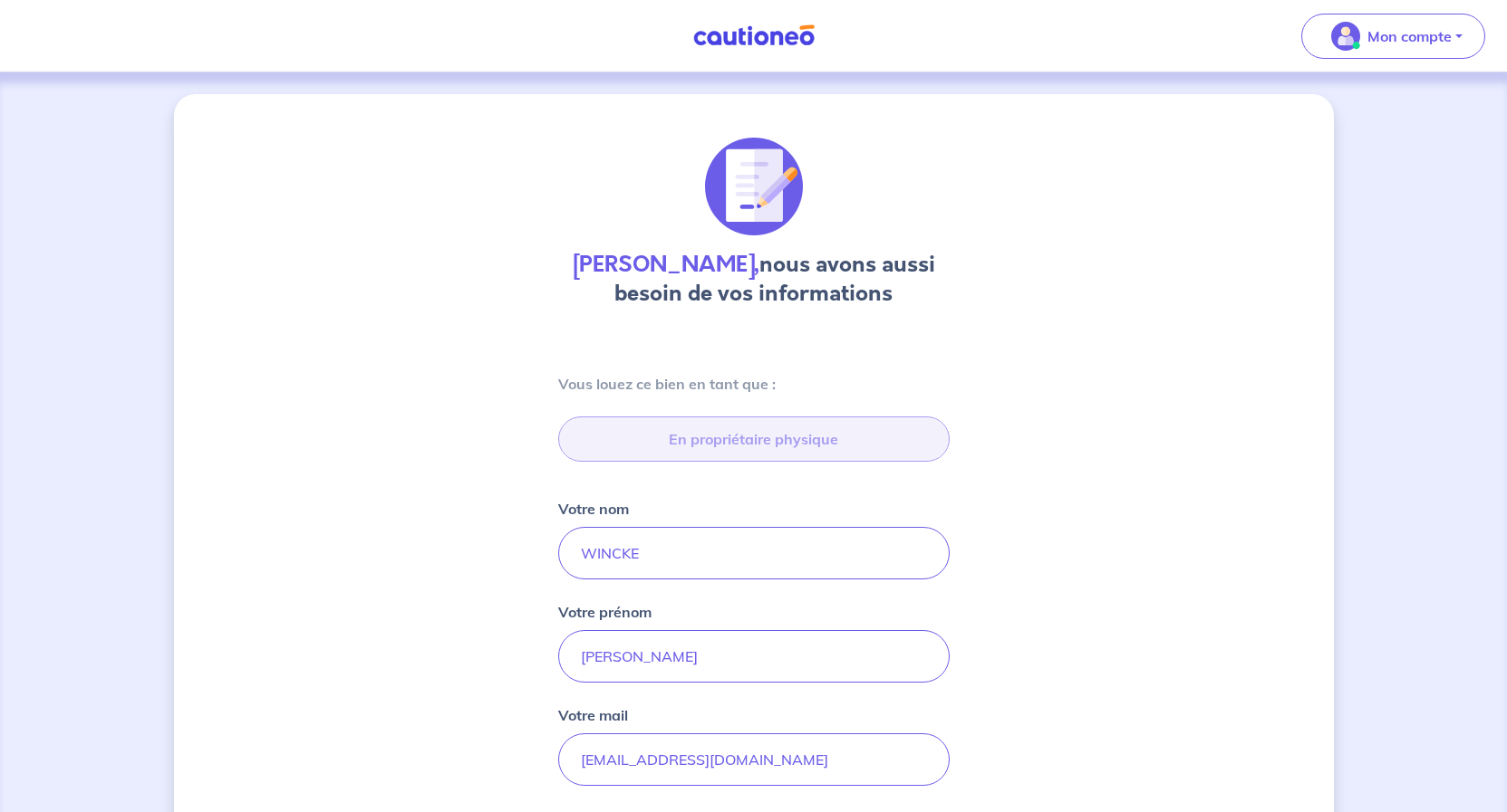
type input "1900 Chemin de Montpellier, 34400 Villetelle"
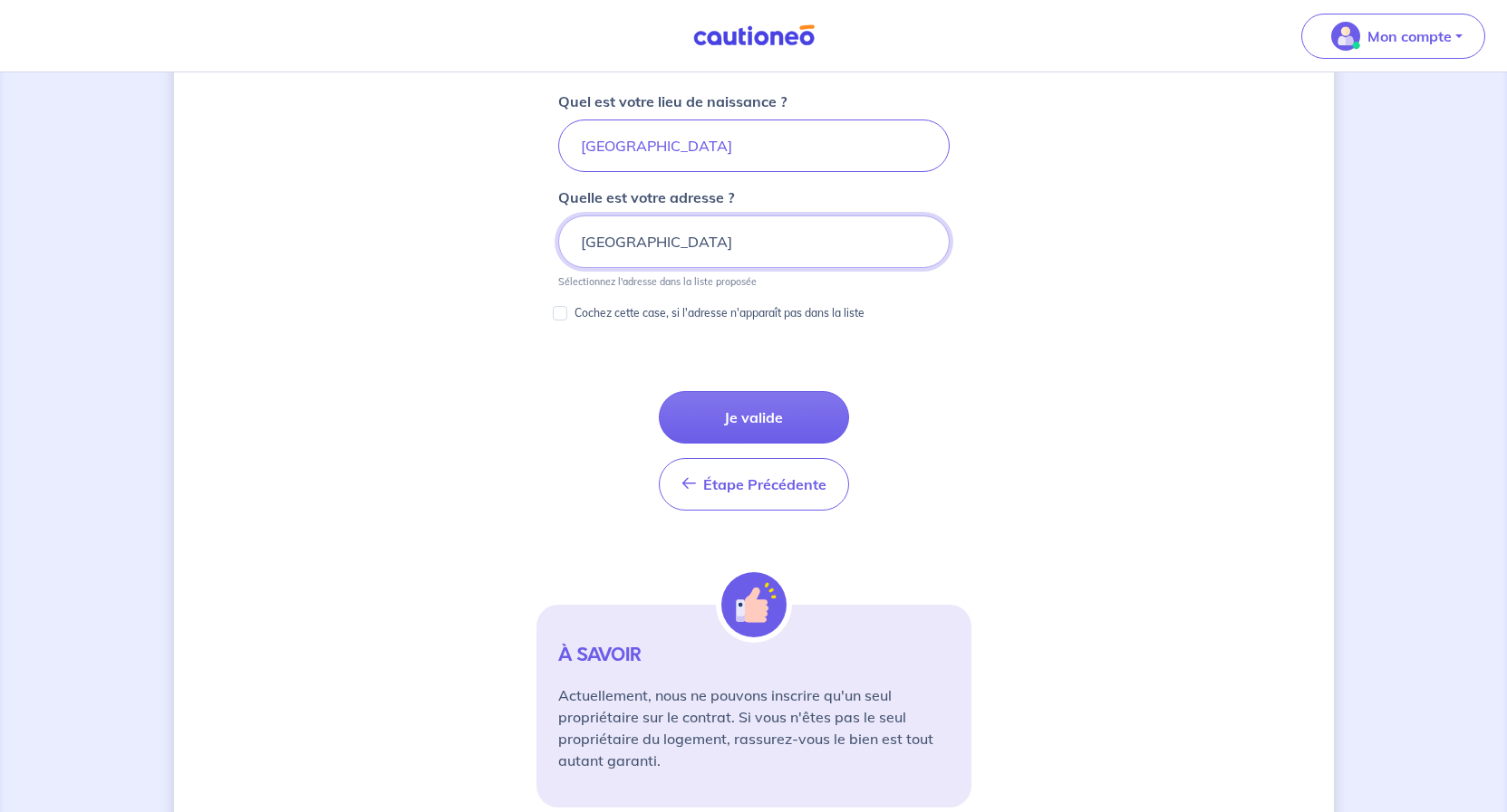
scroll to position [933, 0]
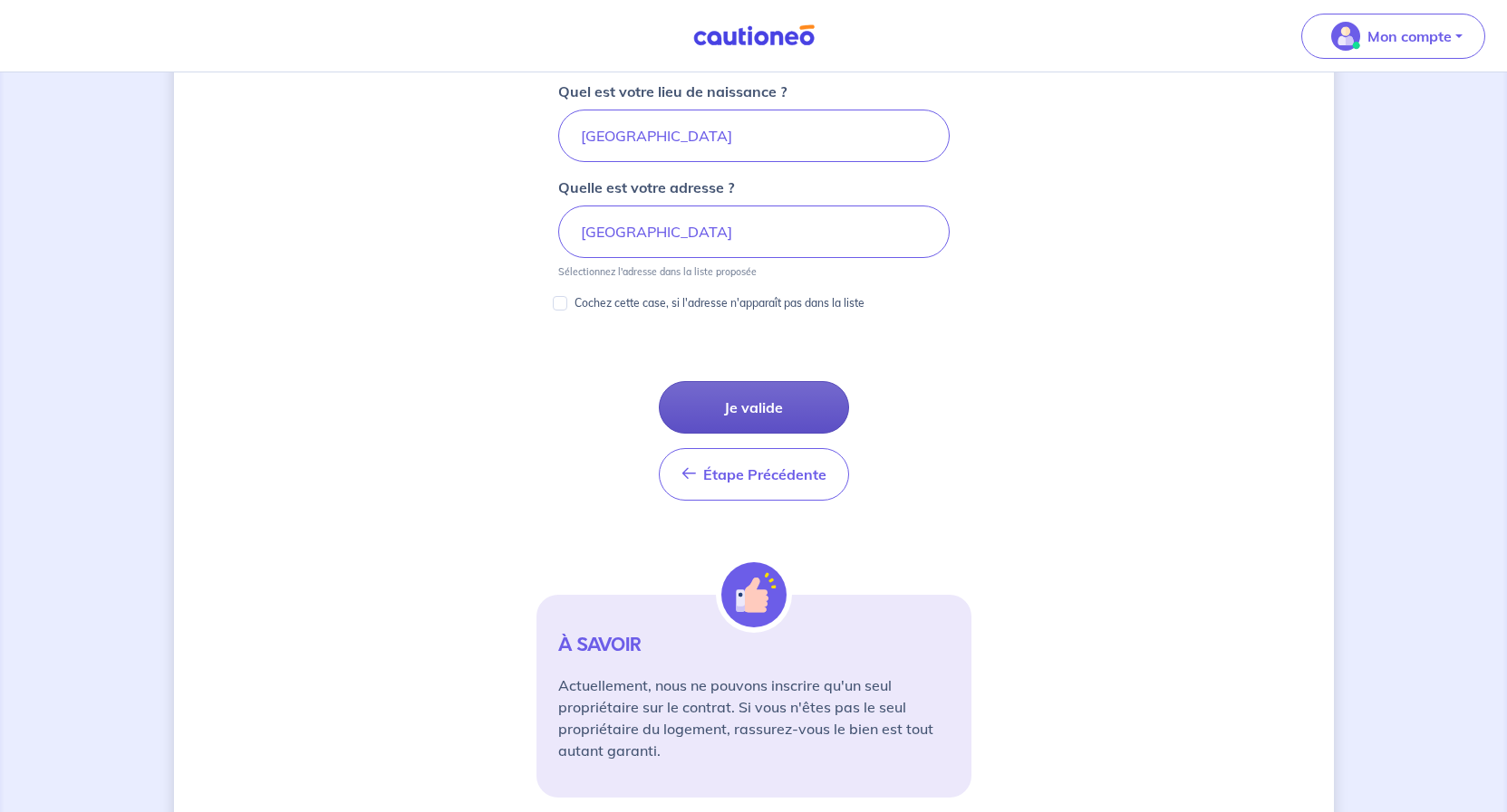
click at [750, 402] on button "Je valide" at bounding box center [754, 406] width 191 height 52
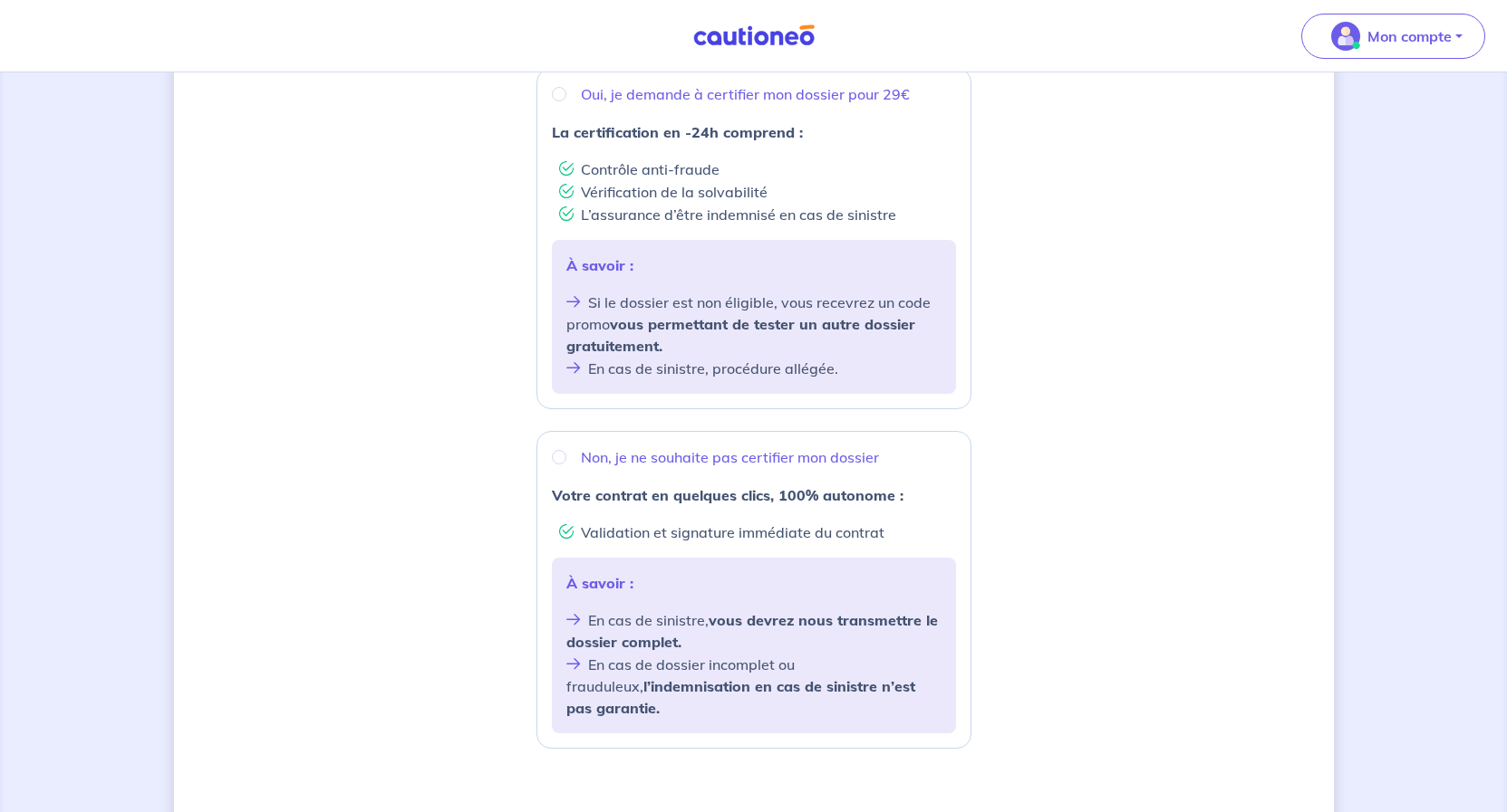
scroll to position [343, 0]
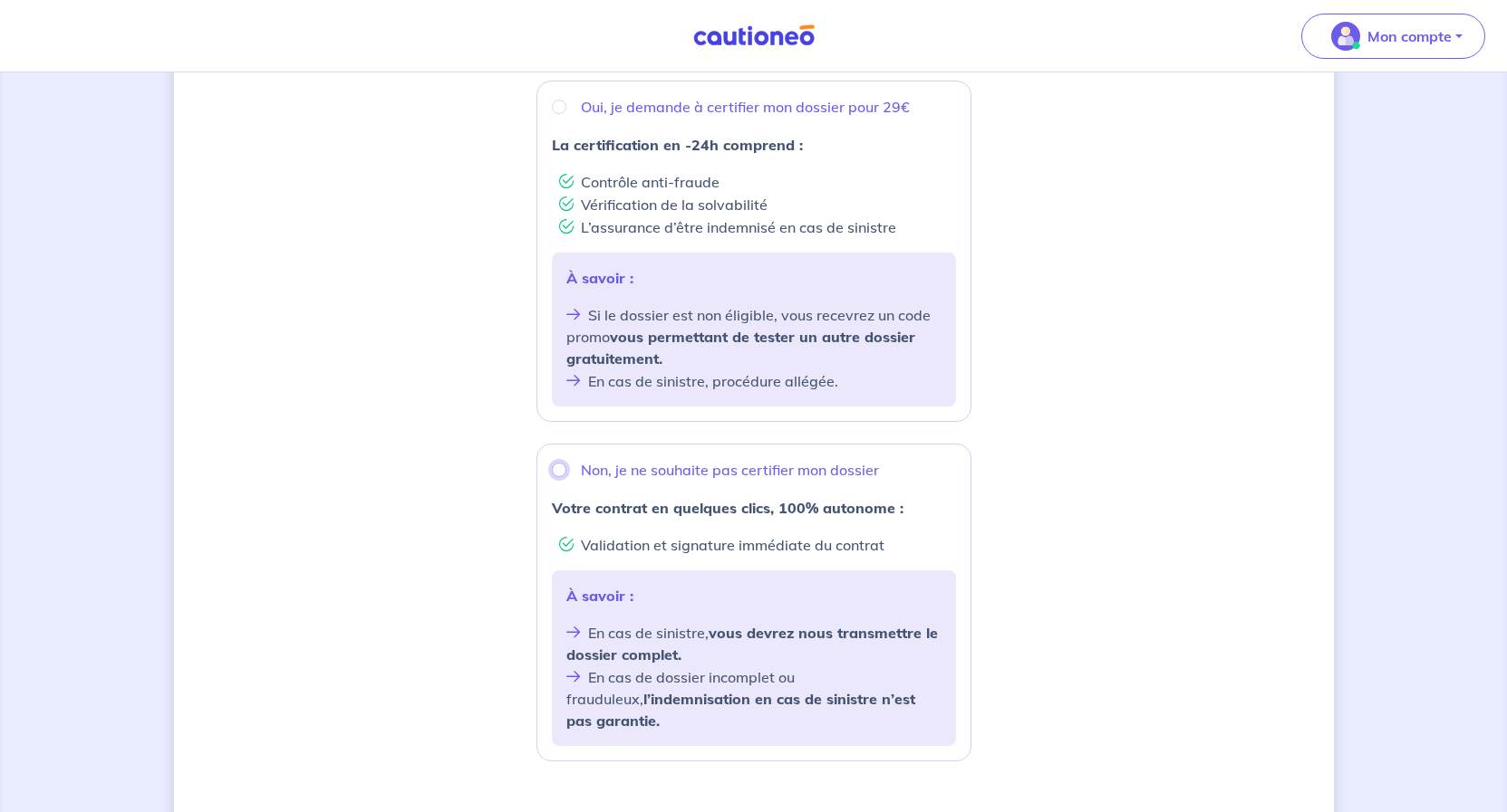
click at [566, 462] on input "Non, je ne souhaite pas certifier mon dossier" at bounding box center [558, 469] width 14 height 14
radio input "true"
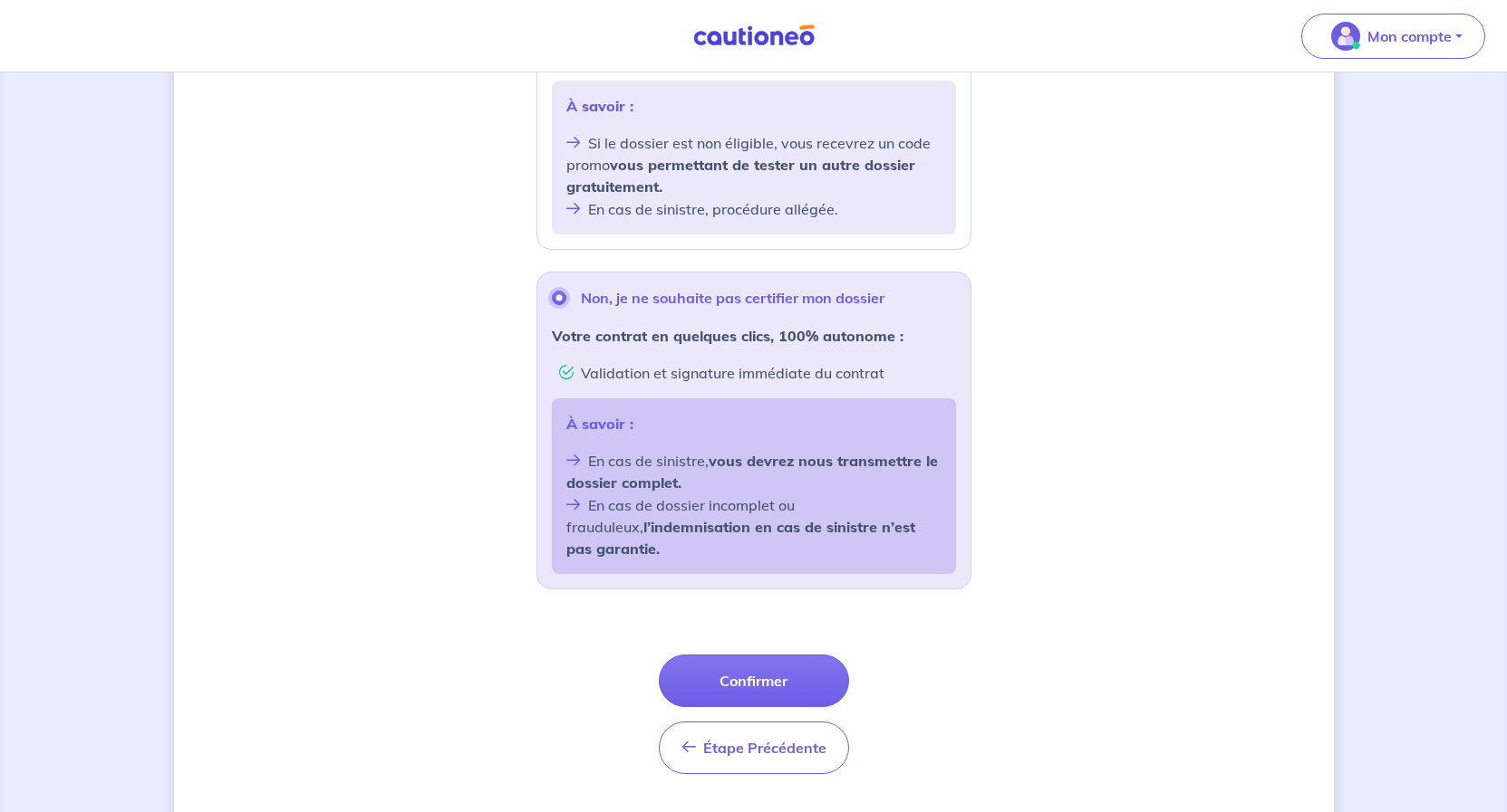
scroll to position [528, 0]
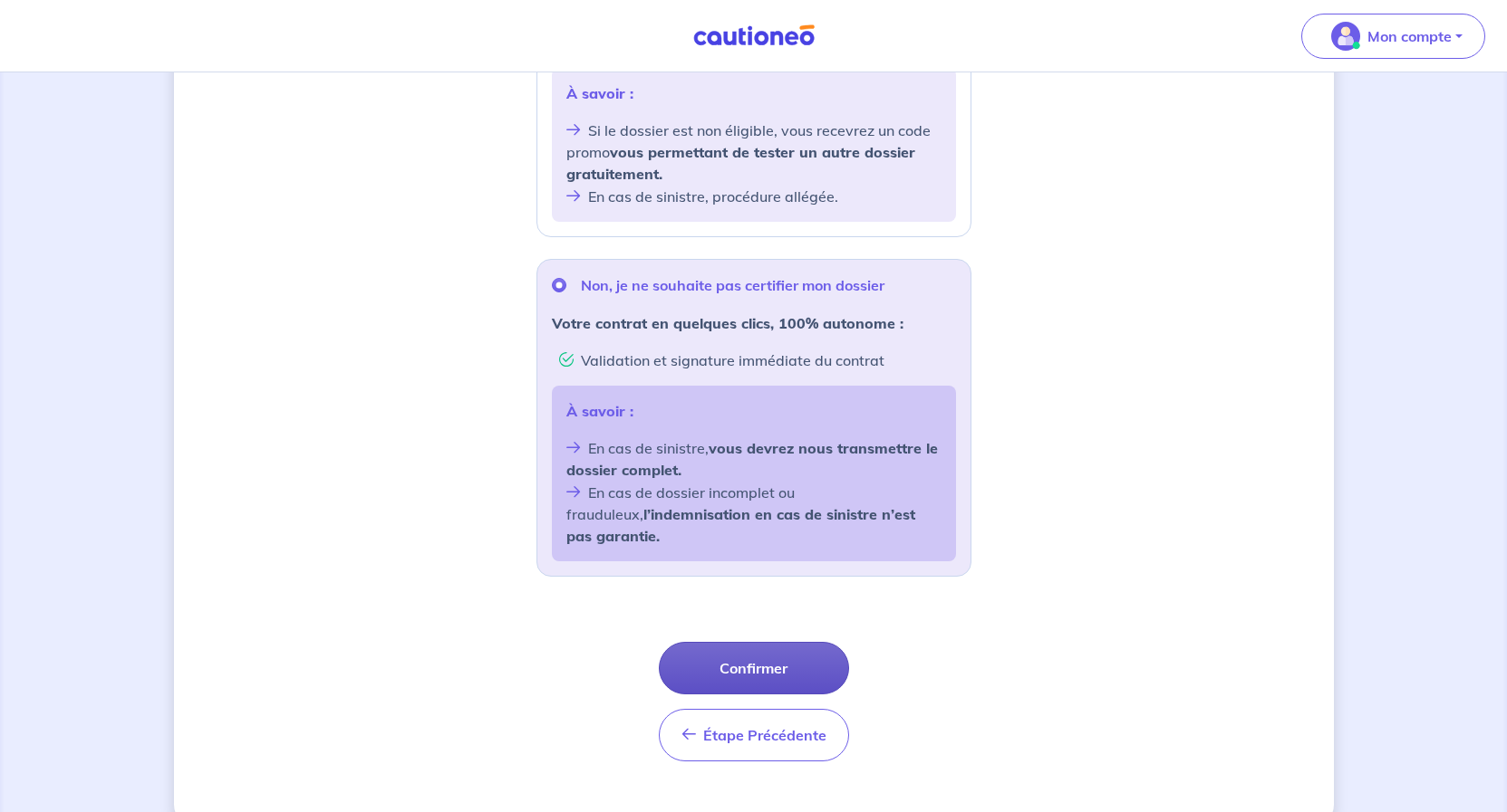
click at [766, 642] on button "Confirmer" at bounding box center [754, 668] width 191 height 52
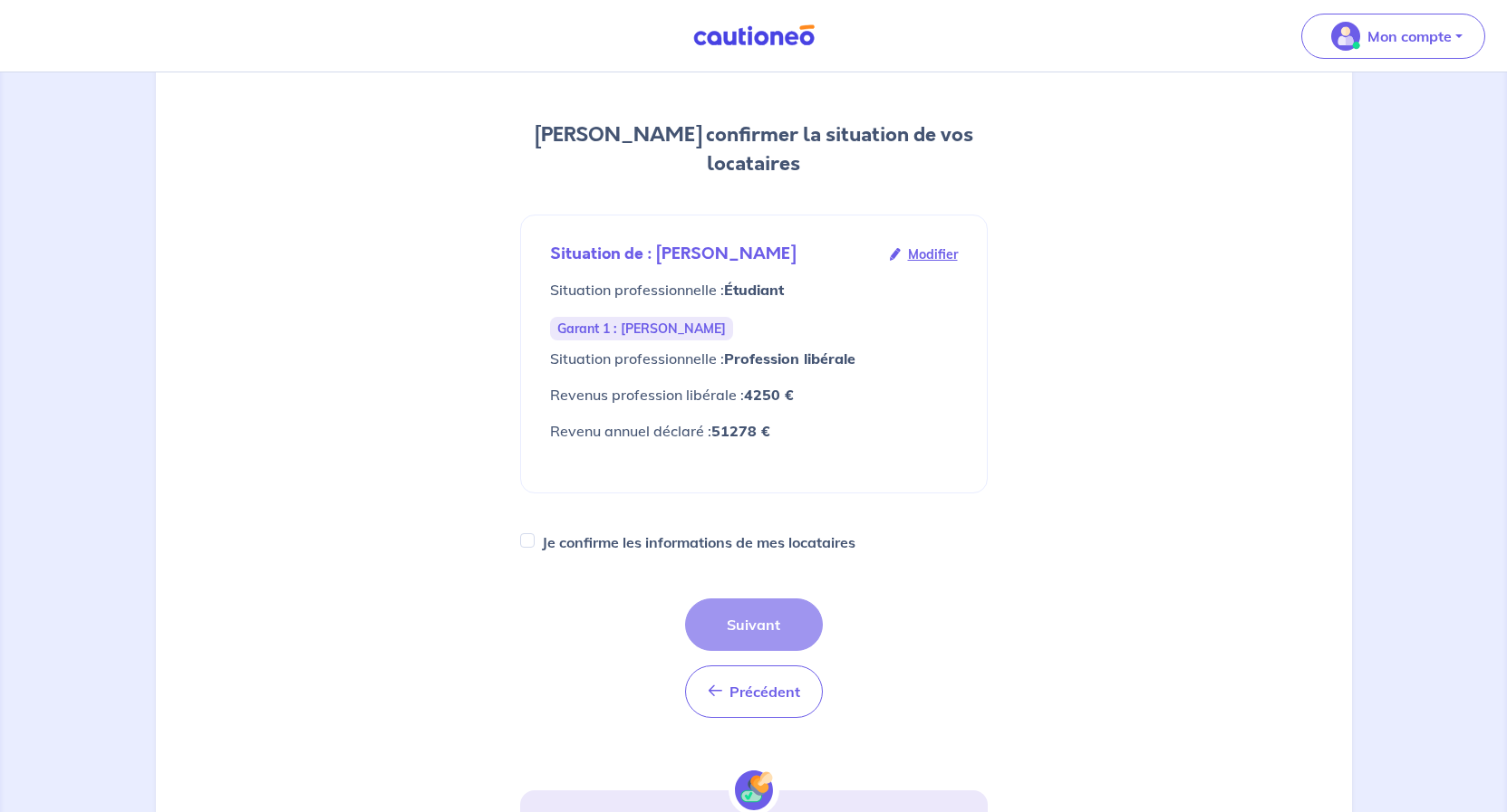
scroll to position [185, 0]
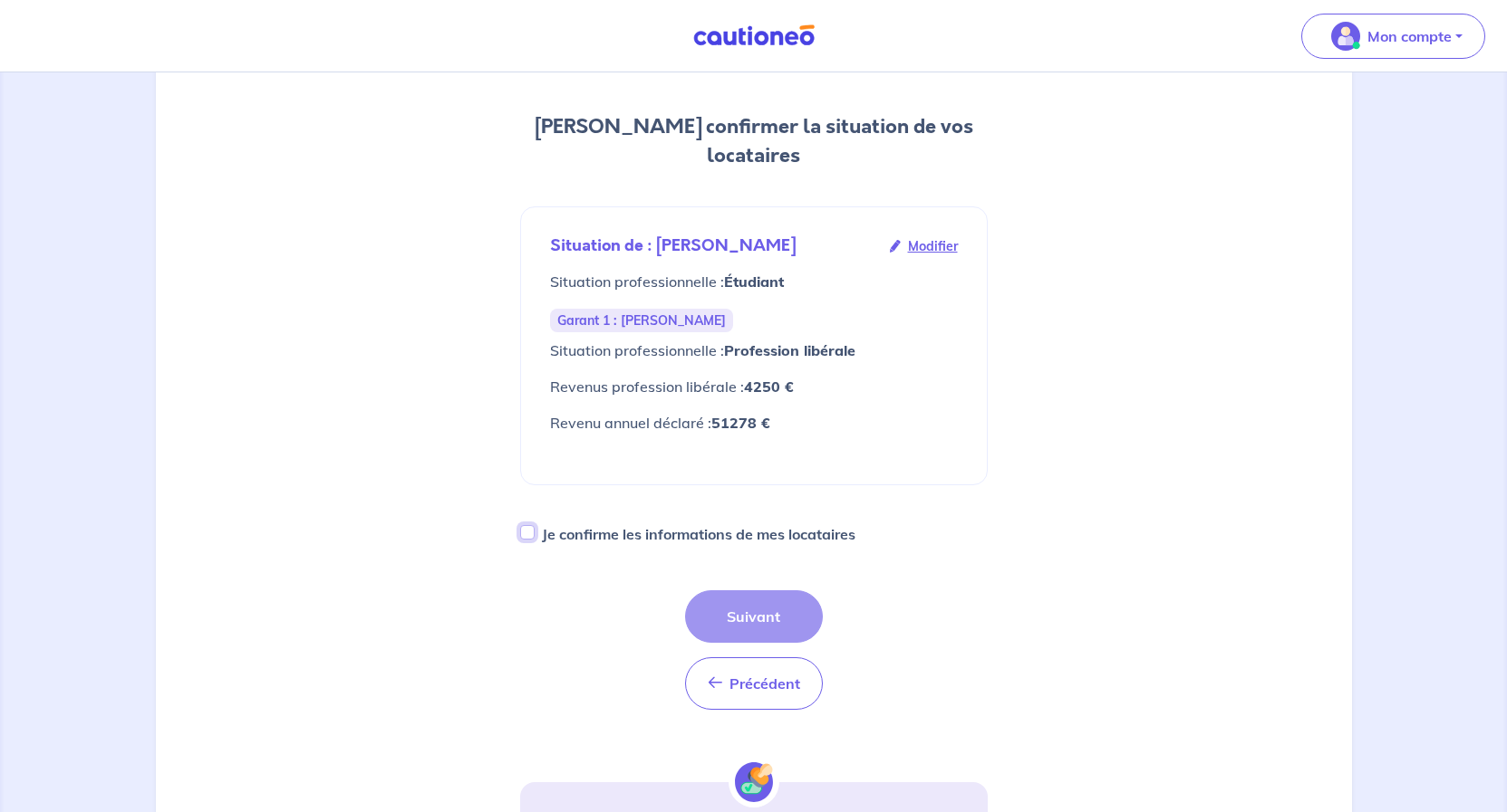
click at [529, 533] on input "Je confirme les informations de mes locataires" at bounding box center [527, 532] width 14 height 14
checkbox input "true"
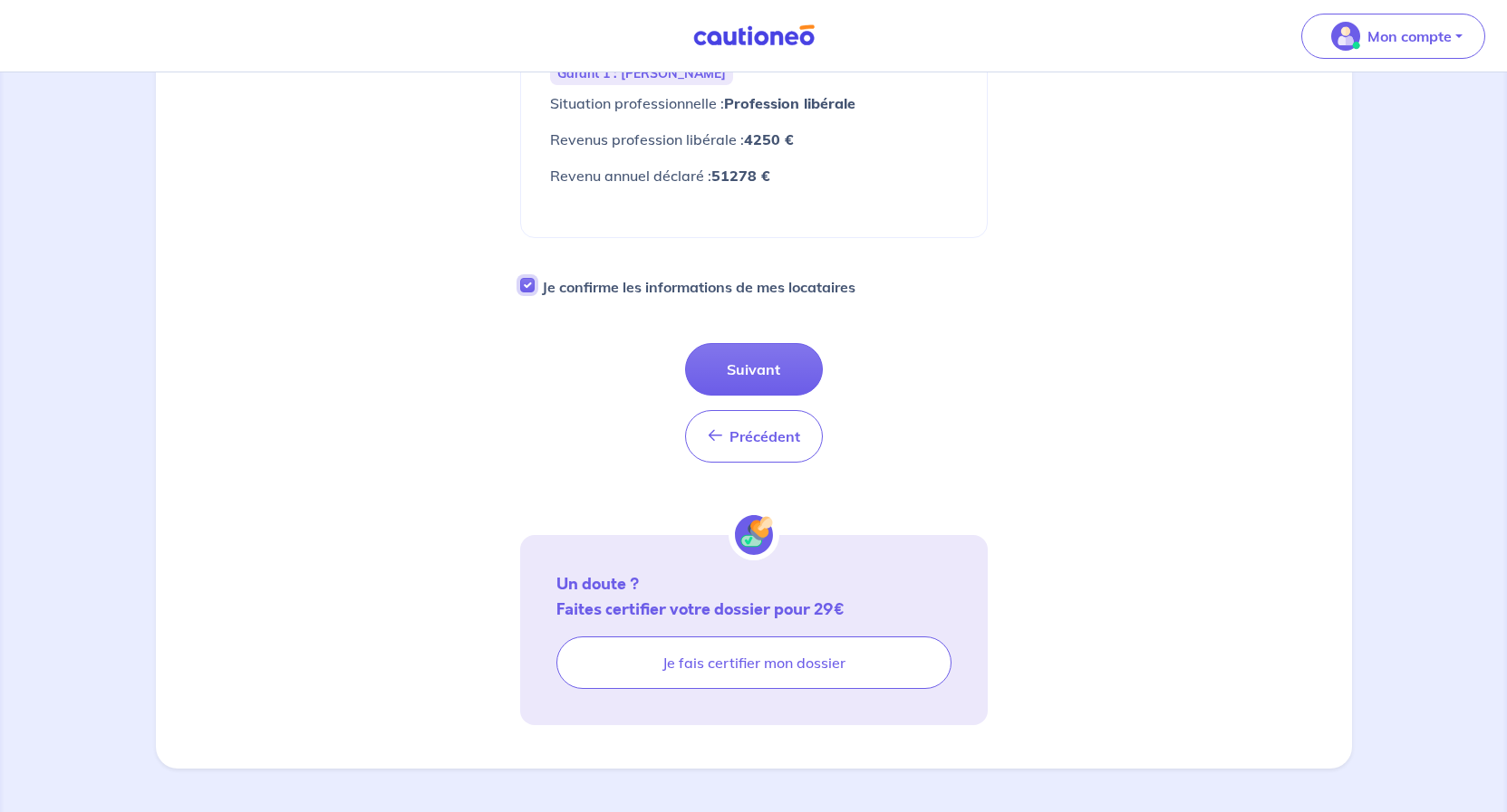
scroll to position [154, 0]
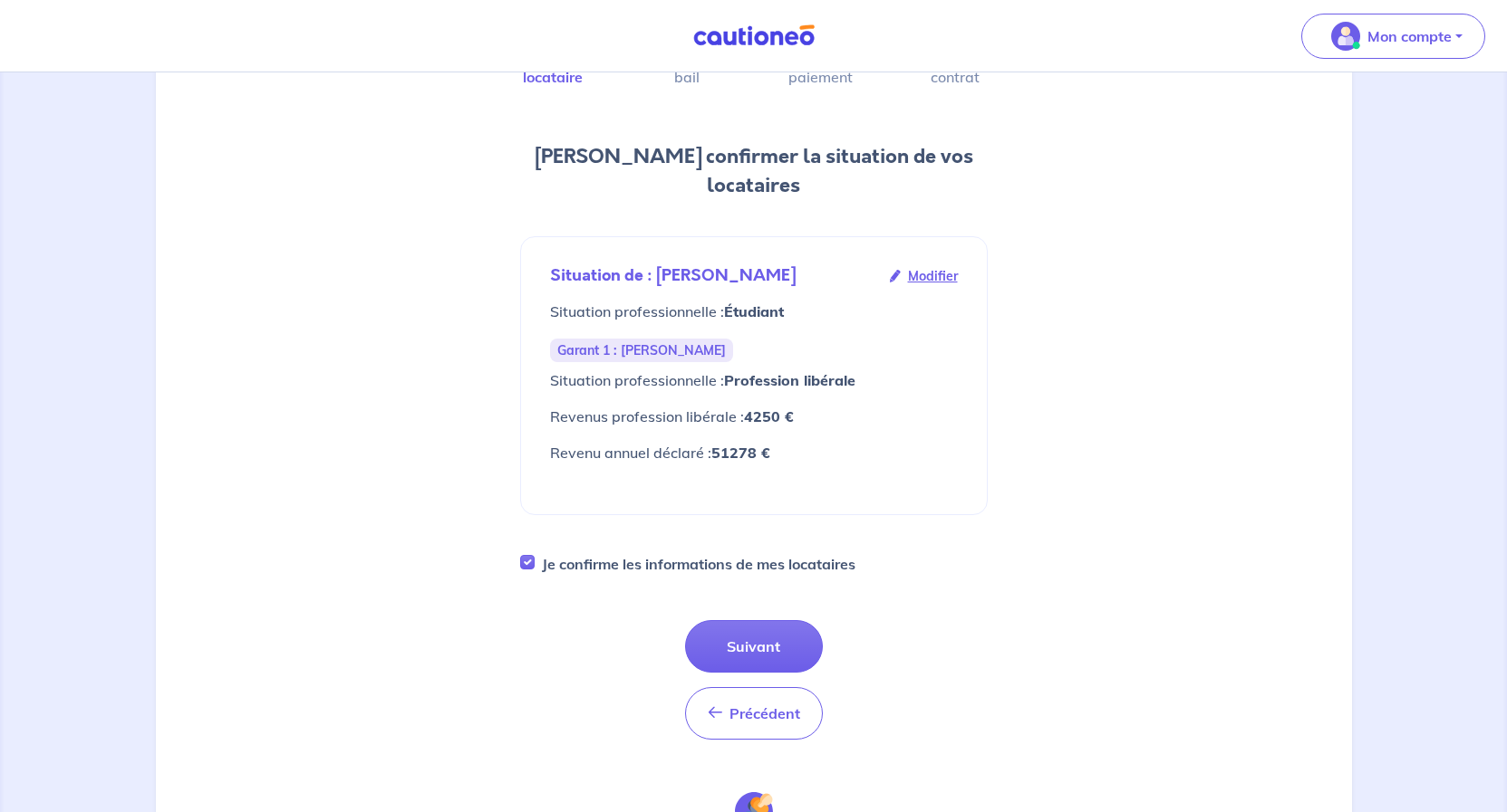
click at [1132, 562] on div "1 2 3 4 Informations locataire Informations bail Informations paiement Signatur…" at bounding box center [754, 493] width 1174 height 1063
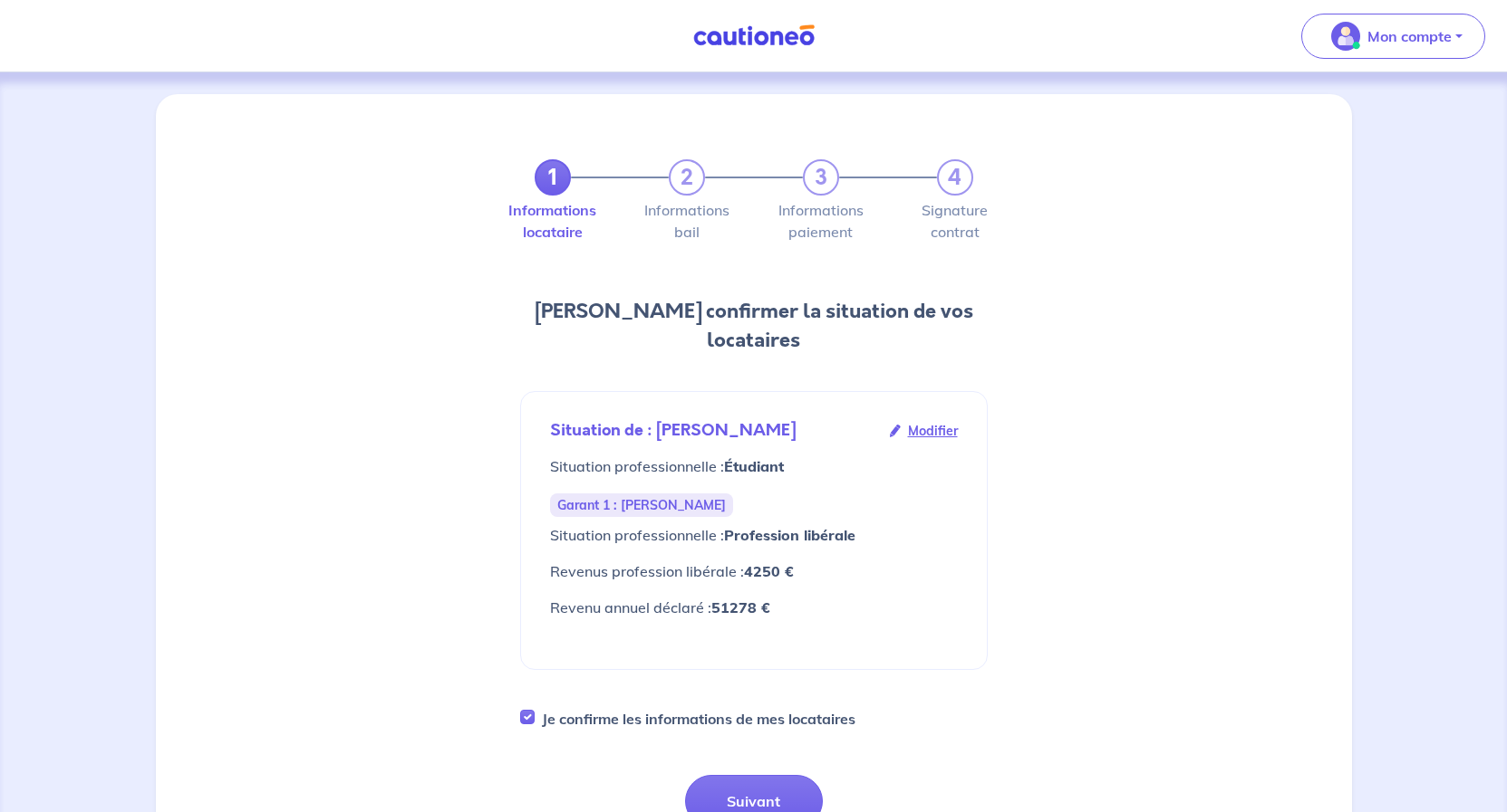
click at [1163, 530] on div "1 2 3 4 Informations locataire Informations bail Informations paiement Signatur…" at bounding box center [754, 647] width 1174 height 1063
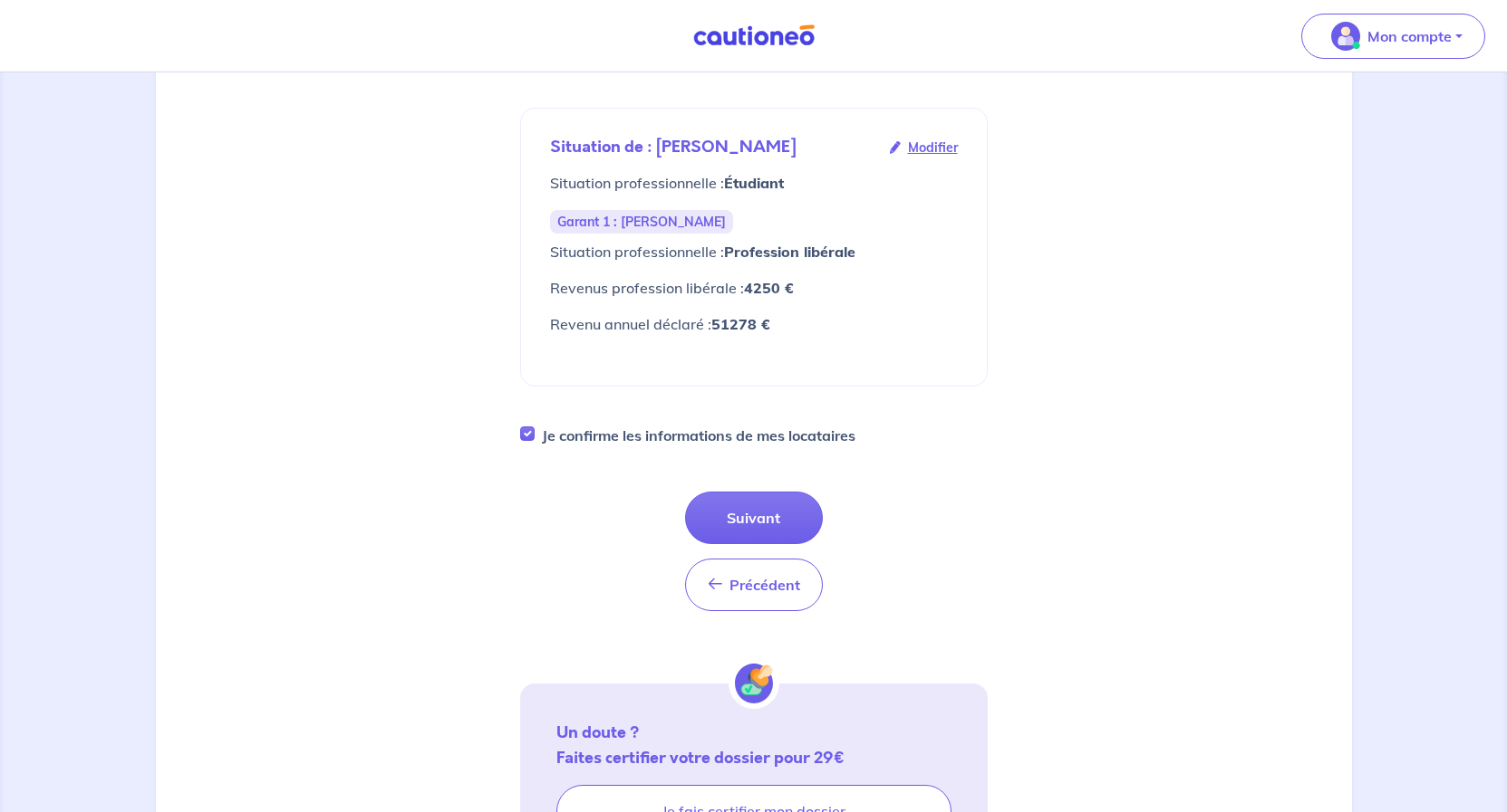
scroll to position [247, 0]
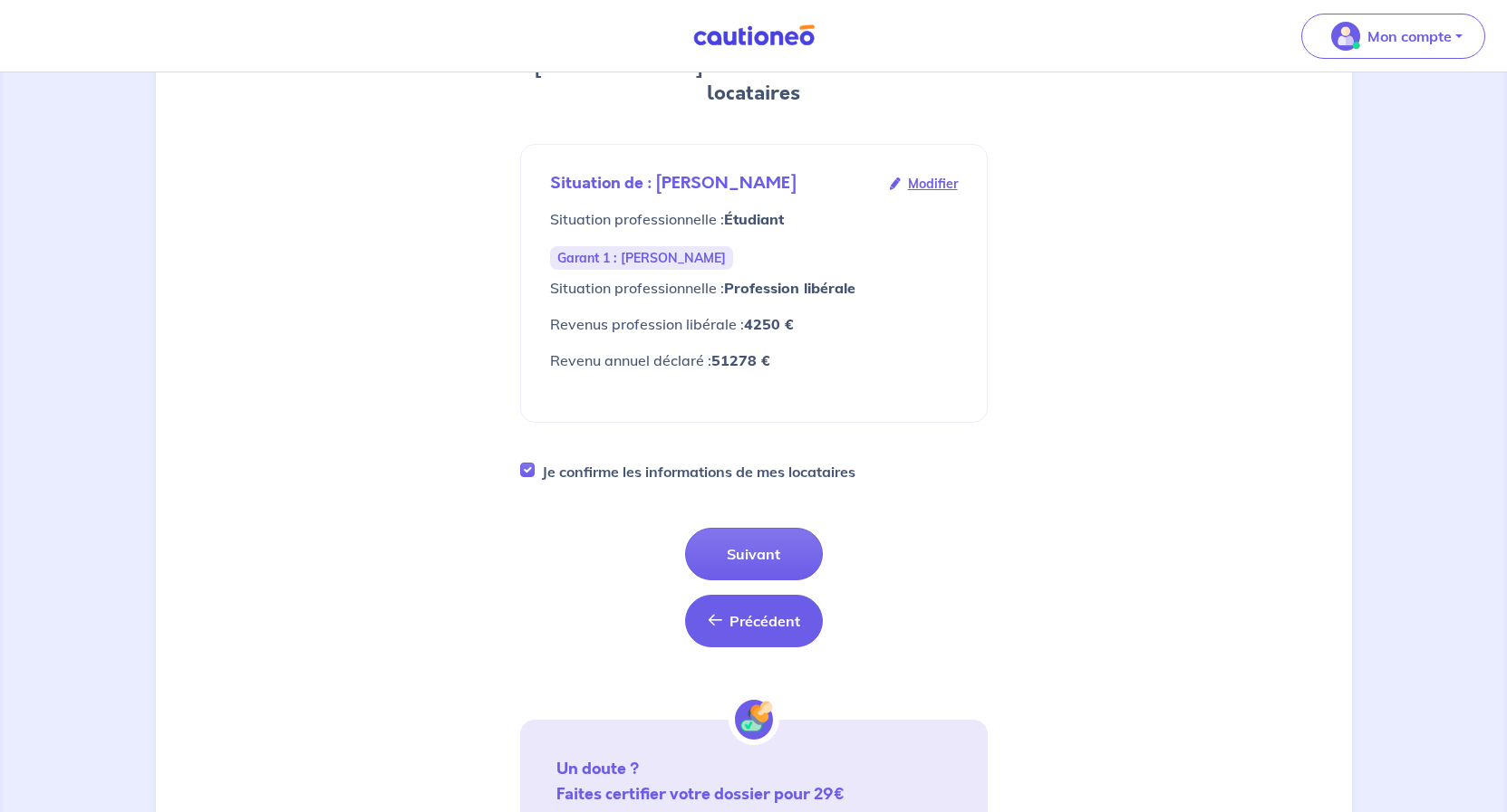
click at [763, 629] on span "Précédent" at bounding box center [764, 621] width 71 height 18
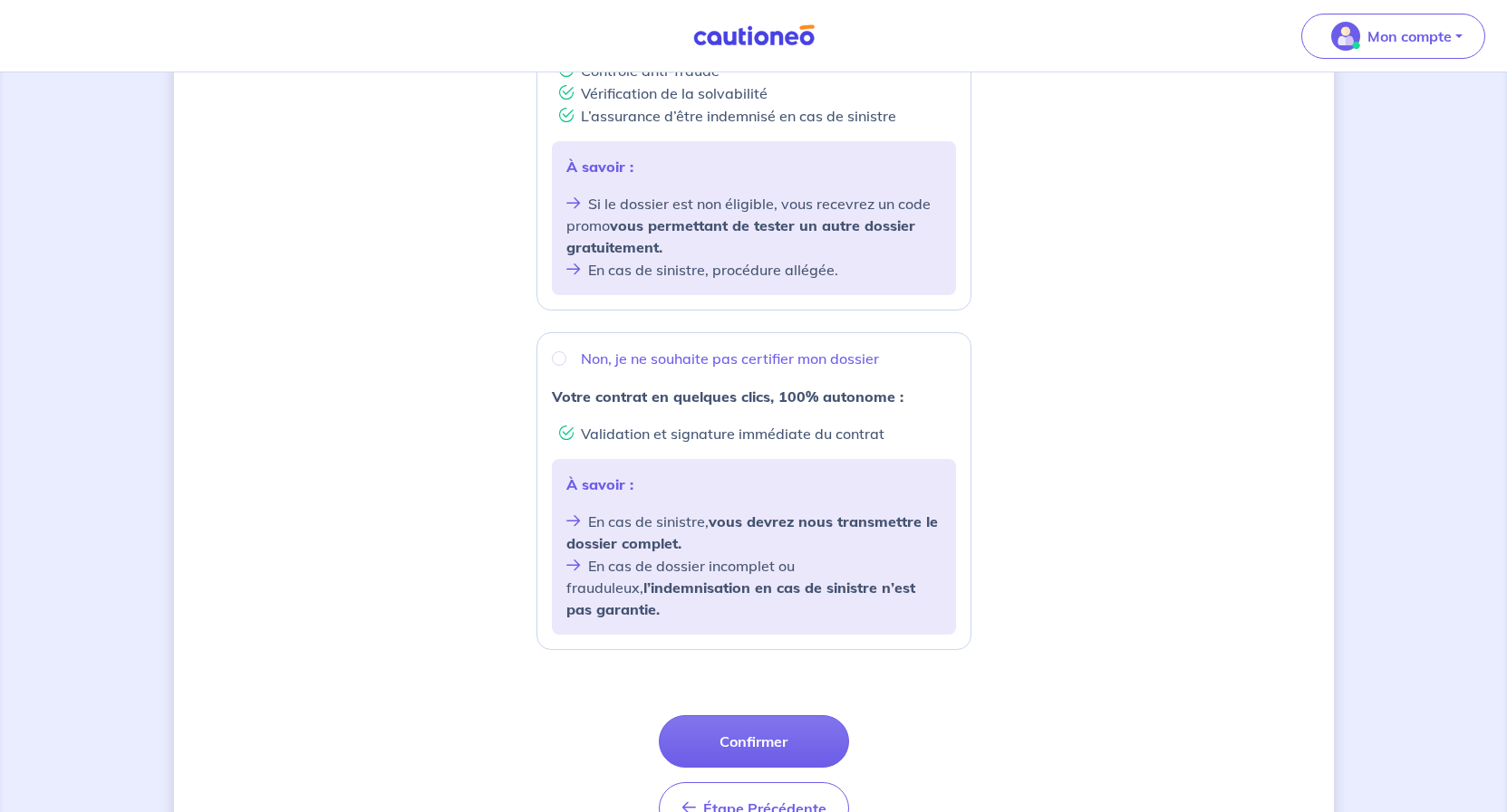
scroll to position [528, 0]
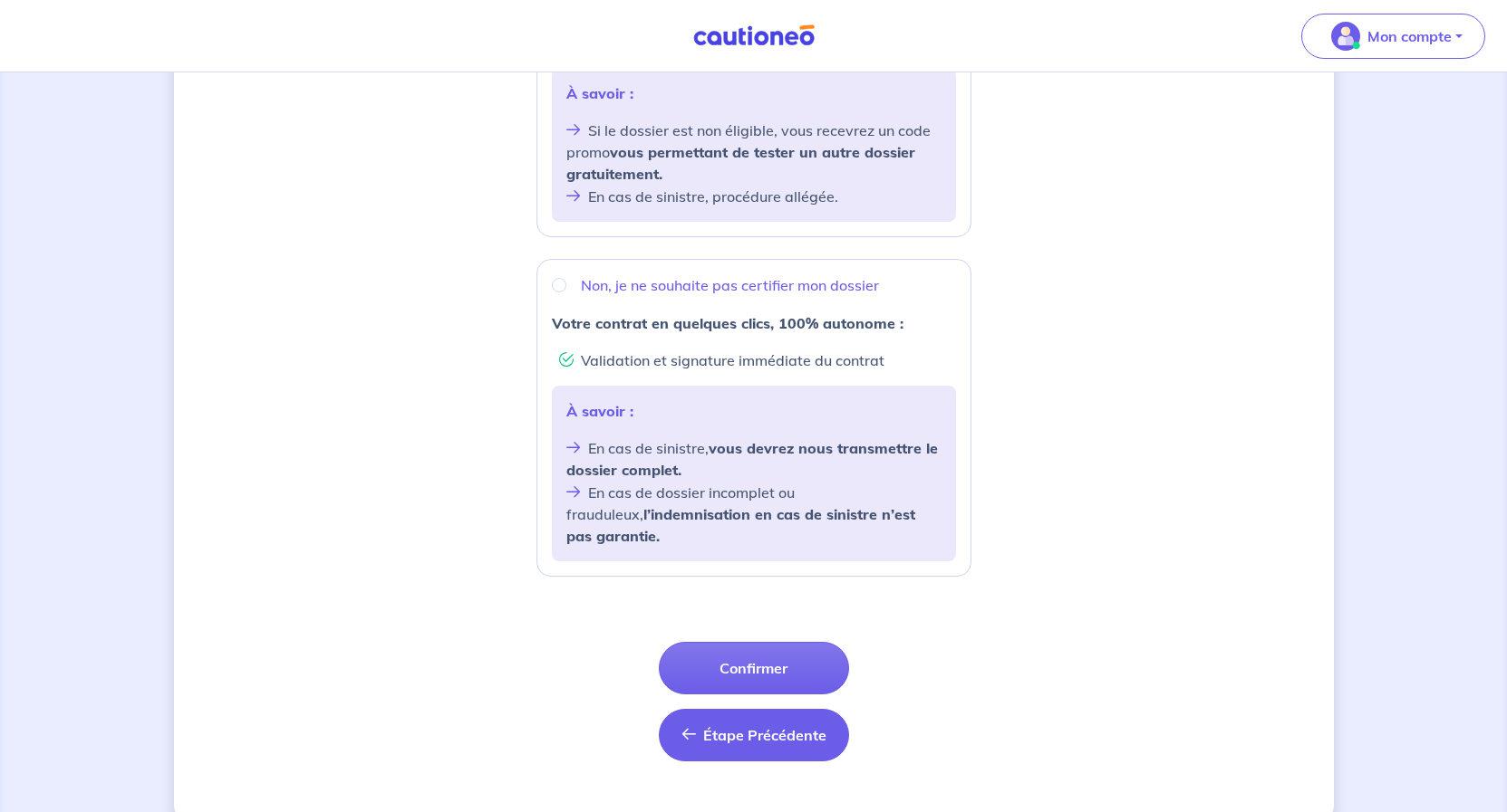
click at [755, 727] on span "Étape Précédente" at bounding box center [765, 735] width 123 height 18
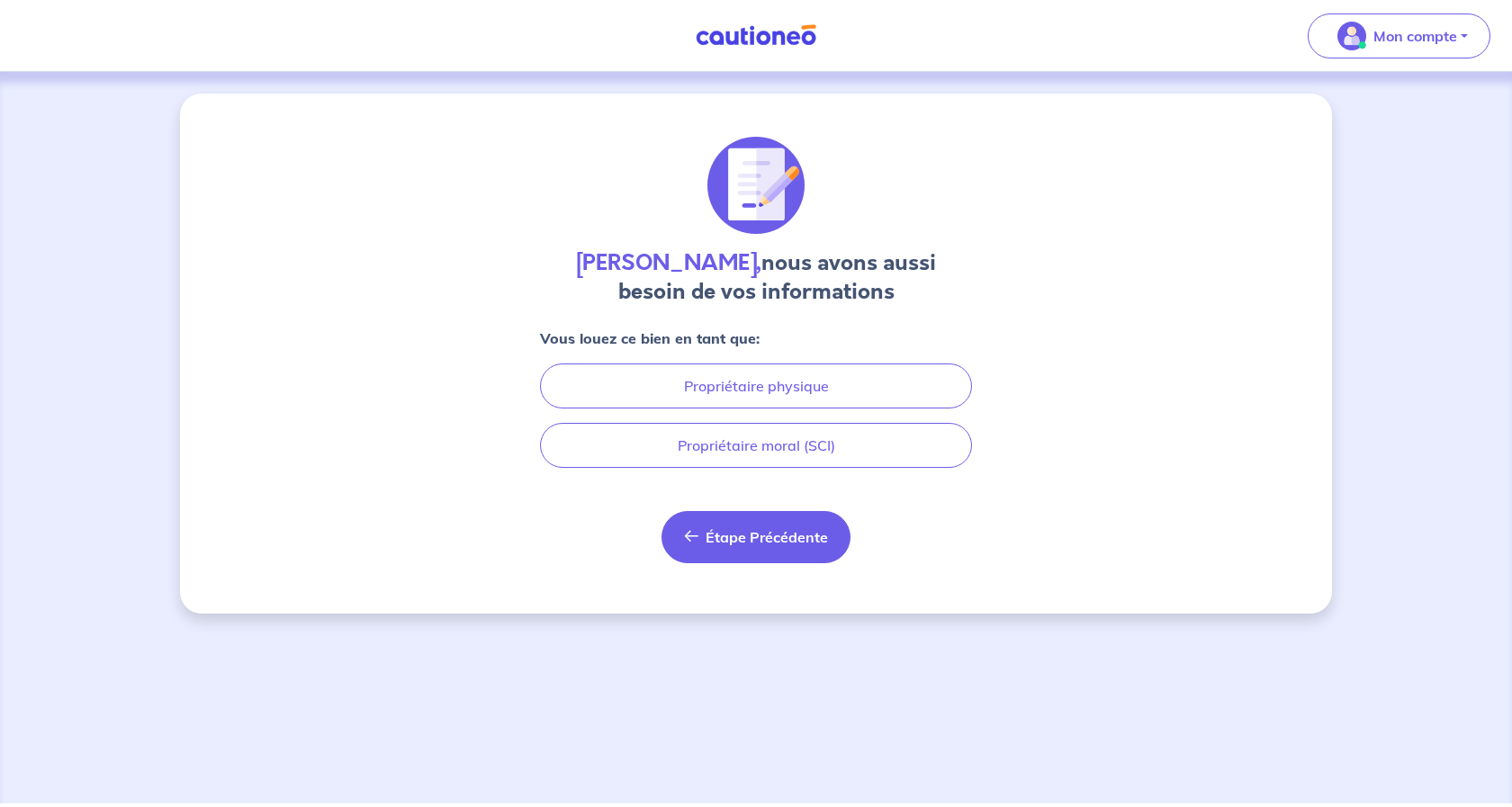
click at [773, 528] on span "Étape Précédente" at bounding box center [766, 537] width 122 height 18
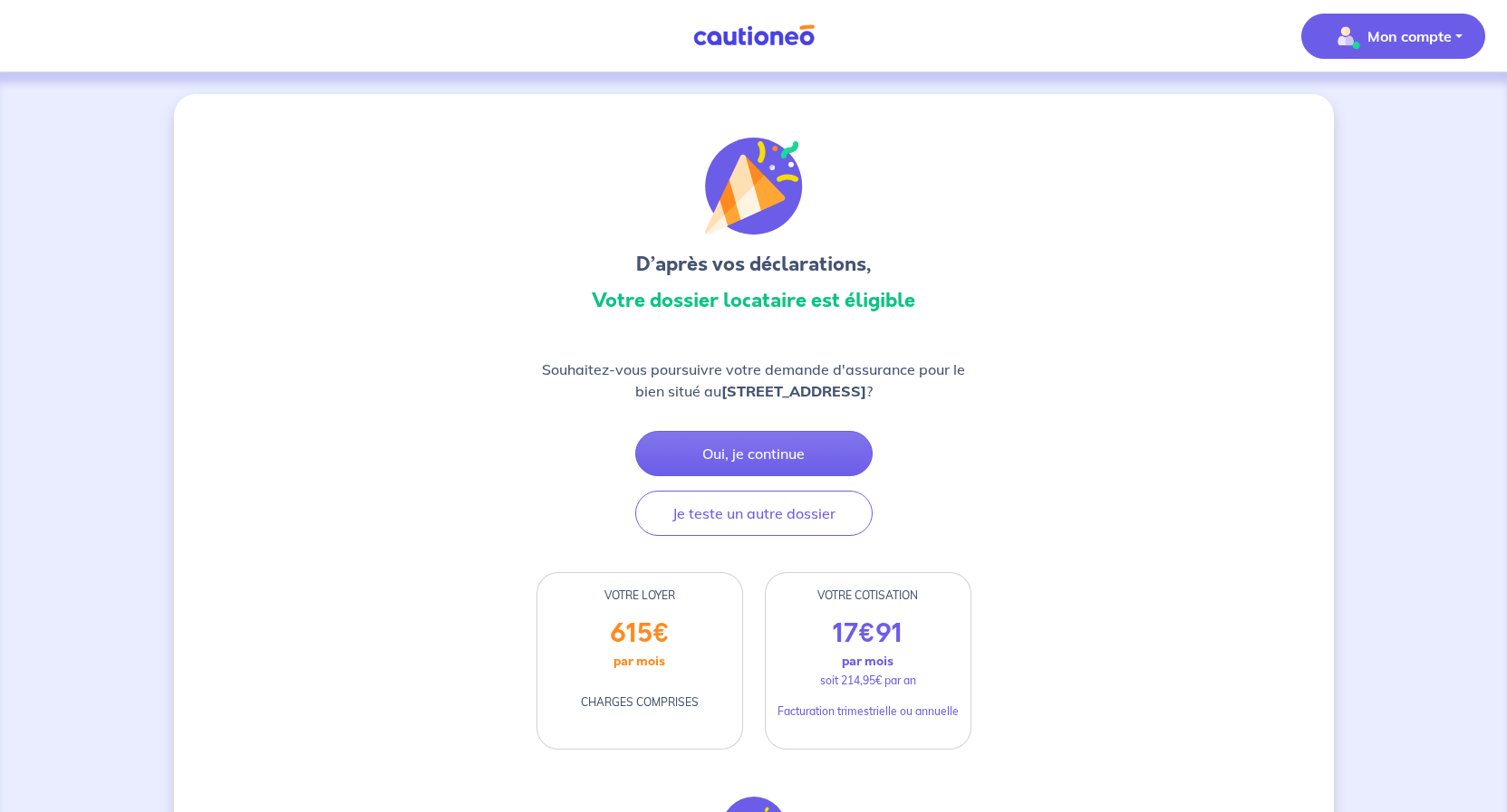
click at [1420, 40] on p "Mon compte" at bounding box center [1408, 36] width 84 height 22
click at [1380, 117] on link "Mes informations" at bounding box center [1375, 112] width 146 height 29
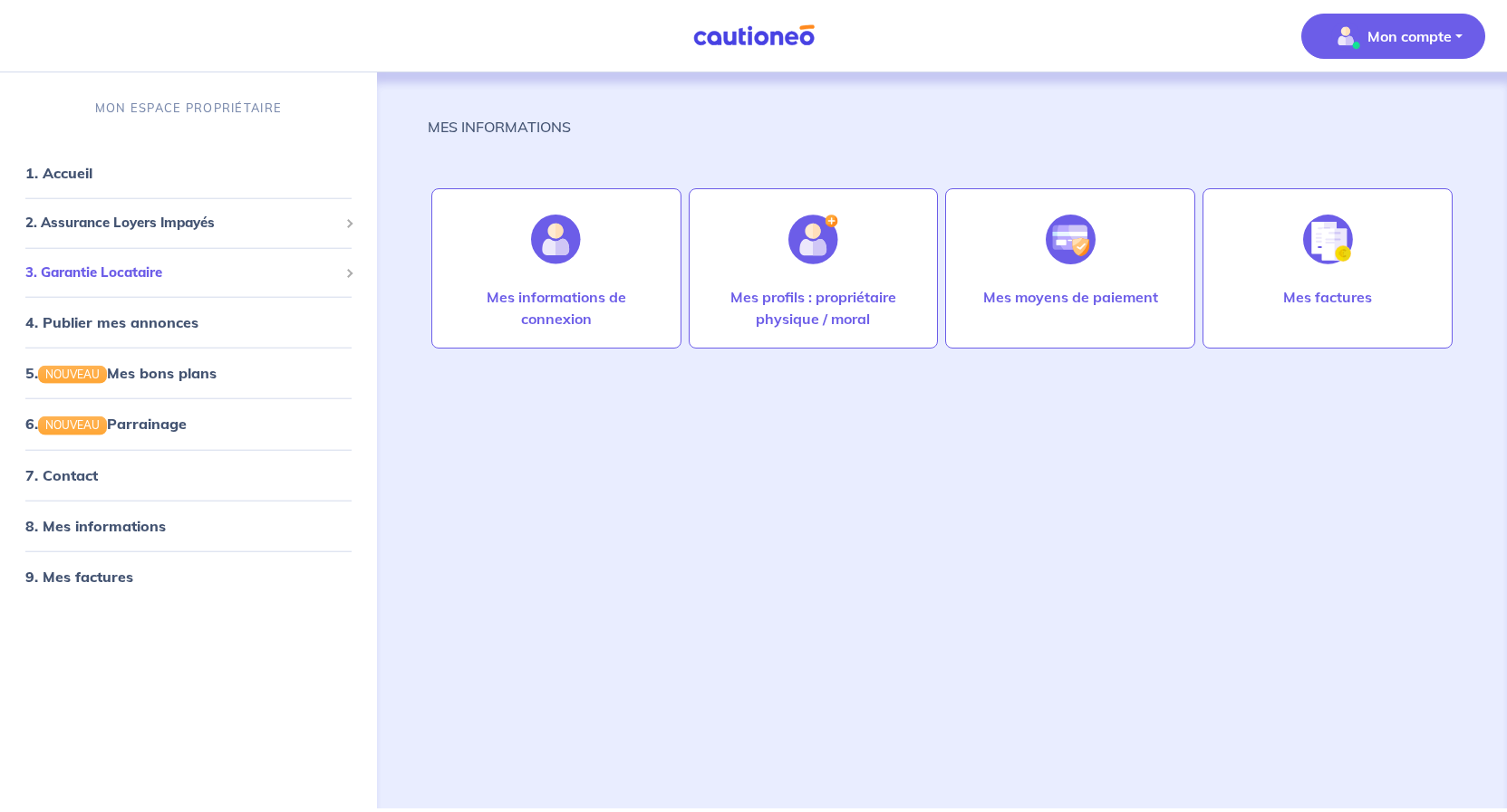
click at [134, 273] on span "3. Garantie Locataire" at bounding box center [182, 272] width 313 height 21
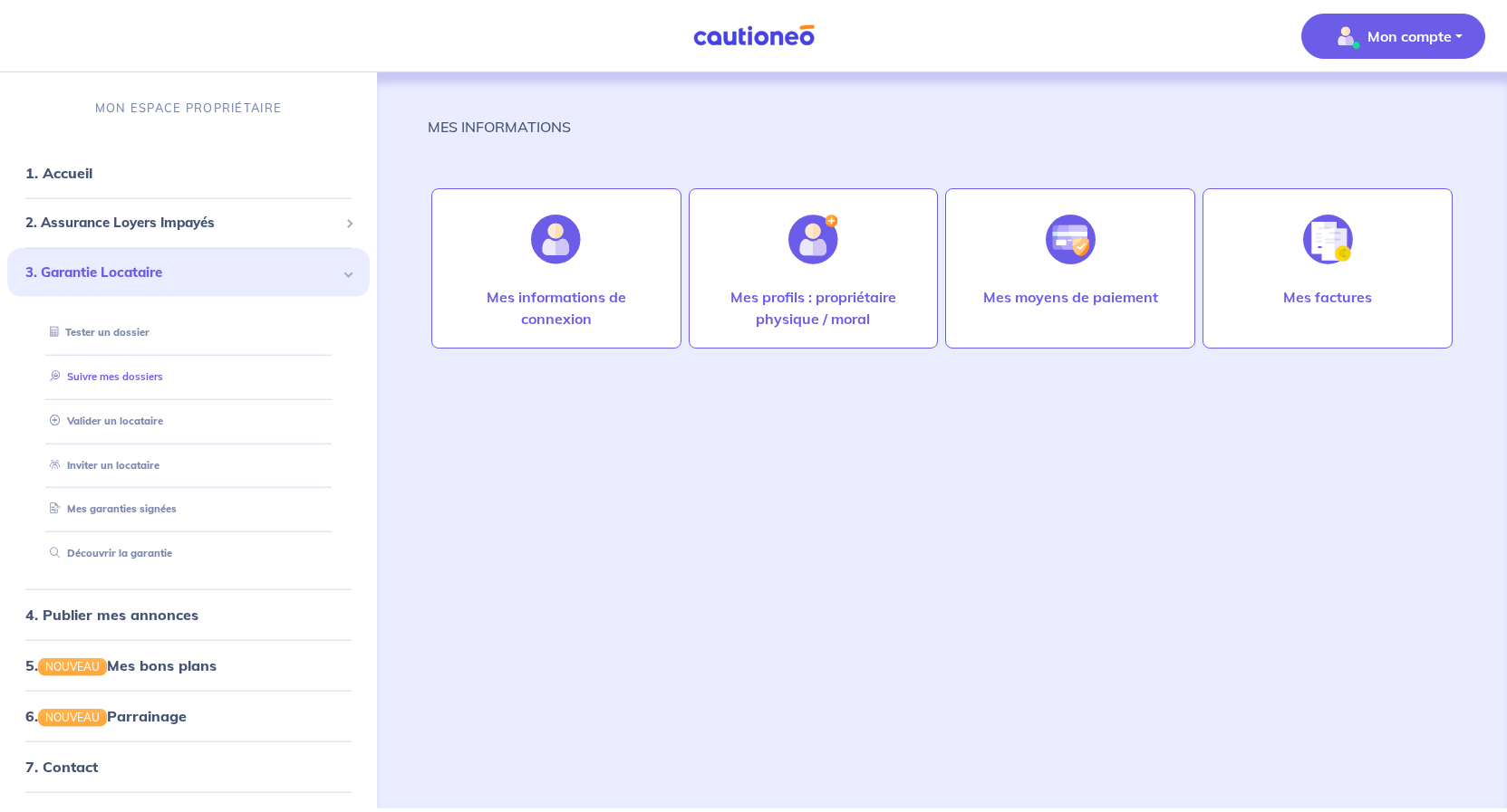
click at [129, 377] on link "Suivre mes dossiers" at bounding box center [102, 376] width 120 height 12
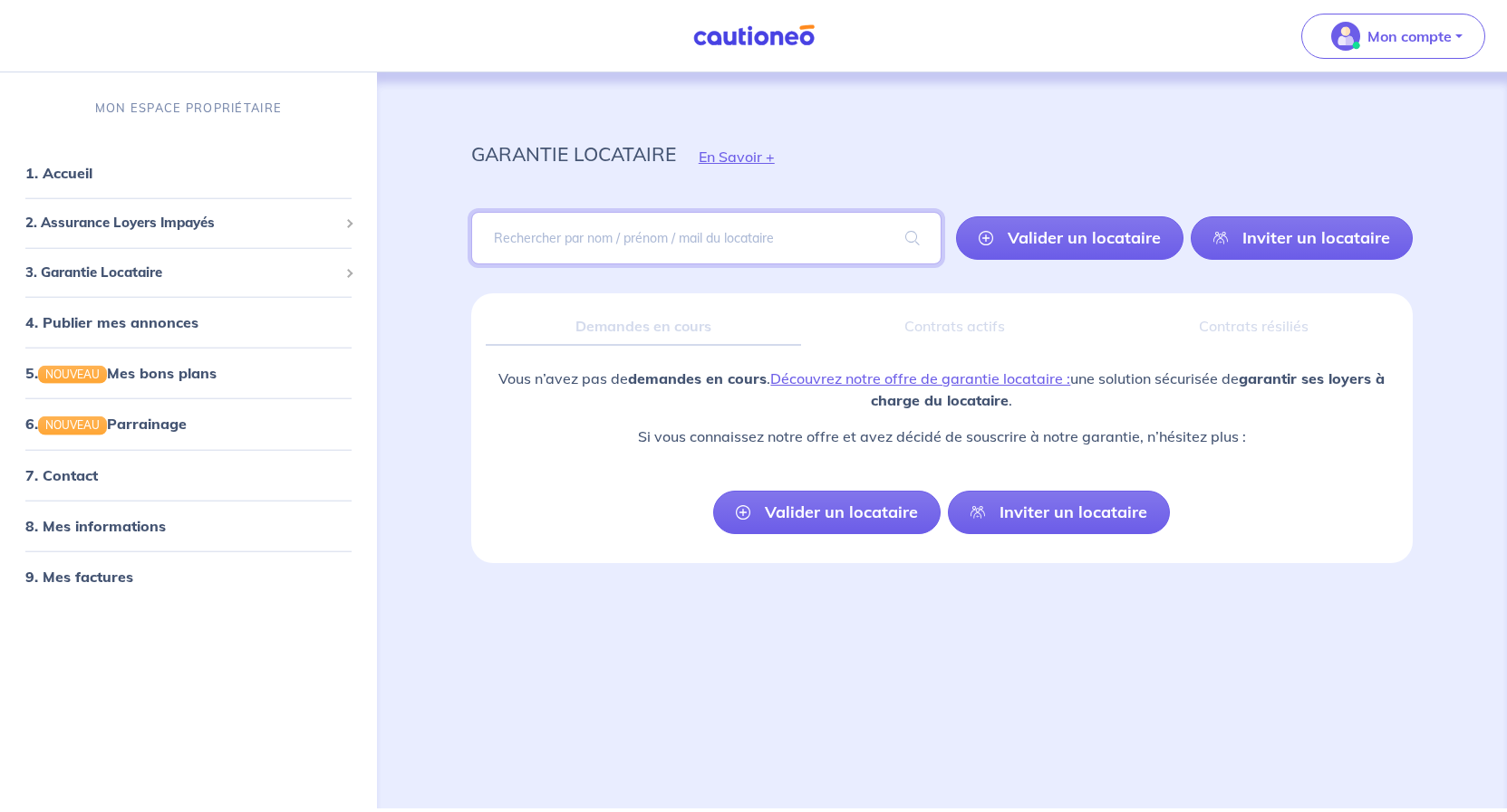
click at [599, 234] on input "search" at bounding box center [706, 238] width 470 height 52
type input "amine"
click at [922, 244] on span at bounding box center [912, 239] width 58 height 51
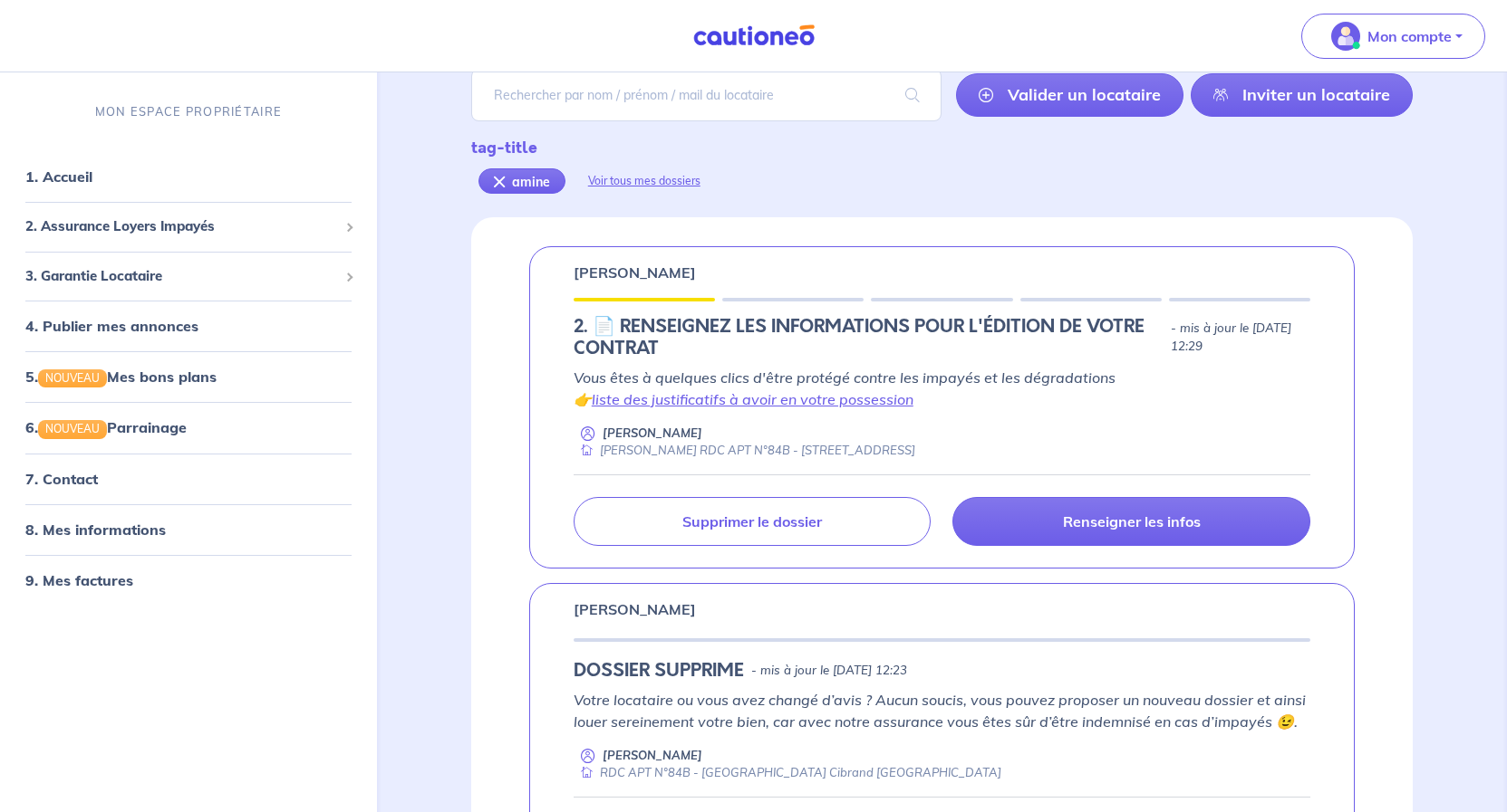
scroll to position [92, 0]
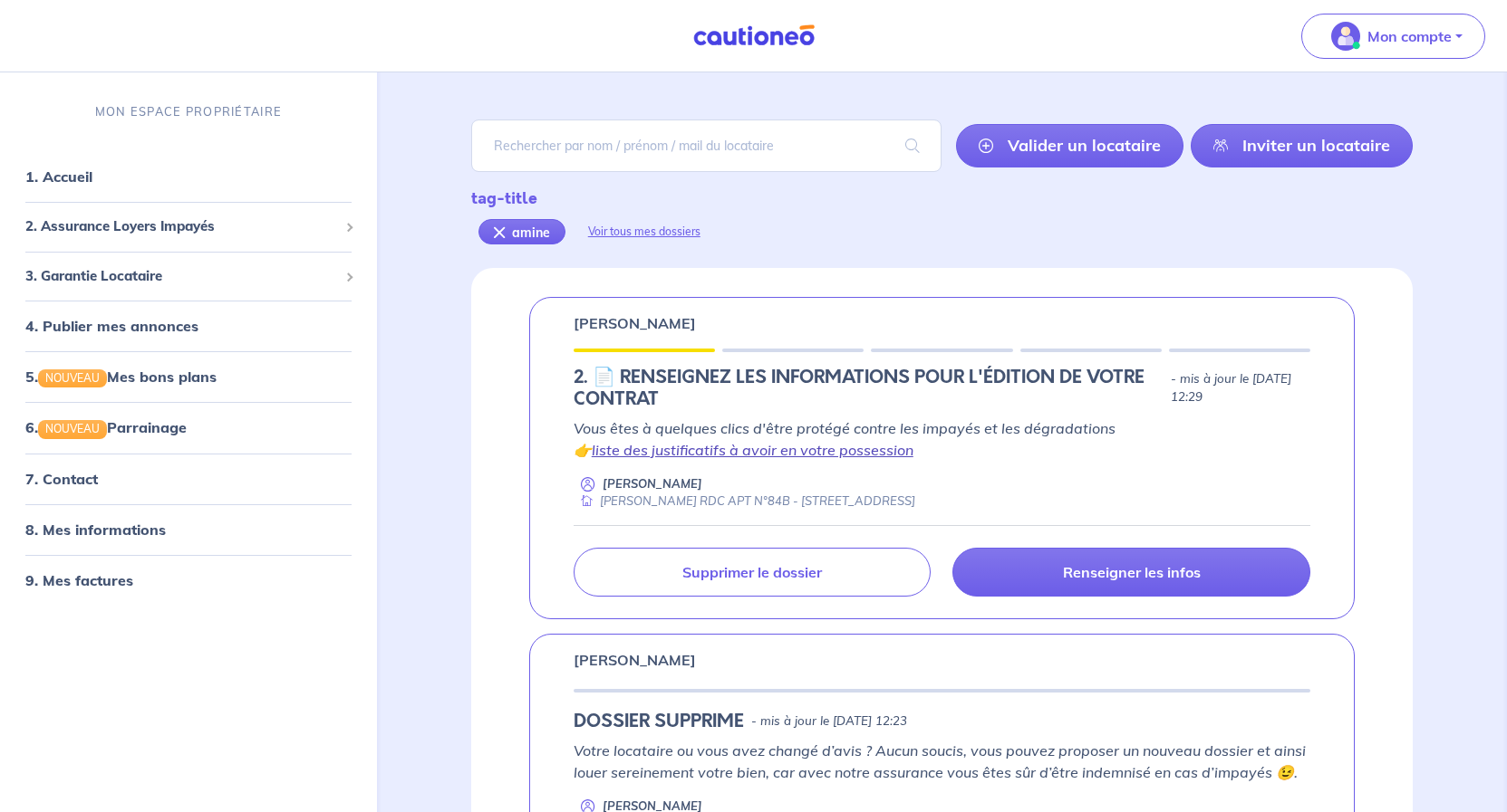
click at [808, 452] on link "liste des justificatifs à avoir en votre possession" at bounding box center [752, 449] width 321 height 18
